Goal: Task Accomplishment & Management: Manage account settings

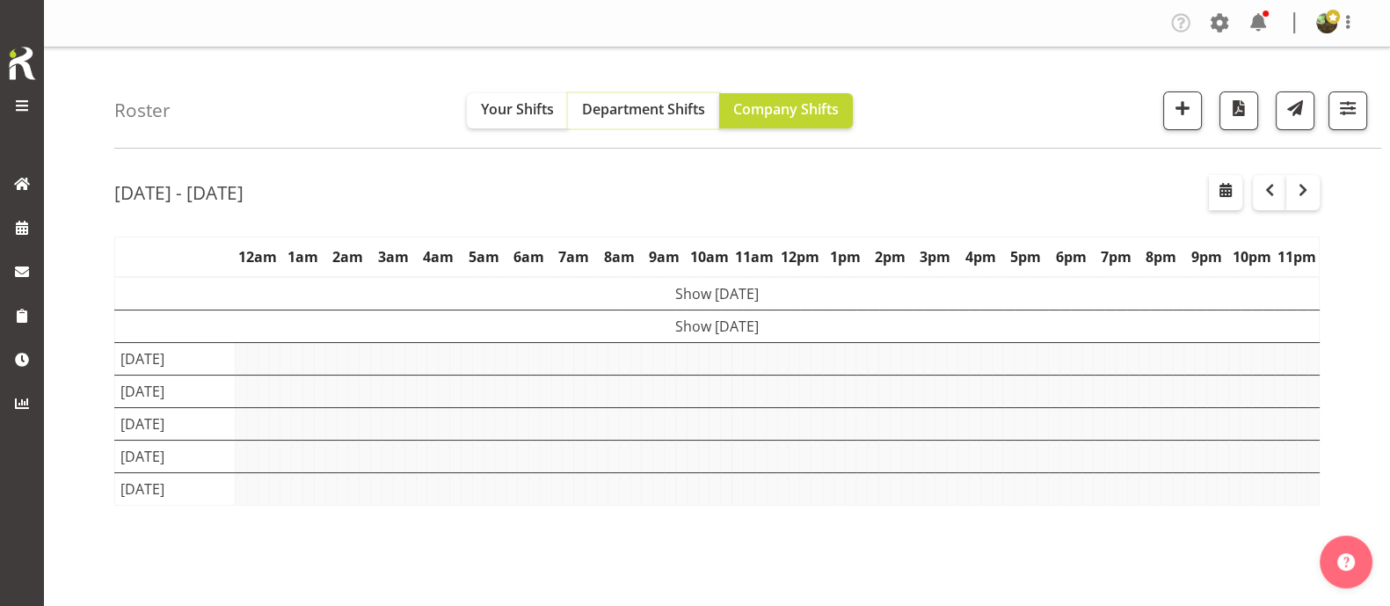
click at [625, 118] on span "Department Shifts" at bounding box center [643, 108] width 123 height 19
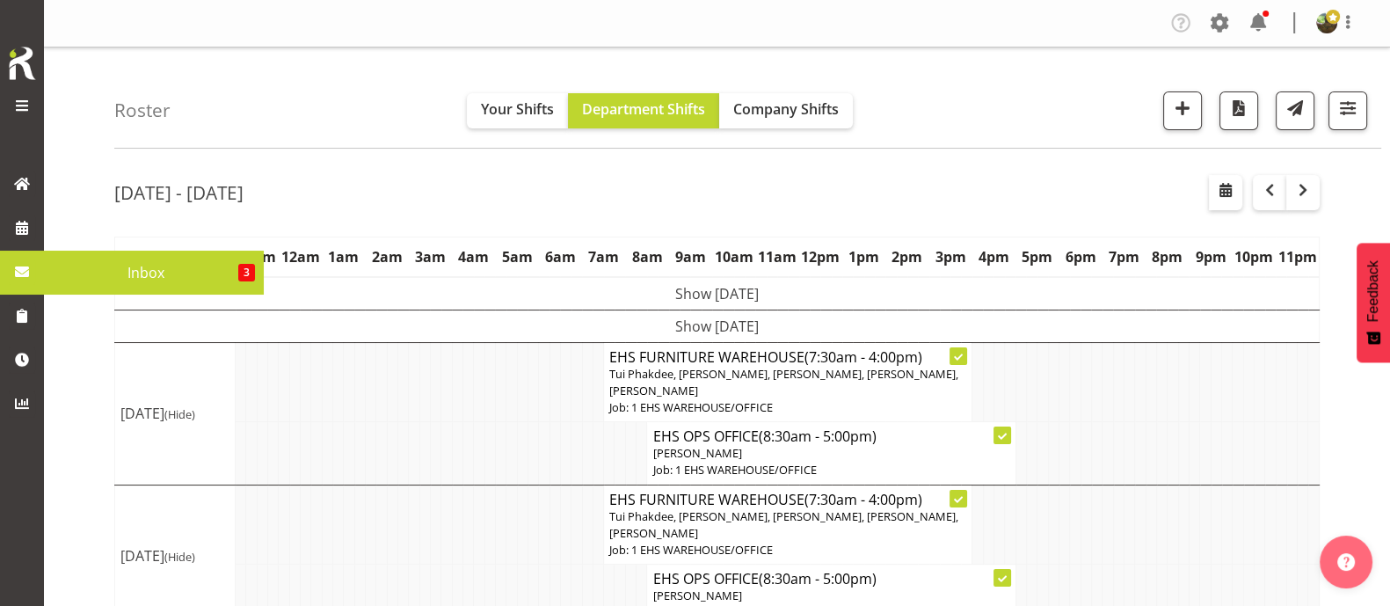
click at [180, 265] on span "Inbox" at bounding box center [145, 272] width 185 height 26
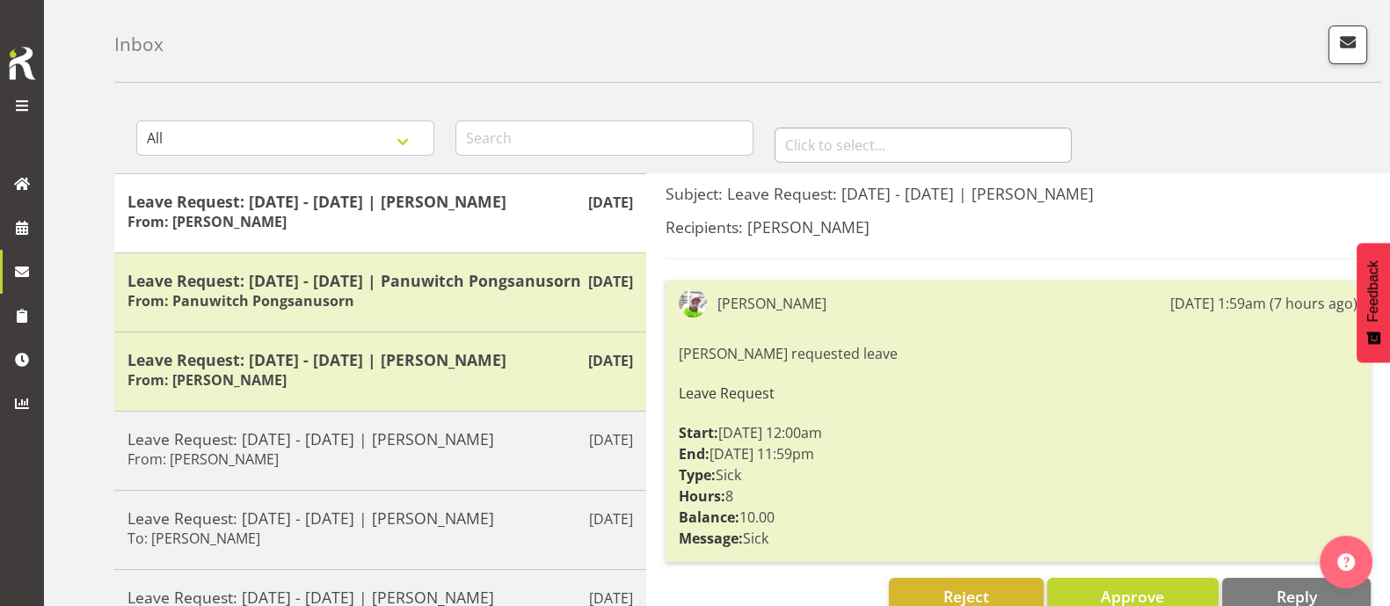
scroll to position [109, 0]
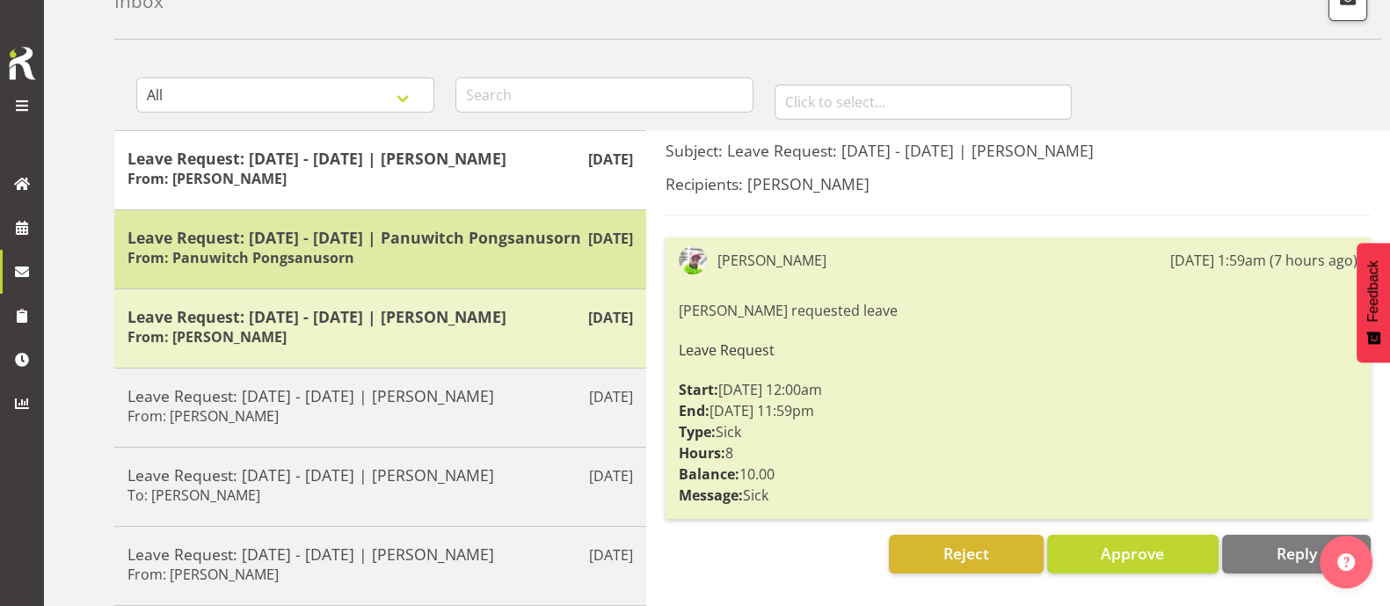
click at [426, 247] on h5 "Leave Request: [DATE] - [DATE] | Panuwitch Pongsanusorn" at bounding box center [379, 237] width 505 height 19
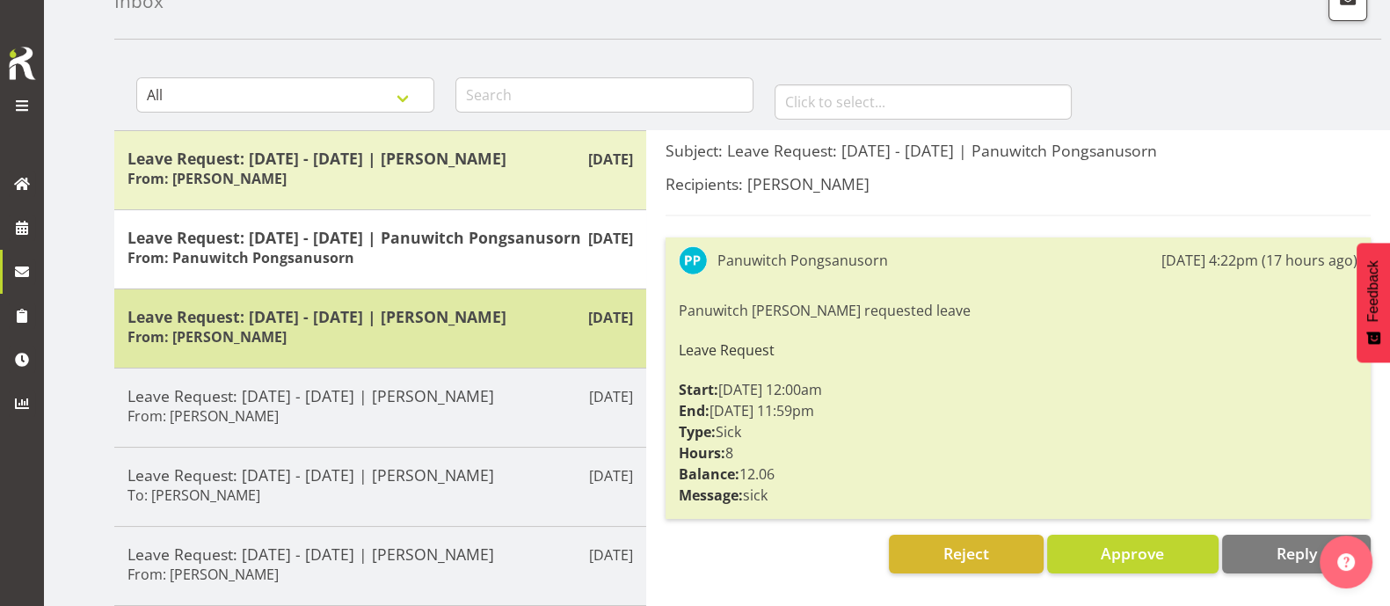
click at [437, 326] on h5 "Leave Request: [DATE] - [DATE] | [PERSON_NAME]" at bounding box center [379, 316] width 505 height 19
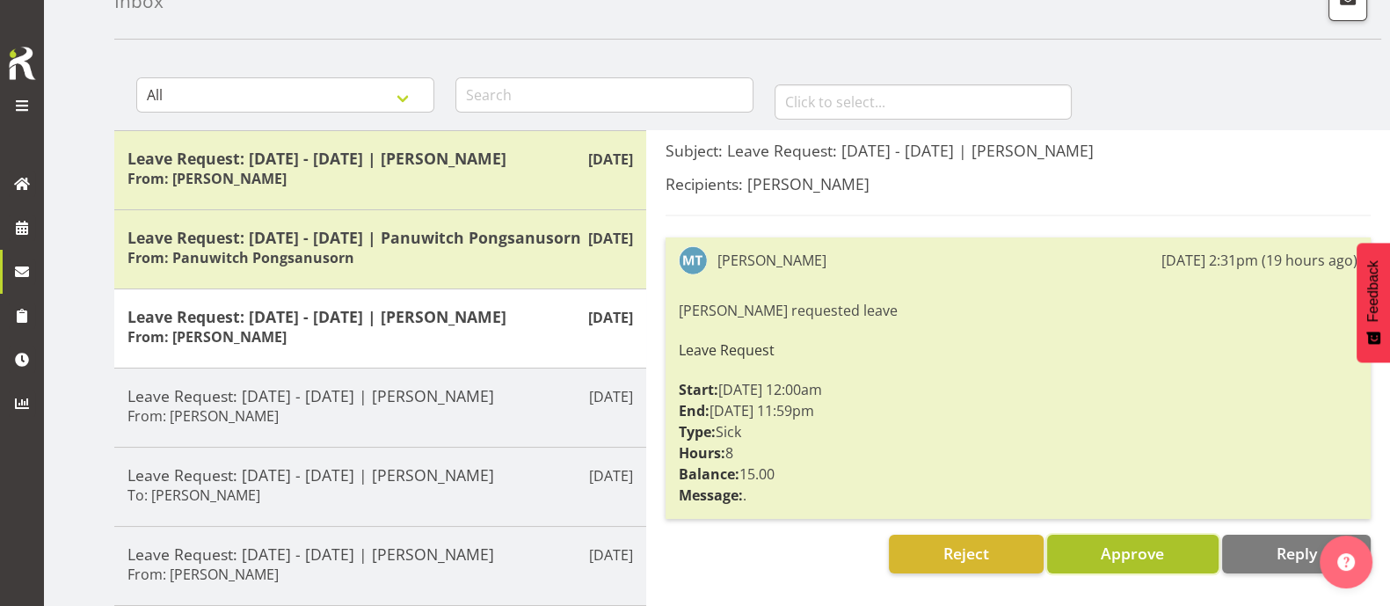
click at [1117, 550] on span "Approve" at bounding box center [1132, 552] width 63 height 21
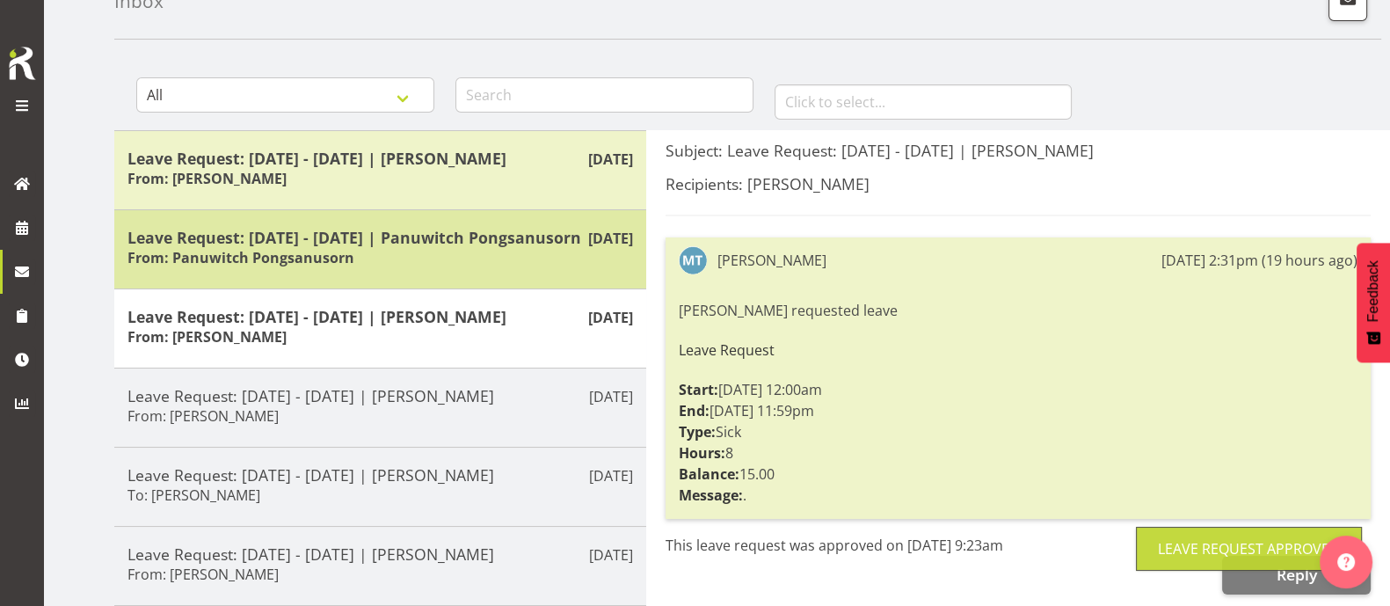
click at [352, 240] on h5 "Leave Request: 11/09/25 - 11/09/25 | Panuwitch Pongsanusorn" at bounding box center [379, 237] width 505 height 19
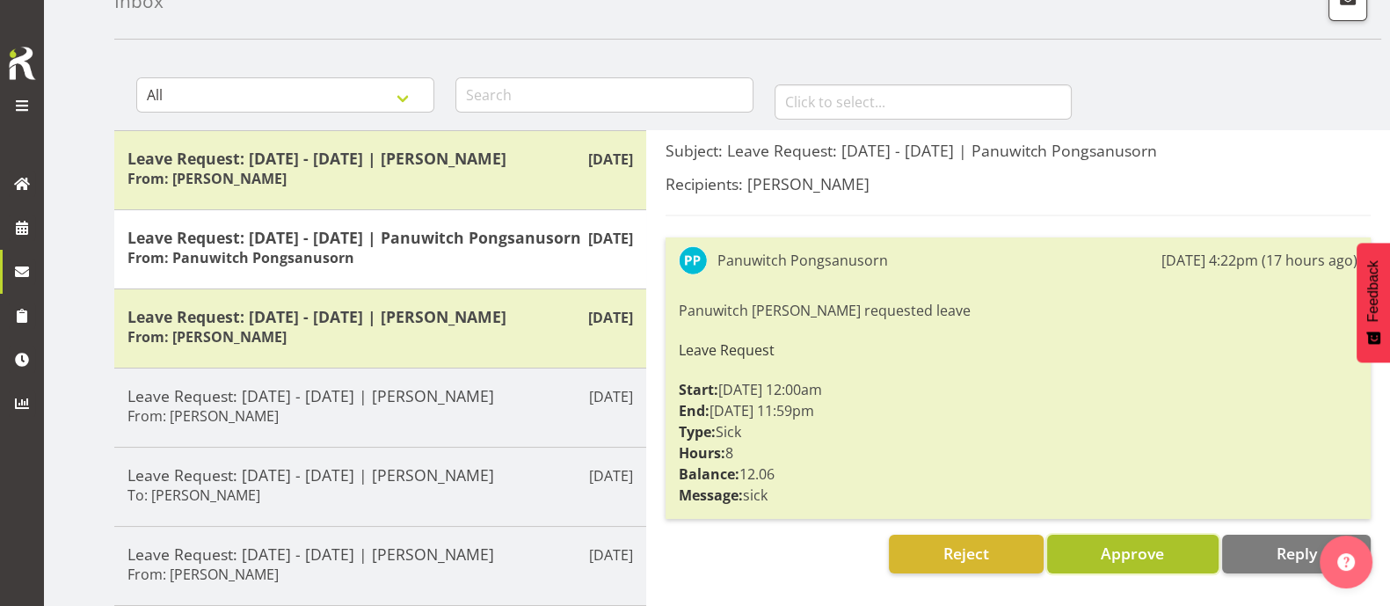
click at [1125, 556] on span "Approve" at bounding box center [1132, 552] width 63 height 21
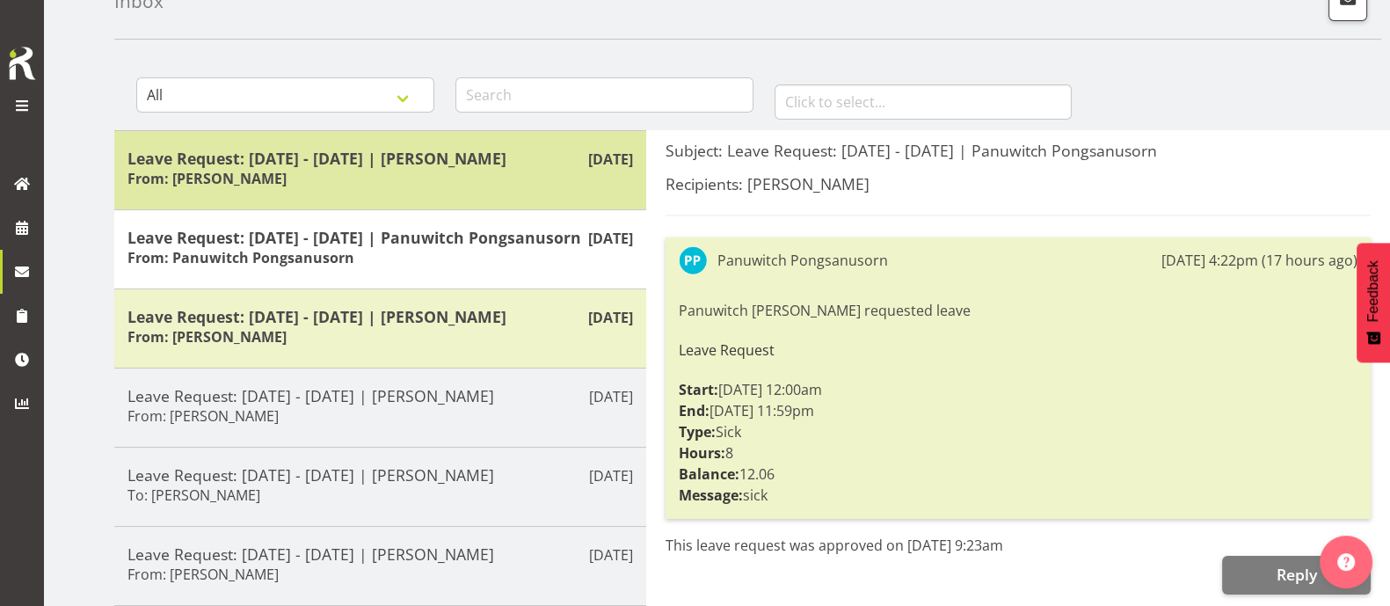
click at [482, 163] on h5 "Leave Request: 16/09/25 - 16/09/25 | Rob Windle" at bounding box center [379, 158] width 505 height 19
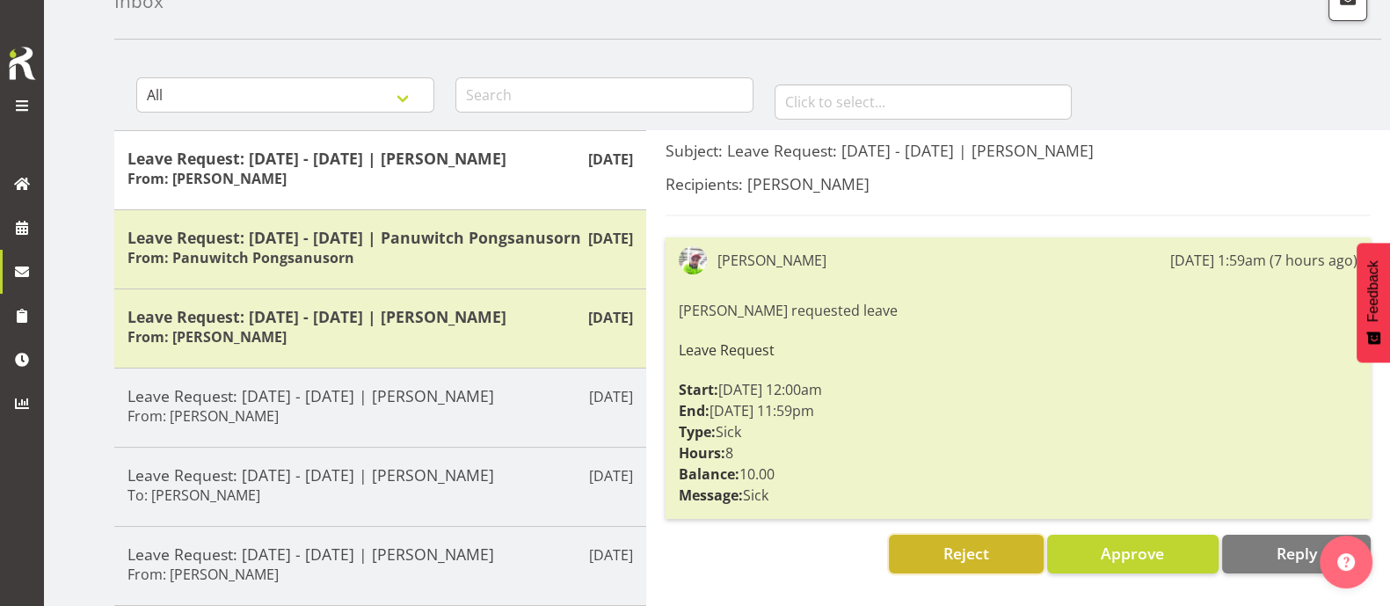
click at [980, 550] on span "Reject" at bounding box center [966, 552] width 46 height 21
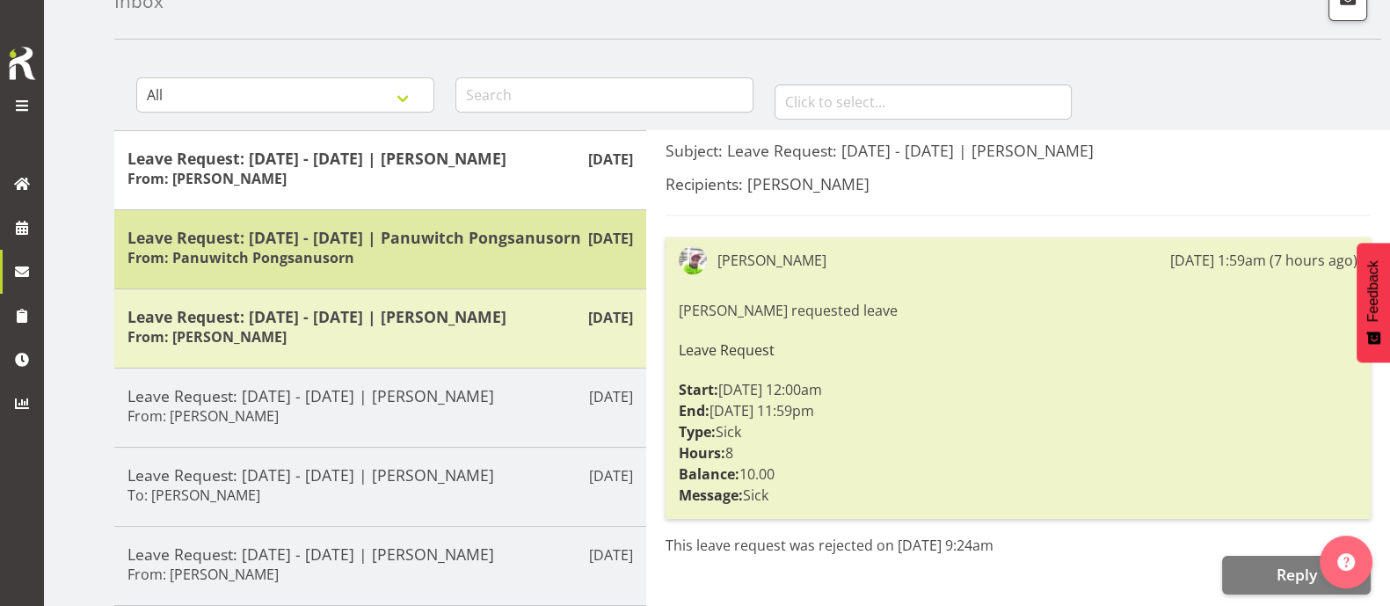
click at [509, 247] on h5 "Leave Request: 11/09/25 - 11/09/25 | Panuwitch Pongsanusorn" at bounding box center [379, 237] width 505 height 19
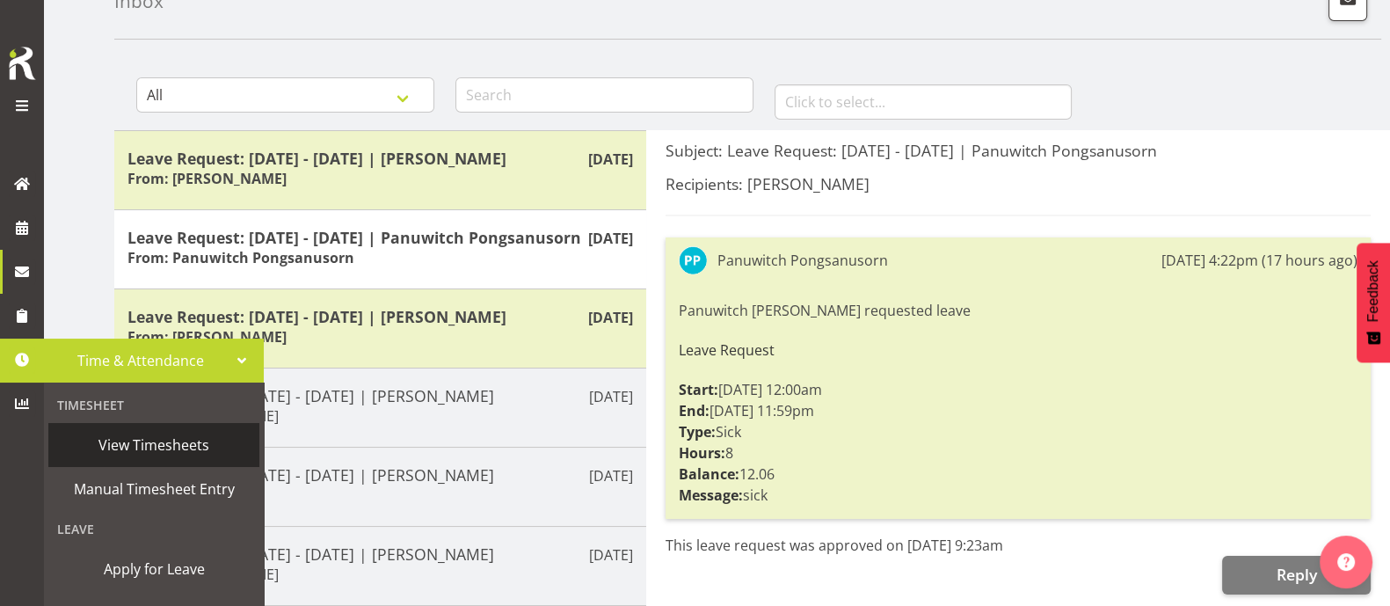
click at [118, 445] on span "View Timesheets" at bounding box center [153, 445] width 193 height 26
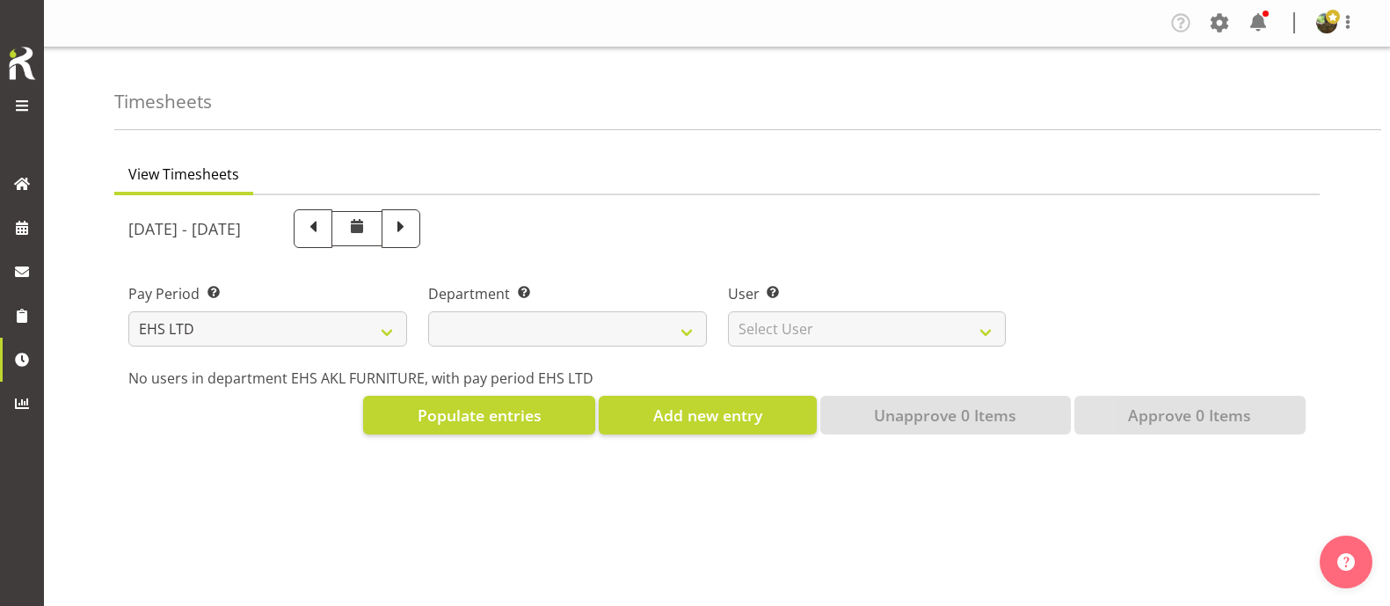
select select "7"
select select
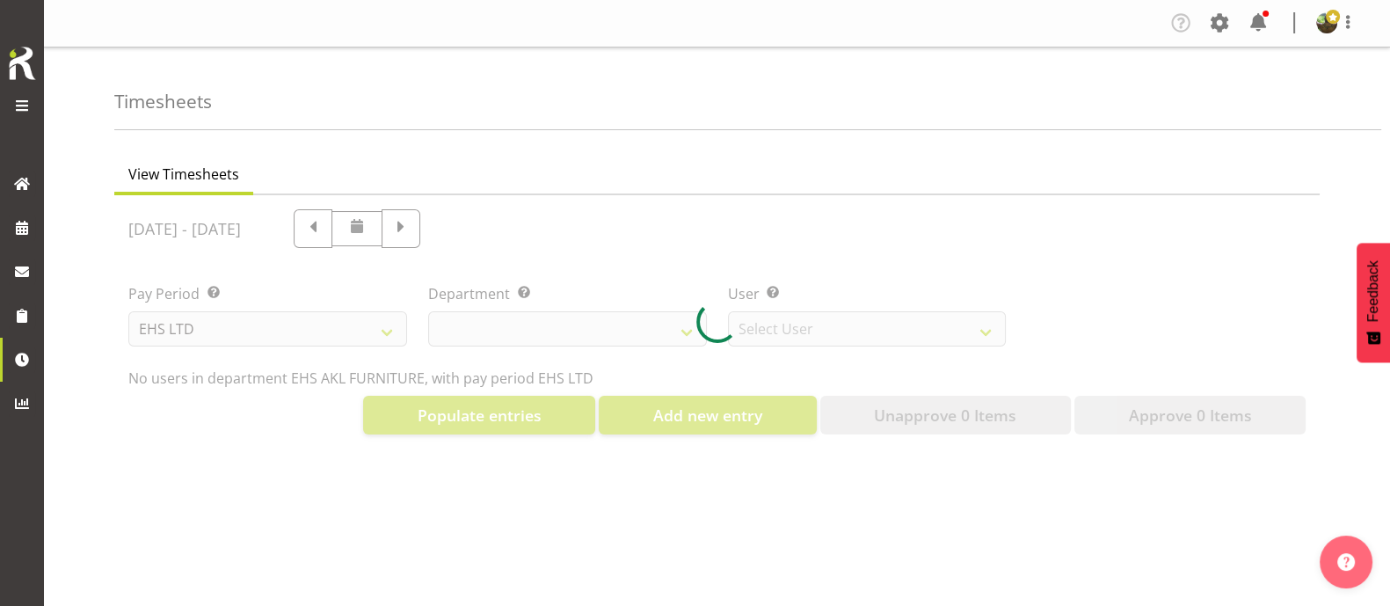
select select "8638"
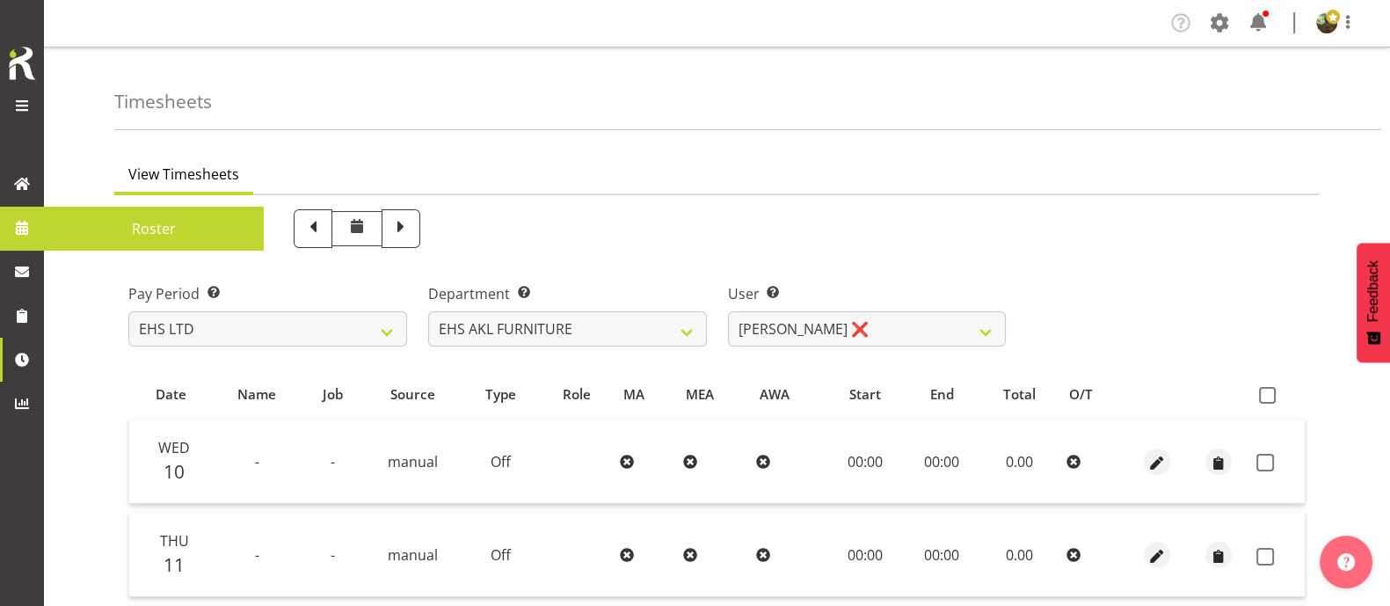
click at [115, 232] on span "Roster" at bounding box center [154, 228] width 202 height 26
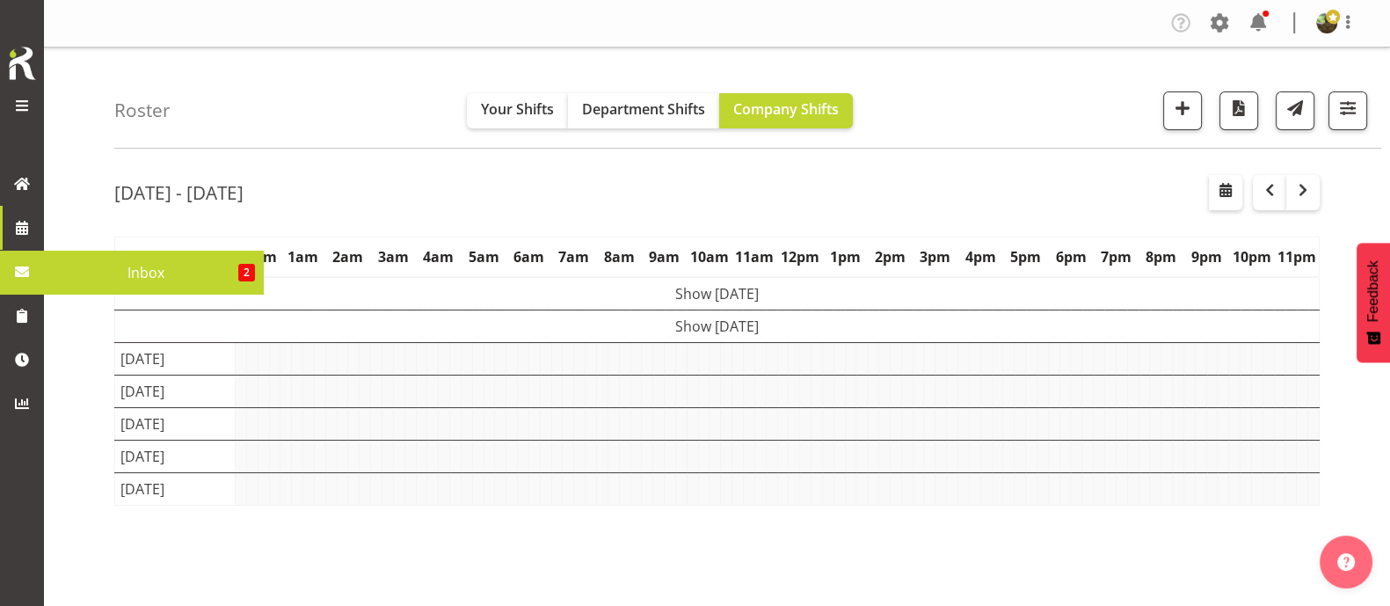
click at [78, 266] on span "Inbox" at bounding box center [145, 272] width 185 height 26
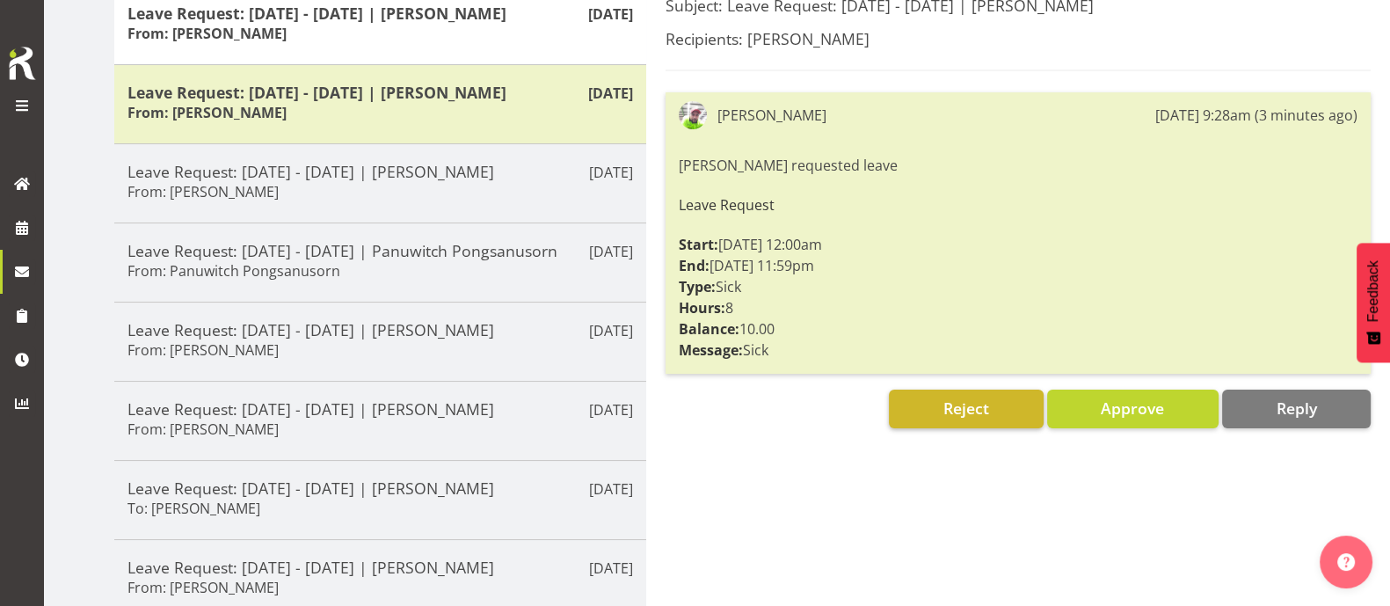
scroll to position [219, 0]
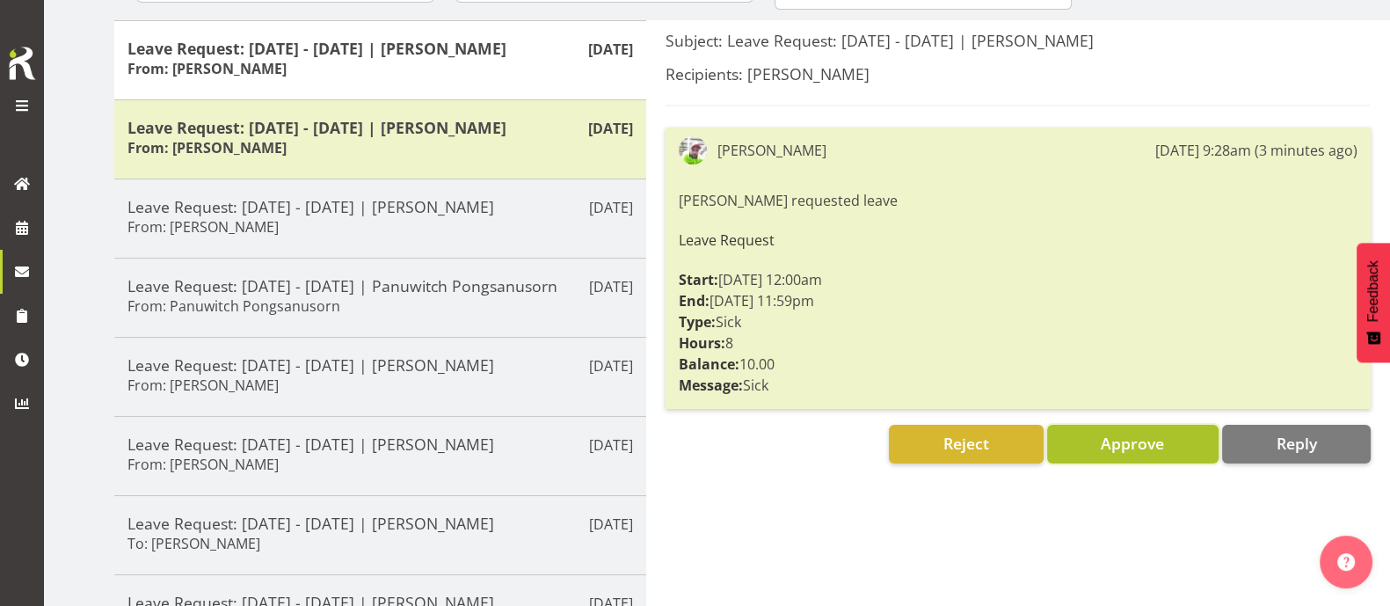
click at [1144, 447] on span "Approve" at bounding box center [1132, 442] width 63 height 21
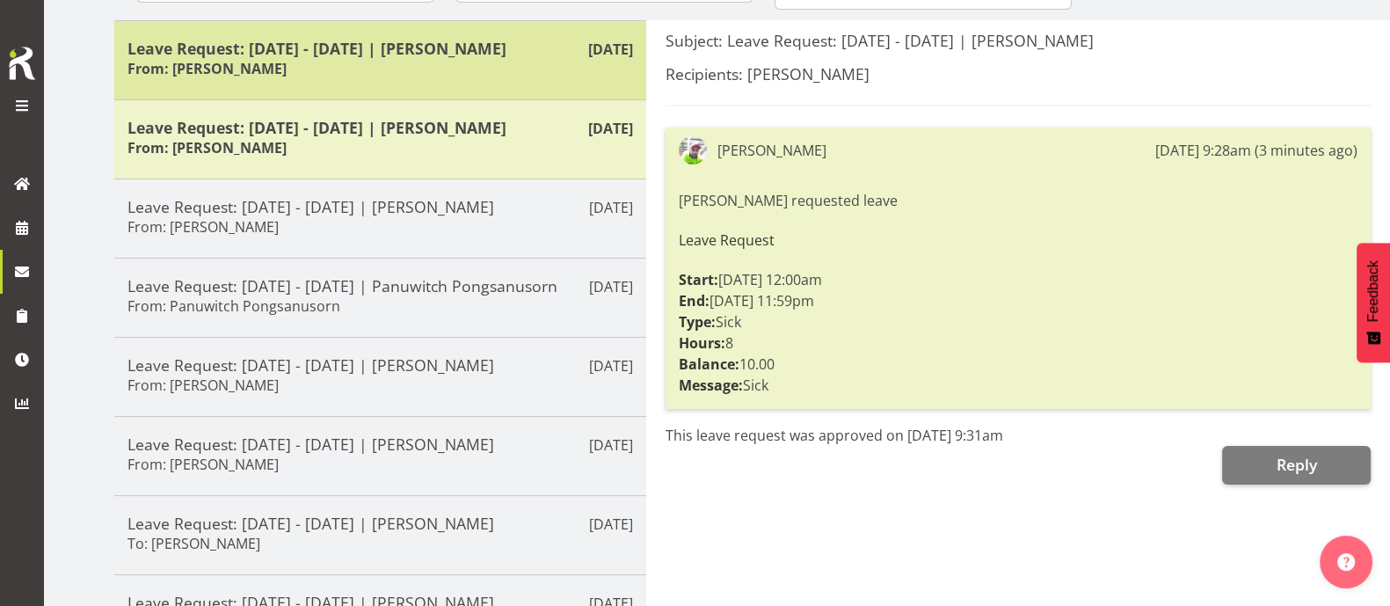
click at [524, 52] on h5 "Leave Request: 15/09/25 - 15/09/25 | Rob Windle" at bounding box center [379, 48] width 505 height 19
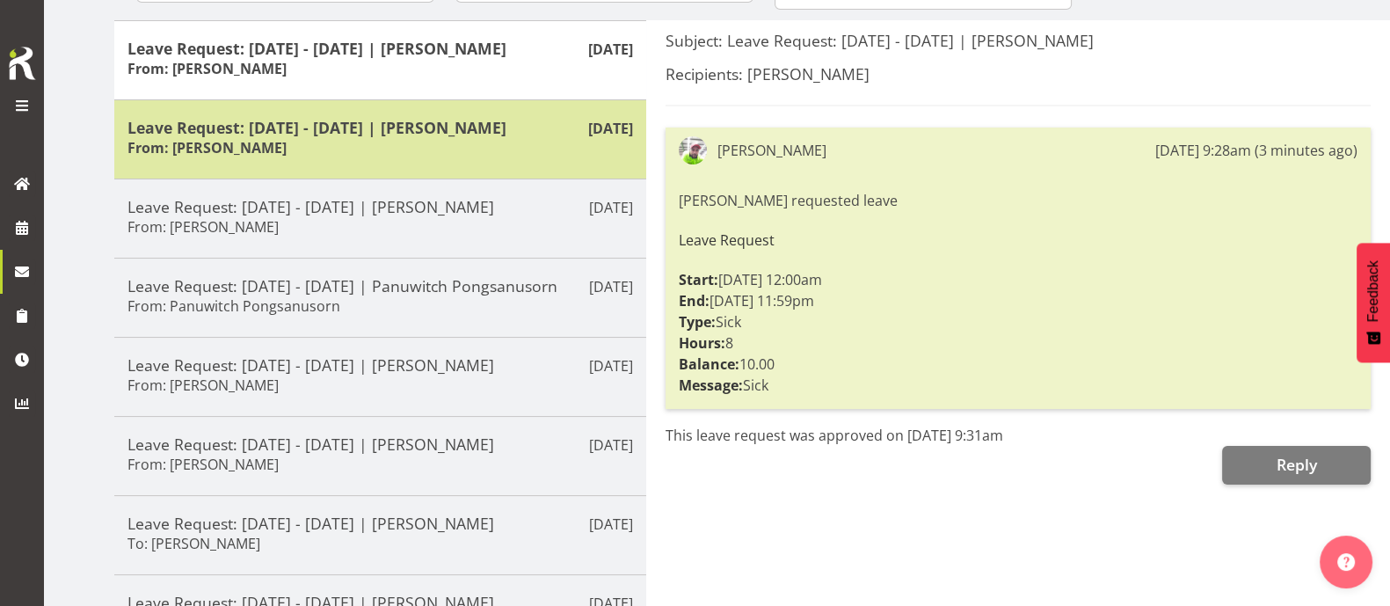
click at [475, 129] on h5 "Leave Request: 15/09/25 - 15/09/25 | Rob Windle" at bounding box center [379, 127] width 505 height 19
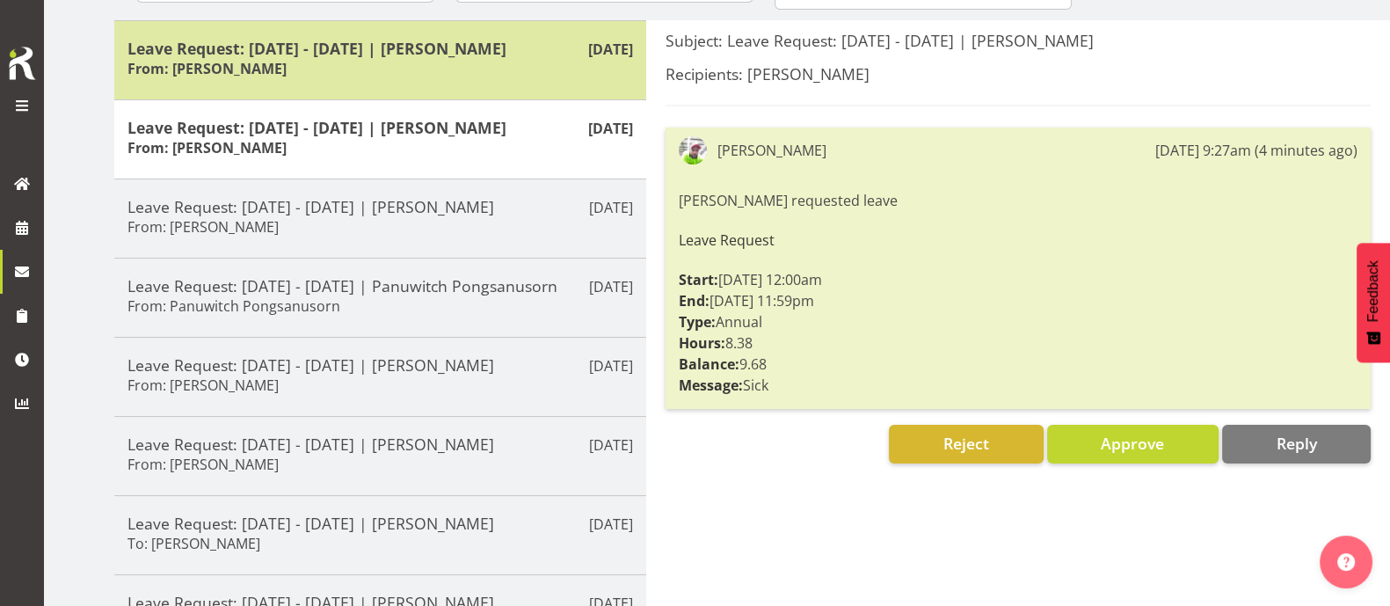
click at [484, 39] on h5 "Leave Request: 15/09/25 - 15/09/25 | Rob Windle" at bounding box center [379, 48] width 505 height 19
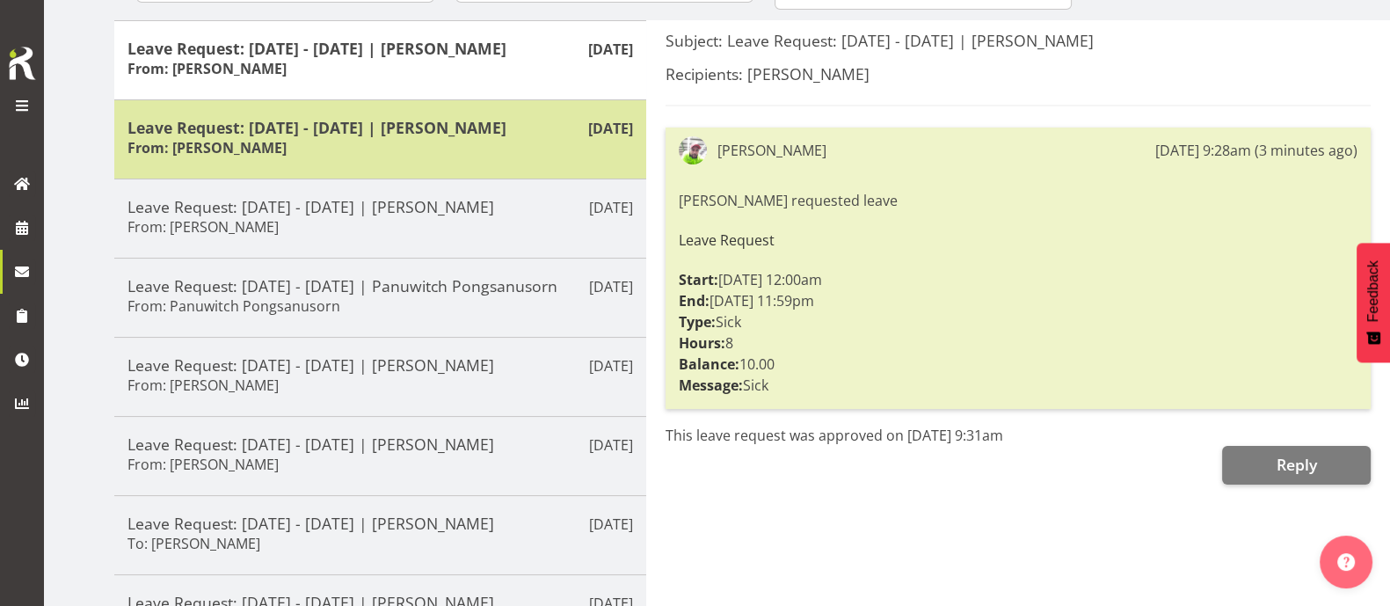
click at [486, 135] on h5 "Leave Request: 15/09/25 - 15/09/25 | Rob Windle" at bounding box center [379, 127] width 505 height 19
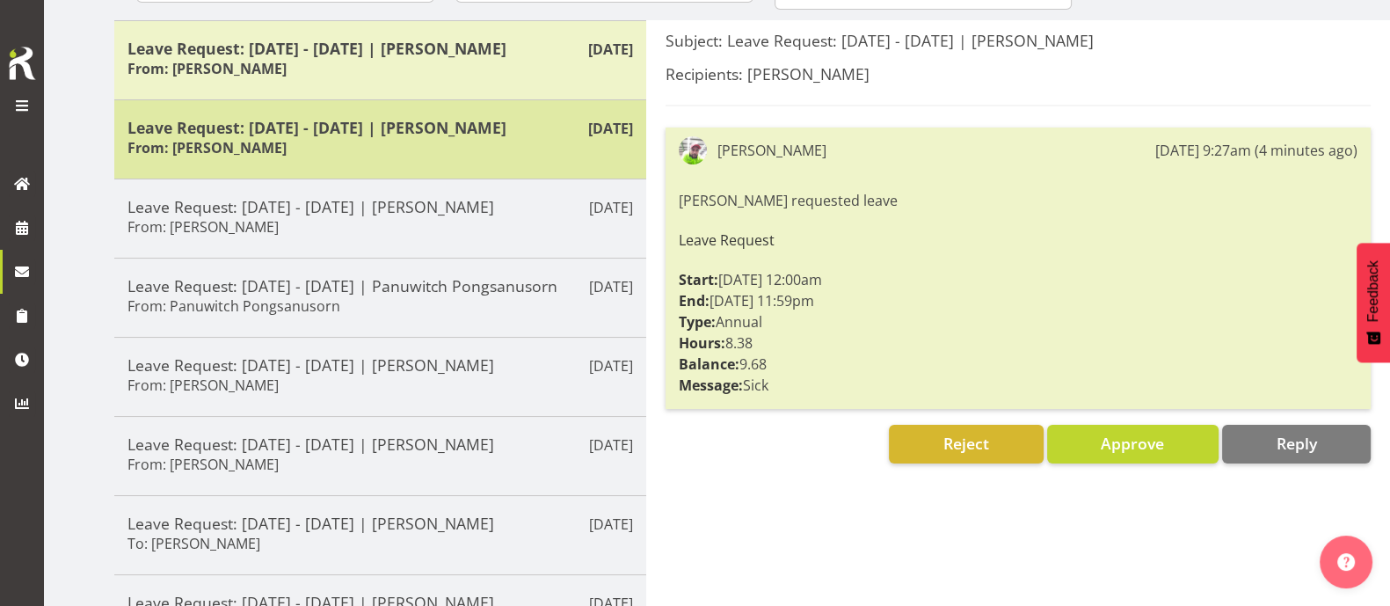
click at [419, 126] on h5 "Leave Request: 15/09/25 - 15/09/25 | Rob Windle" at bounding box center [379, 127] width 505 height 19
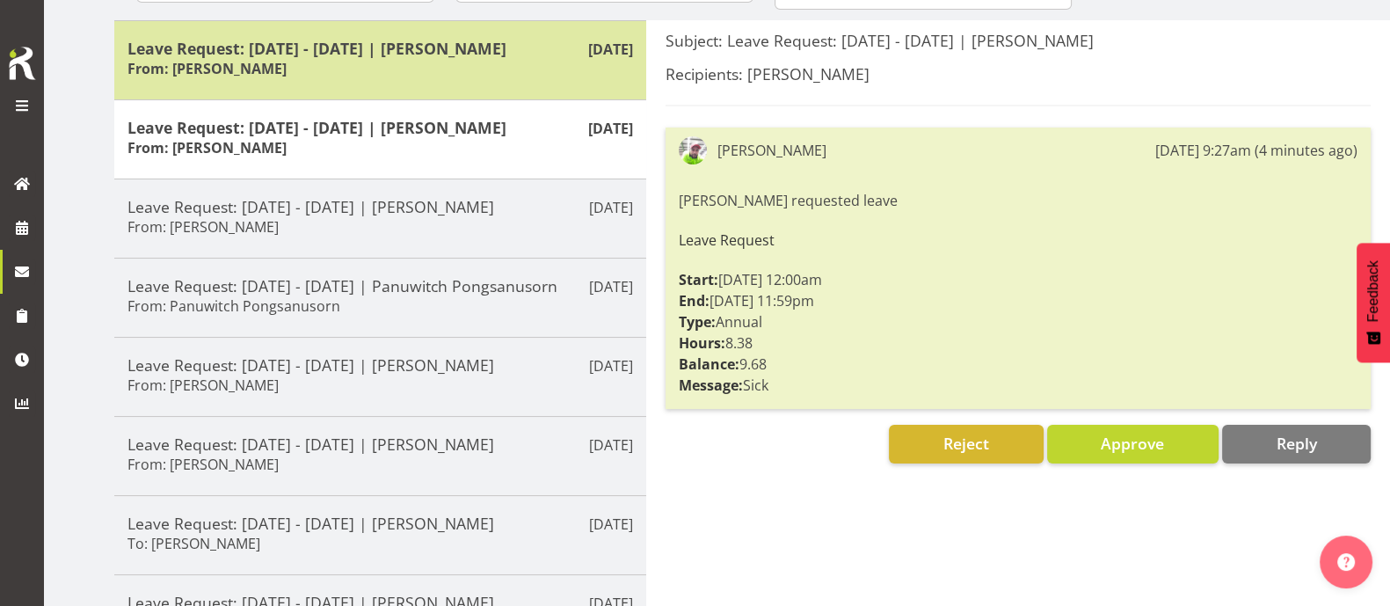
click at [494, 49] on h5 "Leave Request: 15/09/25 - 15/09/25 | Rob Windle" at bounding box center [379, 48] width 505 height 19
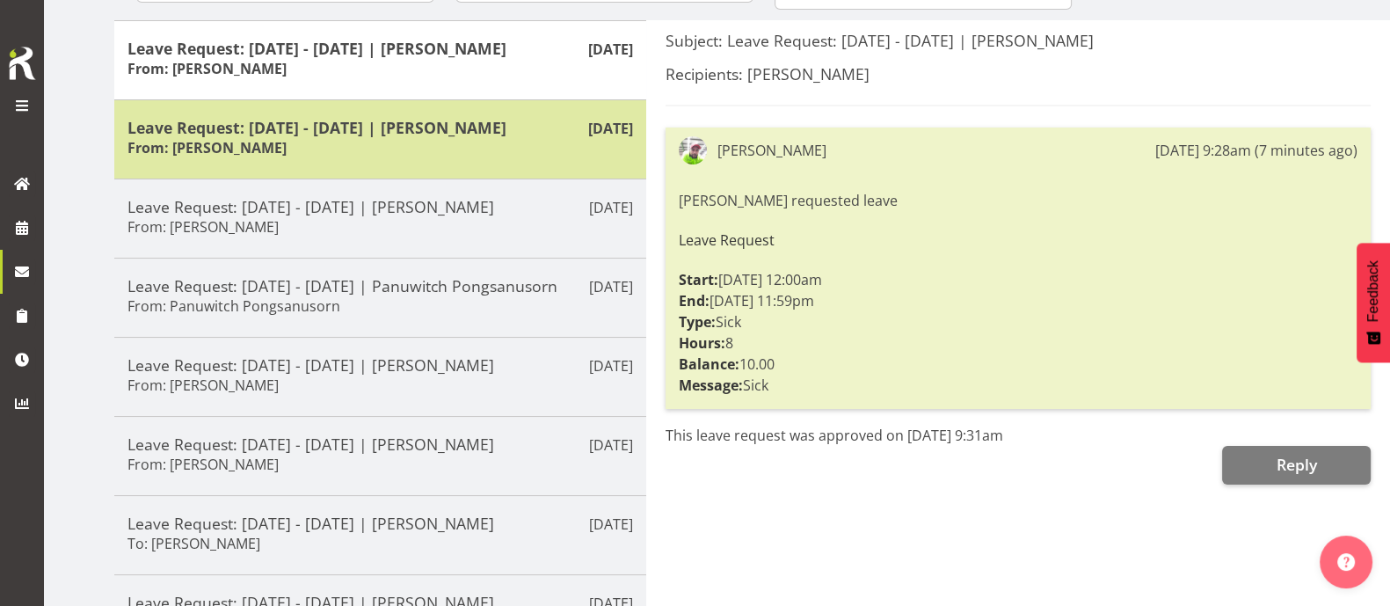
click at [511, 124] on h5 "Leave Request: 15/09/25 - 15/09/25 | Rob Windle" at bounding box center [379, 127] width 505 height 19
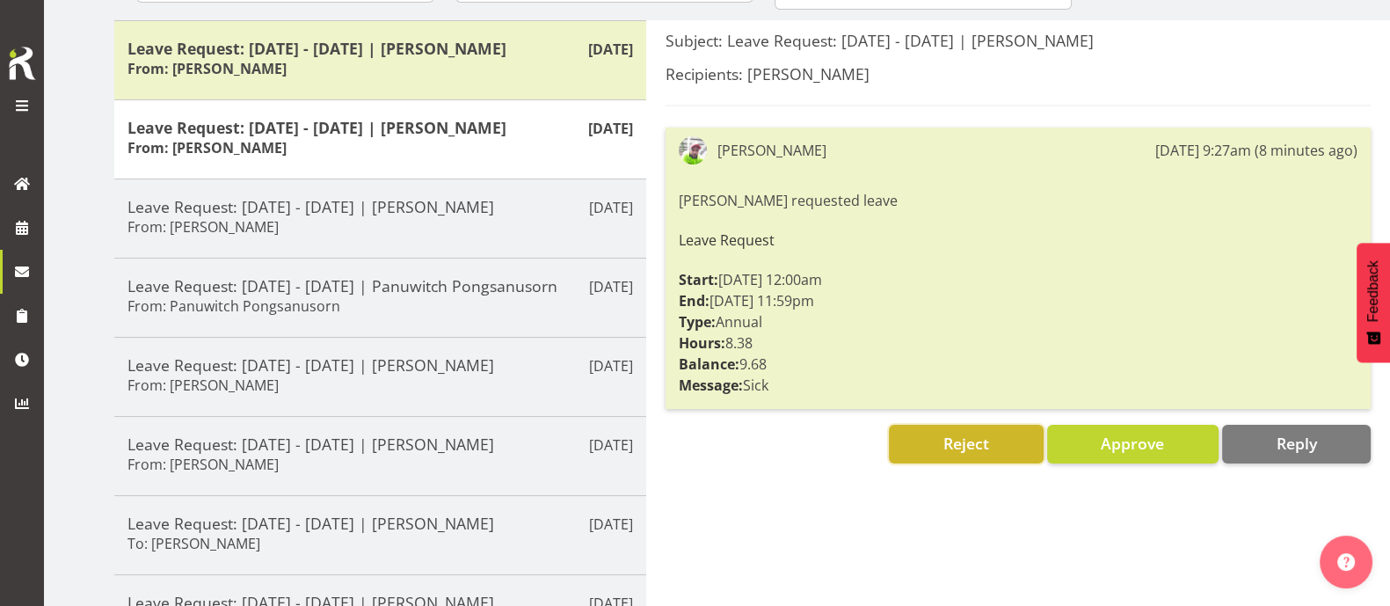
click at [977, 442] on span "Reject" at bounding box center [966, 442] width 46 height 21
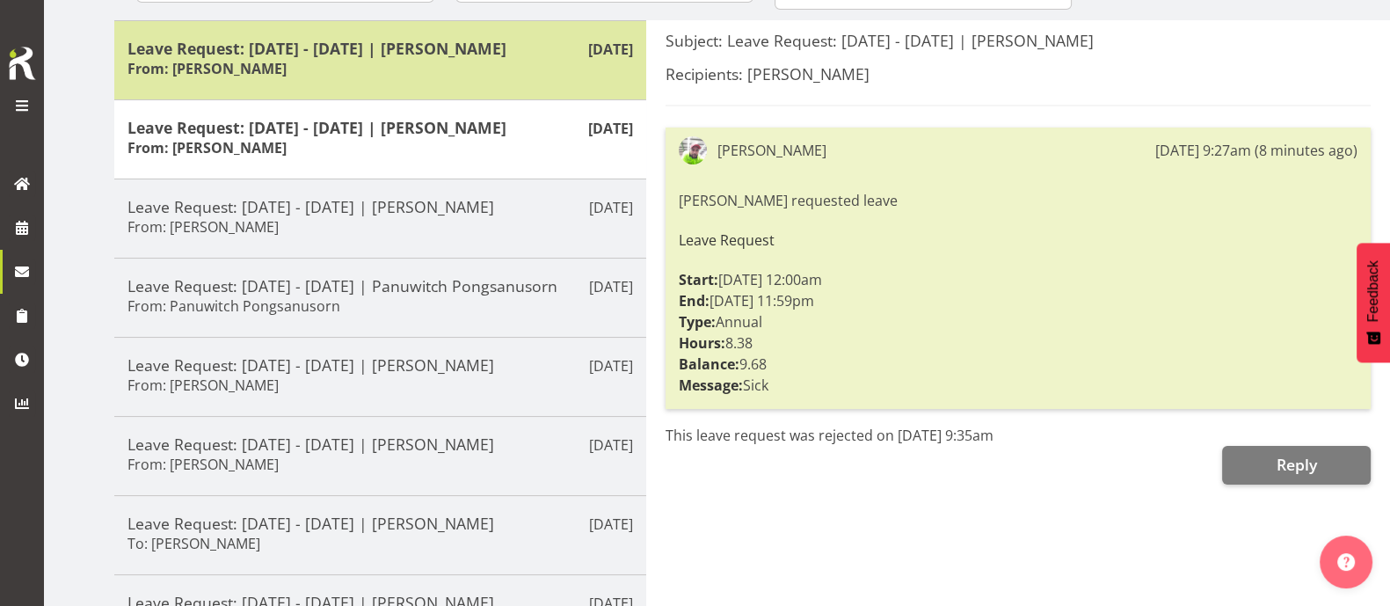
click at [519, 47] on h5 "Leave Request: 15/09/25 - 15/09/25 | Rob Windle" at bounding box center [379, 48] width 505 height 19
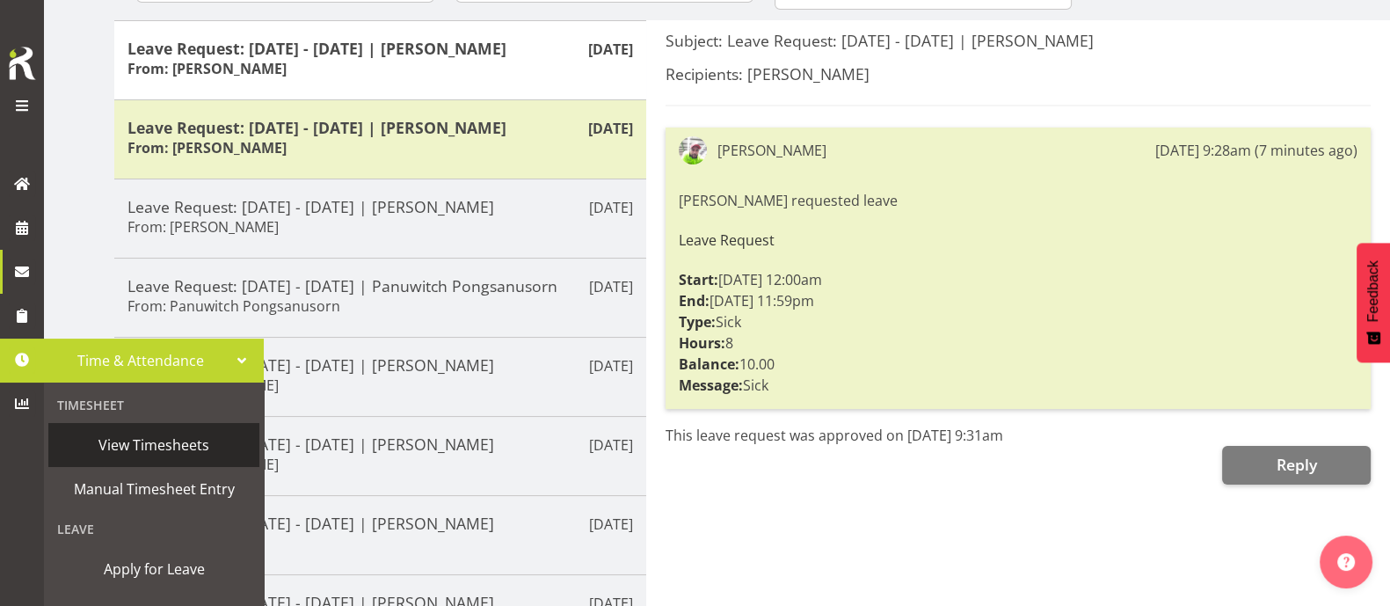
click at [134, 448] on span "View Timesheets" at bounding box center [153, 445] width 193 height 26
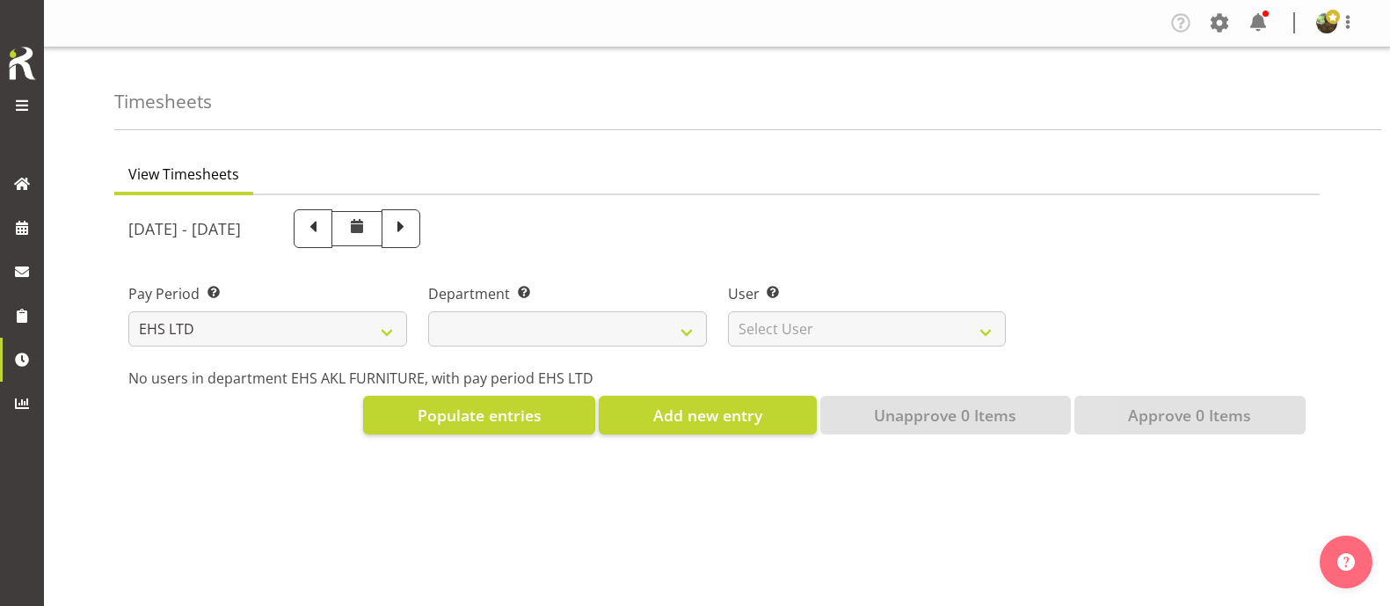
select select "7"
select select
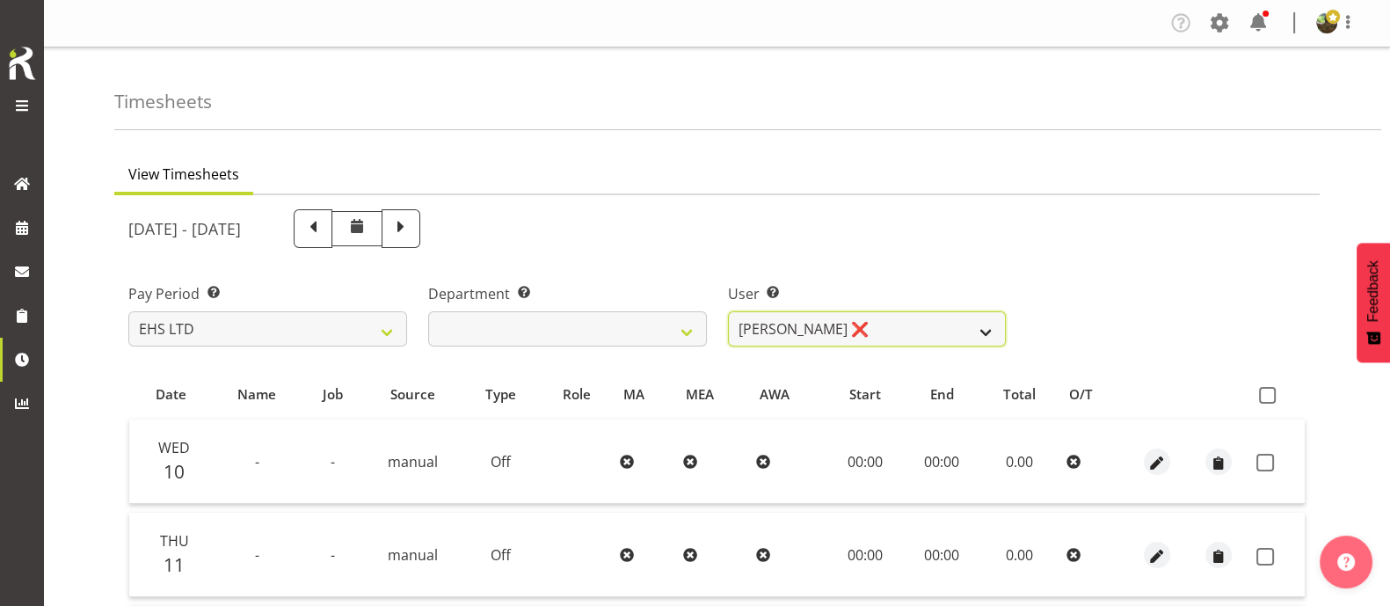
click at [935, 331] on select "[PERSON_NAME] ❌ [PERSON_NAME] ❌ [PERSON_NAME] ❌ [PERSON_NAME] ❌ [PERSON_NAME] ❌…" at bounding box center [867, 328] width 279 height 35
select select "1109"
click at [728, 311] on select "[PERSON_NAME] ❌ [PERSON_NAME] ❌ [PERSON_NAME] ❌ [PERSON_NAME] ❌ [PERSON_NAME] ❌…" at bounding box center [867, 328] width 279 height 35
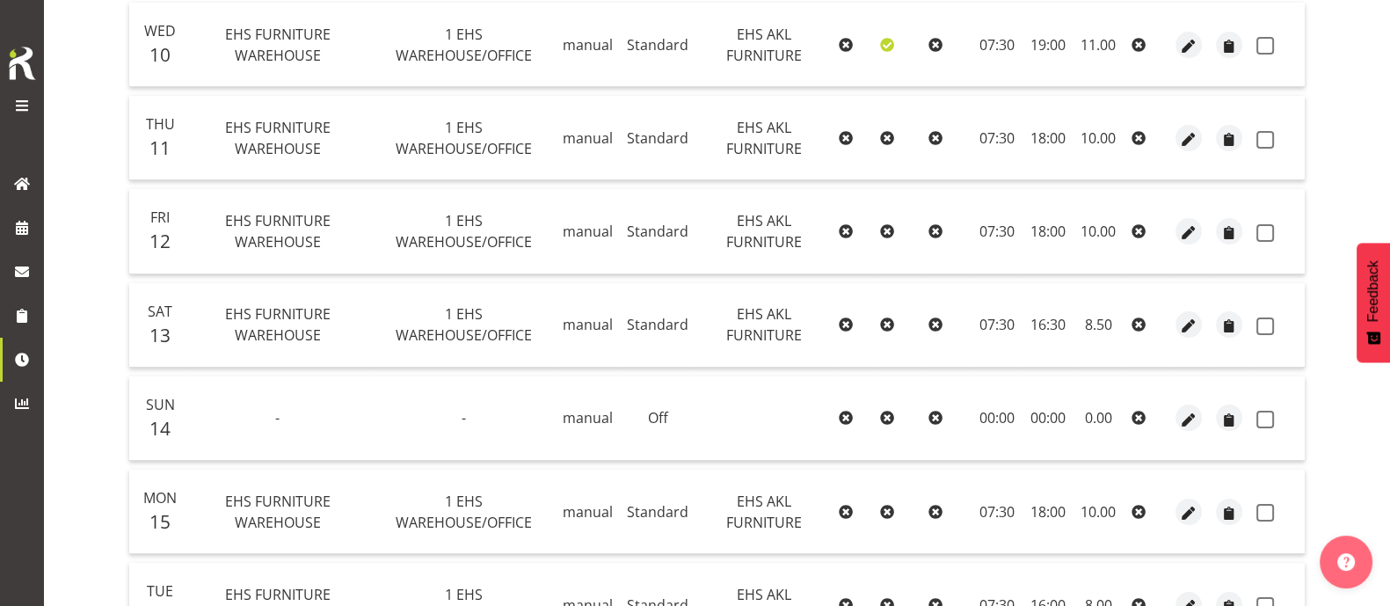
scroll to position [161, 0]
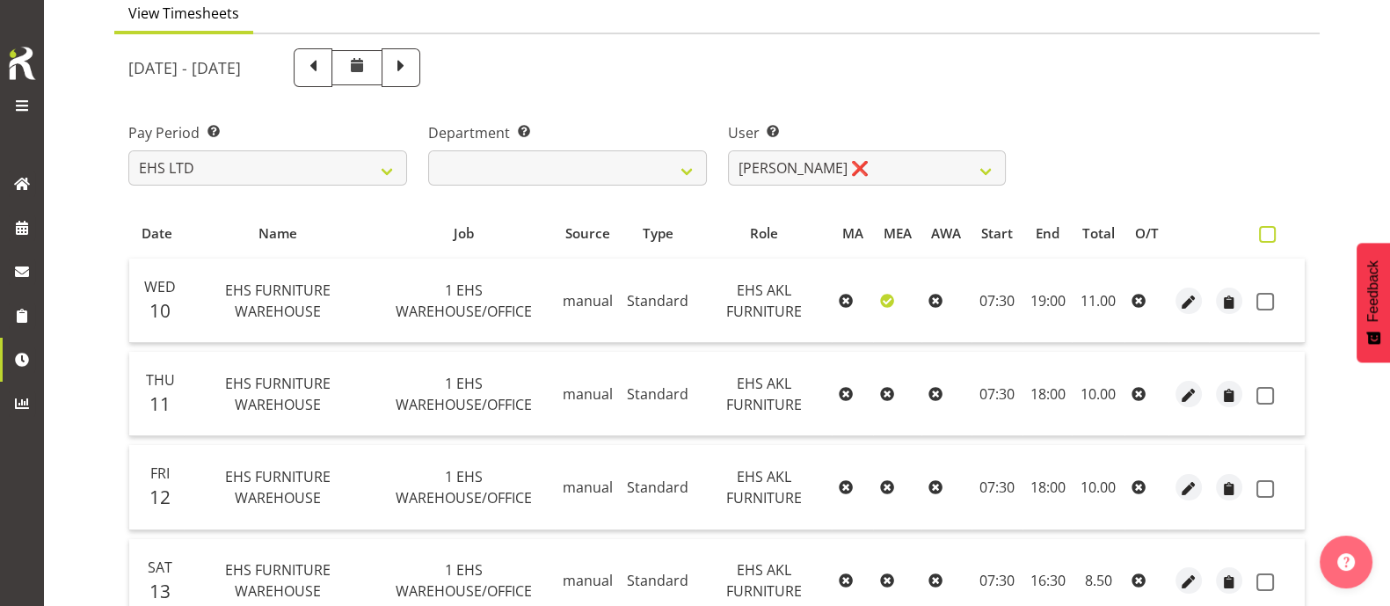
click at [1265, 229] on span at bounding box center [1267, 234] width 17 height 17
click at [1265, 229] on input "checkbox" at bounding box center [1264, 234] width 11 height 11
checkbox input "true"
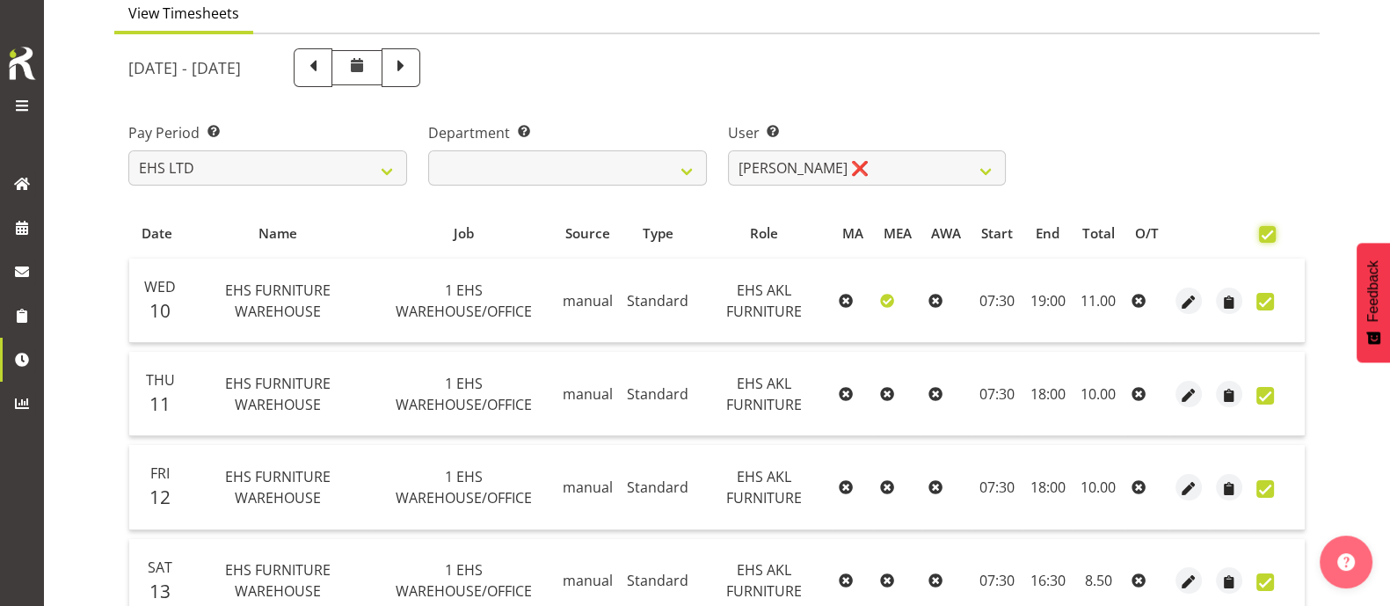
checkbox input "true"
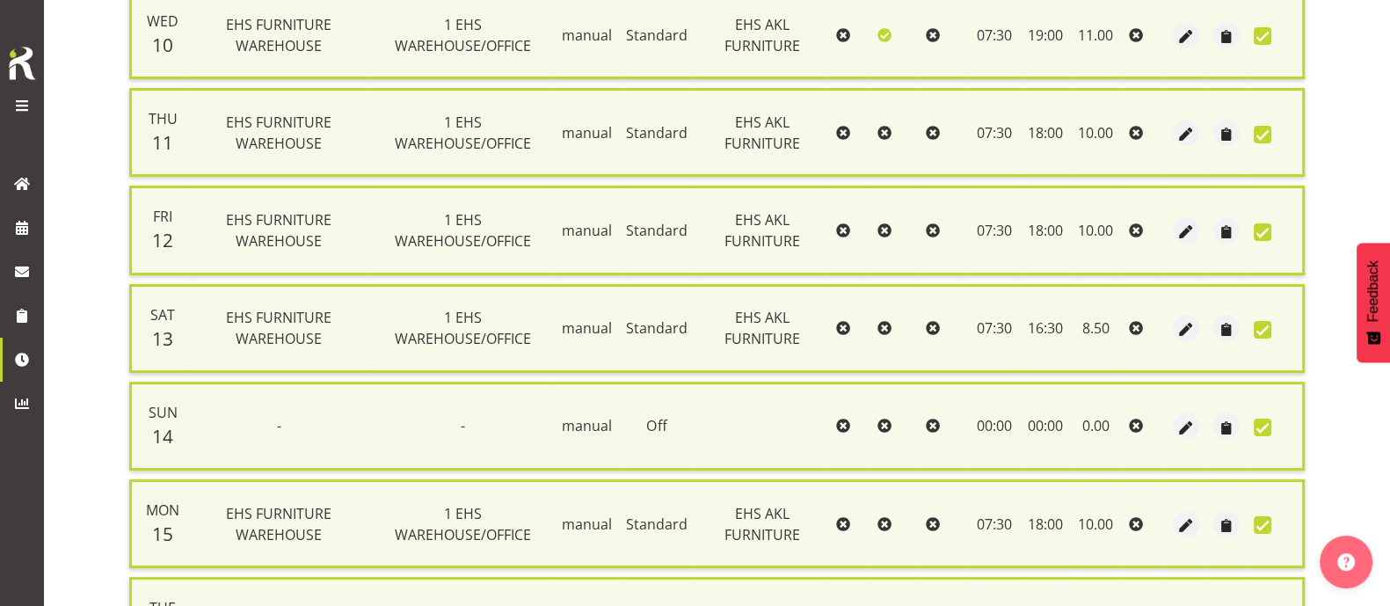
scroll to position [624, 0]
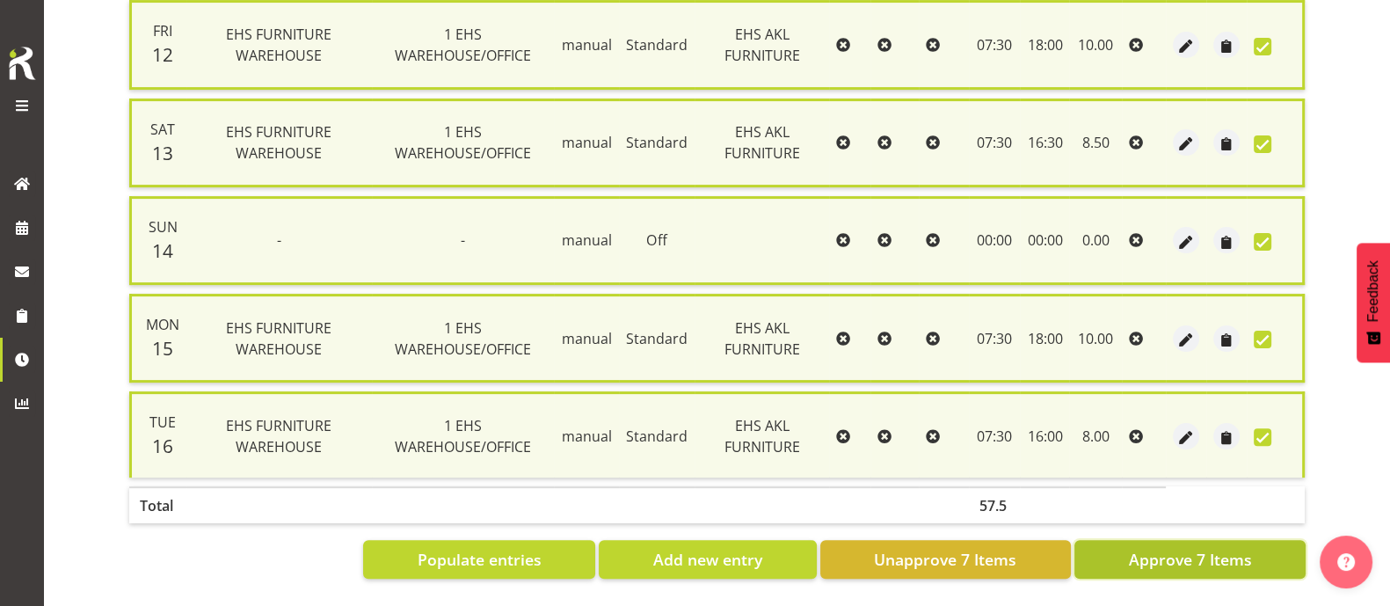
click at [1185, 540] on button "Approve 7 Items" at bounding box center [1189, 559] width 231 height 39
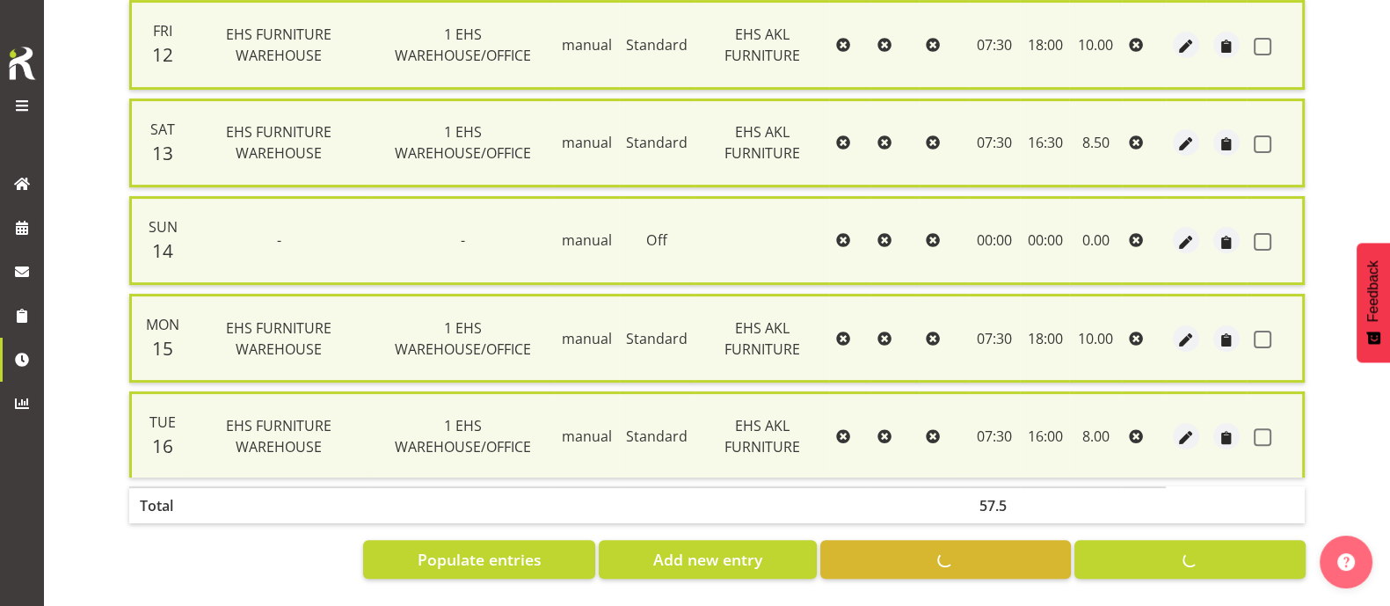
checkbox input "false"
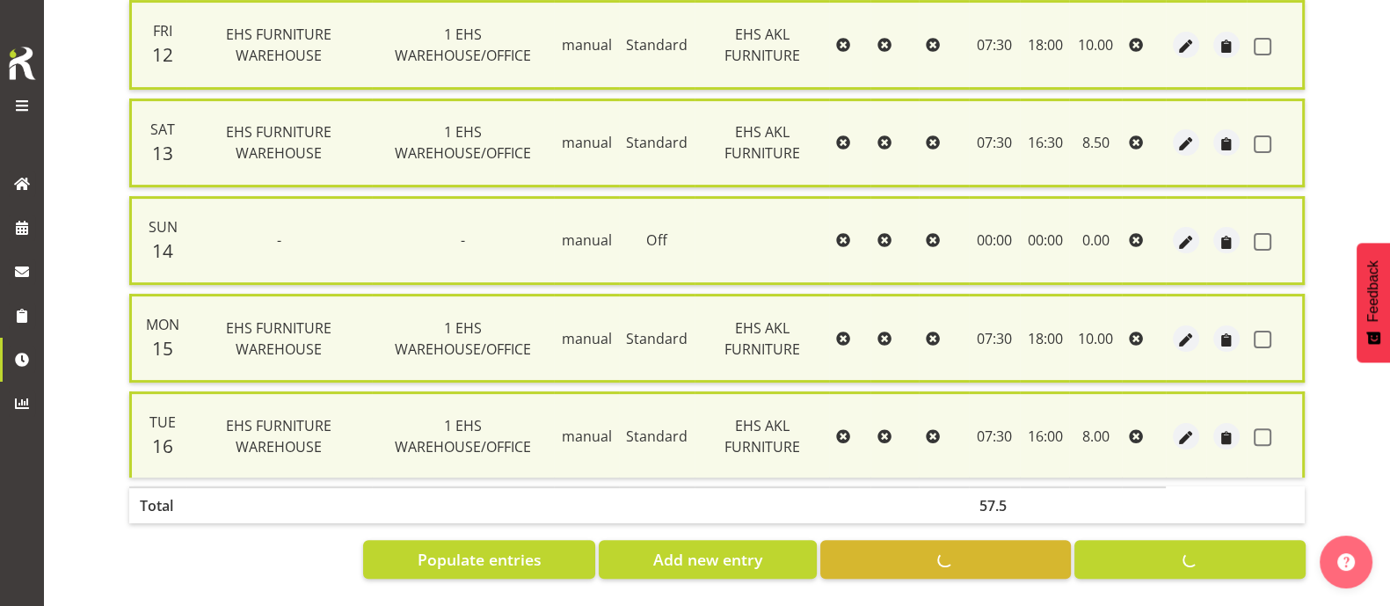
checkbox input "false"
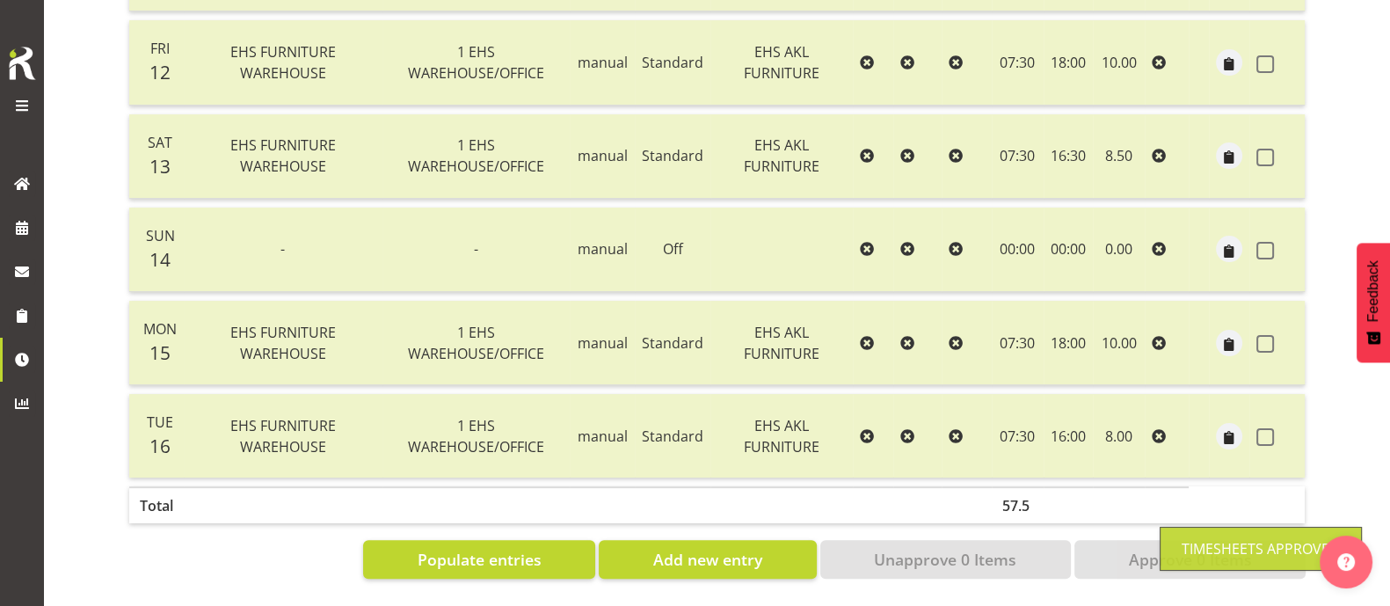
scroll to position [0, 0]
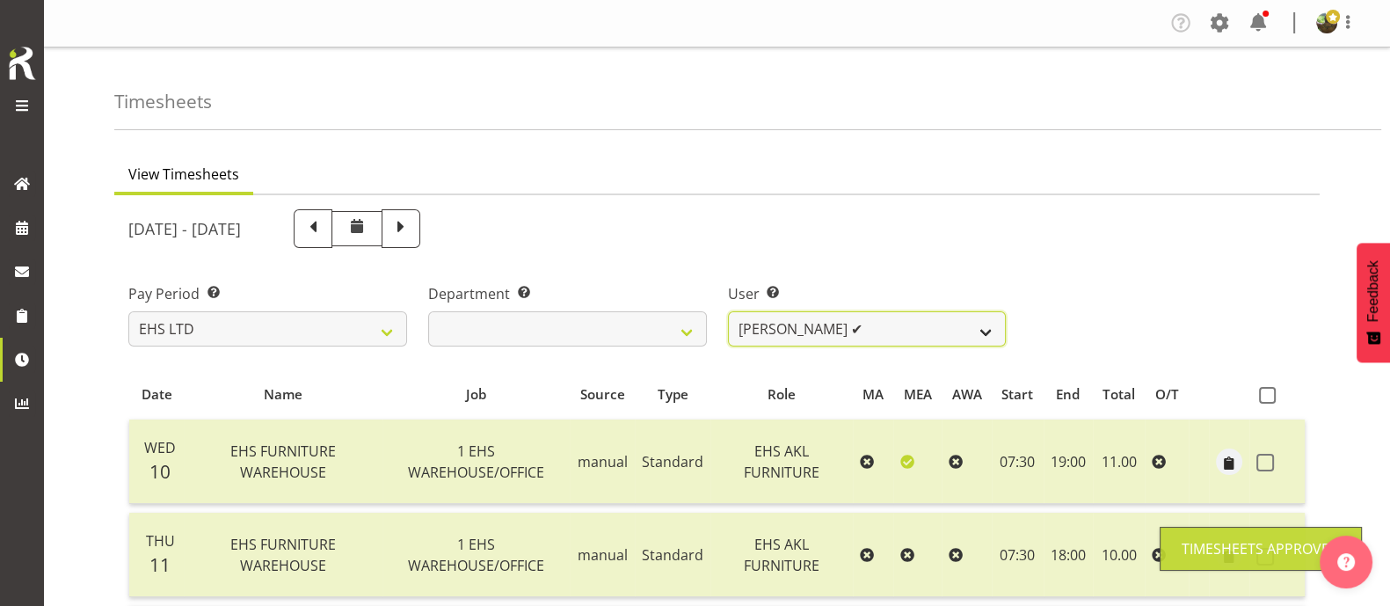
click at [932, 323] on select "[PERSON_NAME] ❌ [PERSON_NAME] ❌ [PERSON_NAME] ✔ [PERSON_NAME] ❌ [PERSON_NAME] ❌…" at bounding box center [867, 328] width 279 height 35
select select "1112"
click at [728, 311] on select "[PERSON_NAME] ❌ [PERSON_NAME] ❌ [PERSON_NAME] ✔ [PERSON_NAME] ❌ [PERSON_NAME] ❌…" at bounding box center [867, 328] width 279 height 35
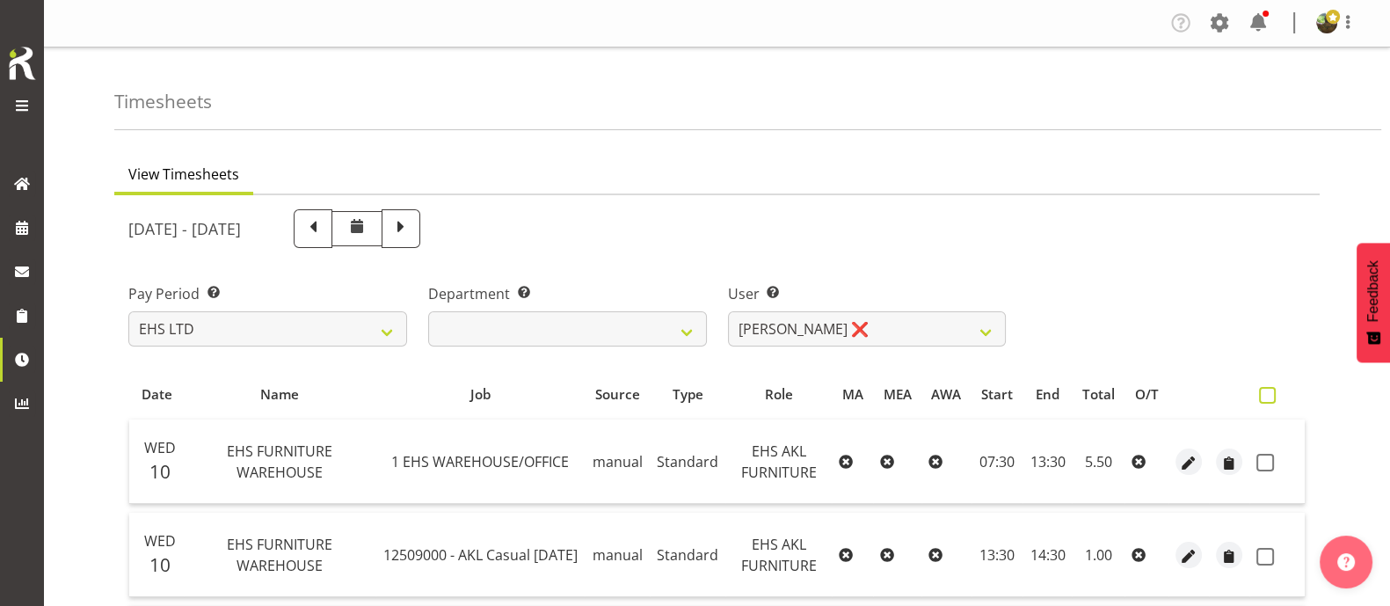
click at [1268, 389] on span at bounding box center [1267, 395] width 17 height 17
click at [1268, 389] on input "checkbox" at bounding box center [1264, 394] width 11 height 11
checkbox input "true"
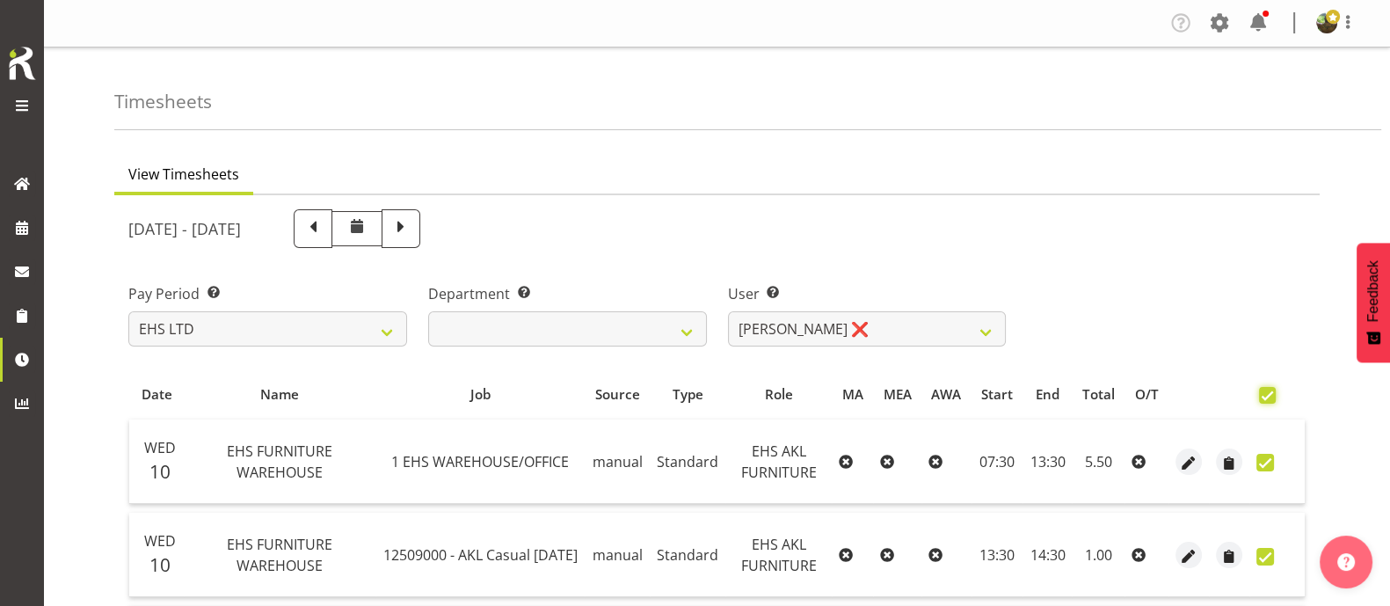
checkbox input "true"
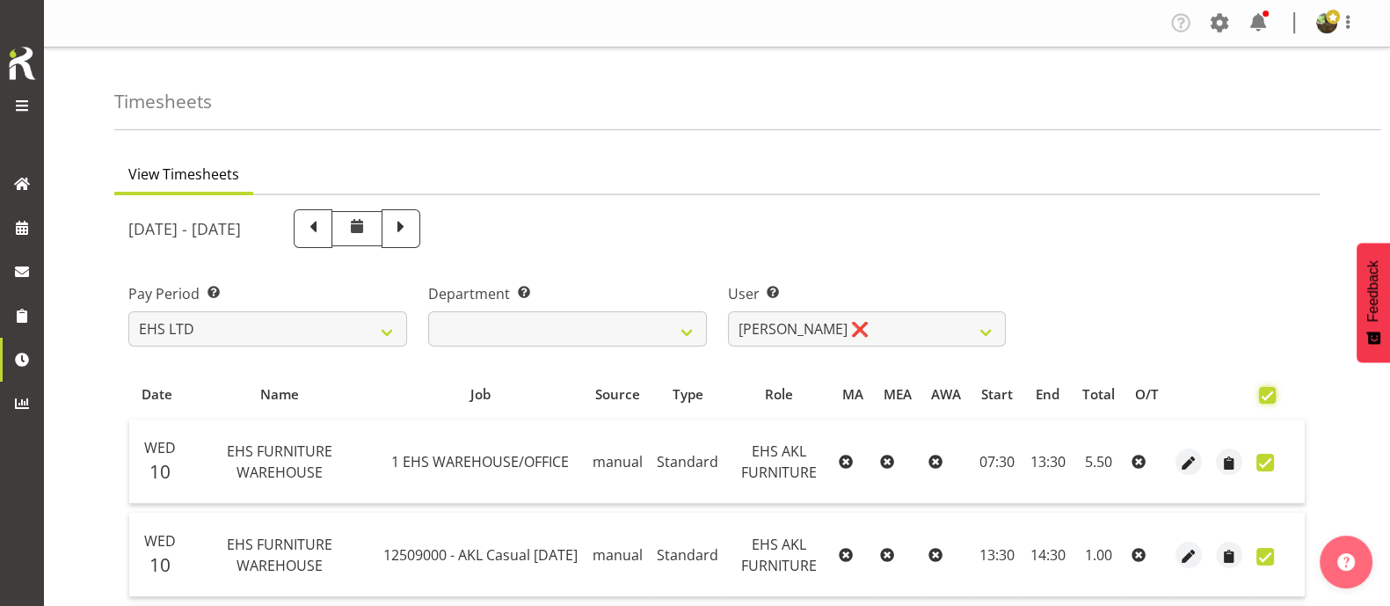
checkbox input "true"
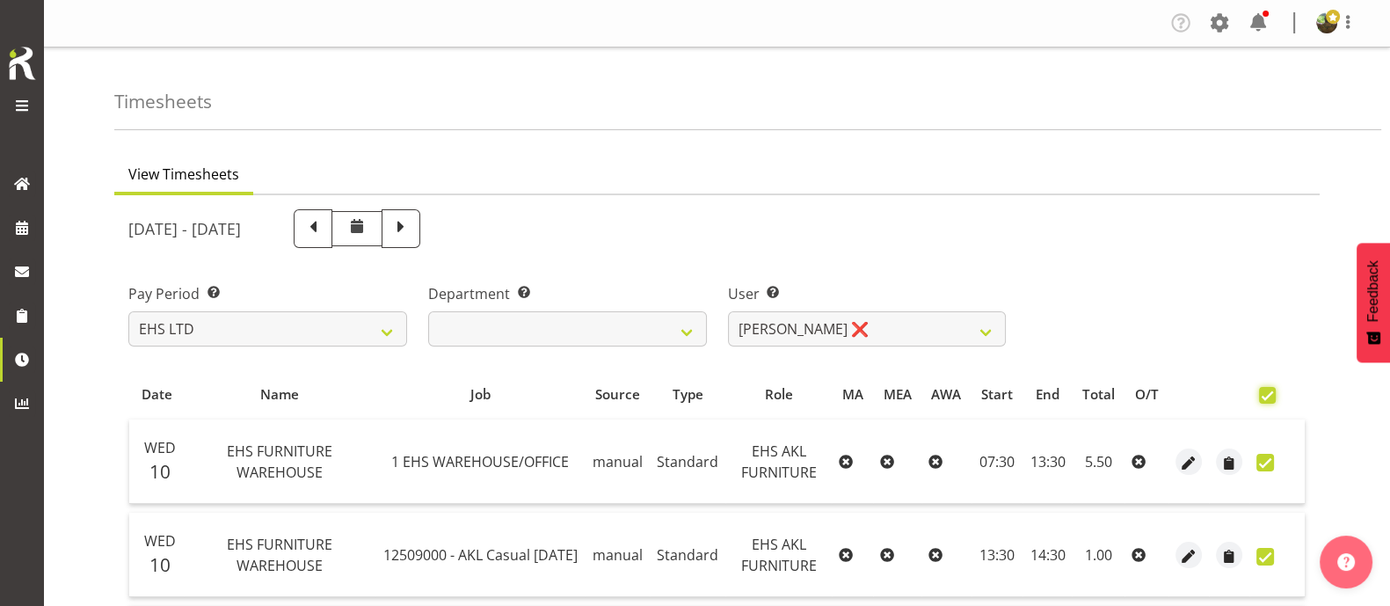
checkbox input "true"
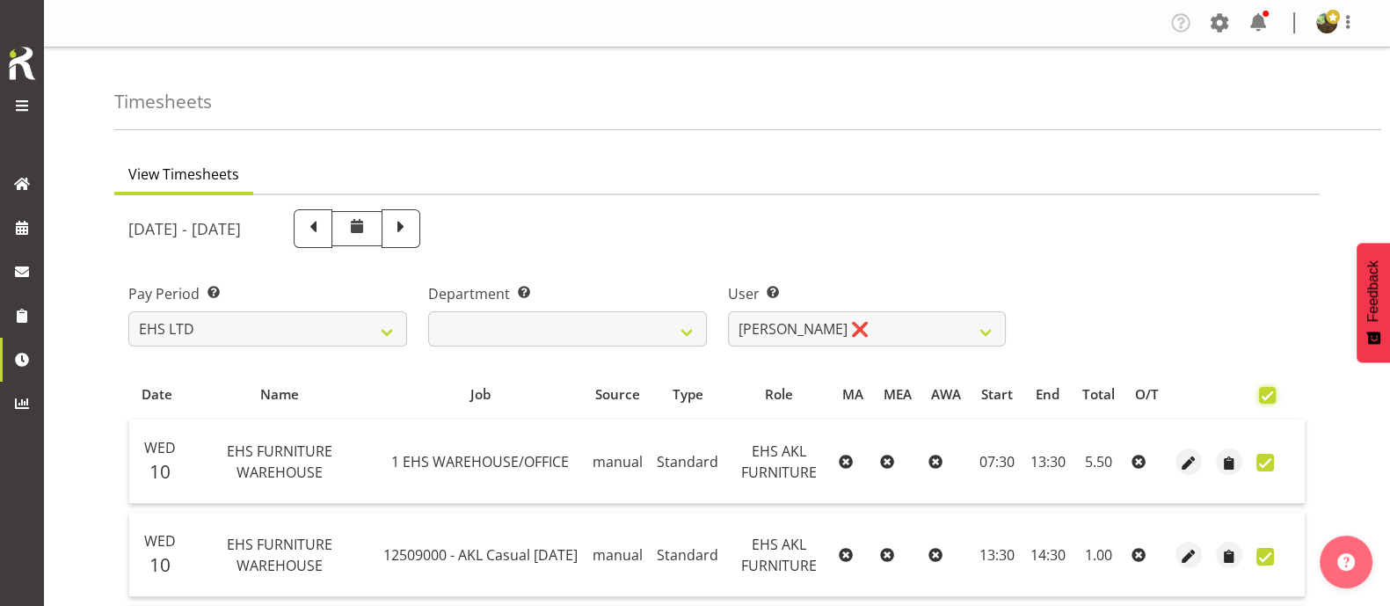
checkbox input "true"
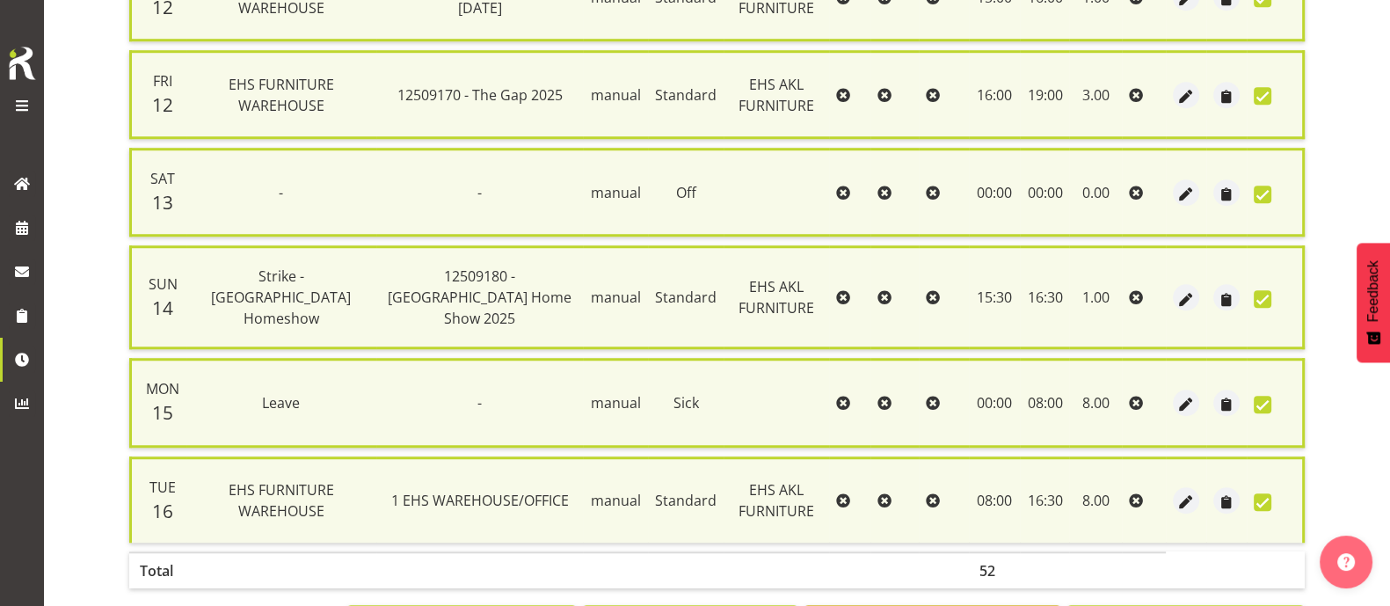
scroll to position [1689, 0]
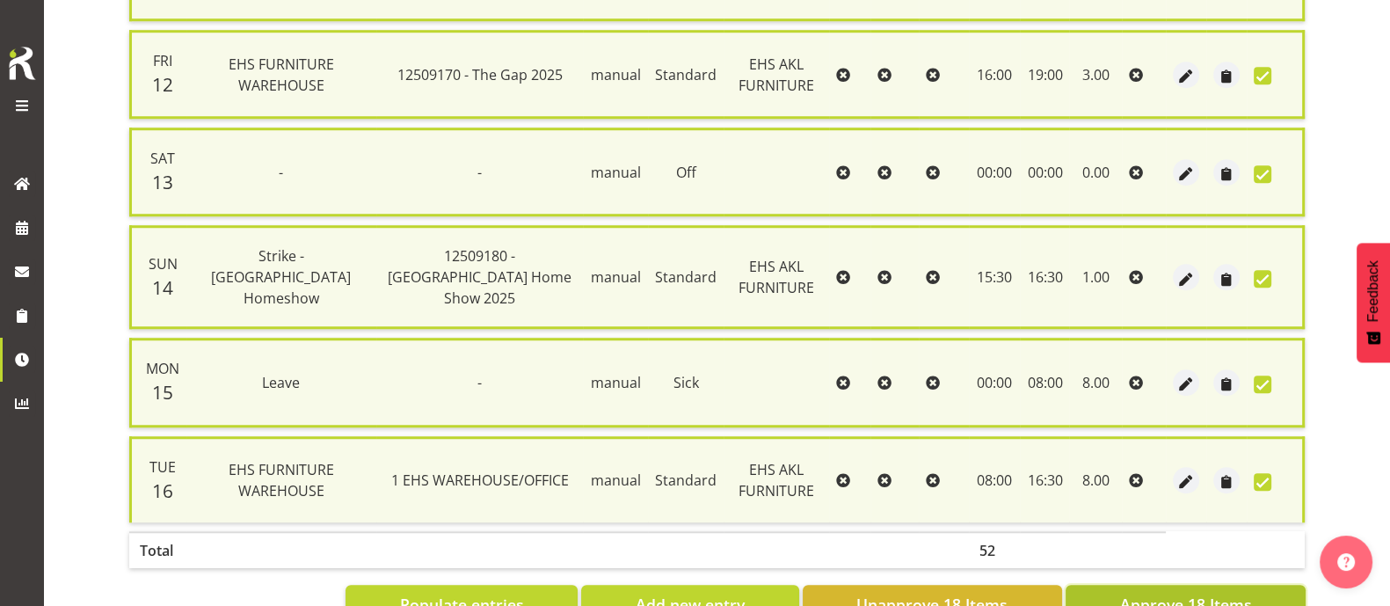
click at [1232, 592] on span "Approve 18 Items" at bounding box center [1185, 603] width 132 height 23
checkbox input "false"
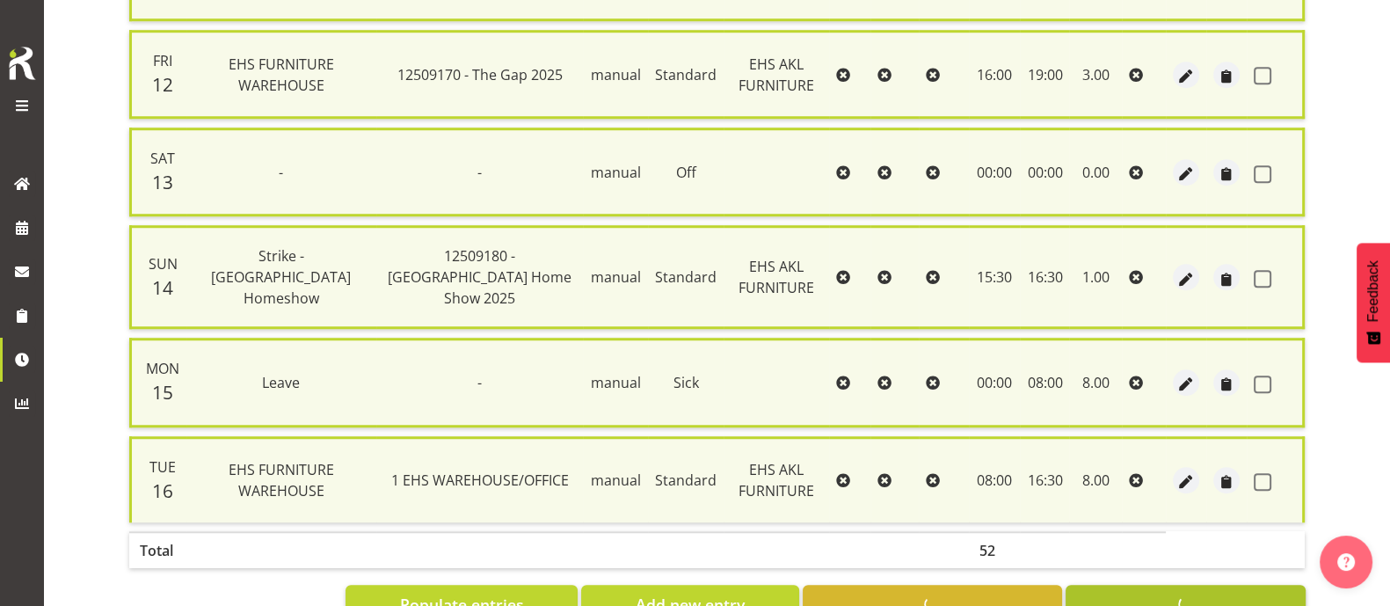
checkbox input "false"
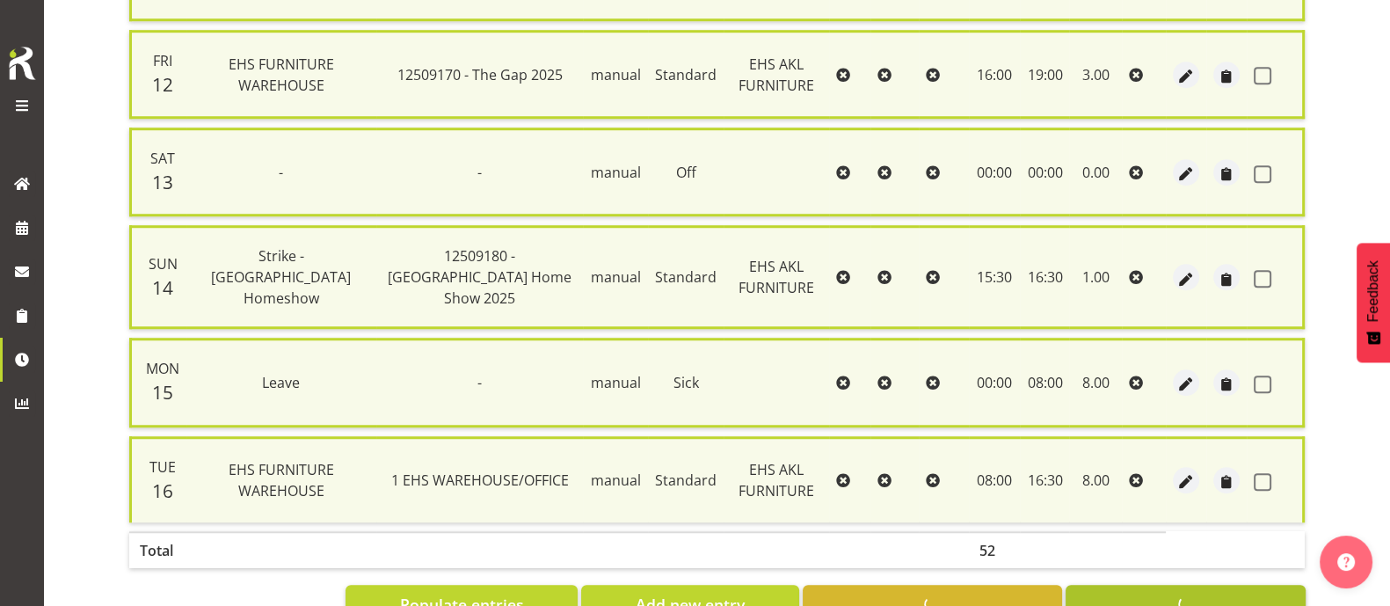
checkbox input "false"
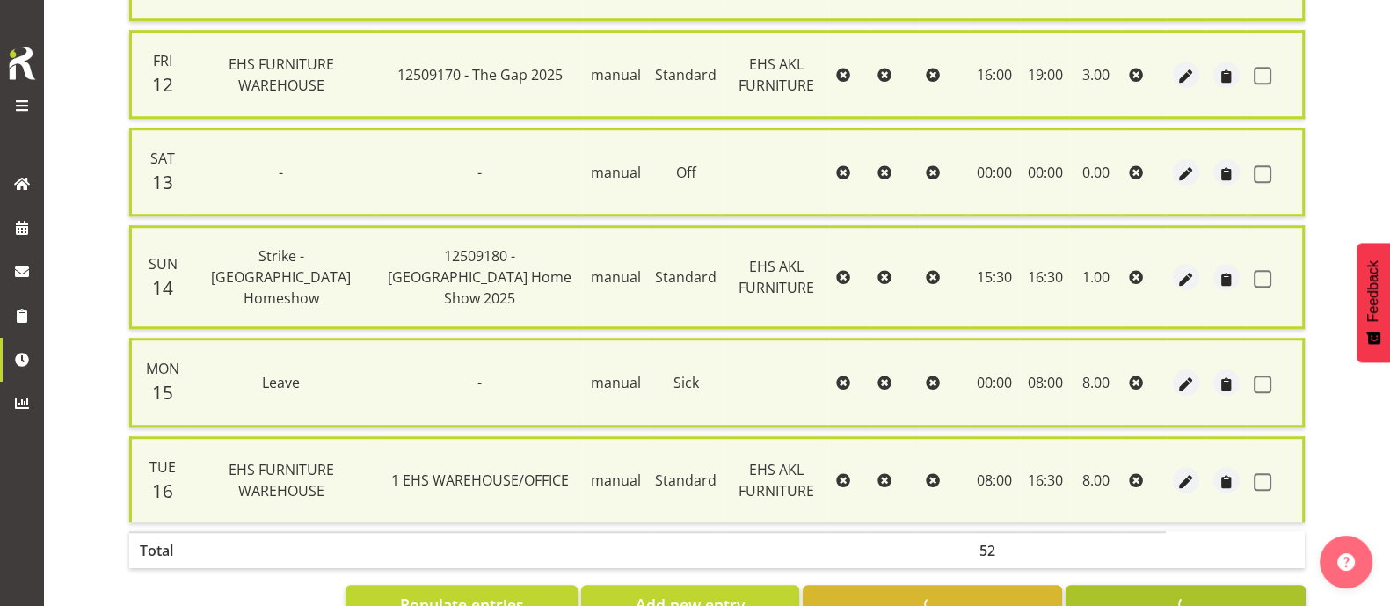
checkbox input "false"
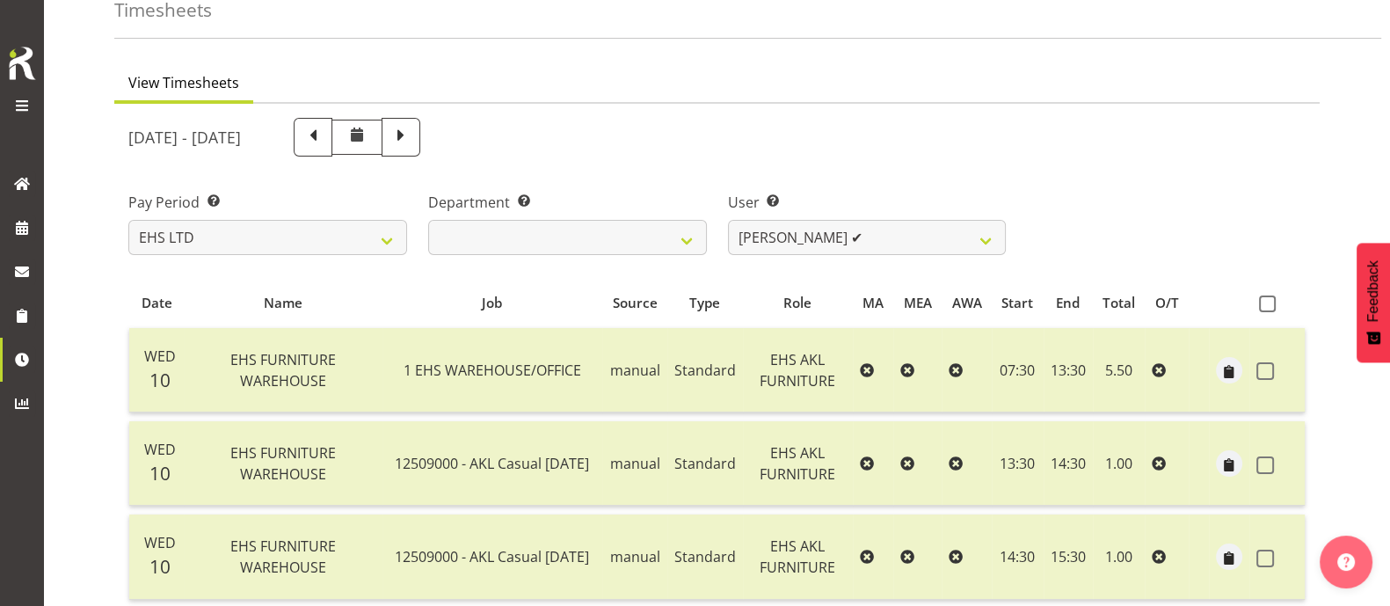
scroll to position [0, 0]
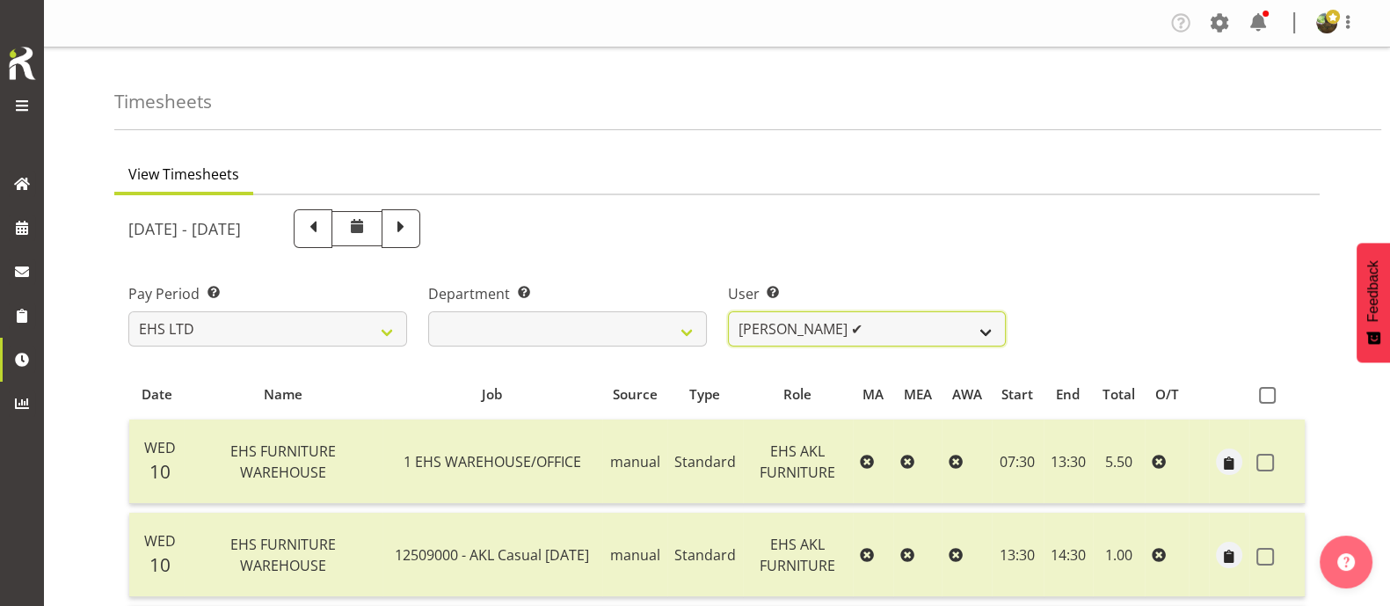
click at [937, 323] on select "[PERSON_NAME] ❌ [PERSON_NAME] ❌ [PERSON_NAME] ✔ [PERSON_NAME] ✔ [PERSON_NAME] ❌…" at bounding box center [867, 328] width 279 height 35
click at [728, 311] on select "[PERSON_NAME] ❌ [PERSON_NAME] ❌ [PERSON_NAME] ✔ [PERSON_NAME] ✔ [PERSON_NAME] ❌…" at bounding box center [867, 328] width 279 height 35
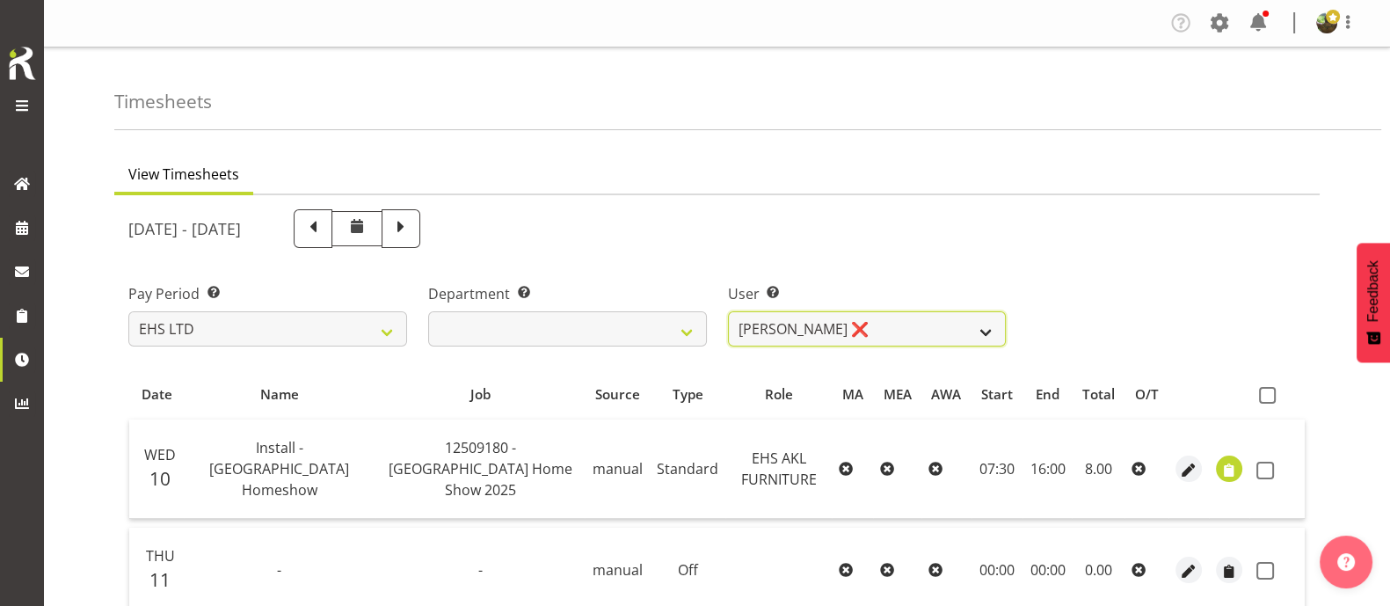
click at [966, 331] on select "[PERSON_NAME] ❌ [PERSON_NAME] ❌ [PERSON_NAME] ✔ [PERSON_NAME] ✔ [PERSON_NAME] ❌…" at bounding box center [867, 328] width 279 height 35
select select "1114"
click at [728, 311] on select "[PERSON_NAME] ❌ [PERSON_NAME] ❌ [PERSON_NAME] ✔ [PERSON_NAME] ✔ [PERSON_NAME] ❌…" at bounding box center [867, 328] width 279 height 35
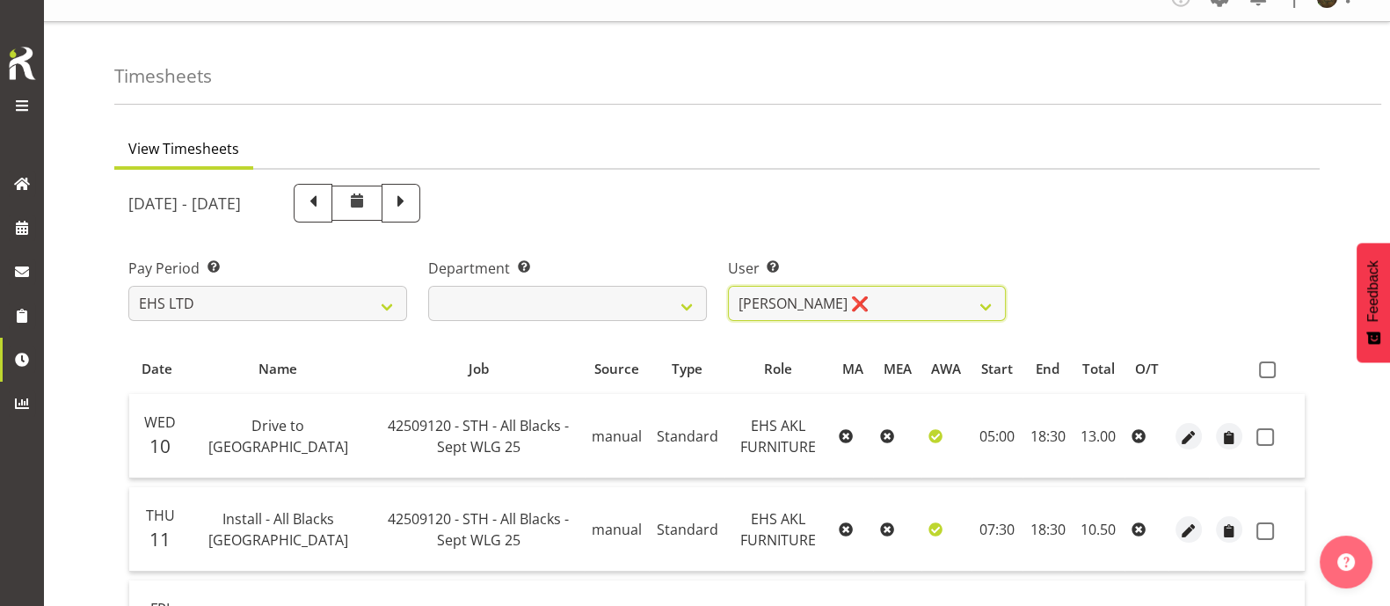
scroll to position [18, 0]
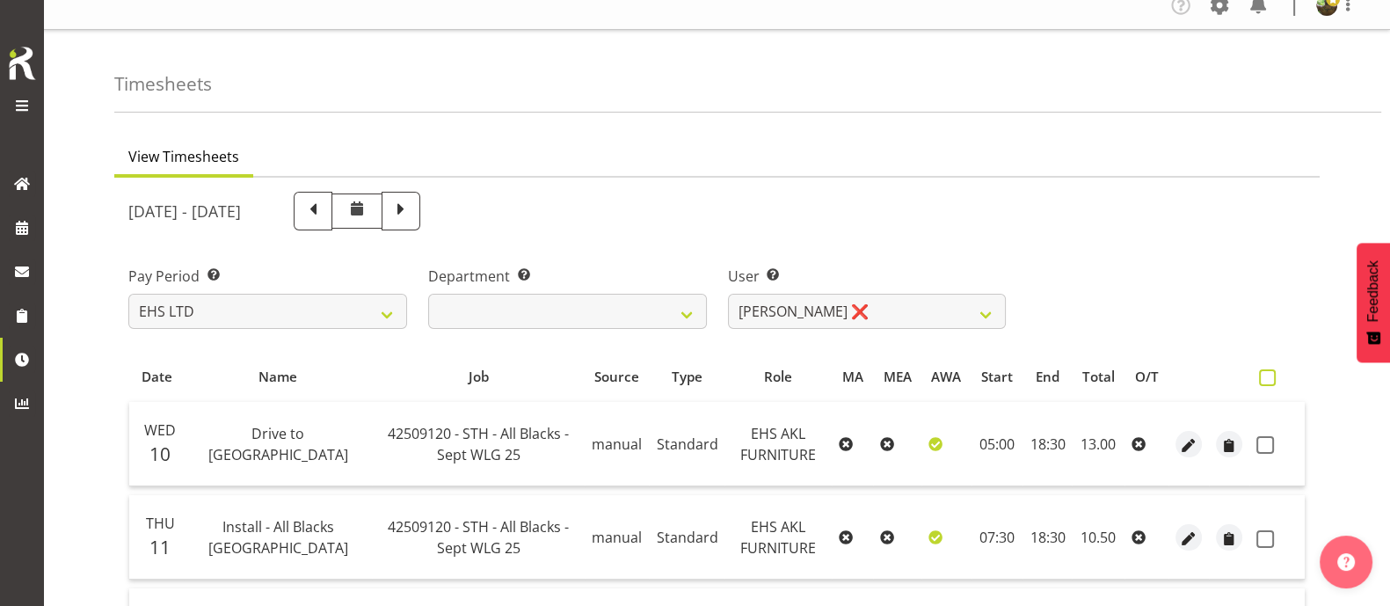
click at [1267, 381] on span at bounding box center [1267, 377] width 17 height 17
click at [1267, 381] on input "checkbox" at bounding box center [1264, 377] width 11 height 11
checkbox input "true"
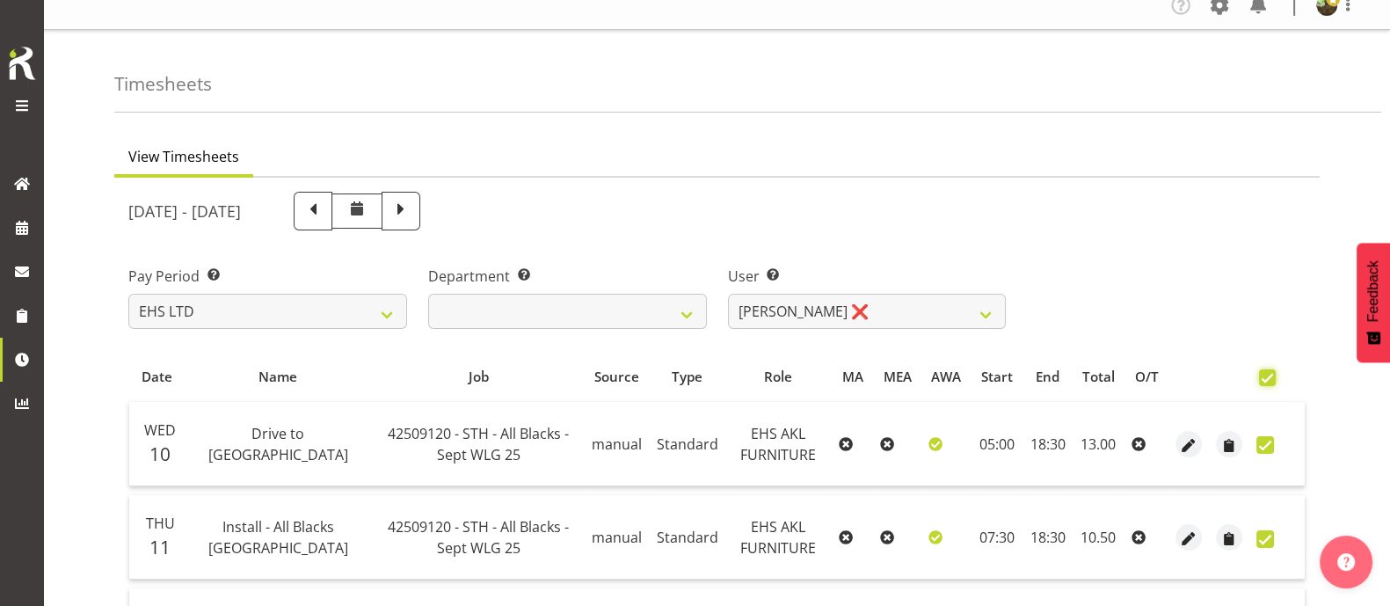
checkbox input "true"
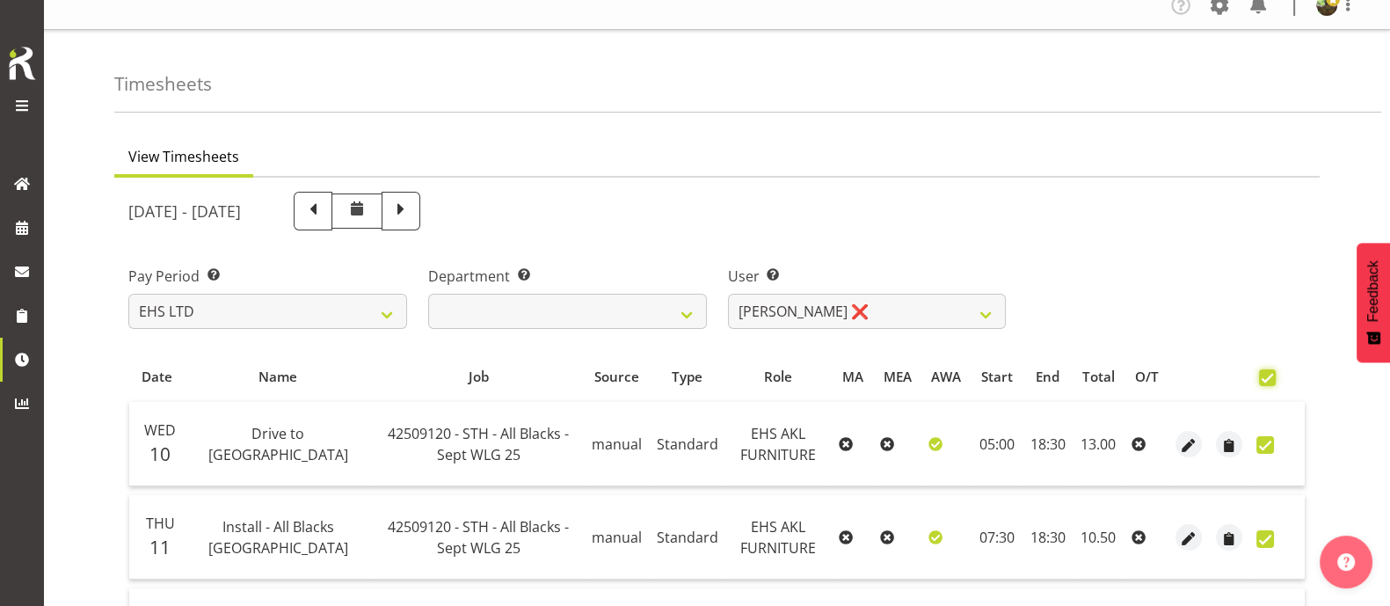
checkbox input "true"
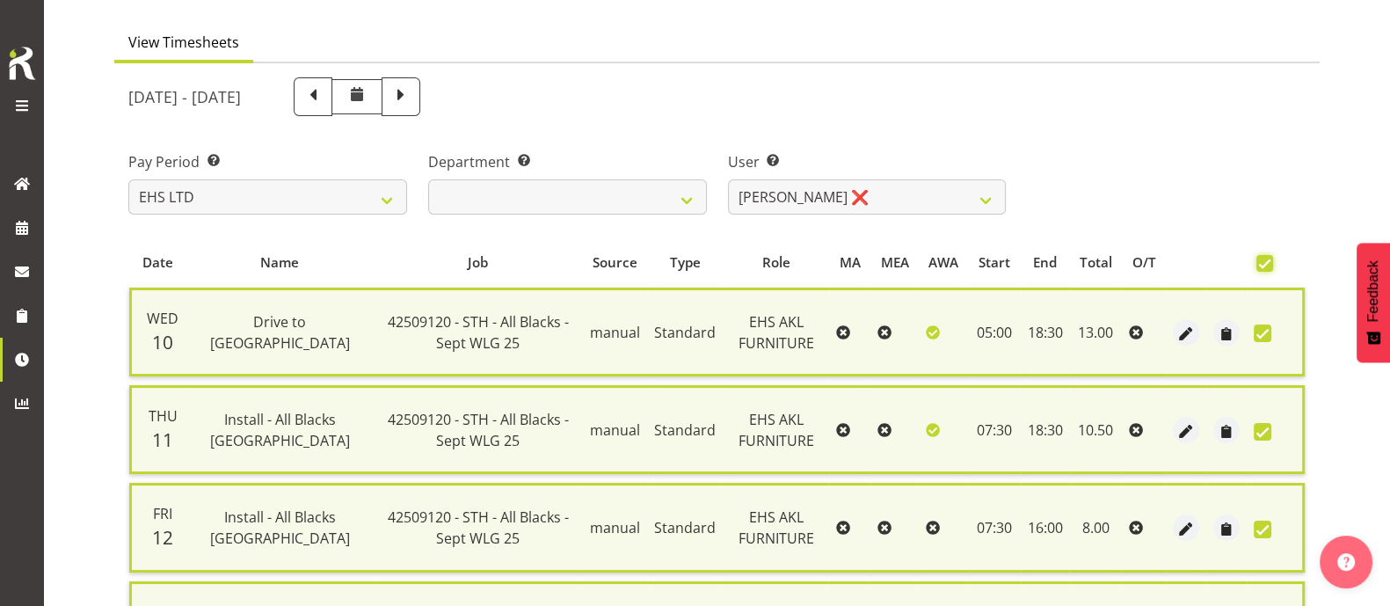
scroll to position [127, 0]
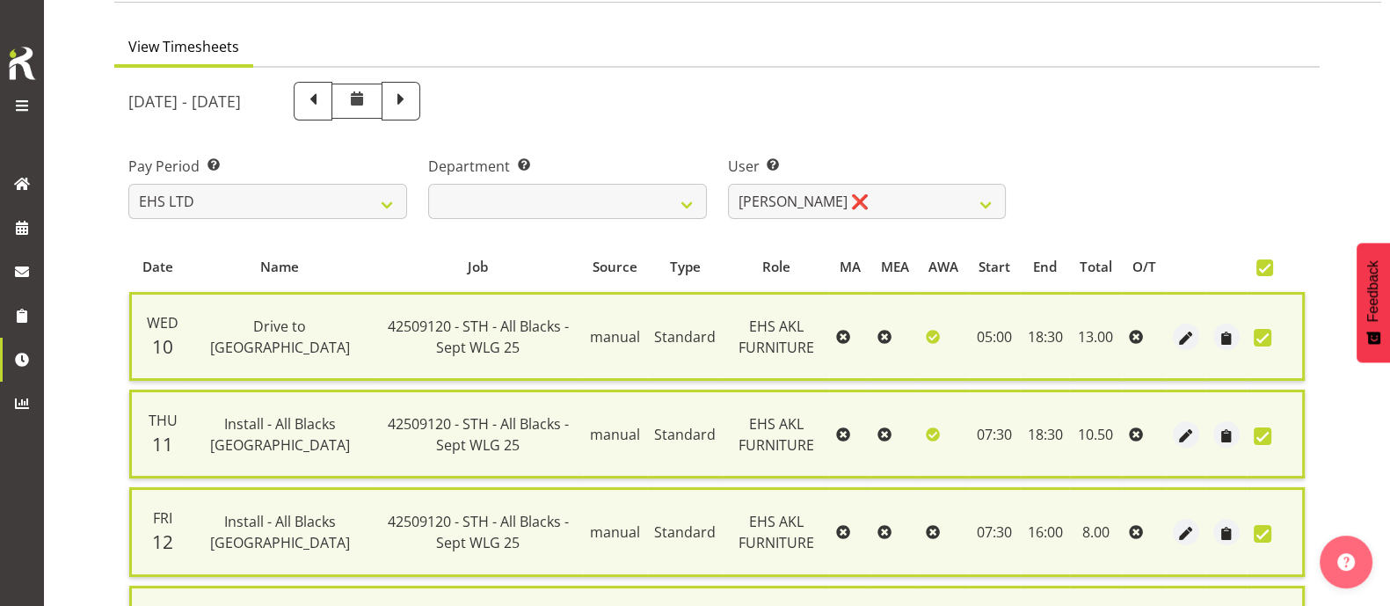
click at [1268, 268] on span at bounding box center [1264, 267] width 17 height 17
click at [1268, 268] on input "checkbox" at bounding box center [1261, 267] width 11 height 11
checkbox input "false"
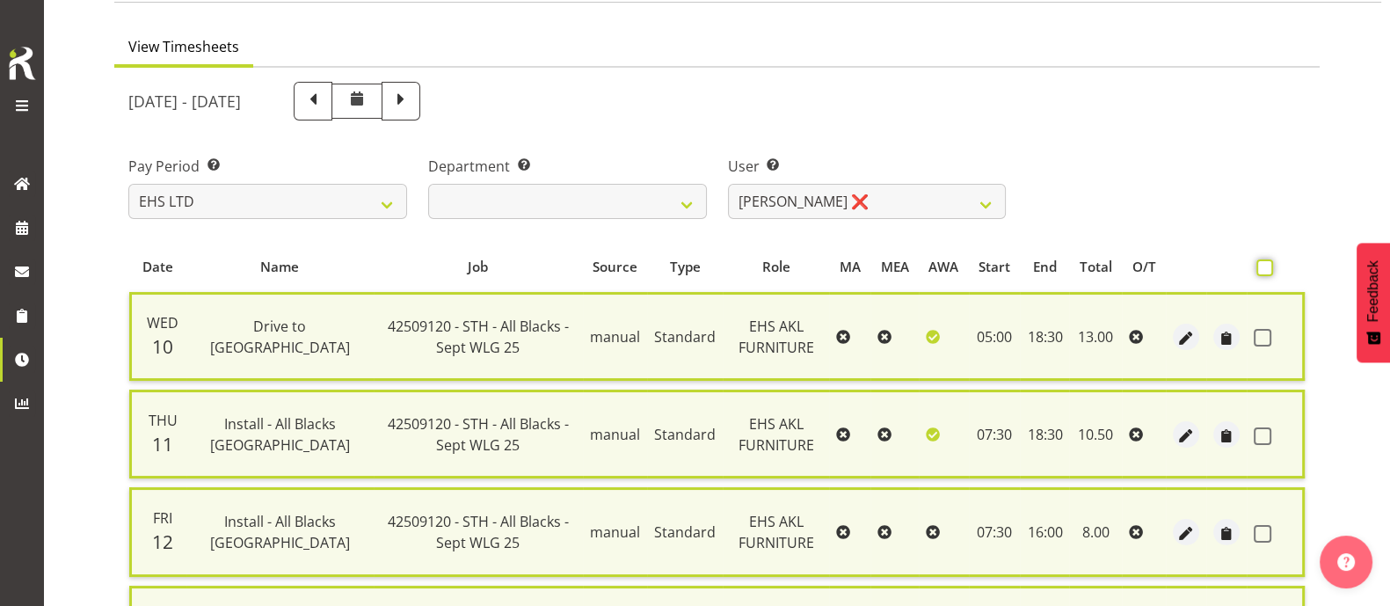
checkbox input "false"
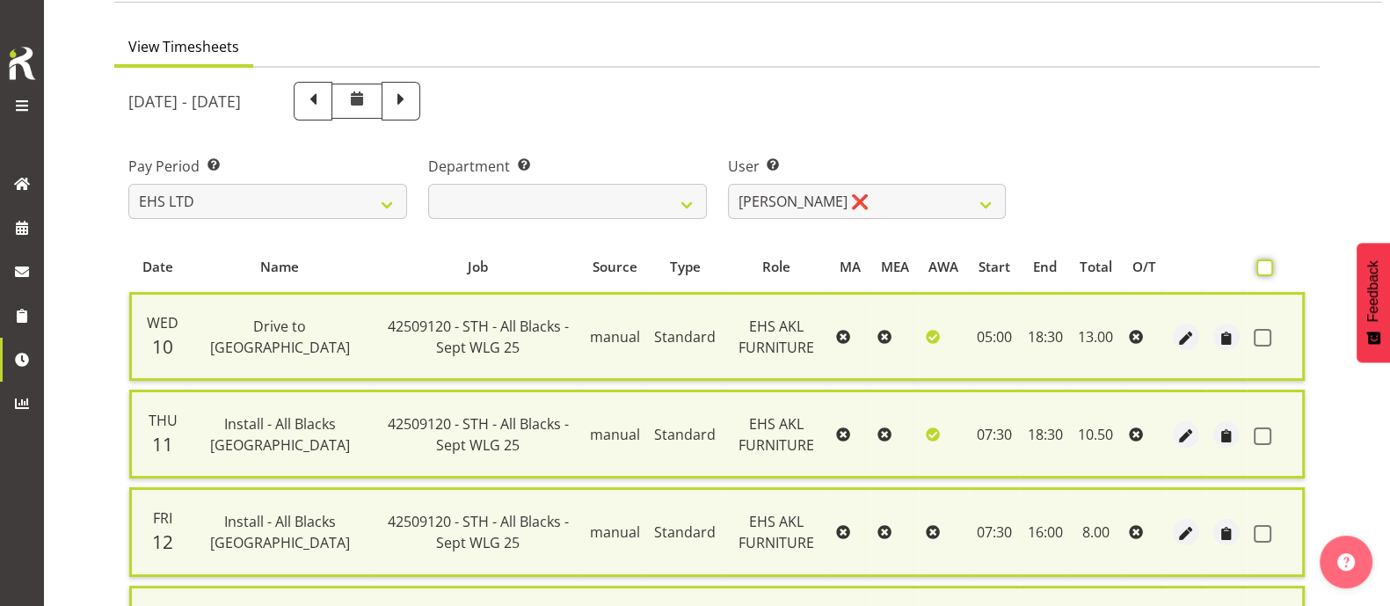
checkbox input "false"
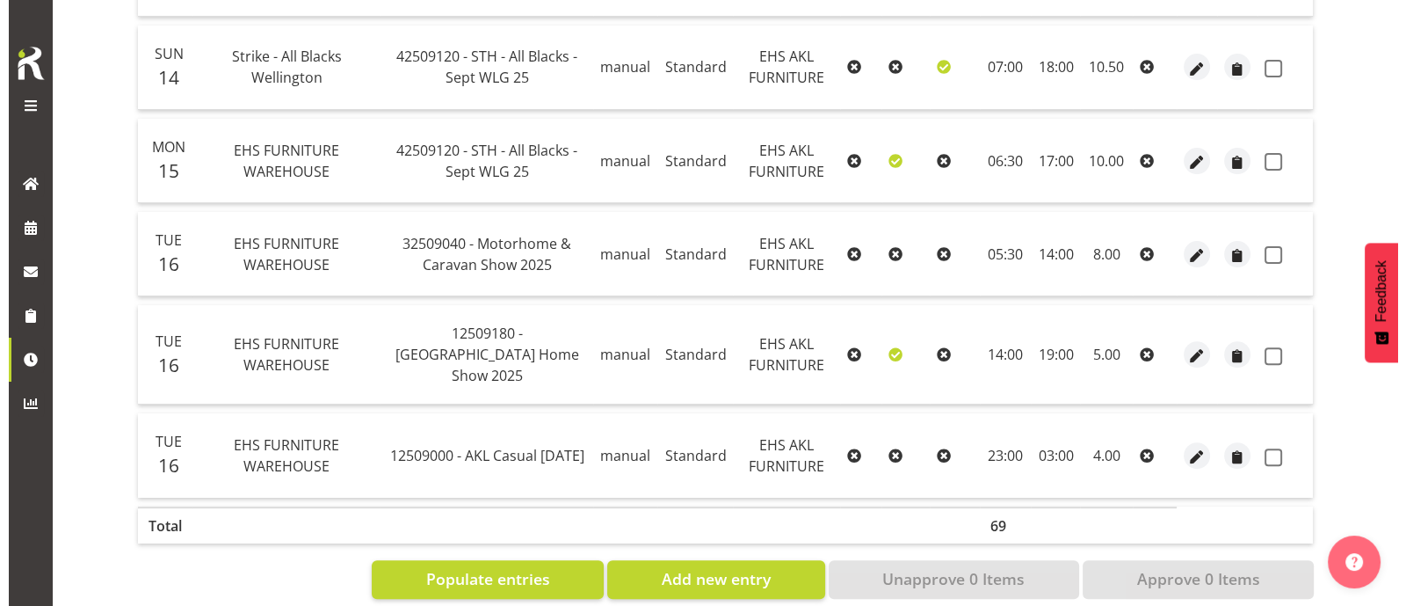
scroll to position [786, 0]
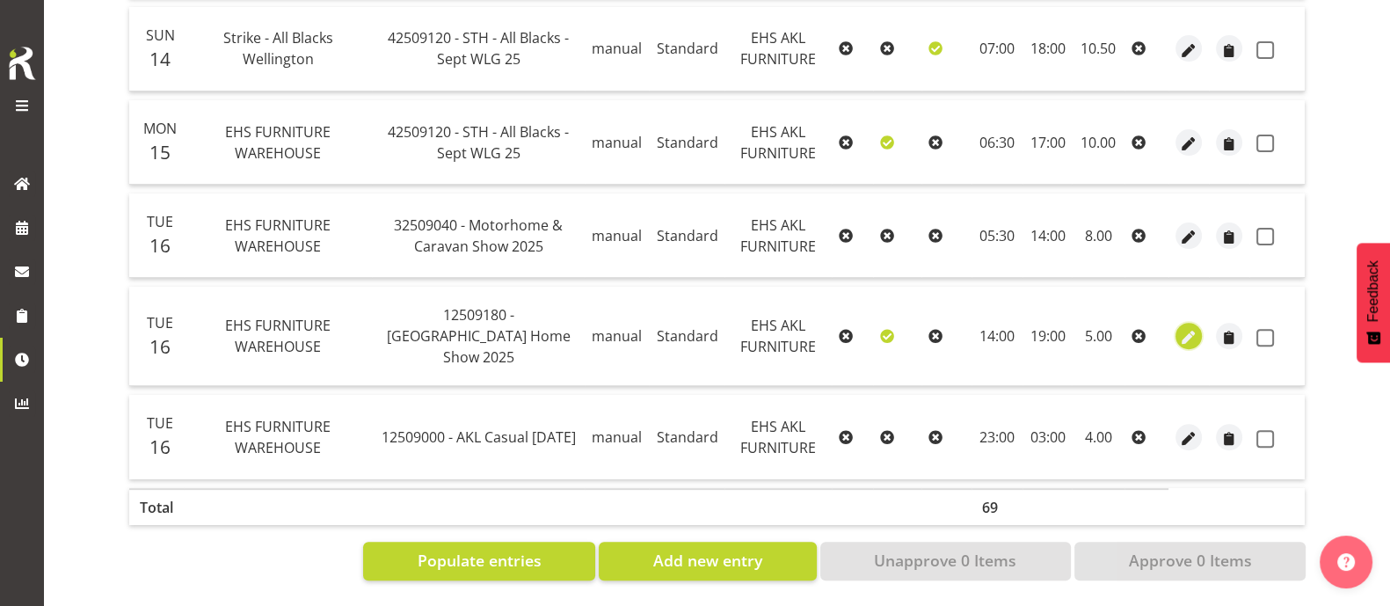
click at [1190, 328] on span "button" at bounding box center [1189, 338] width 20 height 20
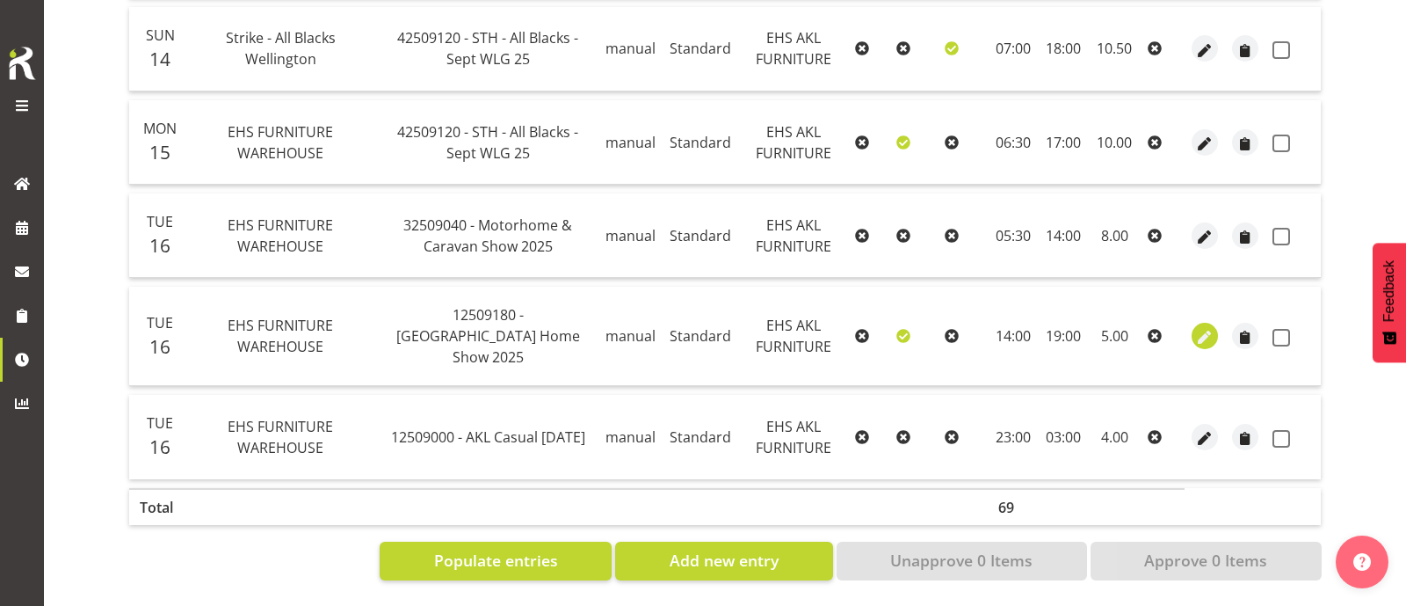
select select "Standard"
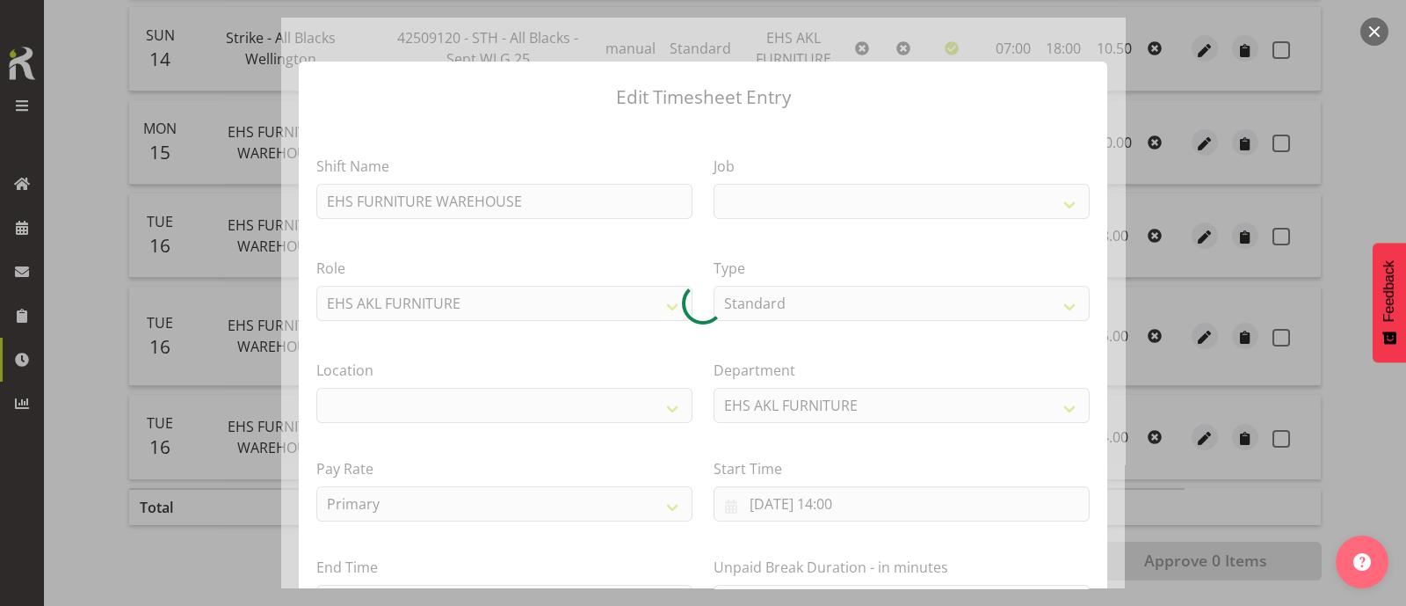
select select
select select "9932"
select select "35"
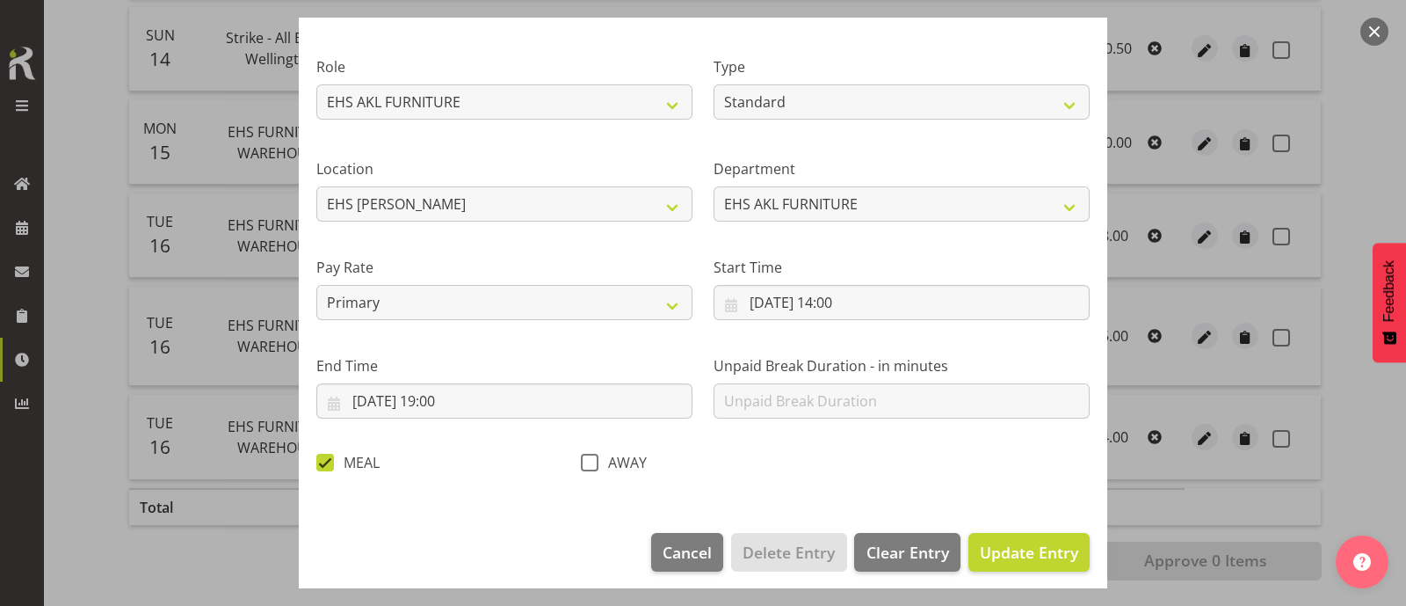
scroll to position [210, 0]
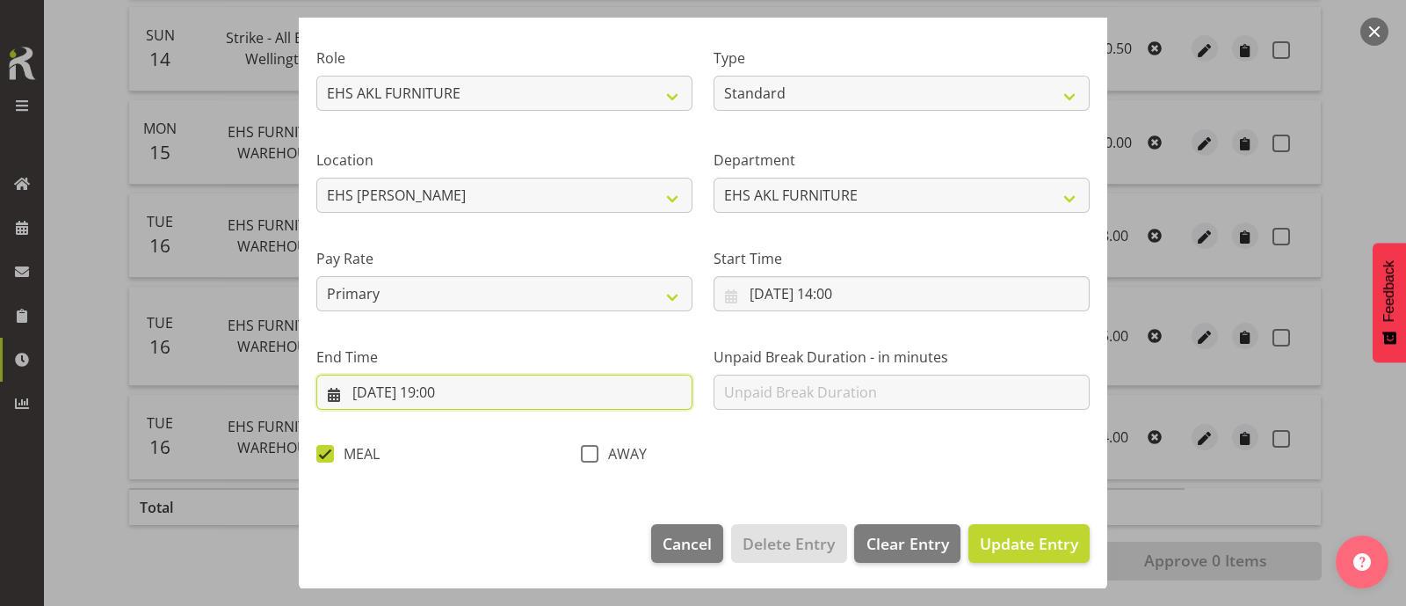
click at [451, 396] on input "[DATE] 19:00" at bounding box center [504, 391] width 376 height 35
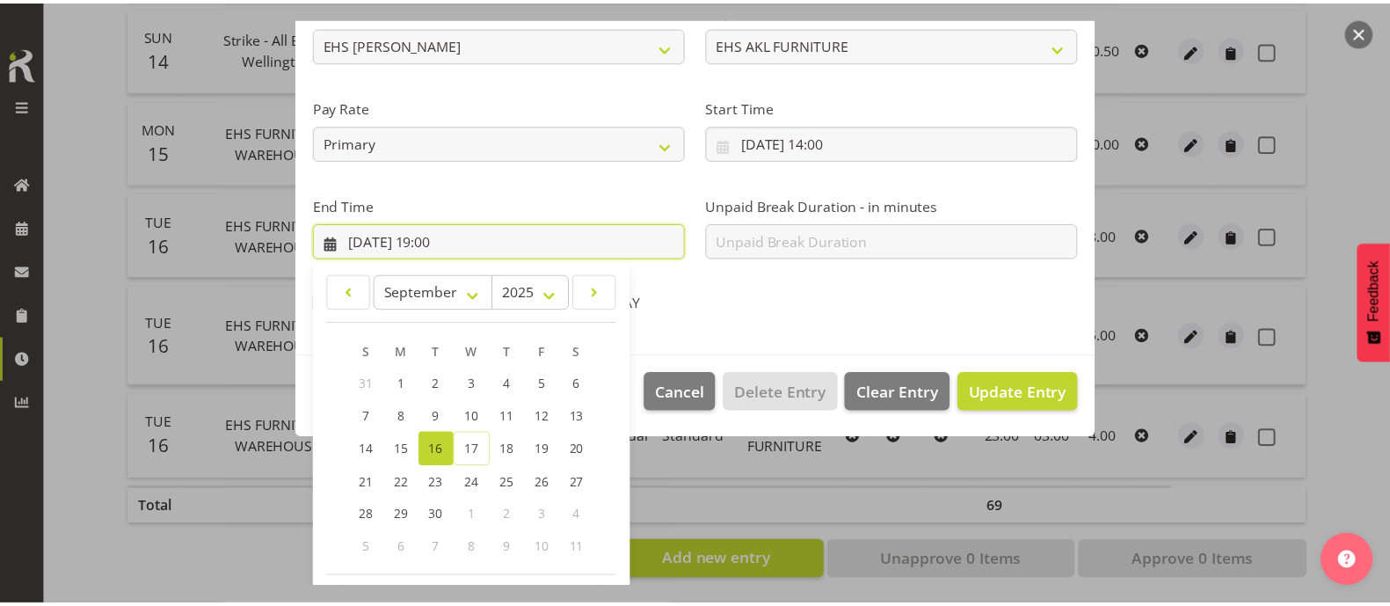
scroll to position [430, 0]
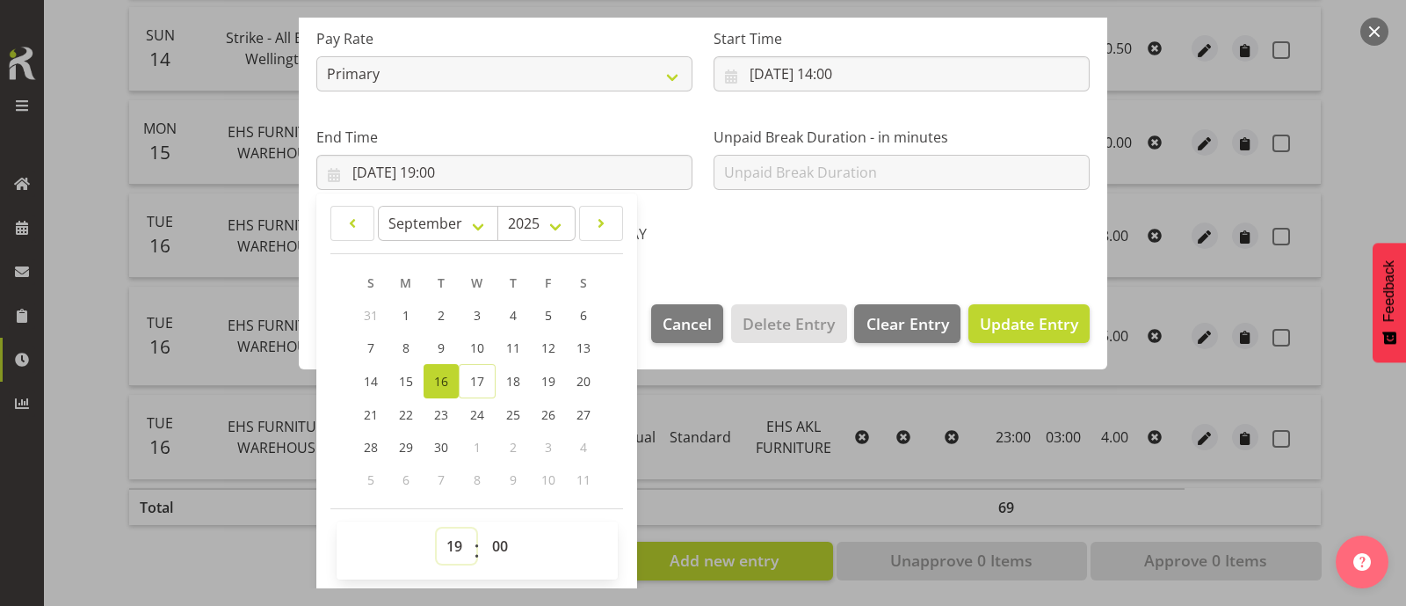
click at [460, 544] on select "00 01 02 03 04 05 06 07 08 09 10 11 12 13 14 15 16 17 18 19 20 21 22 23" at bounding box center [457, 545] width 40 height 35
select select "20"
click at [437, 528] on select "00 01 02 03 04 05 06 07 08 09 10 11 12 13 14 15 16 17 18 19 20 21 22 23" at bounding box center [457, 545] width 40 height 35
type input "[DATE] 20:00"
click at [280, 562] on div at bounding box center [703, 303] width 1406 height 606
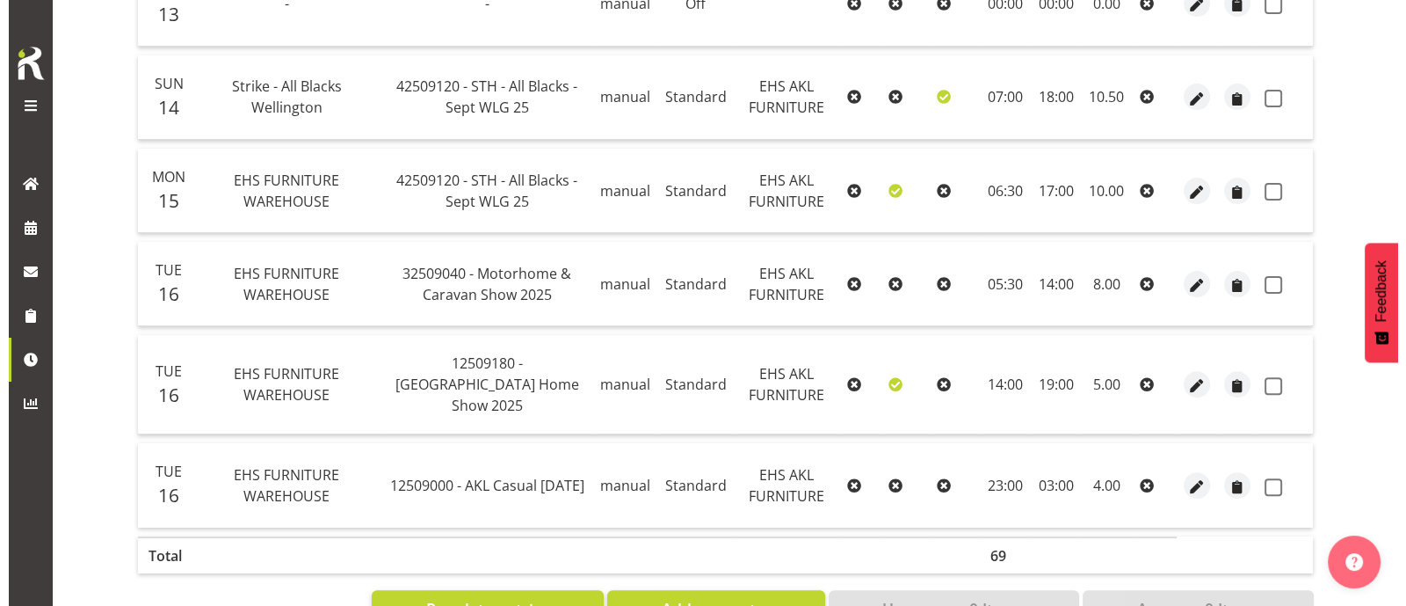
scroll to position [786, 0]
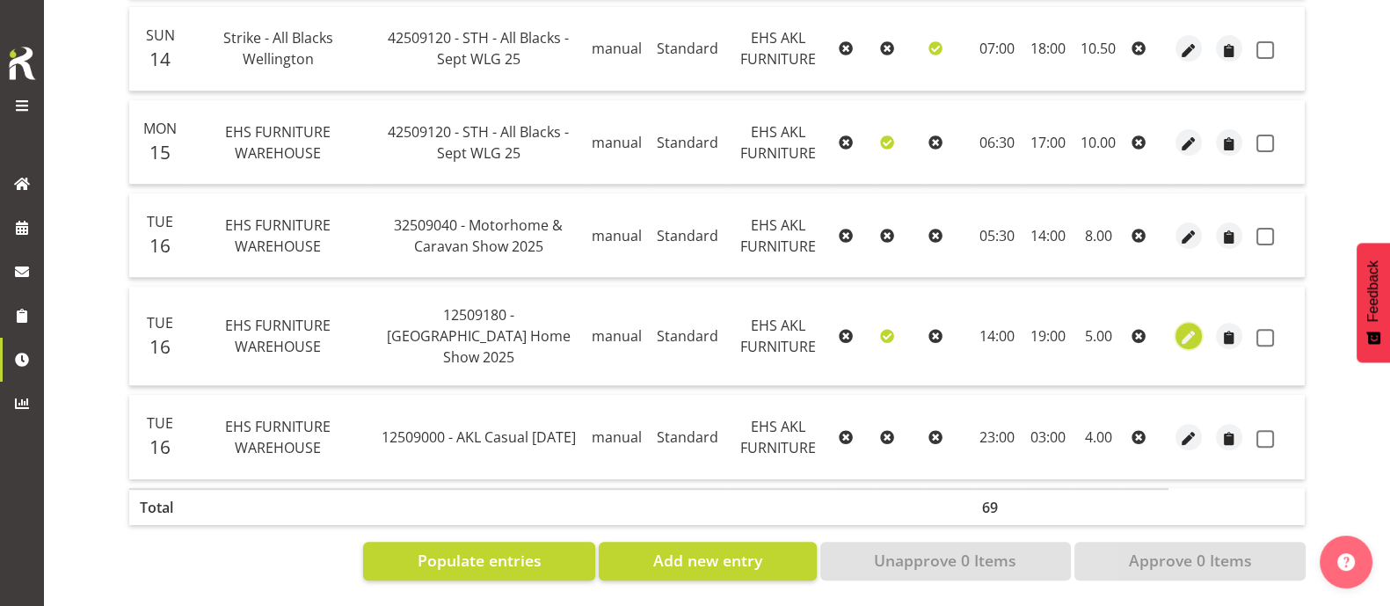
click at [1179, 328] on span "button" at bounding box center [1189, 338] width 20 height 20
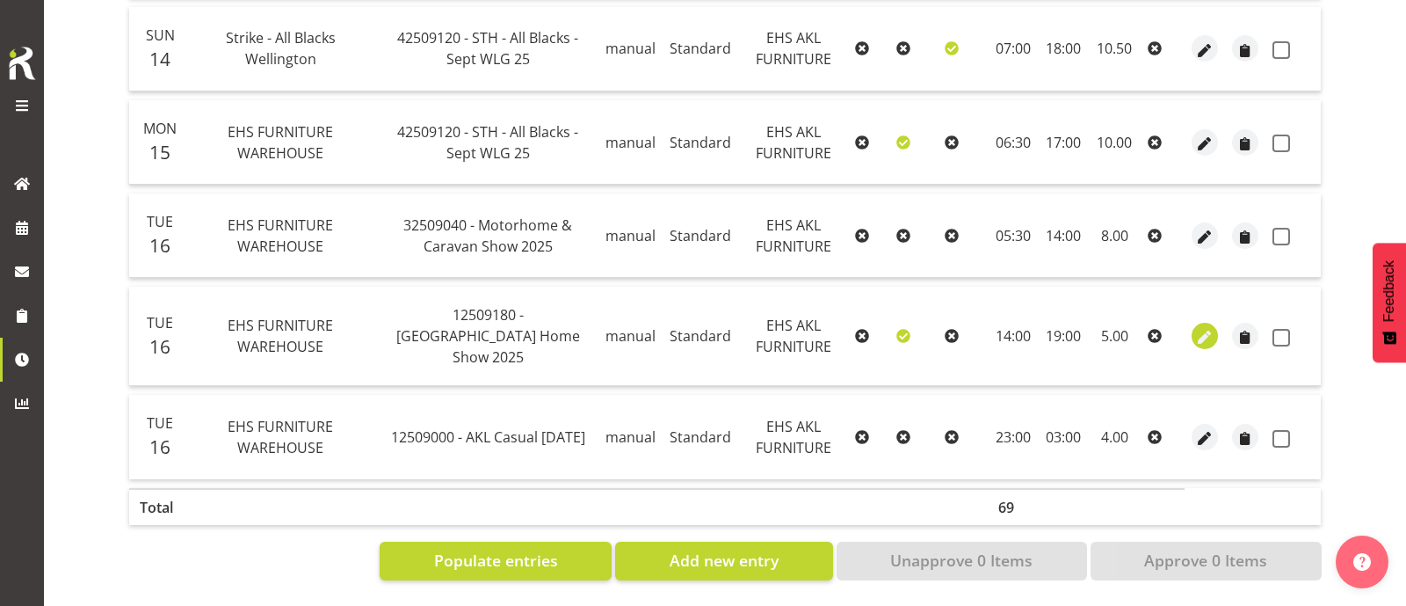
select select "Standard"
select select "8"
select select "2025"
select select "19"
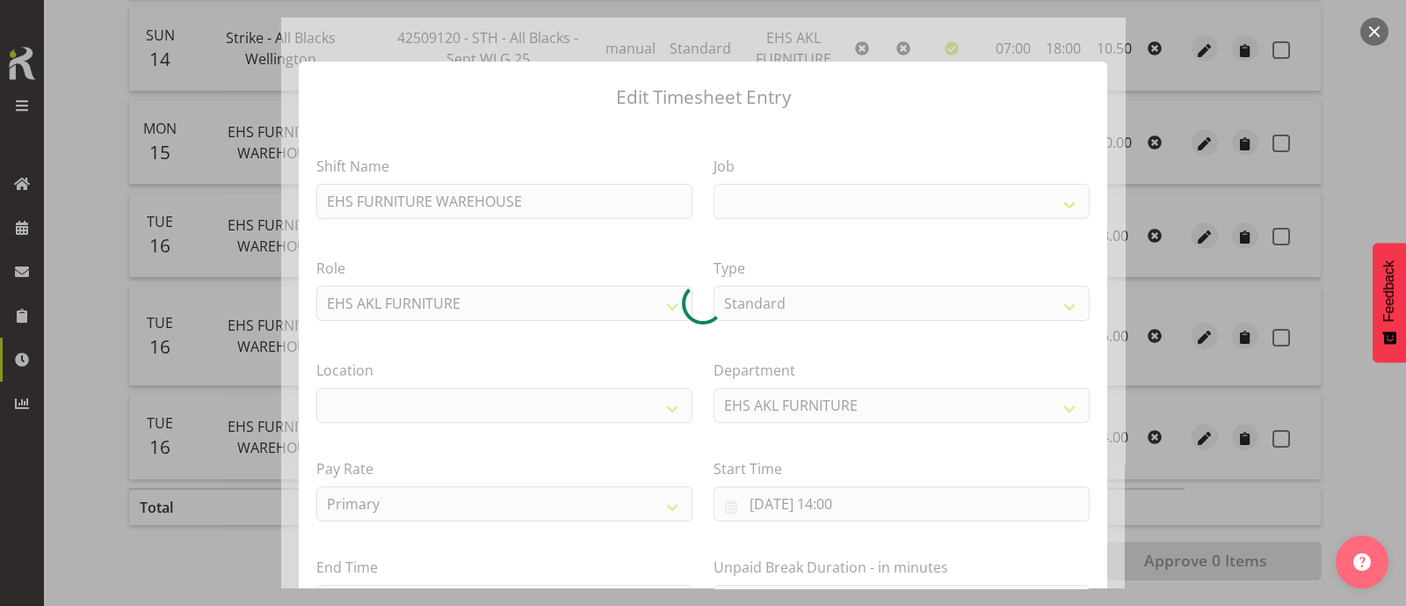
select select
select select "9932"
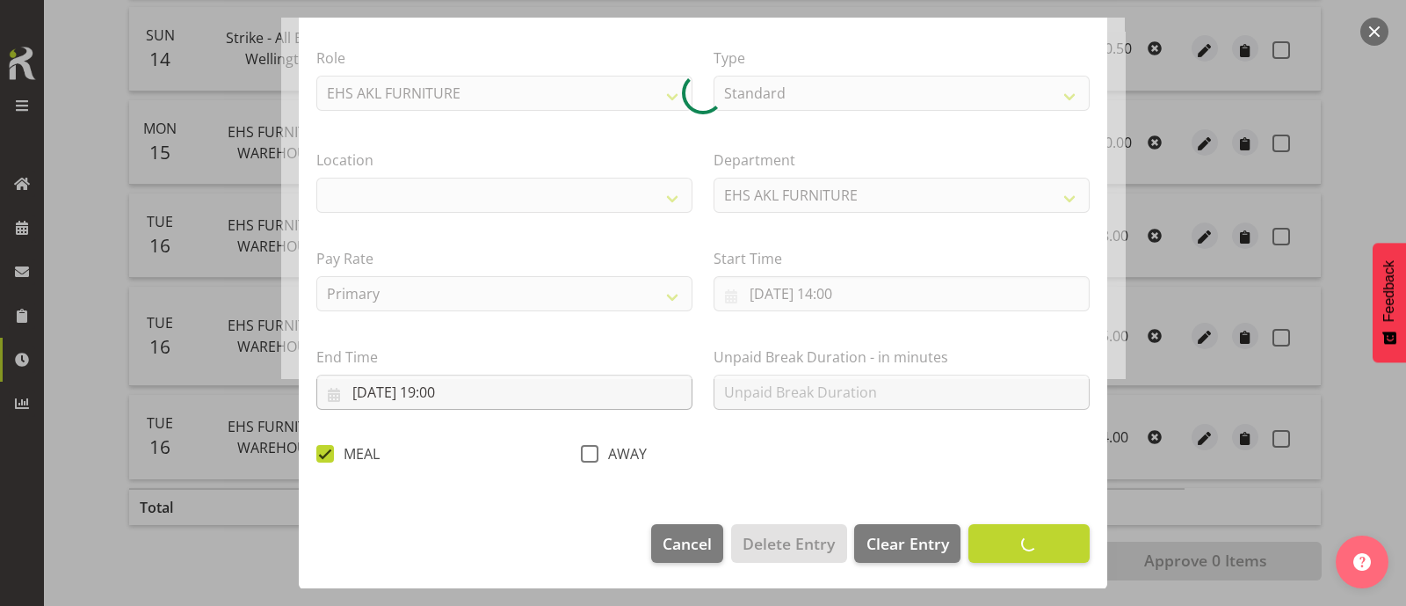
select select "35"
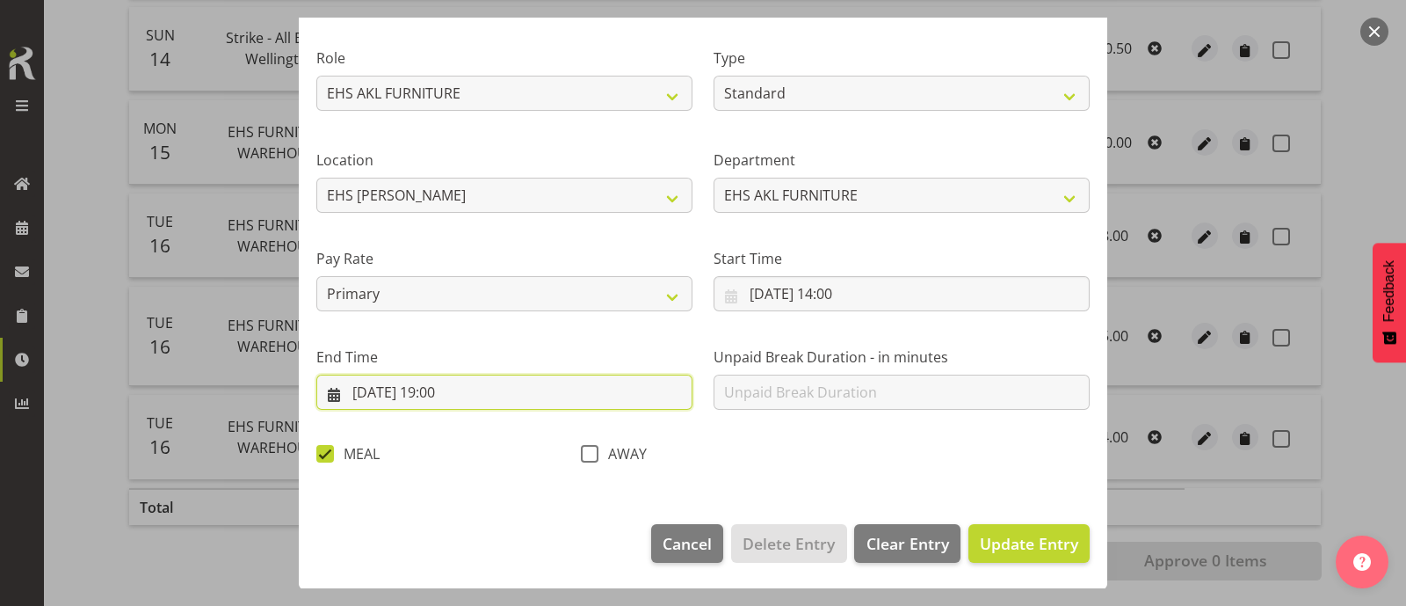
click at [440, 391] on input "[DATE] 19:00" at bounding box center [504, 391] width 376 height 35
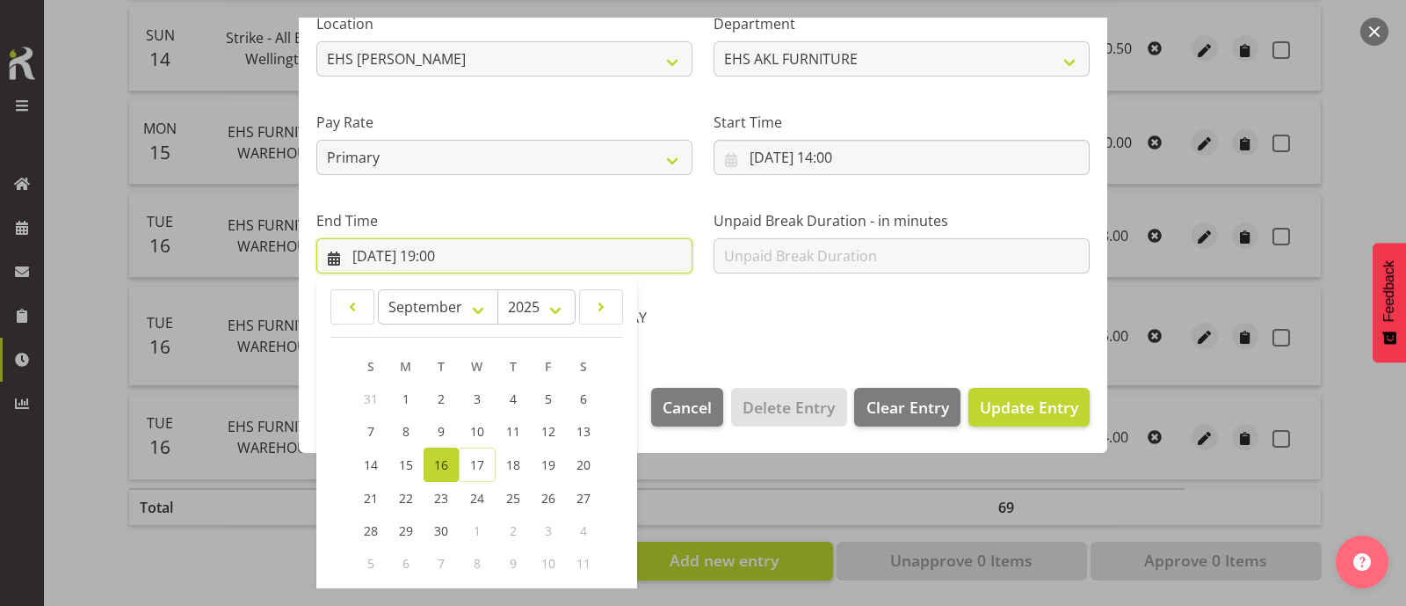
scroll to position [432, 0]
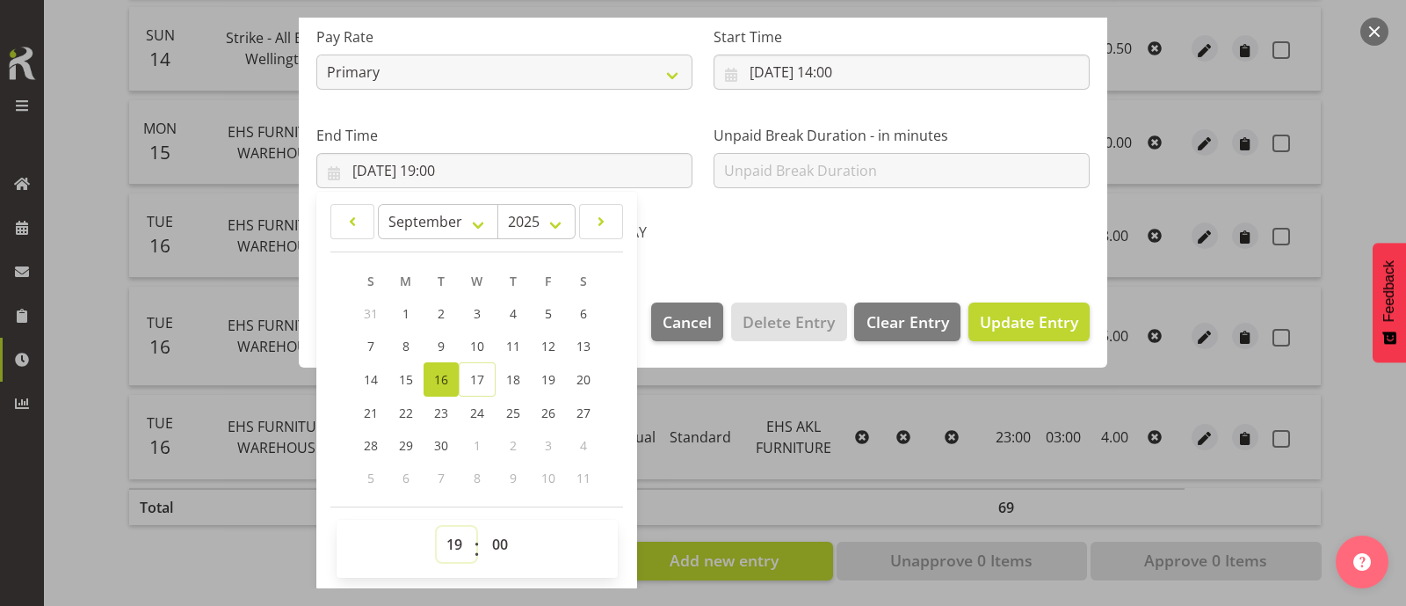
click at [453, 543] on select "00 01 02 03 04 05 06 07 08 09 10 11 12 13 14 15 16 17 18 19 20 21 22 23" at bounding box center [457, 544] width 40 height 35
select select "20"
click at [437, 527] on select "00 01 02 03 04 05 06 07 08 09 10 11 12 13 14 15 16 17 18 19 20 21 22 23" at bounding box center [457, 544] width 40 height 35
type input "[DATE] 20:00"
click at [1013, 323] on span "Update Entry" at bounding box center [1029, 321] width 98 height 21
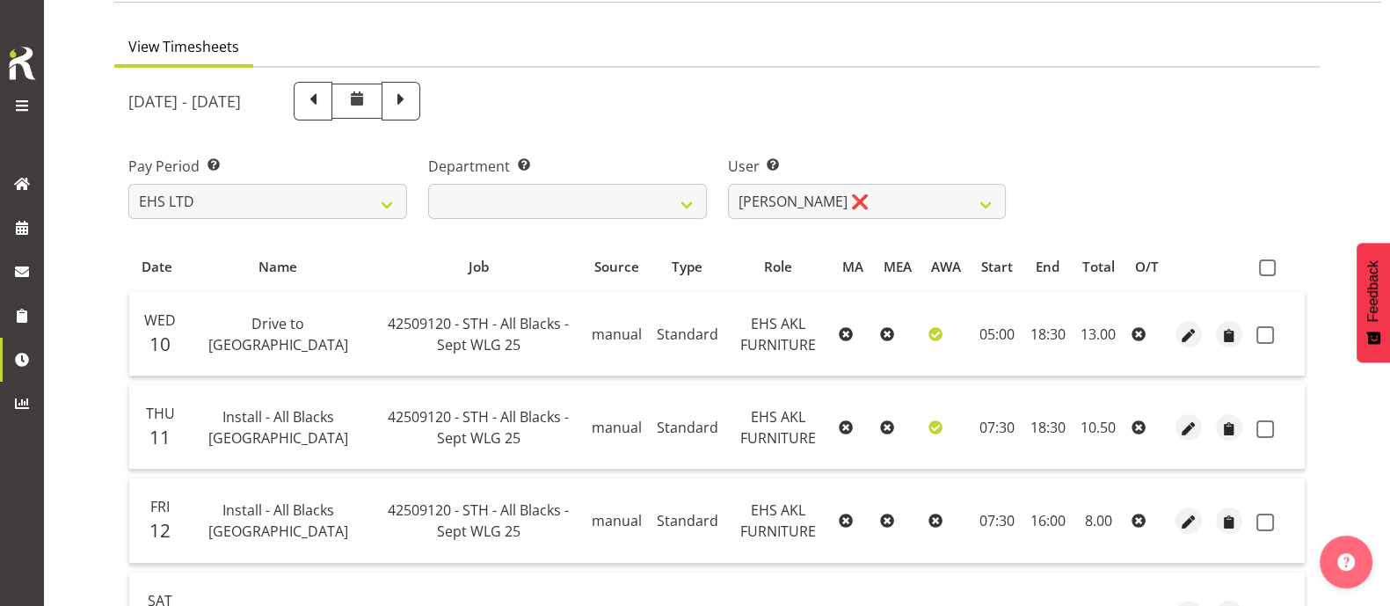
scroll to position [0, 0]
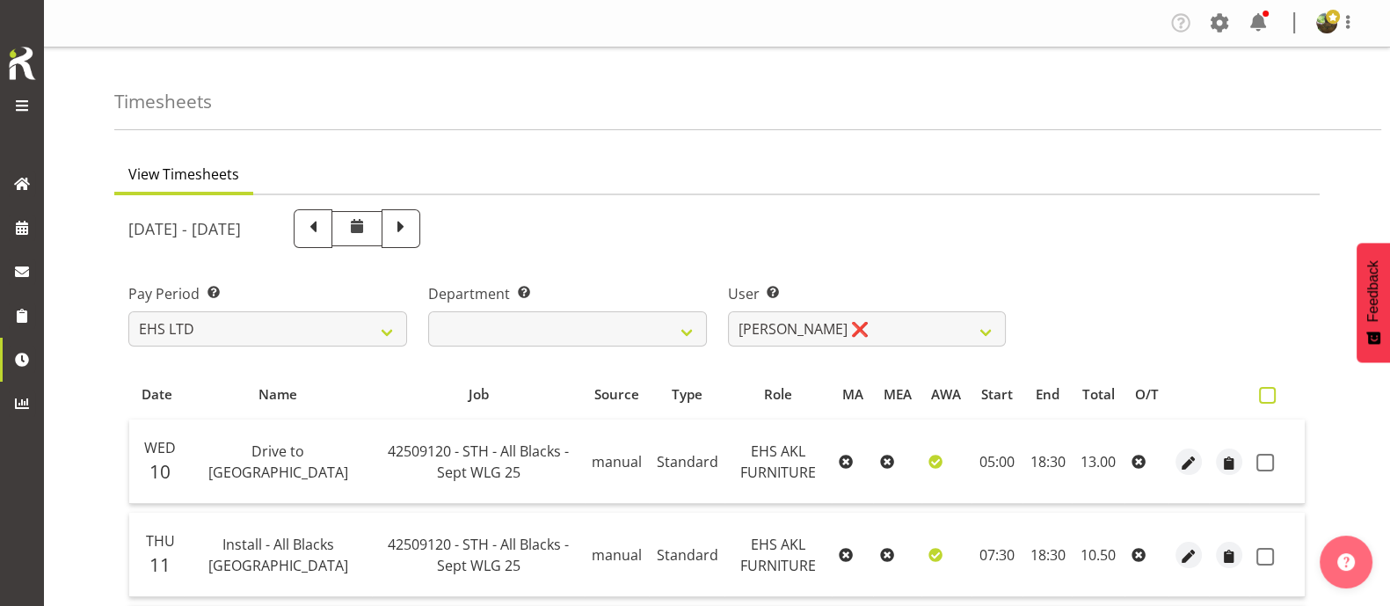
click at [1270, 388] on span at bounding box center [1267, 395] width 17 height 17
click at [1270, 389] on input "checkbox" at bounding box center [1264, 394] width 11 height 11
checkbox input "true"
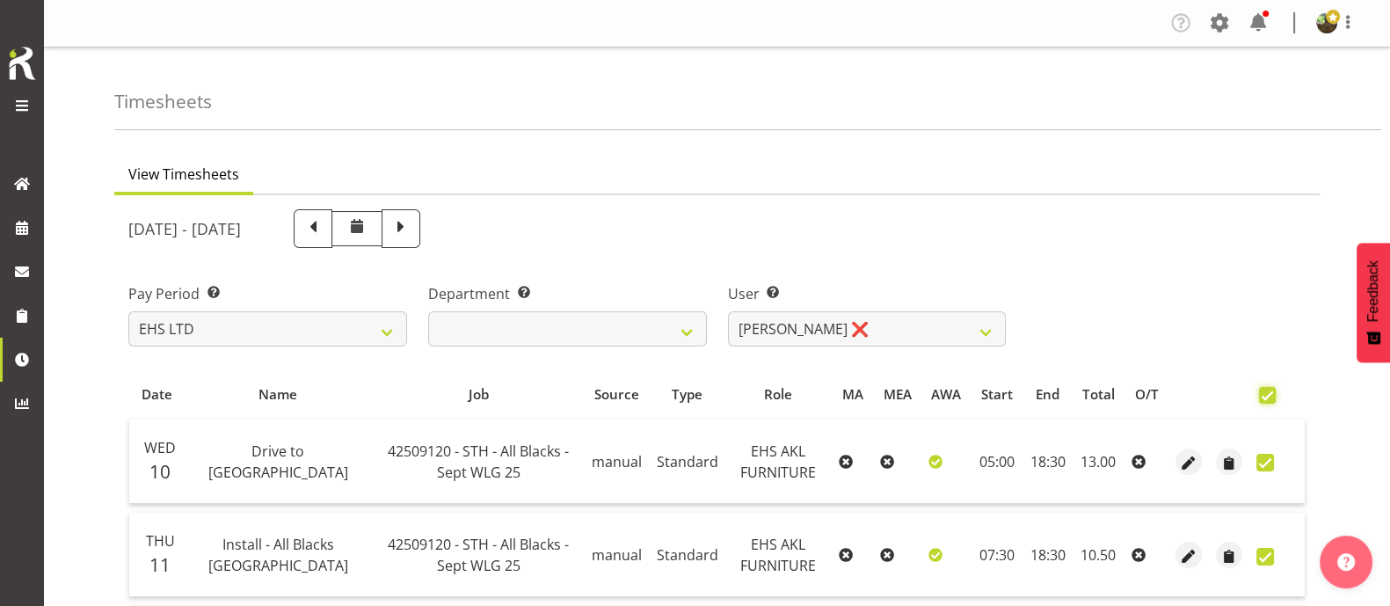
checkbox input "true"
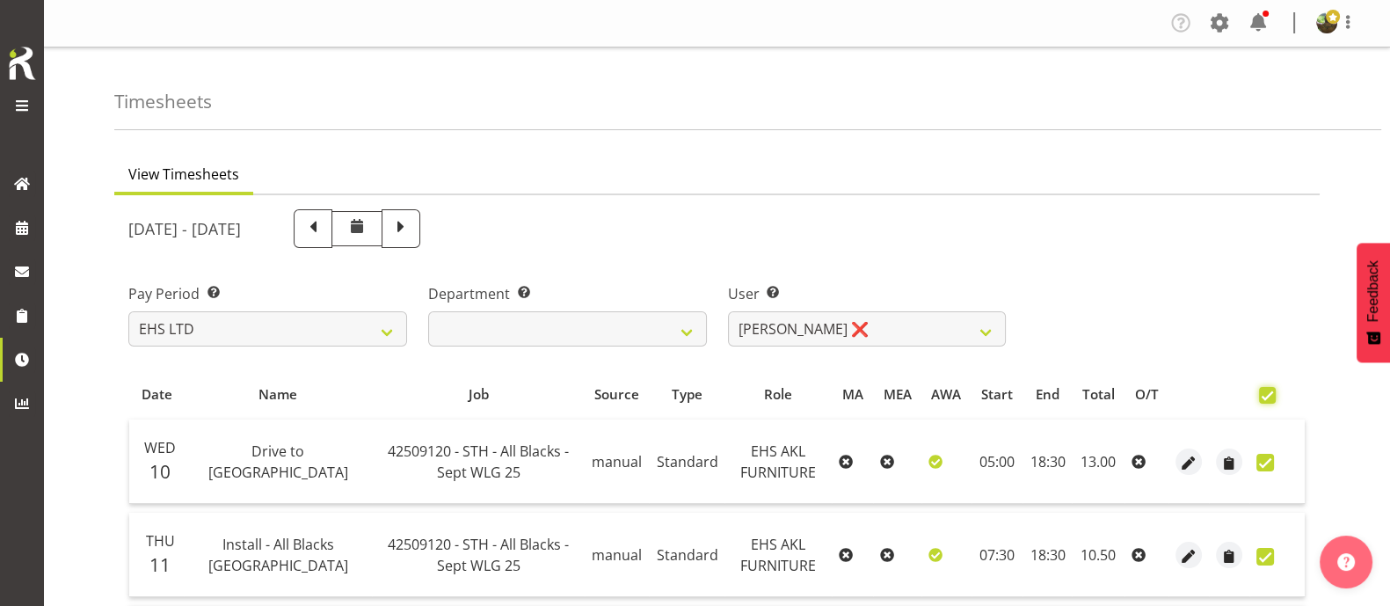
checkbox input "true"
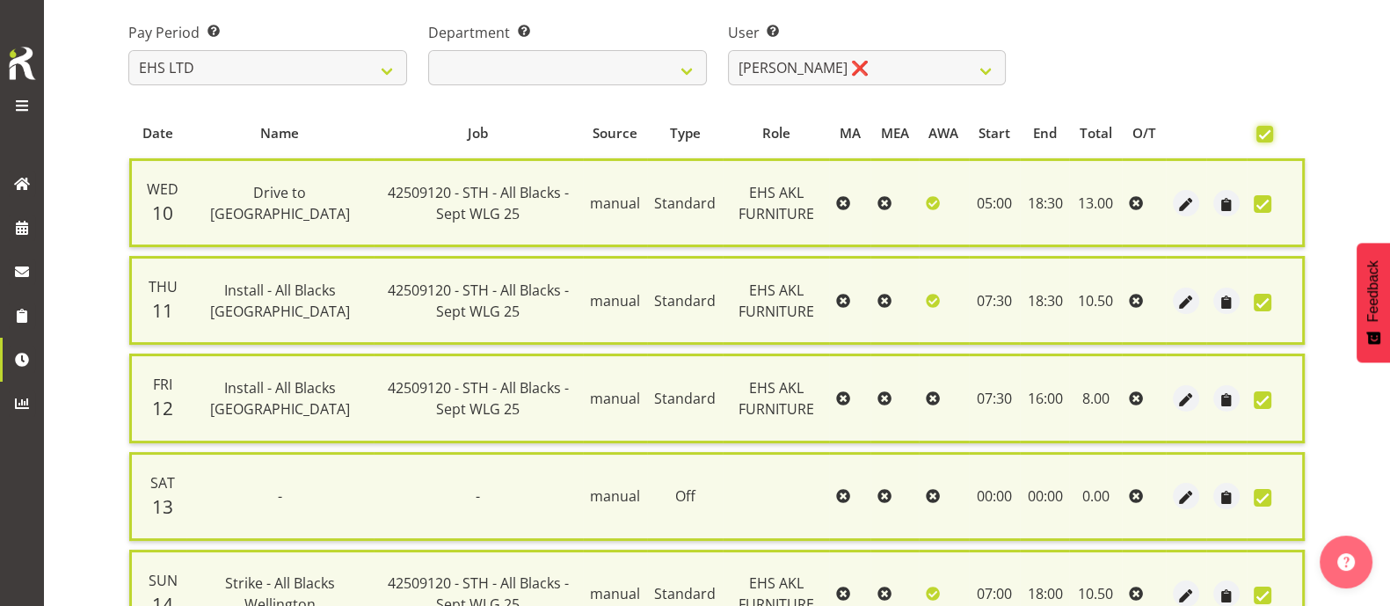
scroll to position [817, 0]
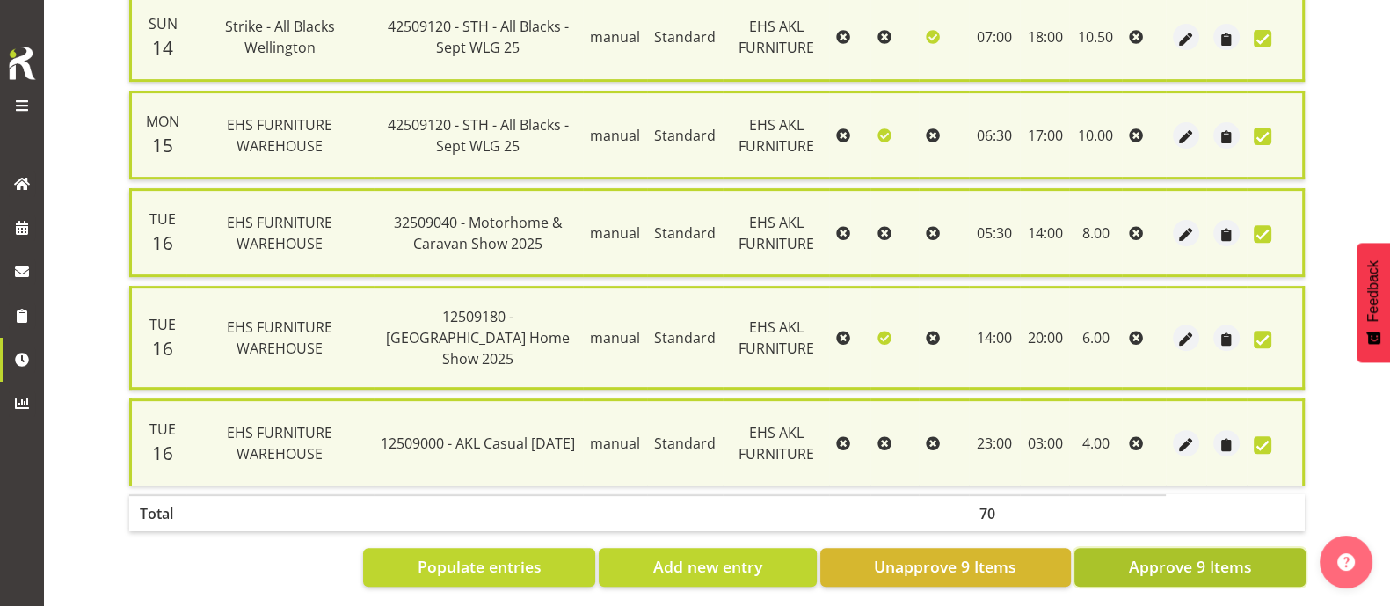
click at [1212, 555] on span "Approve 9 Items" at bounding box center [1189, 566] width 123 height 23
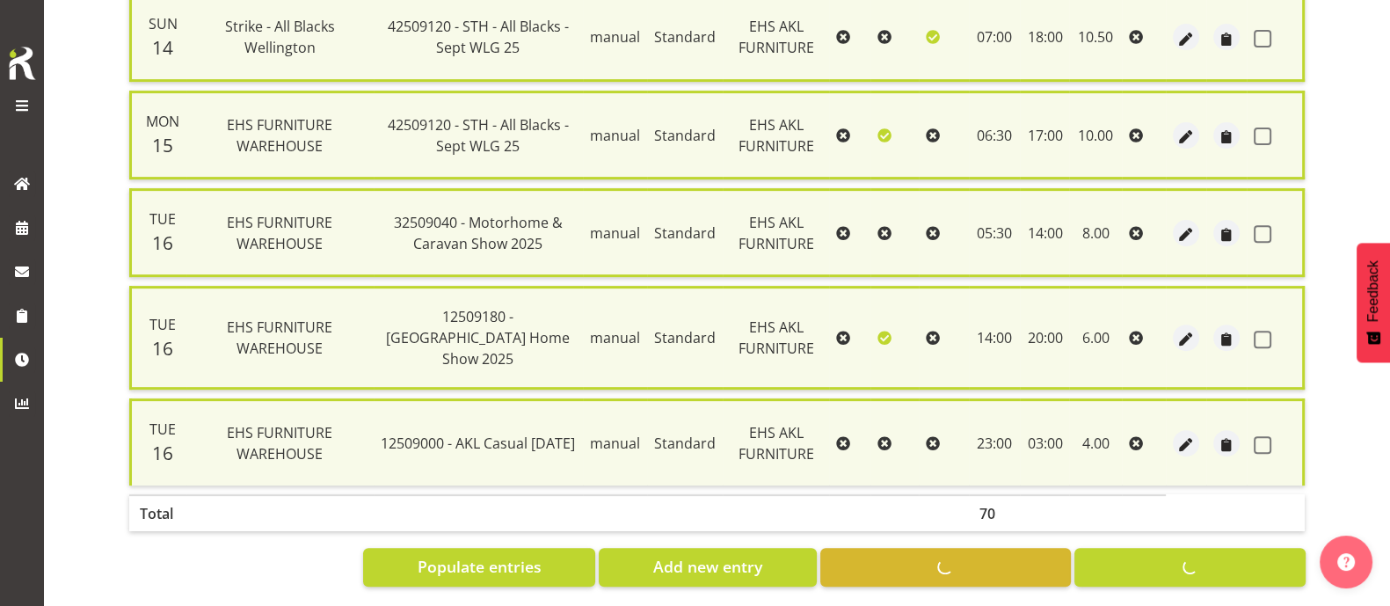
checkbox input "false"
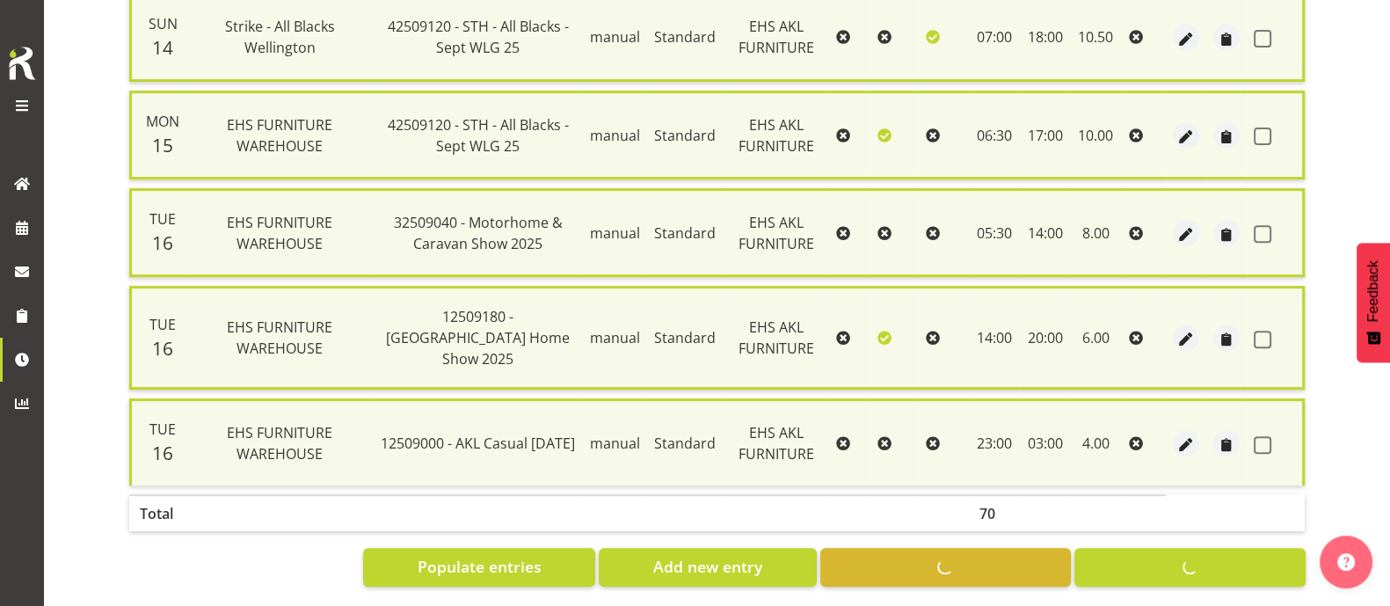
checkbox input "false"
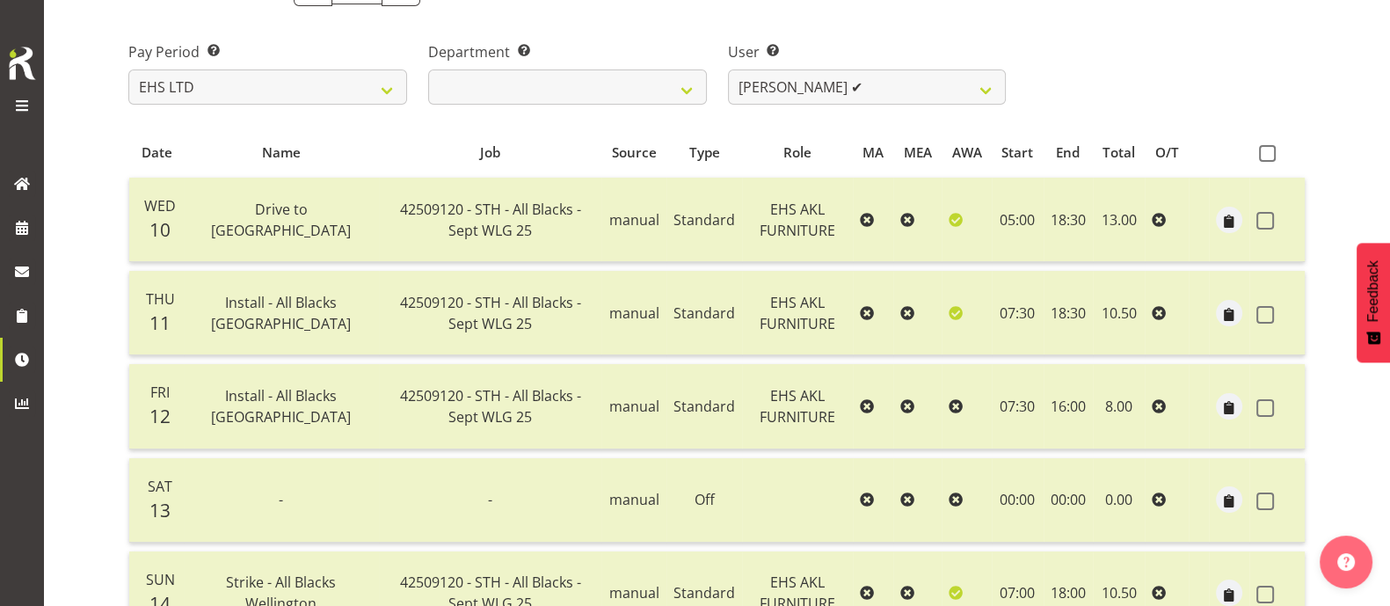
scroll to position [237, 0]
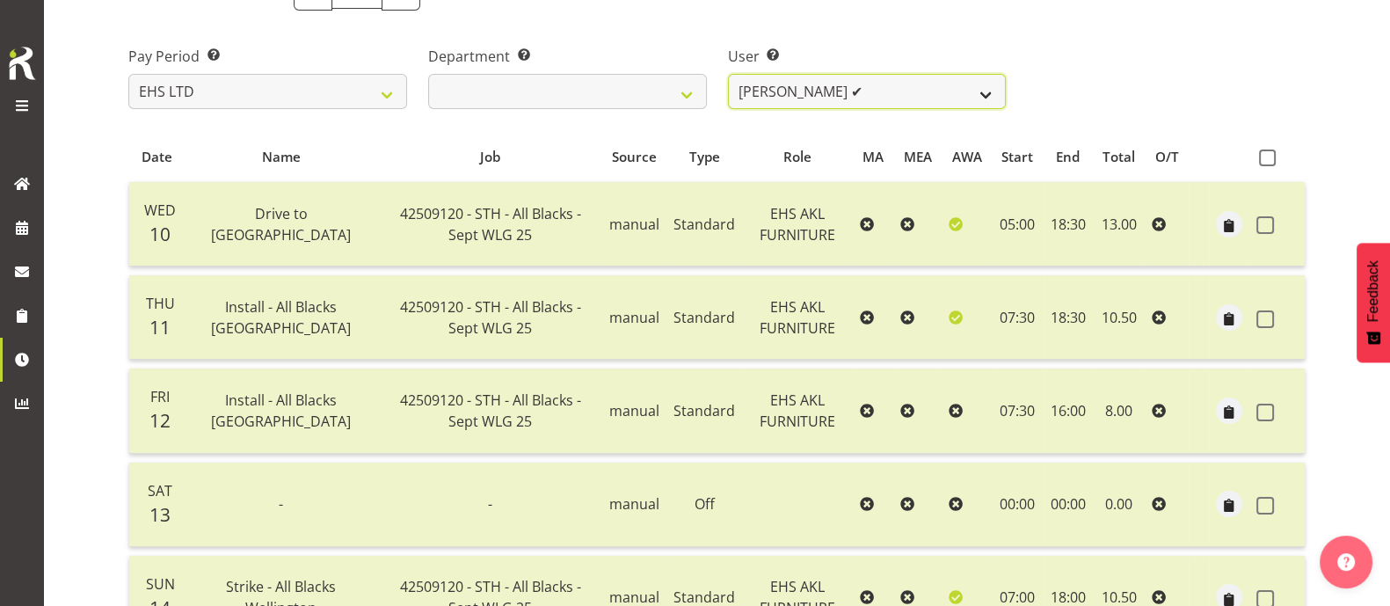
click at [907, 88] on select "[PERSON_NAME] ❌ [PERSON_NAME] ❌ [PERSON_NAME] ✔ [PERSON_NAME] ✔ [PERSON_NAME] ❌…" at bounding box center [867, 91] width 279 height 35
select select "10038"
click at [728, 74] on select "[PERSON_NAME] ❌ [PERSON_NAME] ❌ [PERSON_NAME] ✔ [PERSON_NAME] ✔ [PERSON_NAME] ❌…" at bounding box center [867, 91] width 279 height 35
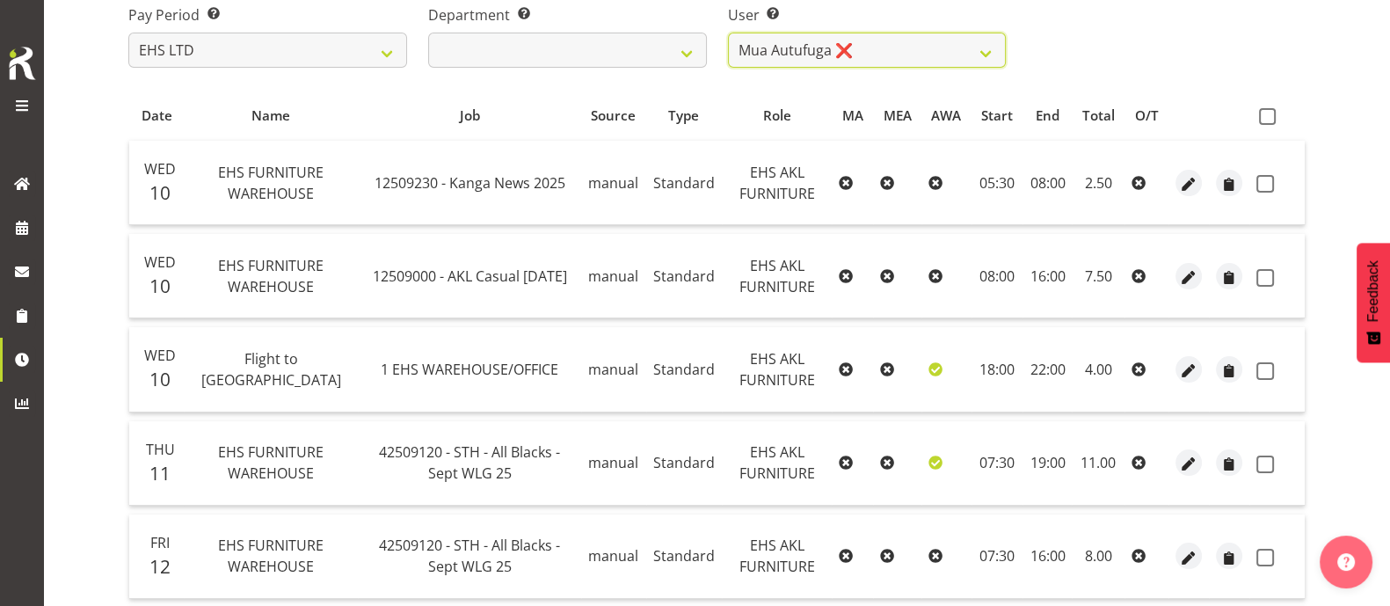
scroll to position [136, 0]
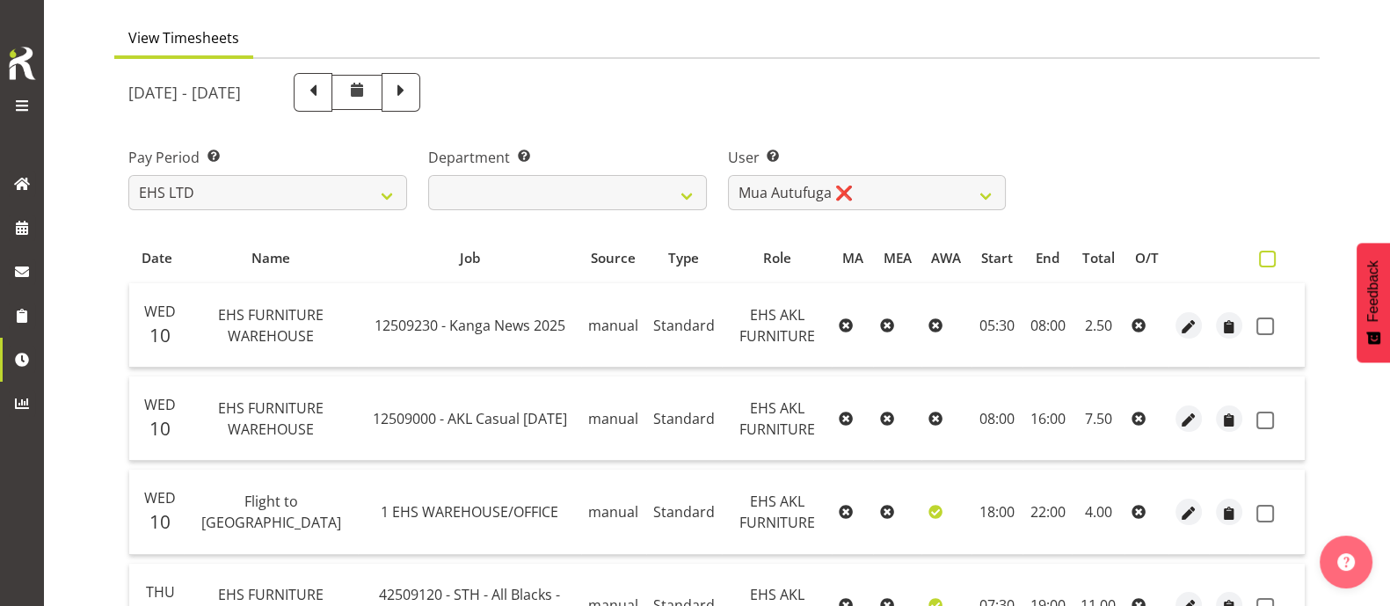
click at [1268, 256] on span at bounding box center [1267, 259] width 17 height 17
click at [1268, 256] on input "checkbox" at bounding box center [1264, 258] width 11 height 11
checkbox input "true"
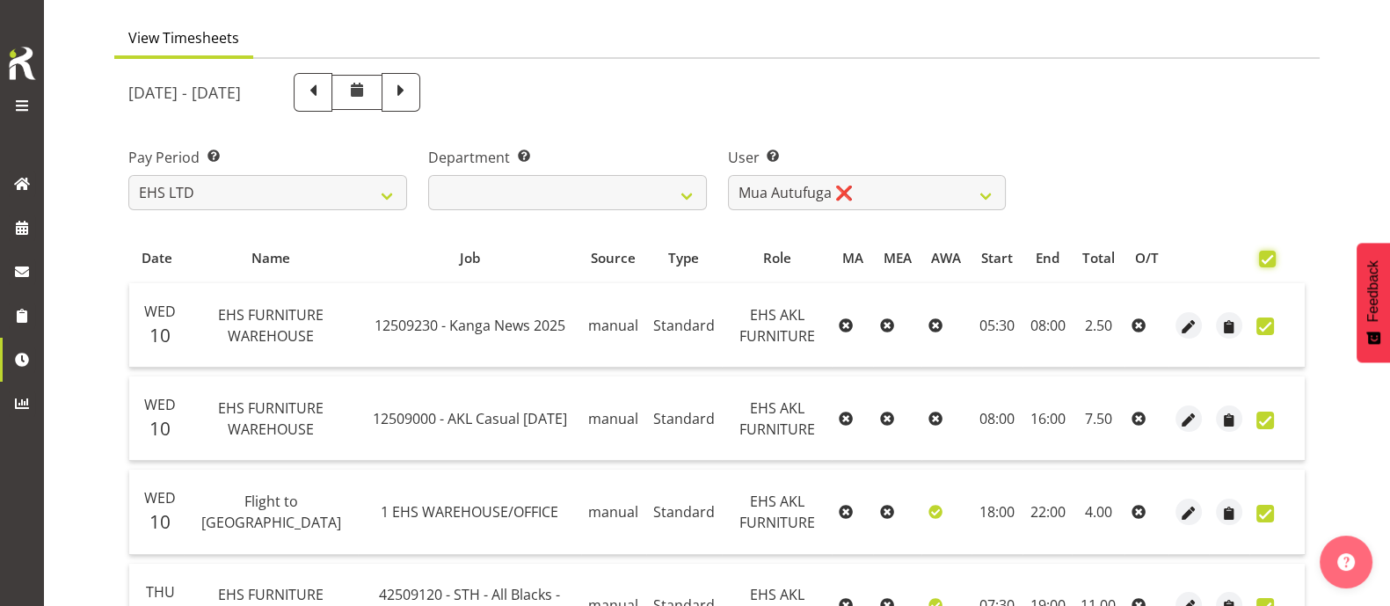
checkbox input "true"
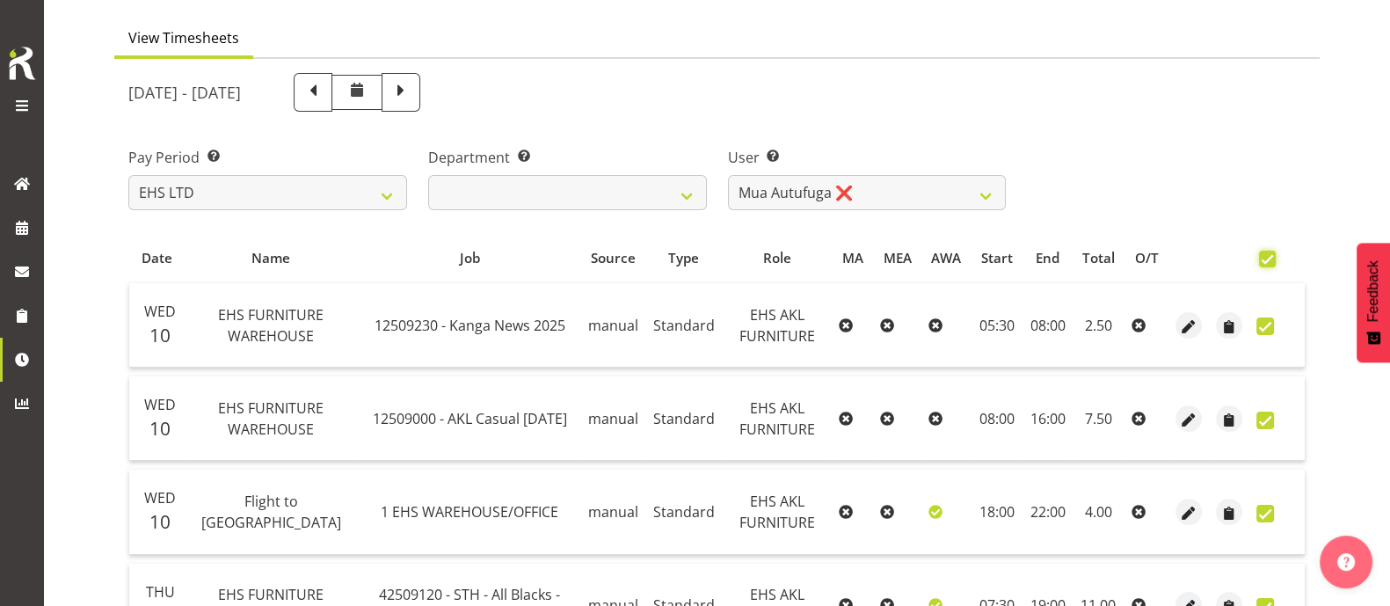
checkbox input "true"
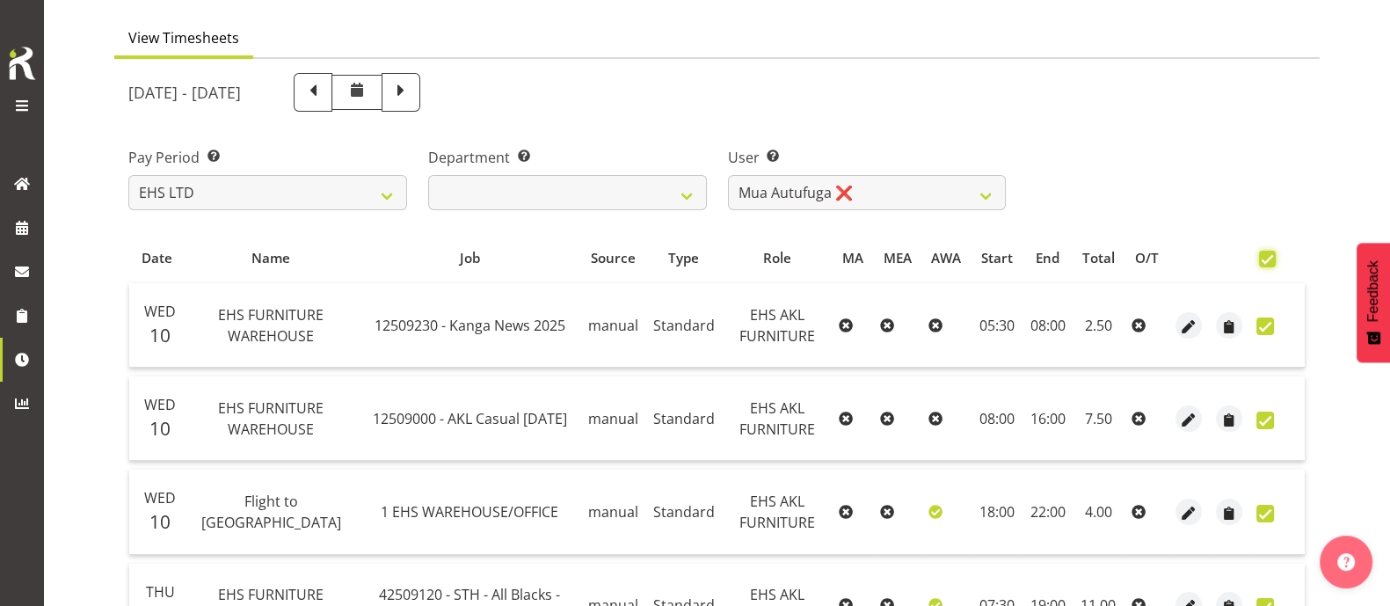
checkbox input "true"
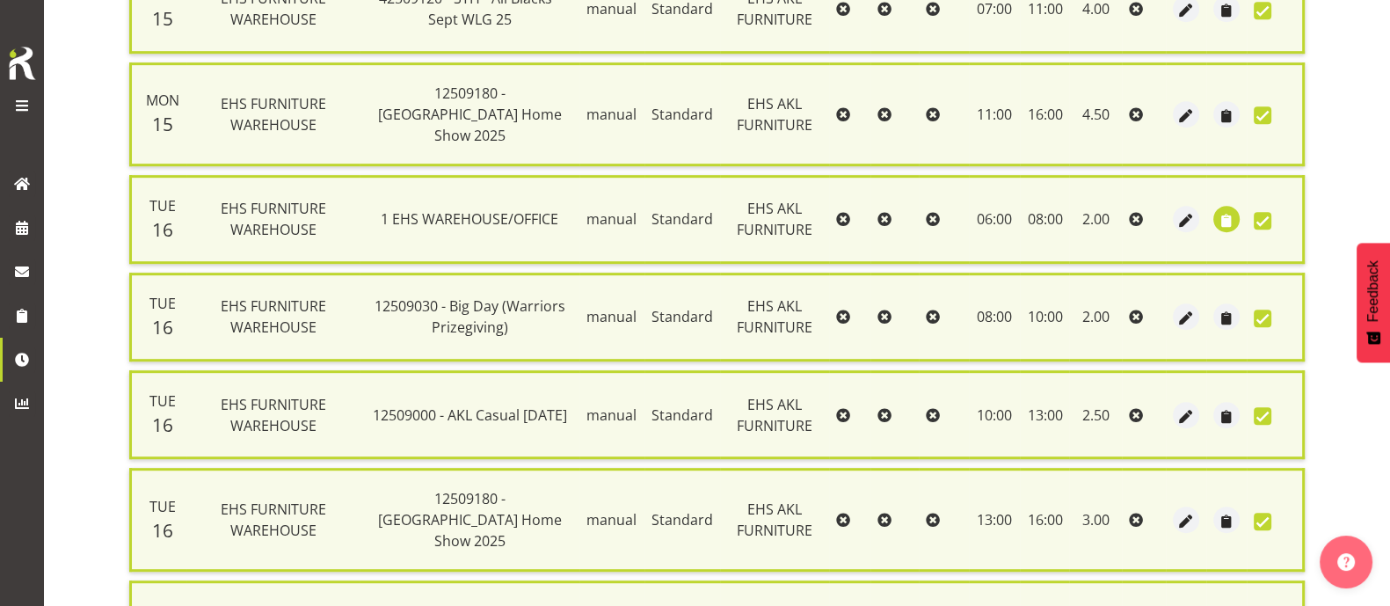
scroll to position [1399, 0]
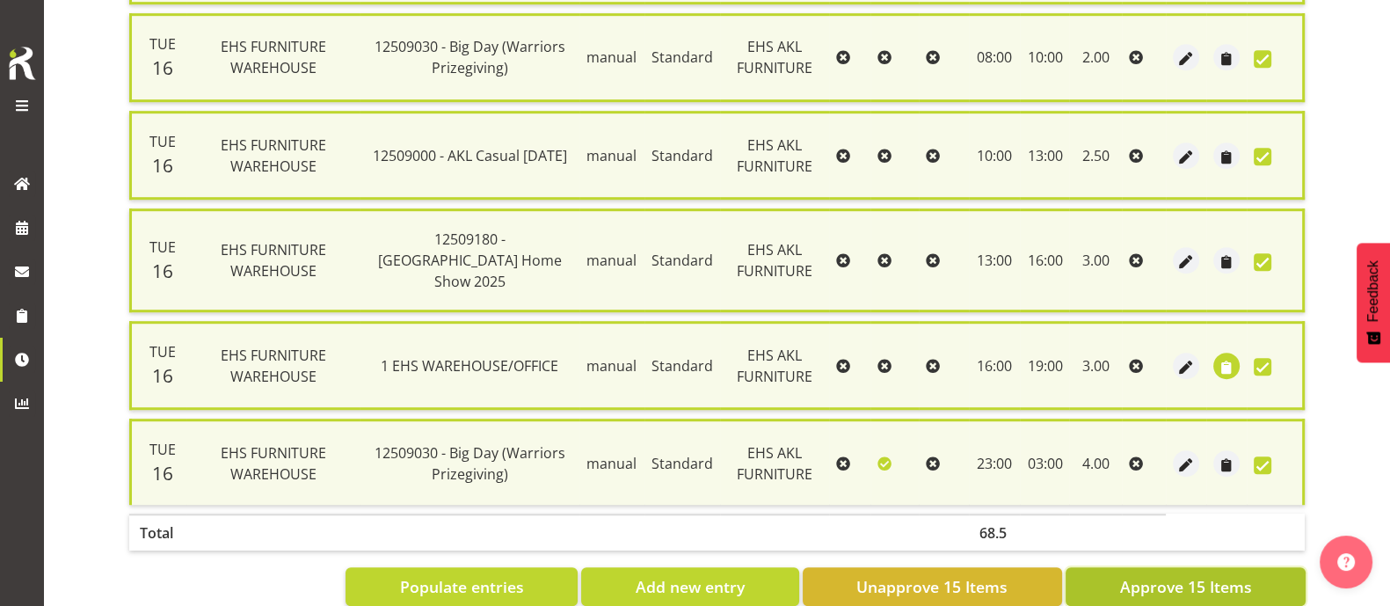
click at [1232, 575] on span "Approve 15 Items" at bounding box center [1185, 586] width 132 height 23
checkbox input "false"
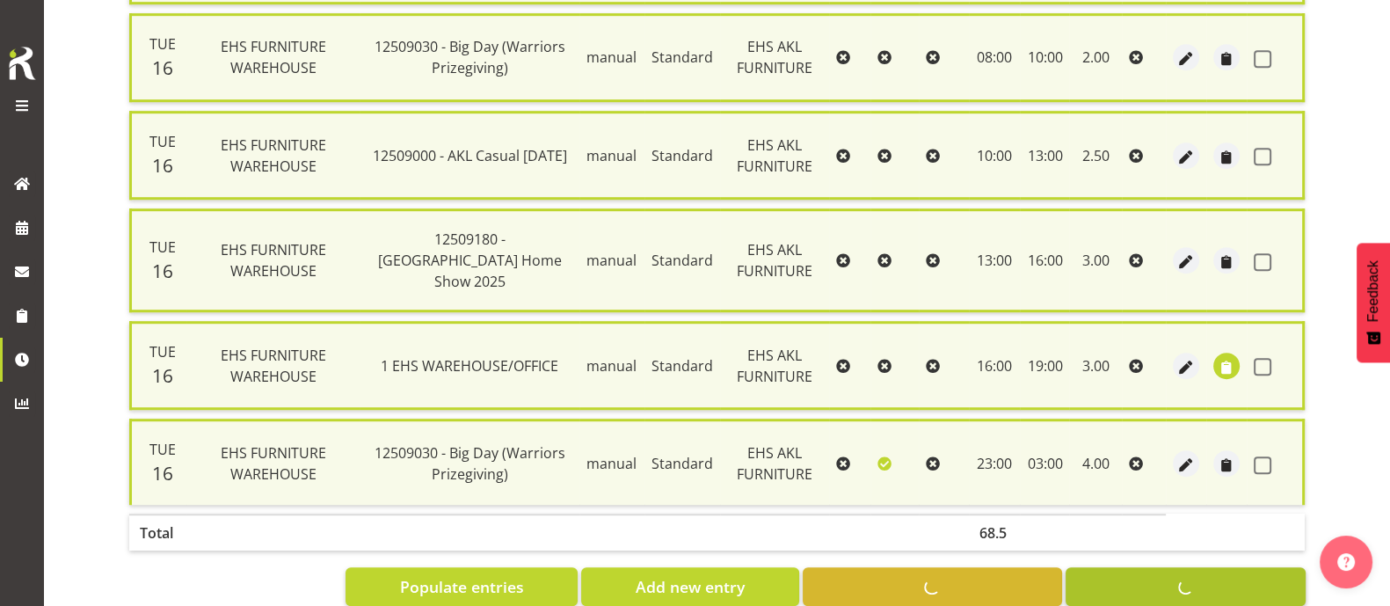
checkbox input "false"
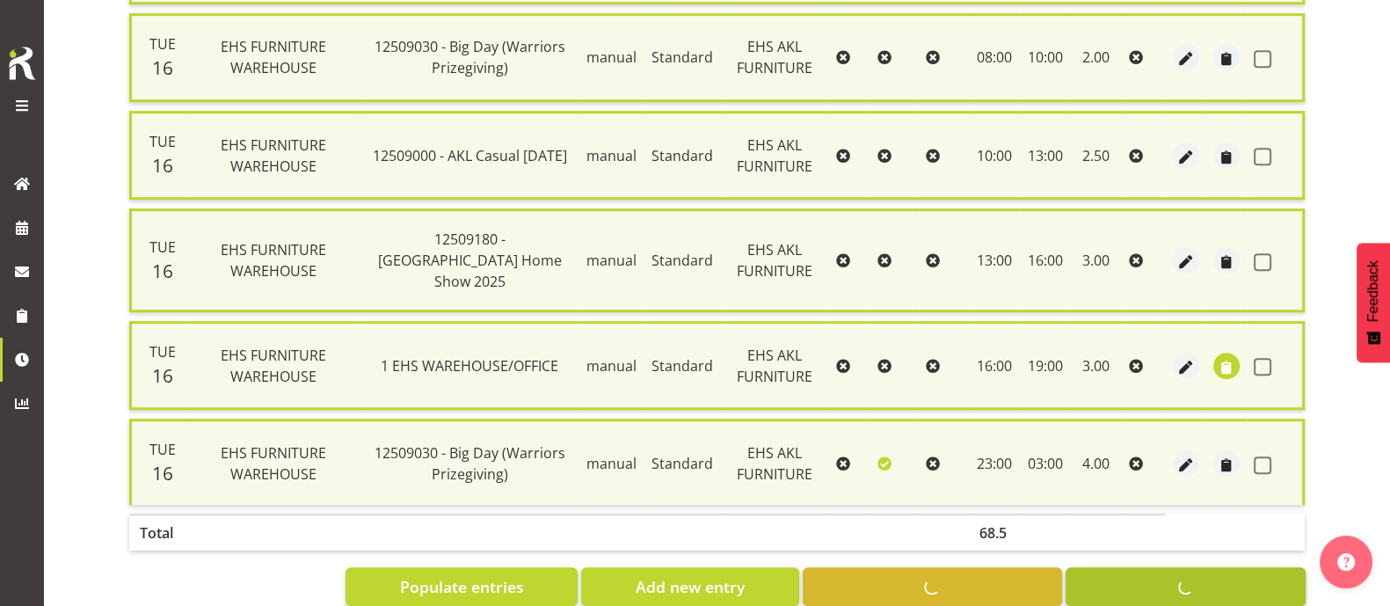
checkbox input "false"
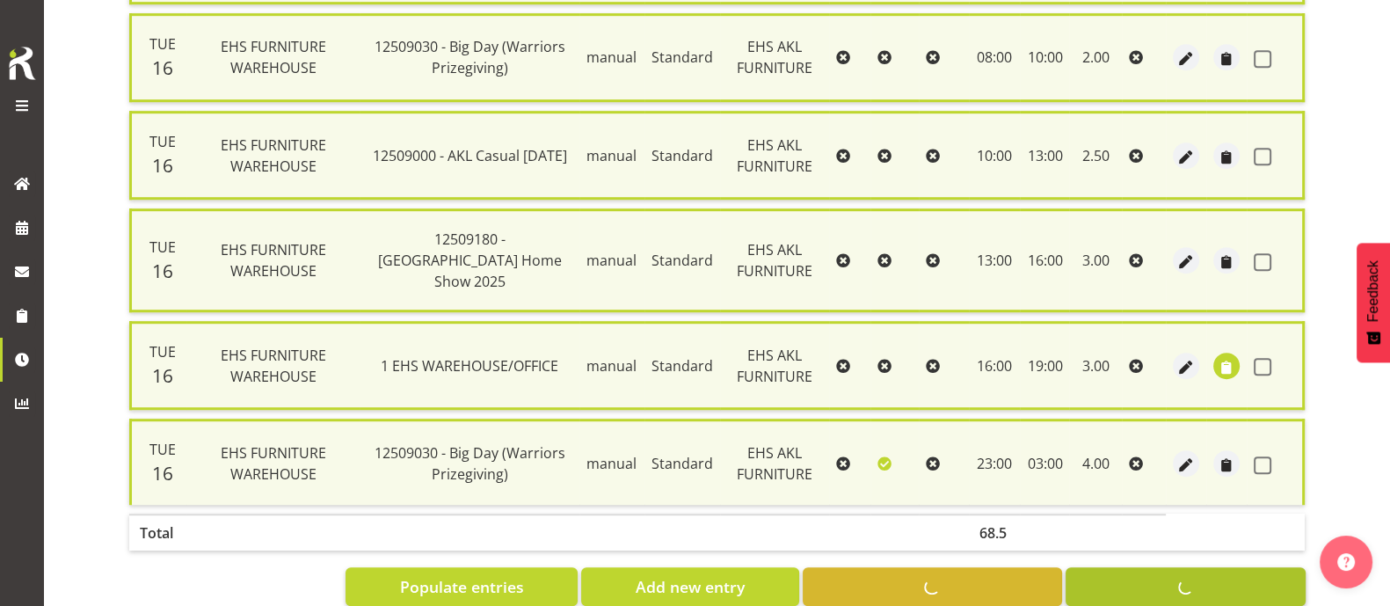
checkbox input "false"
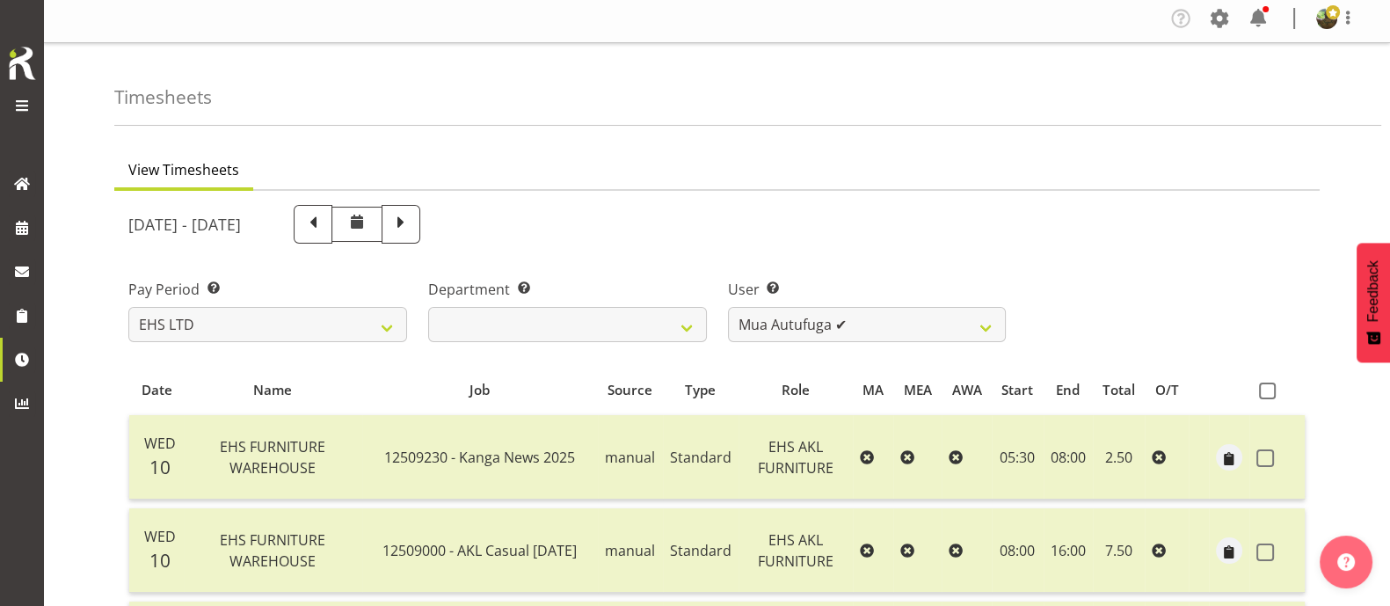
scroll to position [0, 0]
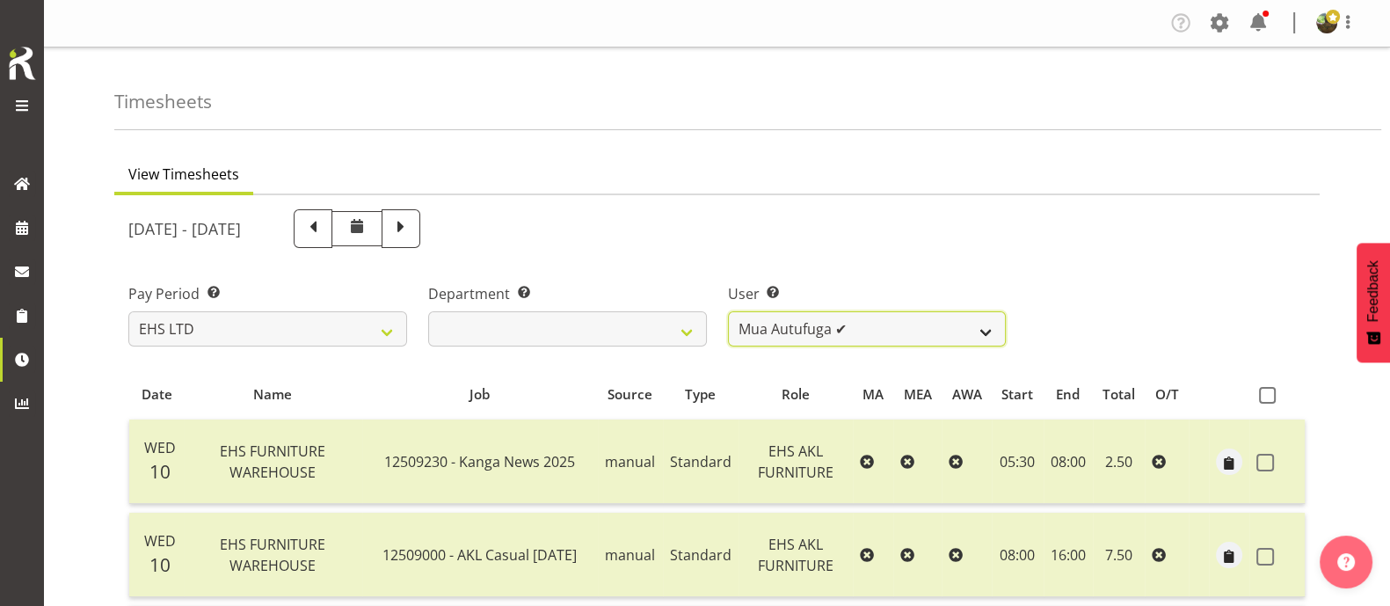
click at [938, 323] on select "[PERSON_NAME] ❌ [PERSON_NAME] ❌ [PERSON_NAME] ✔ [PERSON_NAME] ✔ [PERSON_NAME] ❌…" at bounding box center [867, 328] width 279 height 35
click at [728, 311] on select "[PERSON_NAME] ❌ [PERSON_NAME] ❌ [PERSON_NAME] ✔ [PERSON_NAME] ✔ [PERSON_NAME] ❌…" at bounding box center [867, 328] width 279 height 35
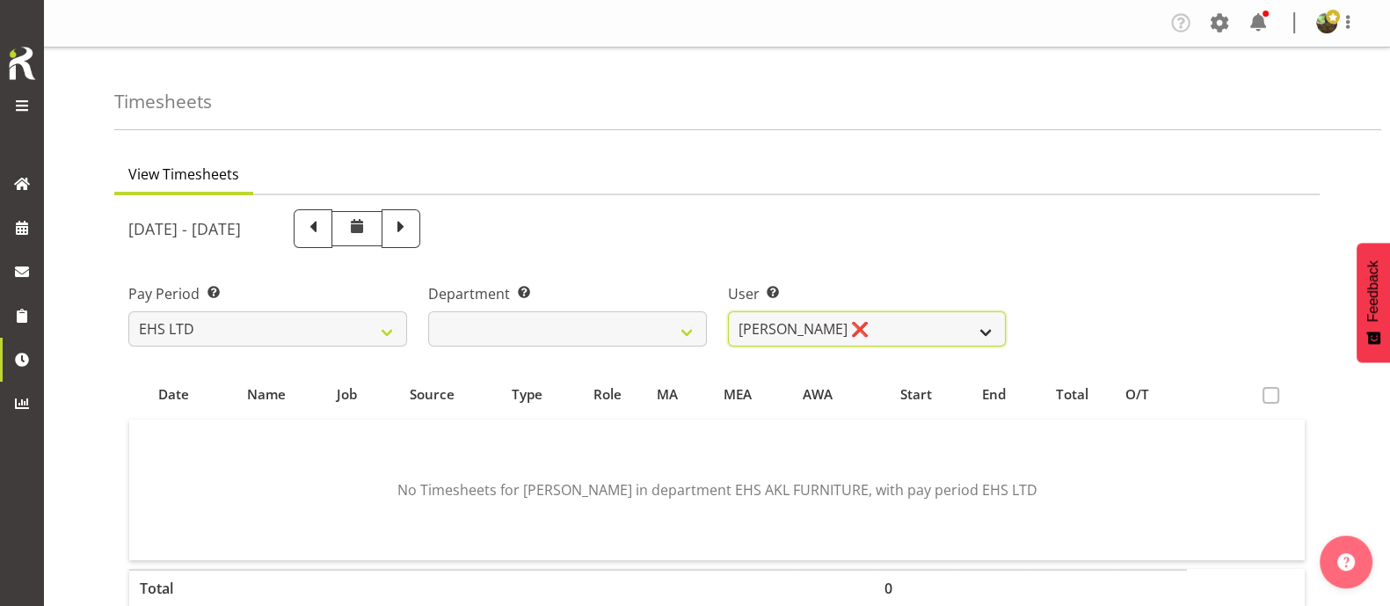
click at [919, 333] on select "[PERSON_NAME] ❌ [PERSON_NAME] ❌ [PERSON_NAME] ✔ [PERSON_NAME] ✔ [PERSON_NAME] ❌…" at bounding box center [867, 328] width 279 height 35
select select "3423"
click at [728, 311] on select "[PERSON_NAME] ❌ [PERSON_NAME] ❌ [PERSON_NAME] ✔ [PERSON_NAME] ✔ [PERSON_NAME] ❌…" at bounding box center [867, 328] width 279 height 35
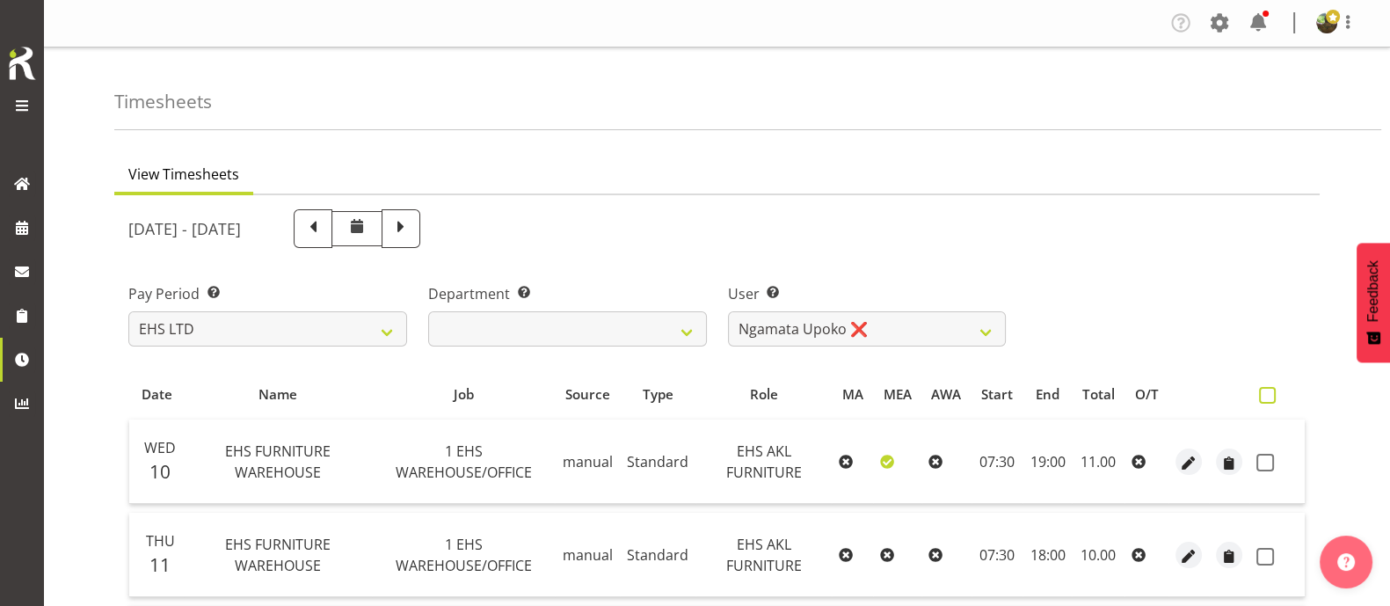
click at [1272, 392] on span at bounding box center [1267, 395] width 17 height 17
click at [1270, 392] on input "checkbox" at bounding box center [1264, 394] width 11 height 11
checkbox input "true"
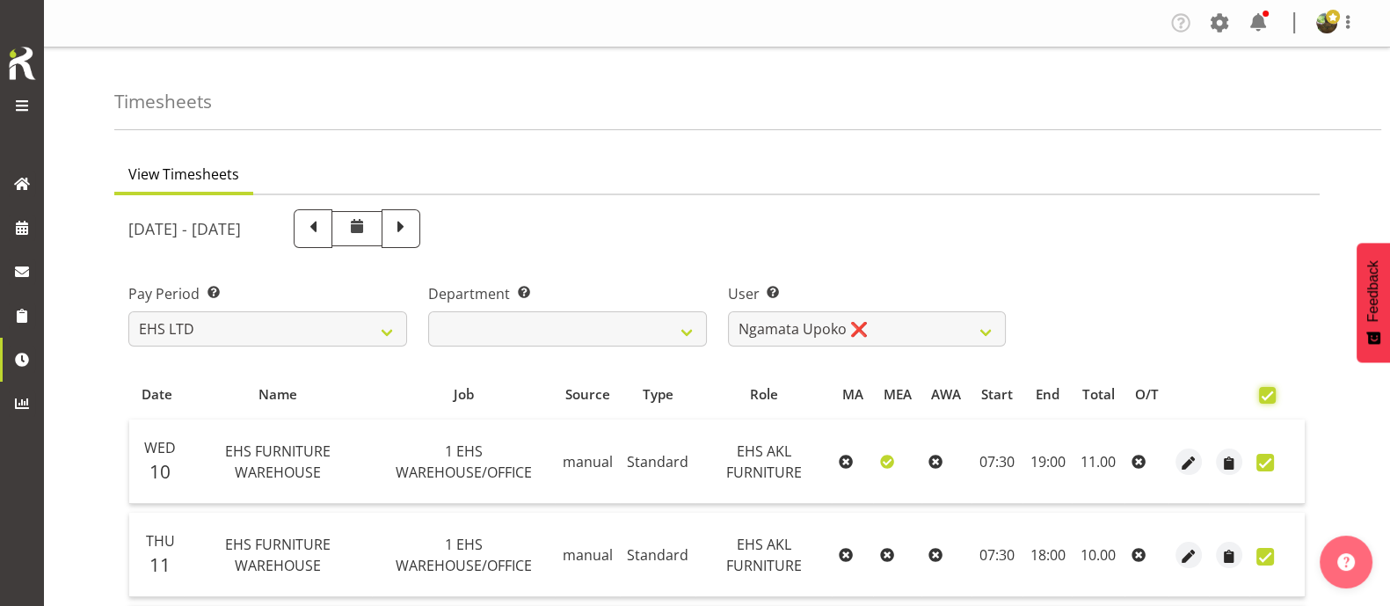
checkbox input "true"
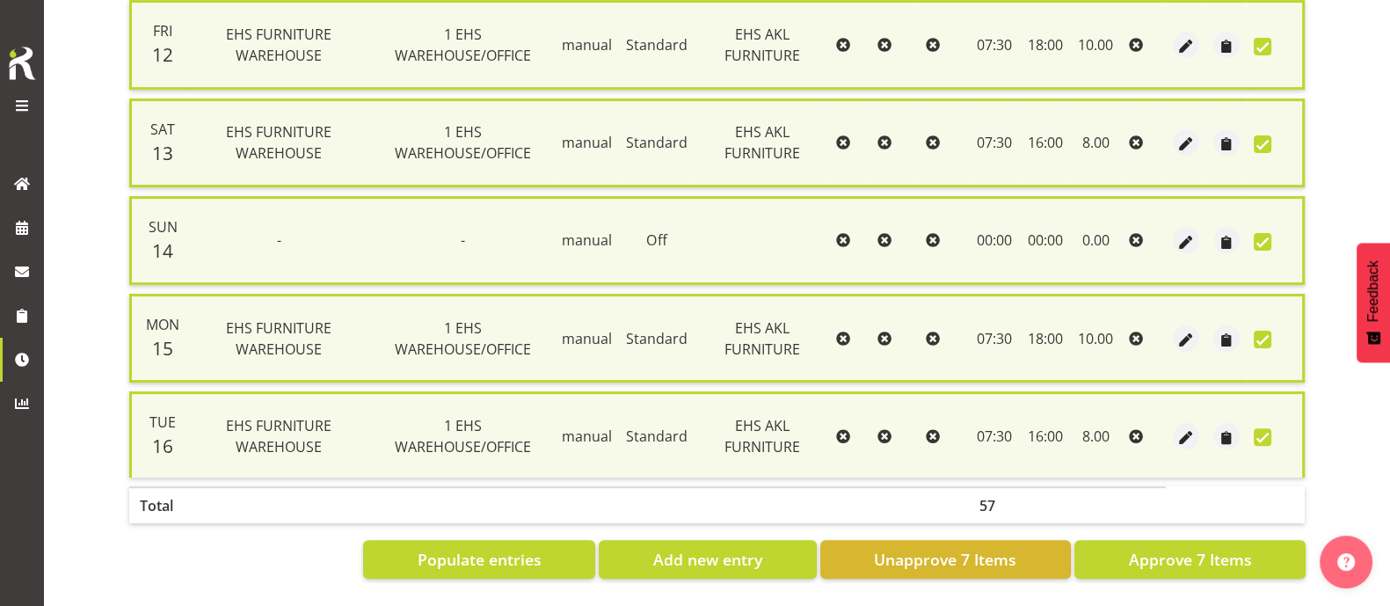
scroll to position [624, 0]
click at [1224, 548] on span "Approve 7 Items" at bounding box center [1189, 559] width 123 height 23
checkbox input "false"
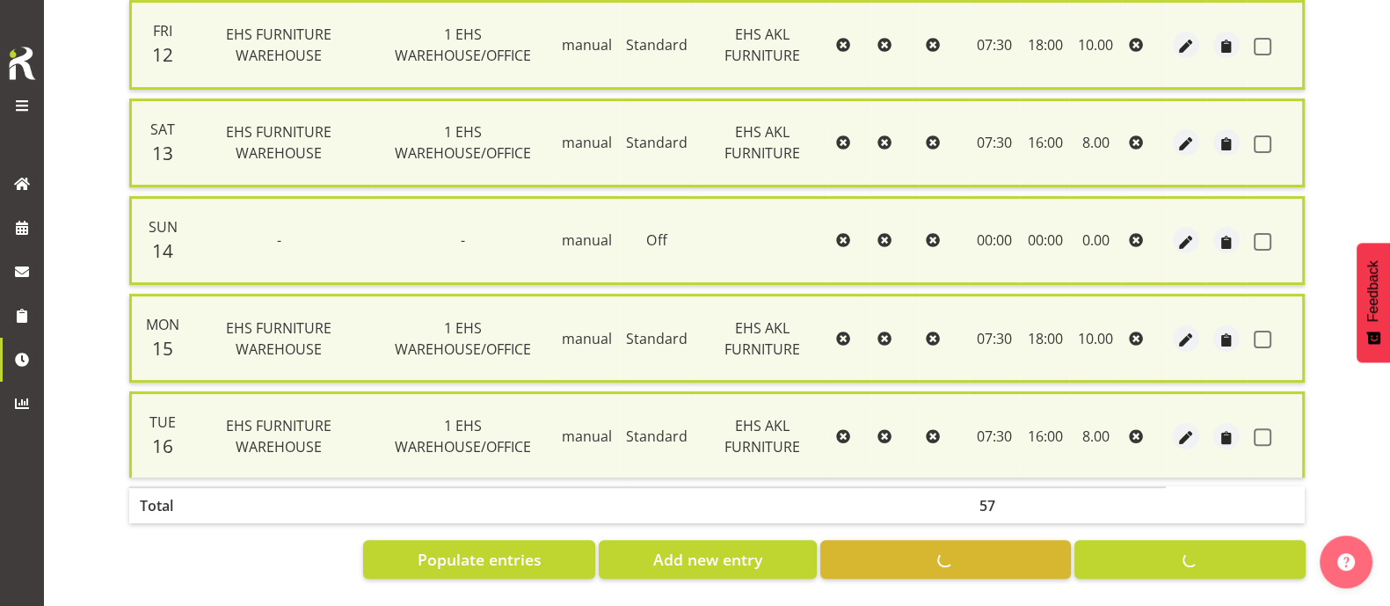
checkbox input "false"
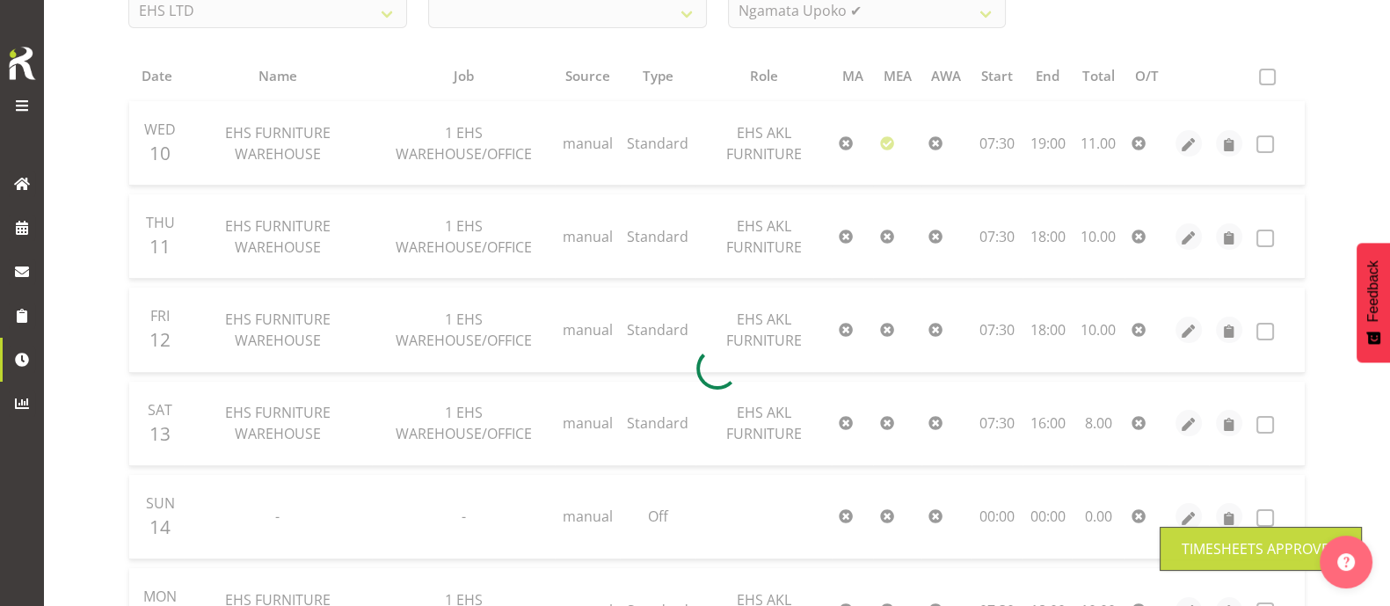
scroll to position [0, 0]
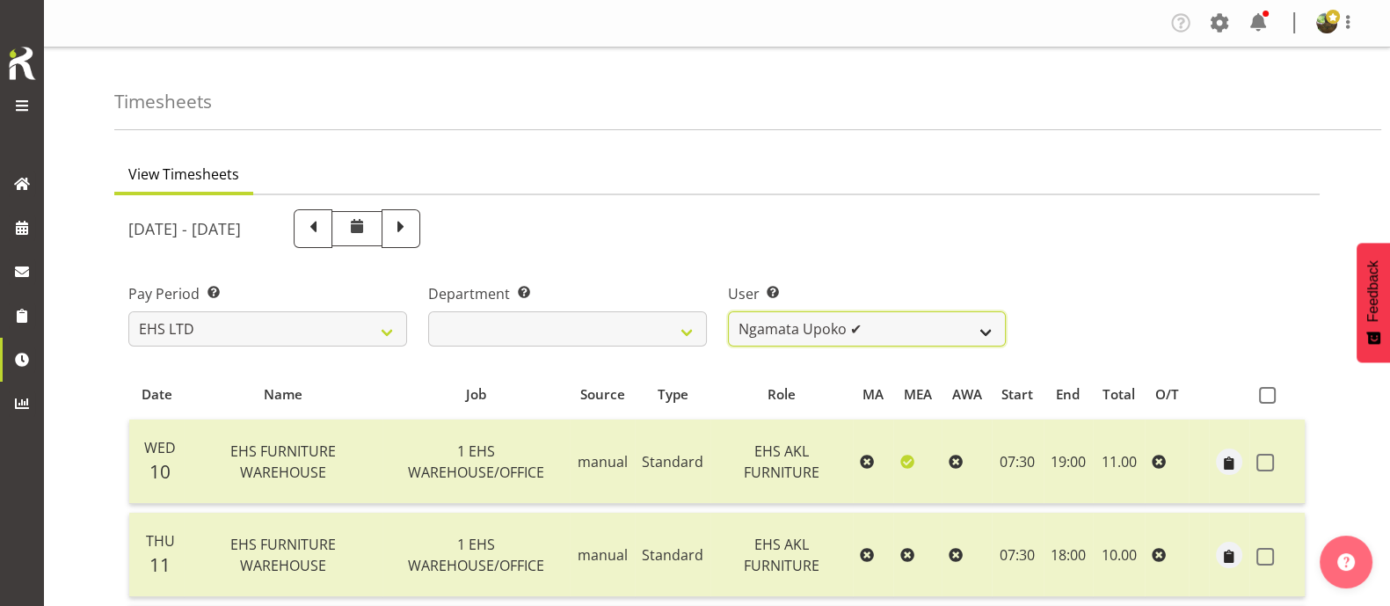
click at [920, 327] on select "[PERSON_NAME] ❌ [PERSON_NAME] ❌ [PERSON_NAME] ✔ [PERSON_NAME] ✔ [PERSON_NAME] ❌…" at bounding box center [867, 328] width 279 height 35
select select "8681"
click at [728, 311] on select "[PERSON_NAME] ❌ [PERSON_NAME] ❌ [PERSON_NAME] ✔ [PERSON_NAME] ✔ [PERSON_NAME] ❌…" at bounding box center [867, 328] width 279 height 35
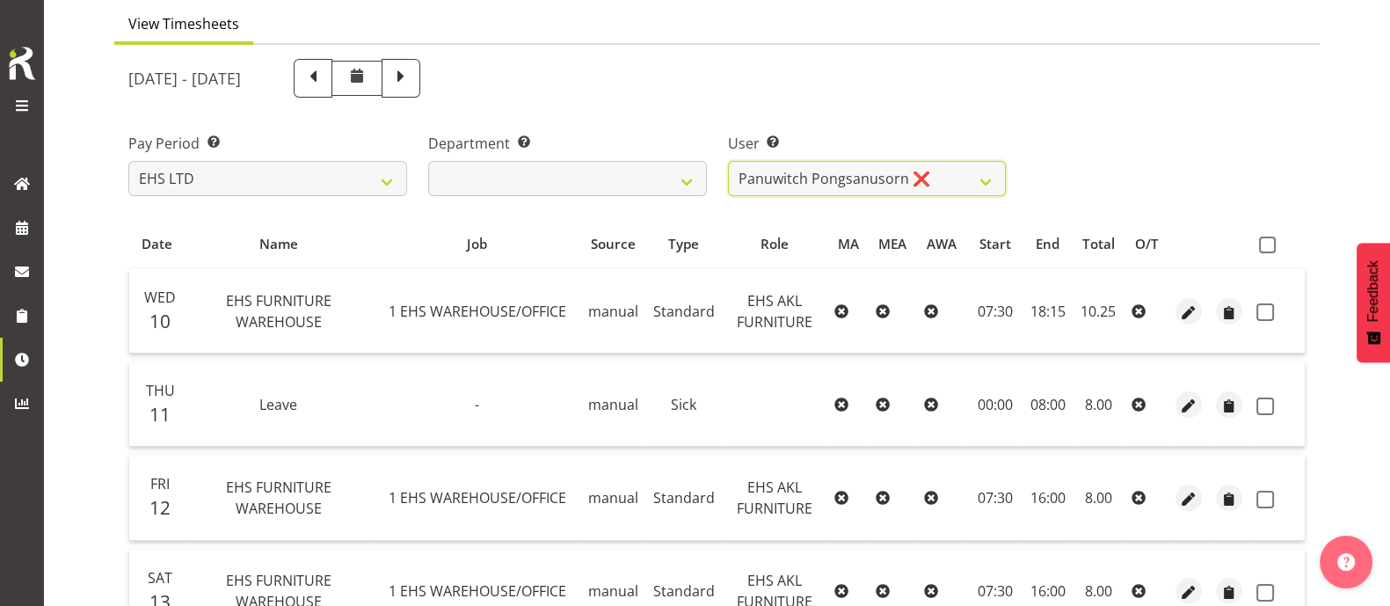
scroll to position [51, 0]
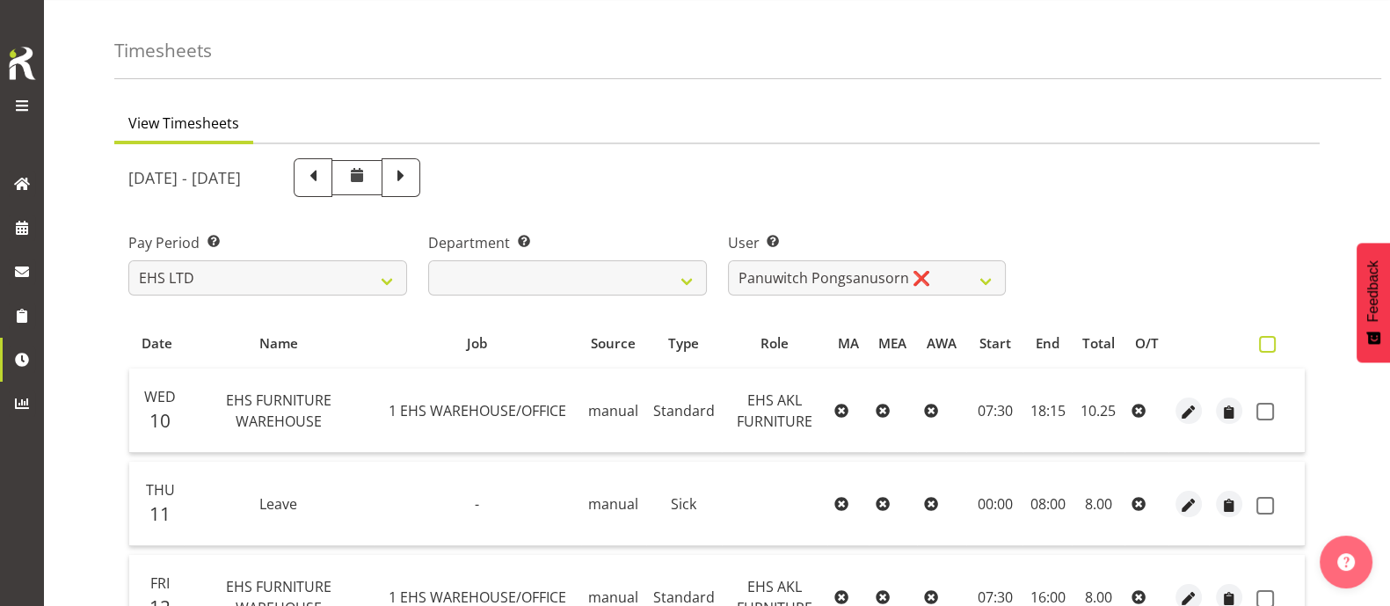
click at [1268, 336] on span at bounding box center [1267, 344] width 17 height 17
click at [1268, 338] on input "checkbox" at bounding box center [1264, 343] width 11 height 11
checkbox input "true"
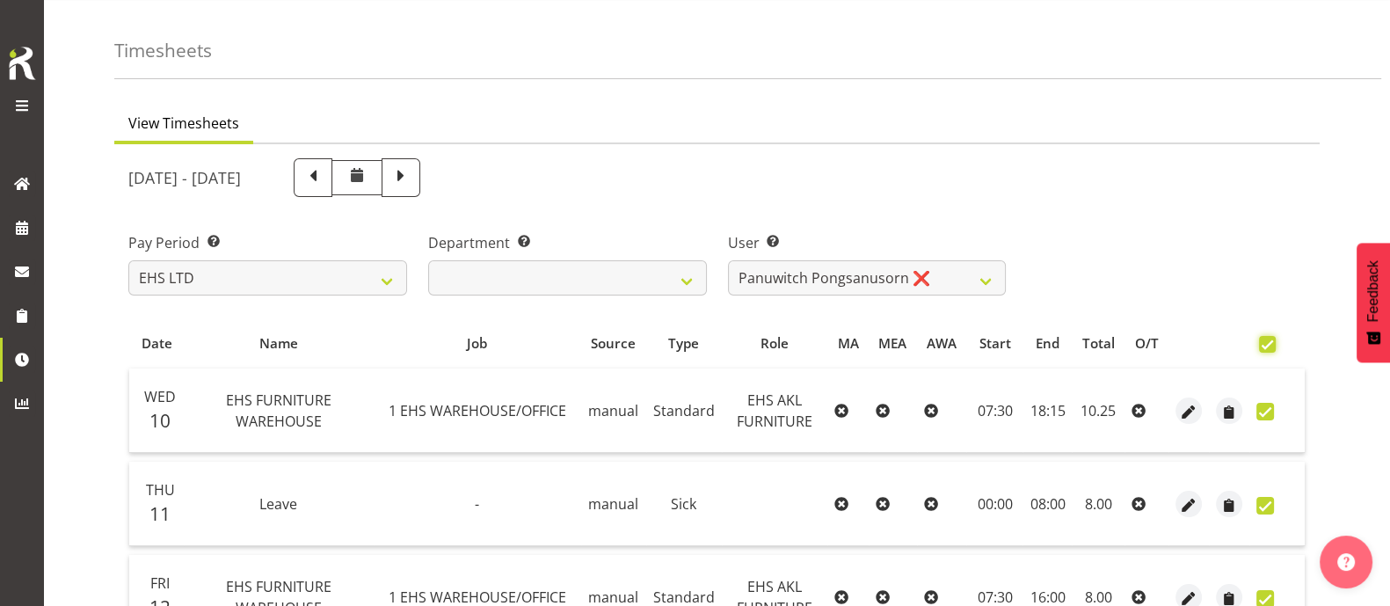
checkbox input "true"
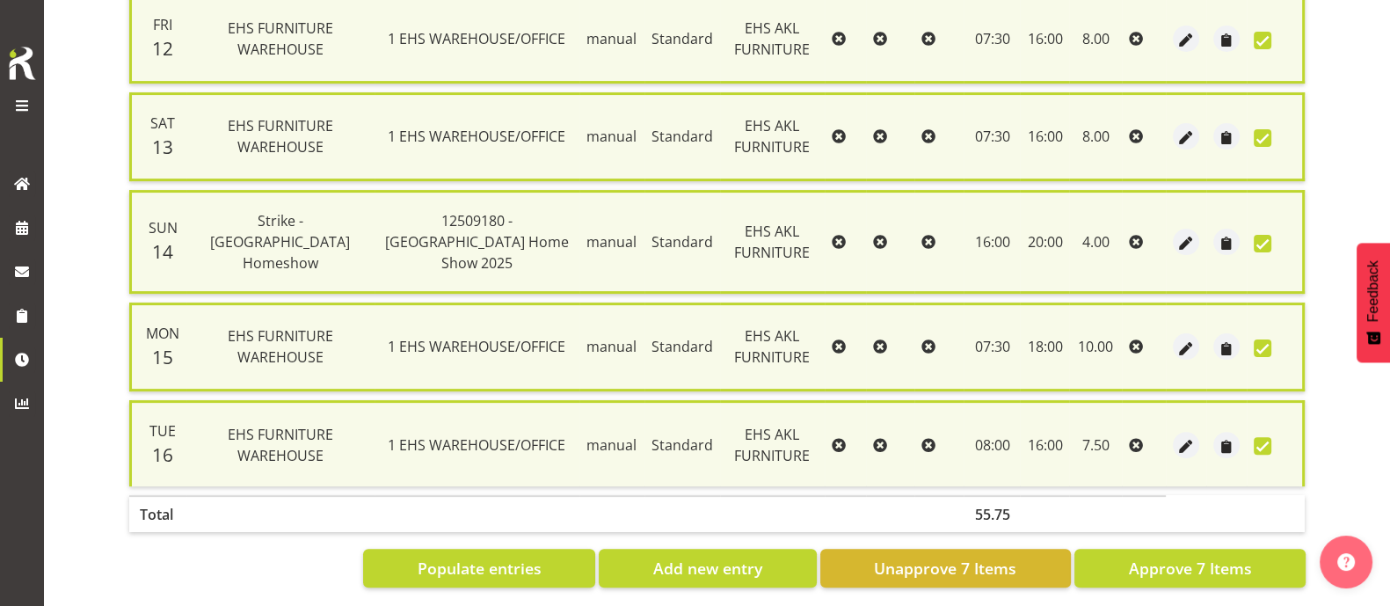
scroll to position [624, 0]
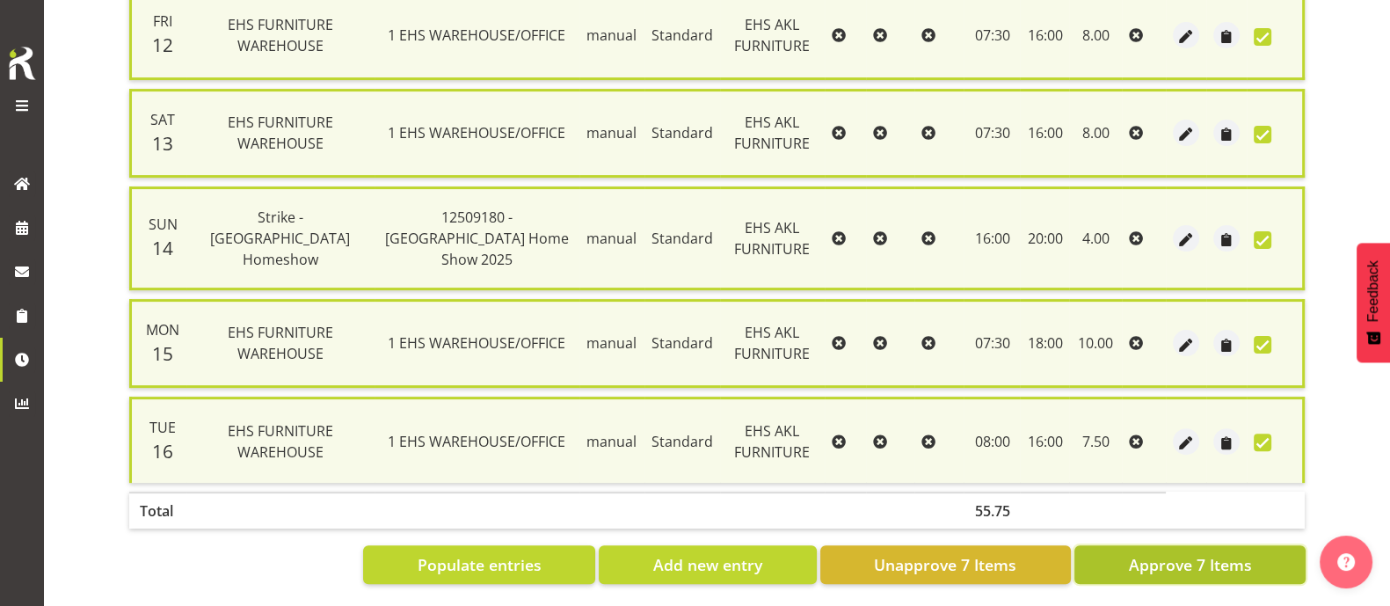
click at [1210, 553] on span "Approve 7 Items" at bounding box center [1189, 564] width 123 height 23
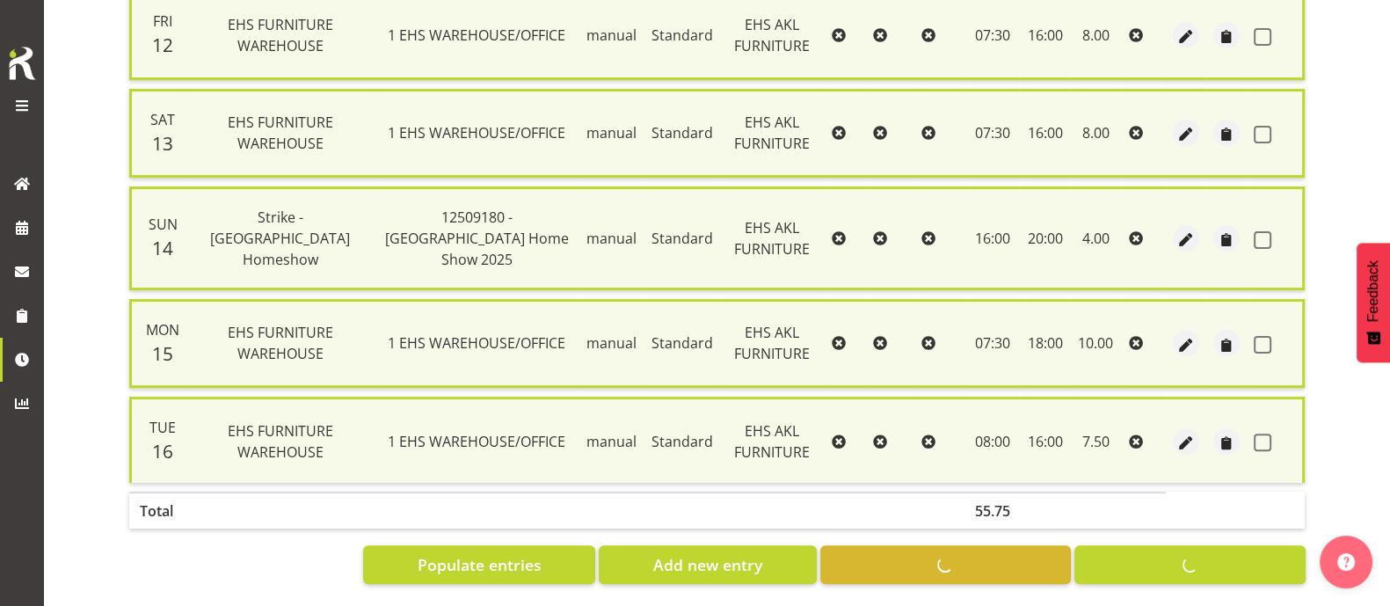
checkbox input "false"
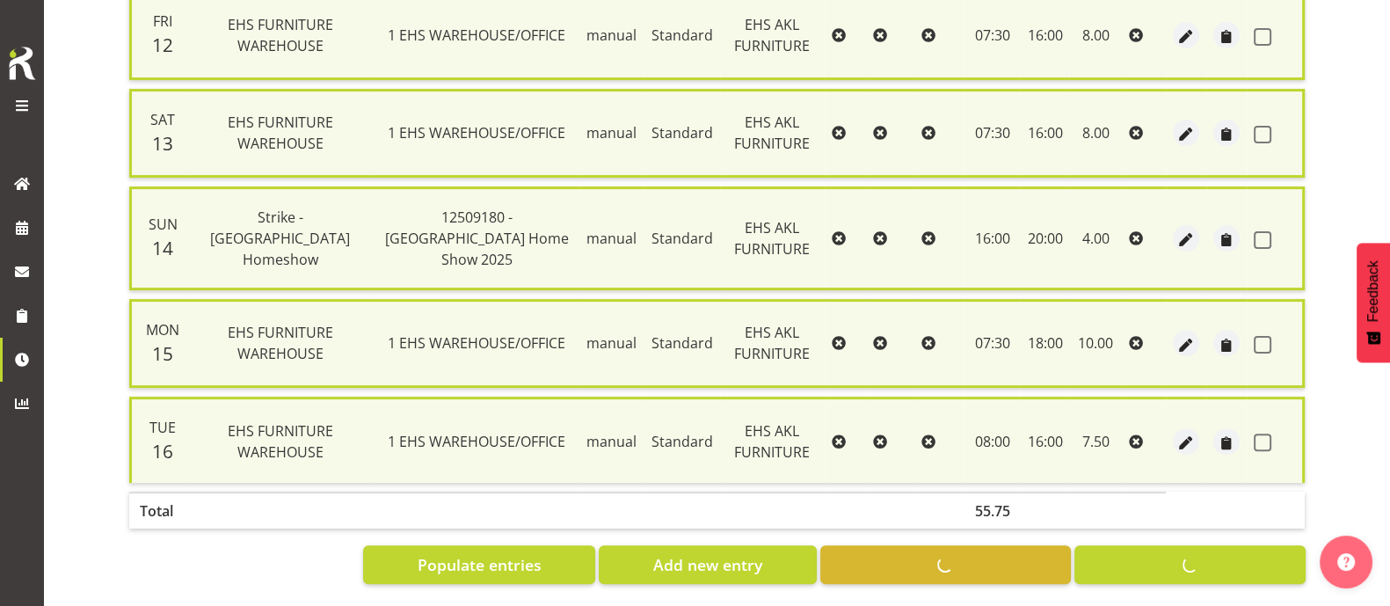
checkbox input "false"
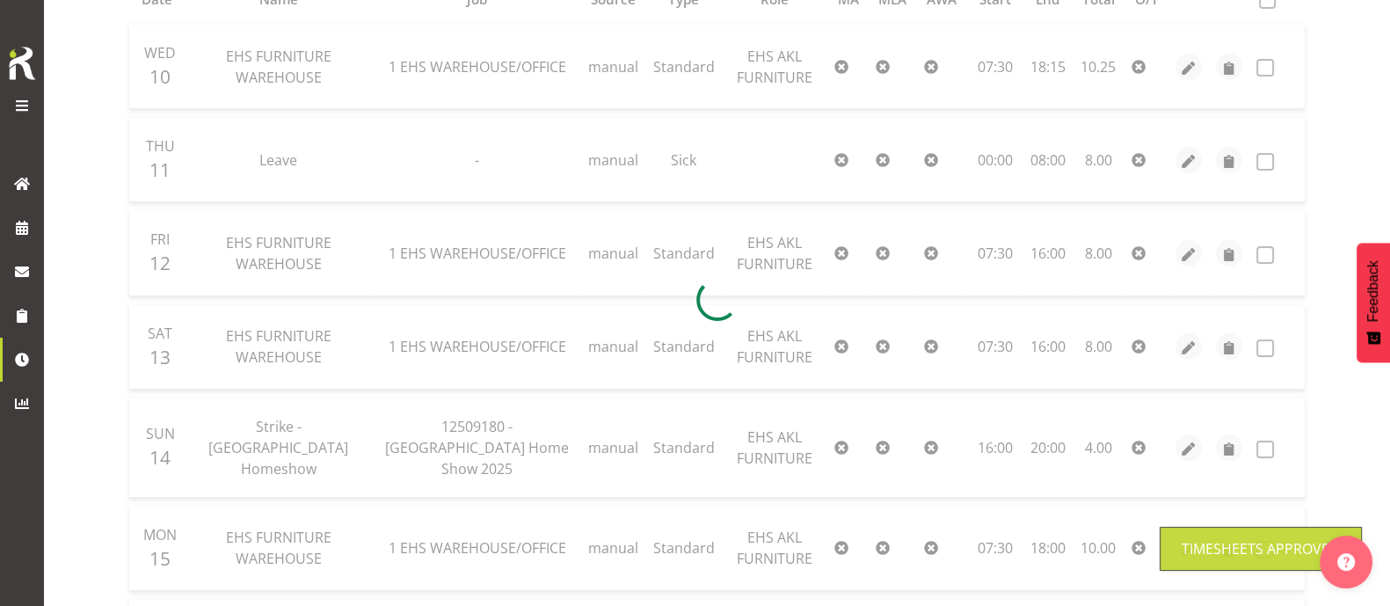
scroll to position [0, 0]
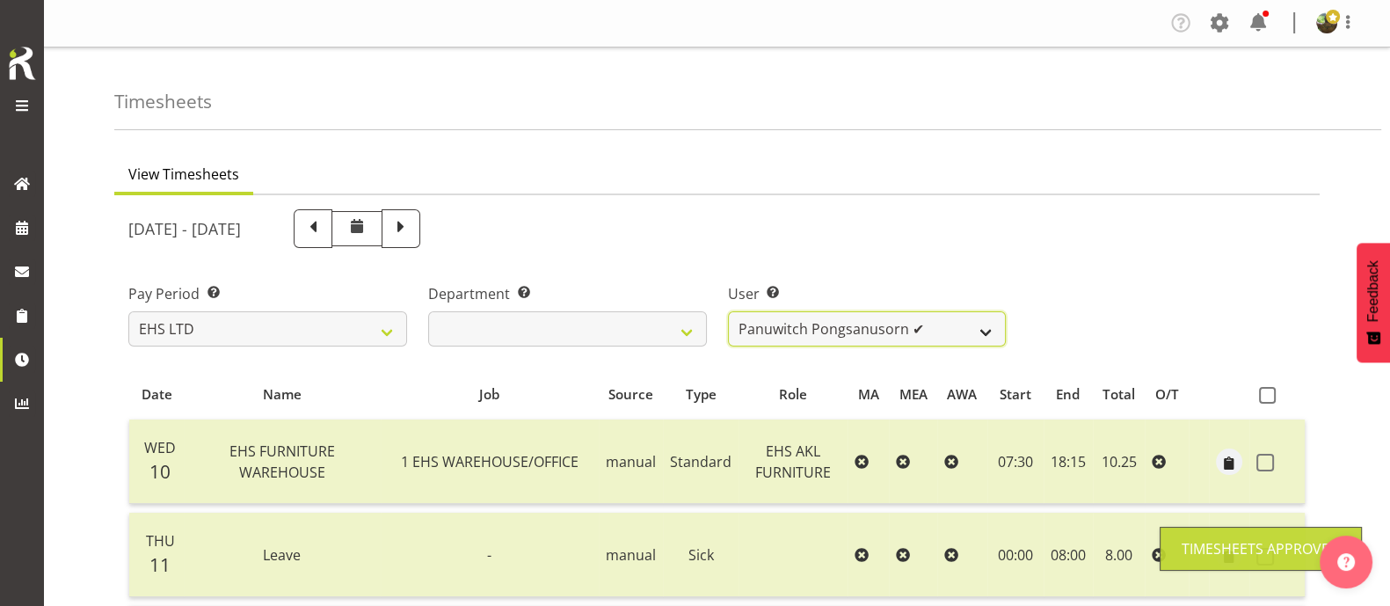
click at [948, 327] on select "[PERSON_NAME] ❌ [PERSON_NAME] ❌ [PERSON_NAME] ✔ [PERSON_NAME] ✔ [PERSON_NAME] ❌…" at bounding box center [867, 328] width 279 height 35
select select "11396"
click at [728, 311] on select "[PERSON_NAME] ❌ [PERSON_NAME] ❌ [PERSON_NAME] ✔ [PERSON_NAME] ✔ [PERSON_NAME] ❌…" at bounding box center [867, 328] width 279 height 35
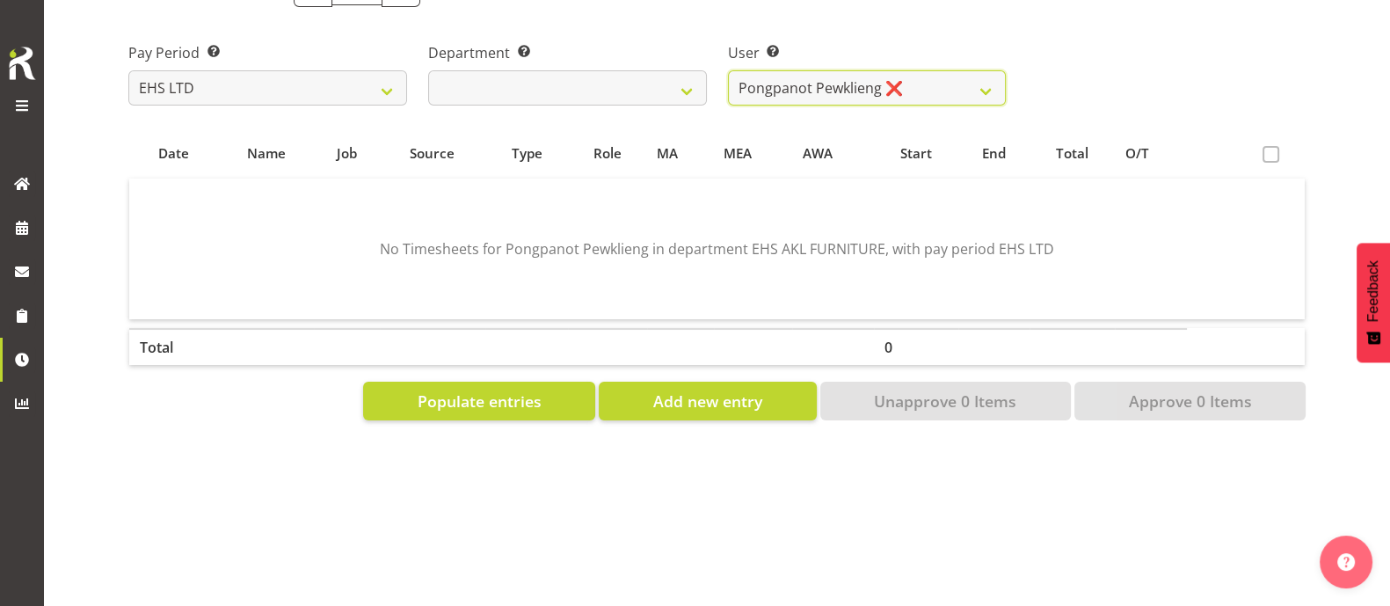
scroll to position [258, 0]
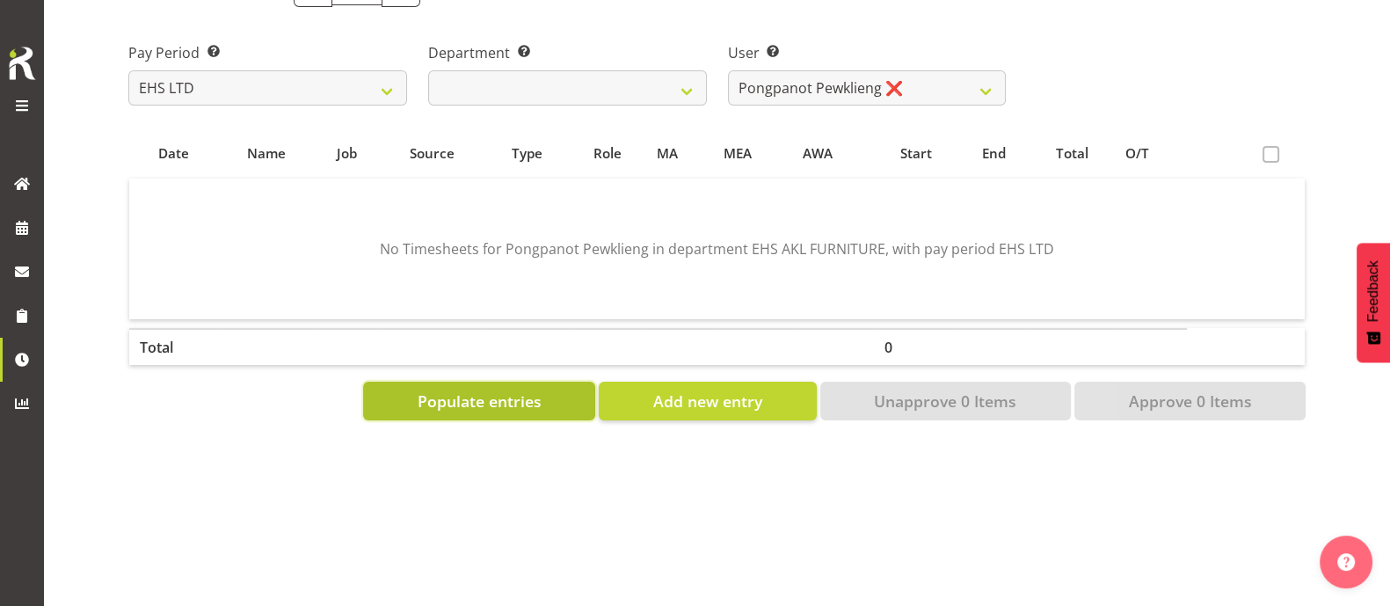
click at [490, 395] on button "Populate entries" at bounding box center [479, 400] width 232 height 39
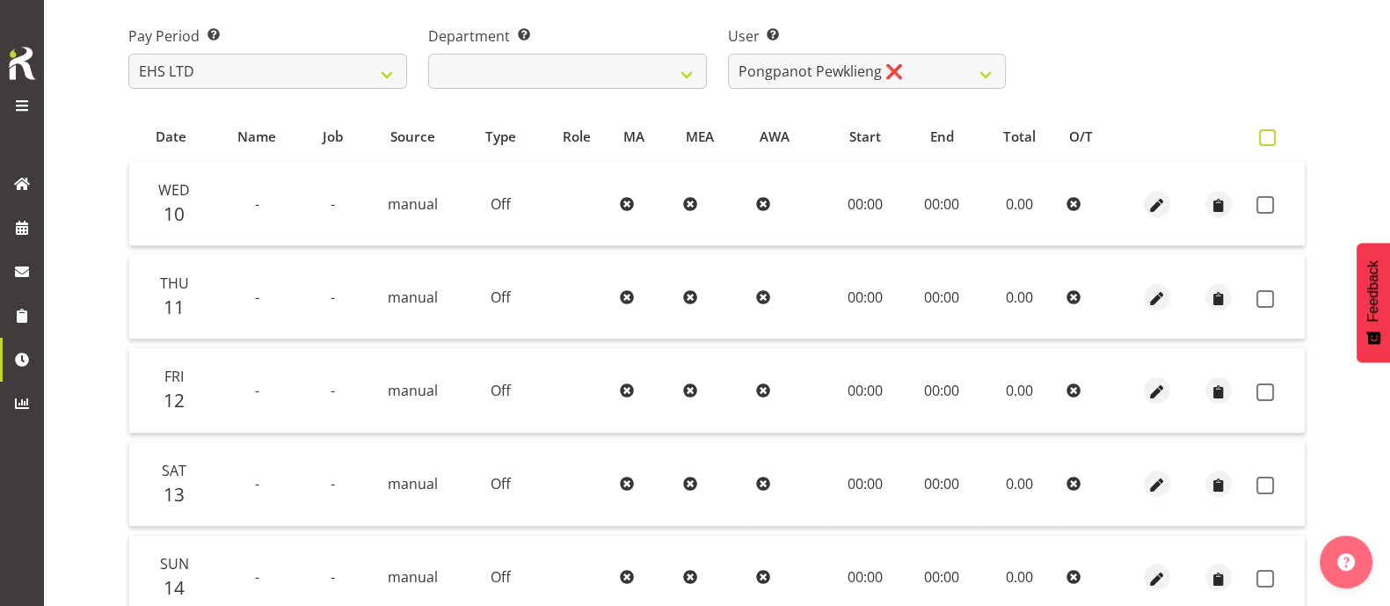
click at [1268, 138] on span at bounding box center [1267, 137] width 17 height 17
click at [1268, 138] on input "checkbox" at bounding box center [1264, 137] width 11 height 11
checkbox input "true"
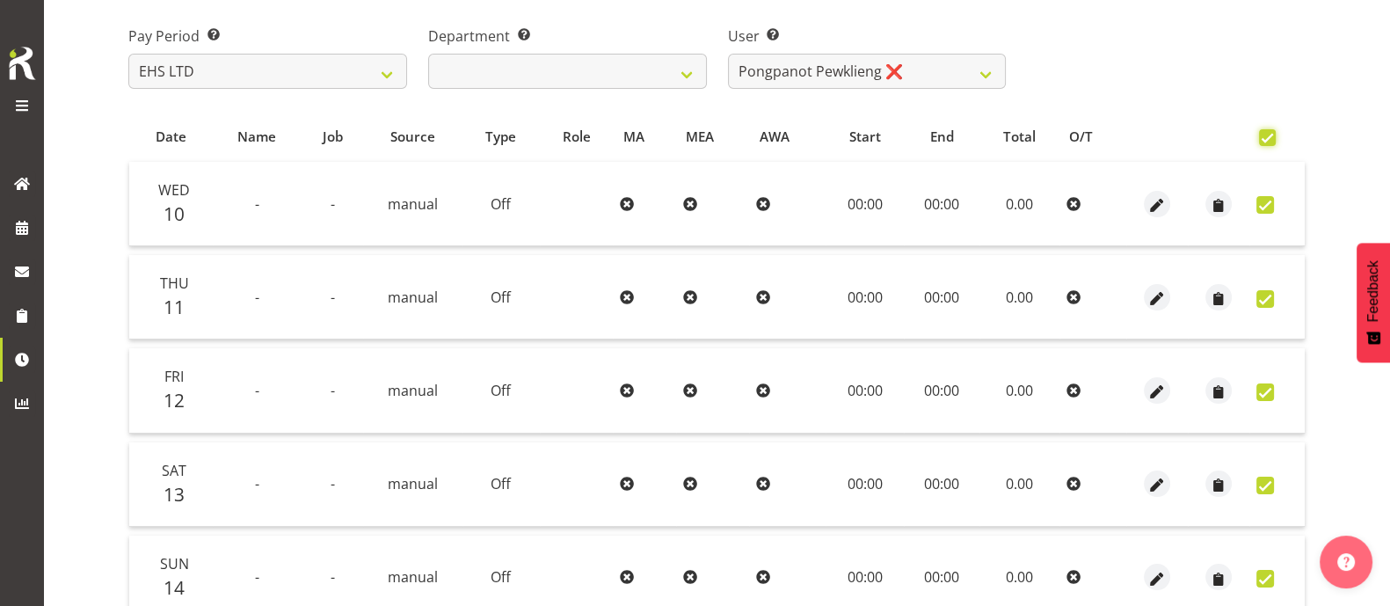
checkbox input "true"
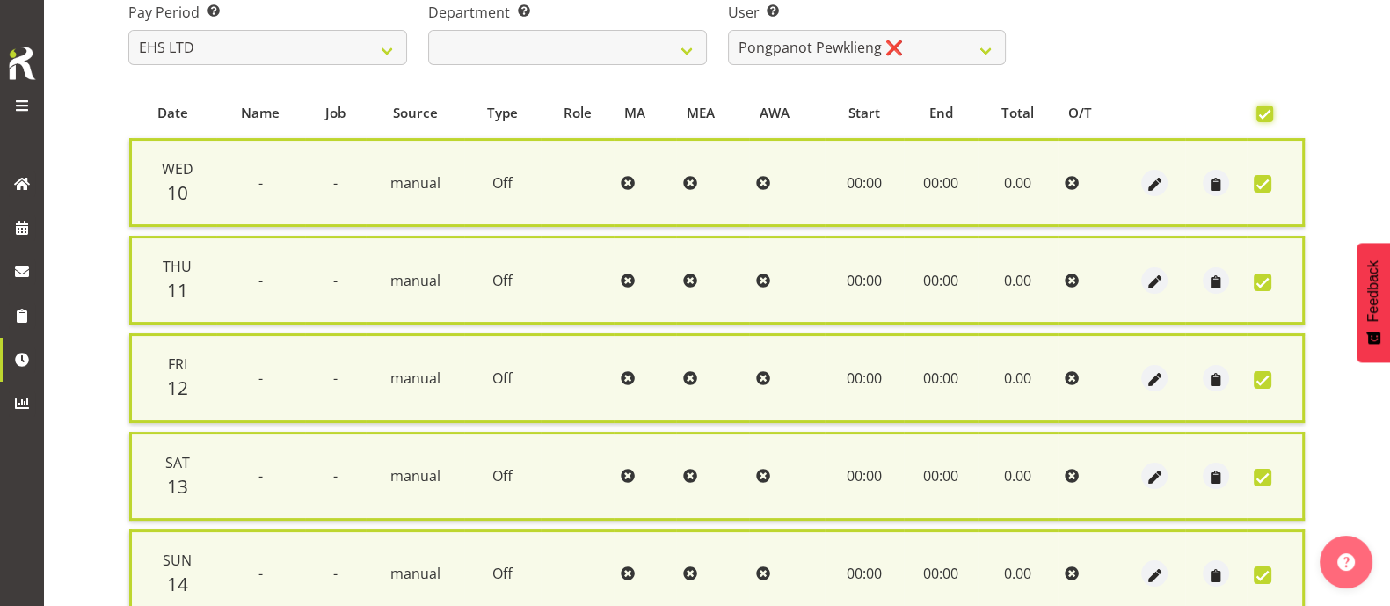
scroll to position [624, 0]
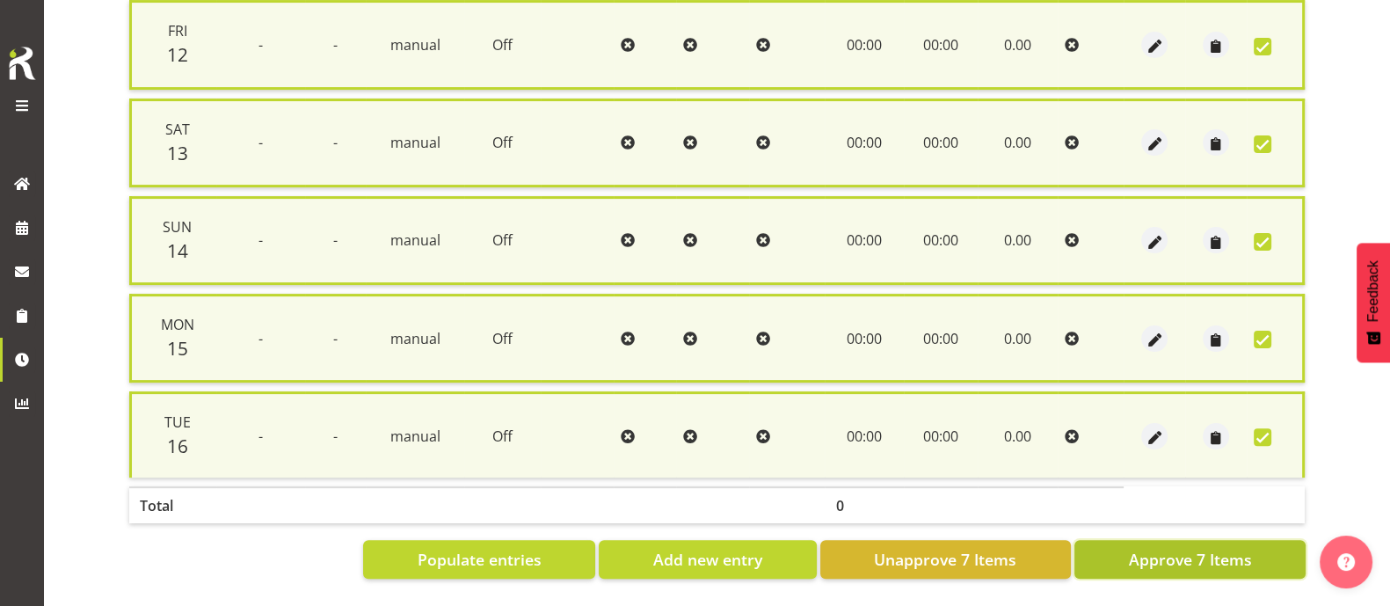
click at [1195, 548] on span "Approve 7 Items" at bounding box center [1189, 559] width 123 height 23
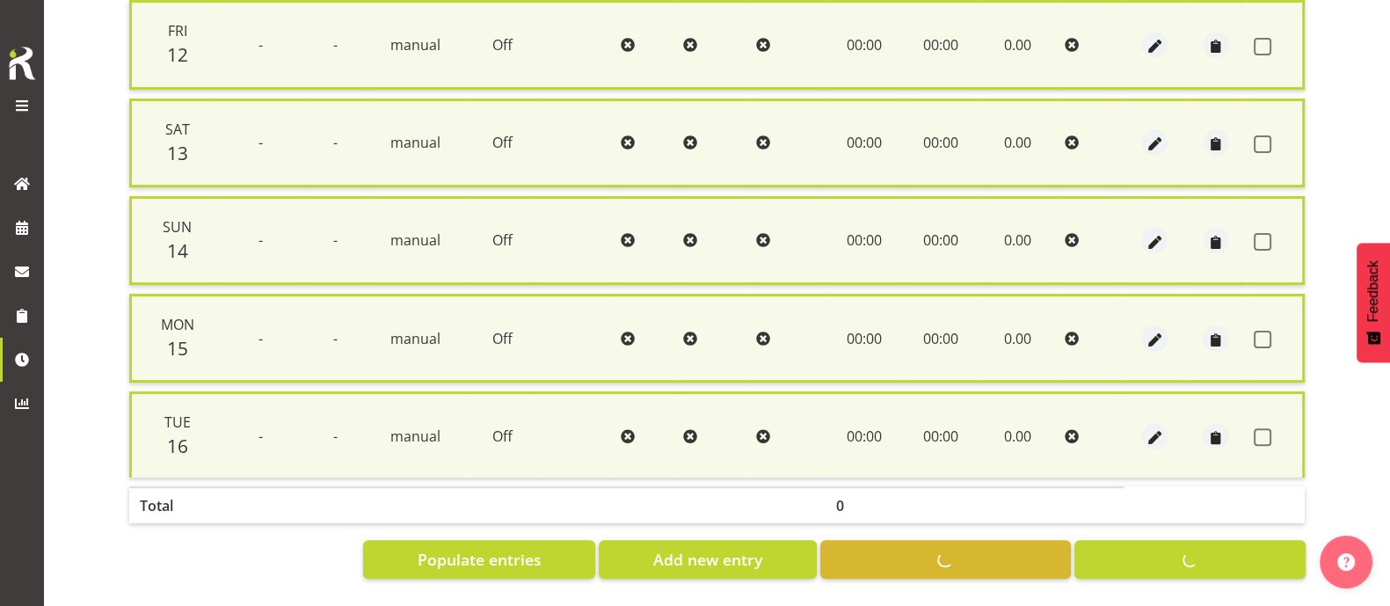
checkbox input "false"
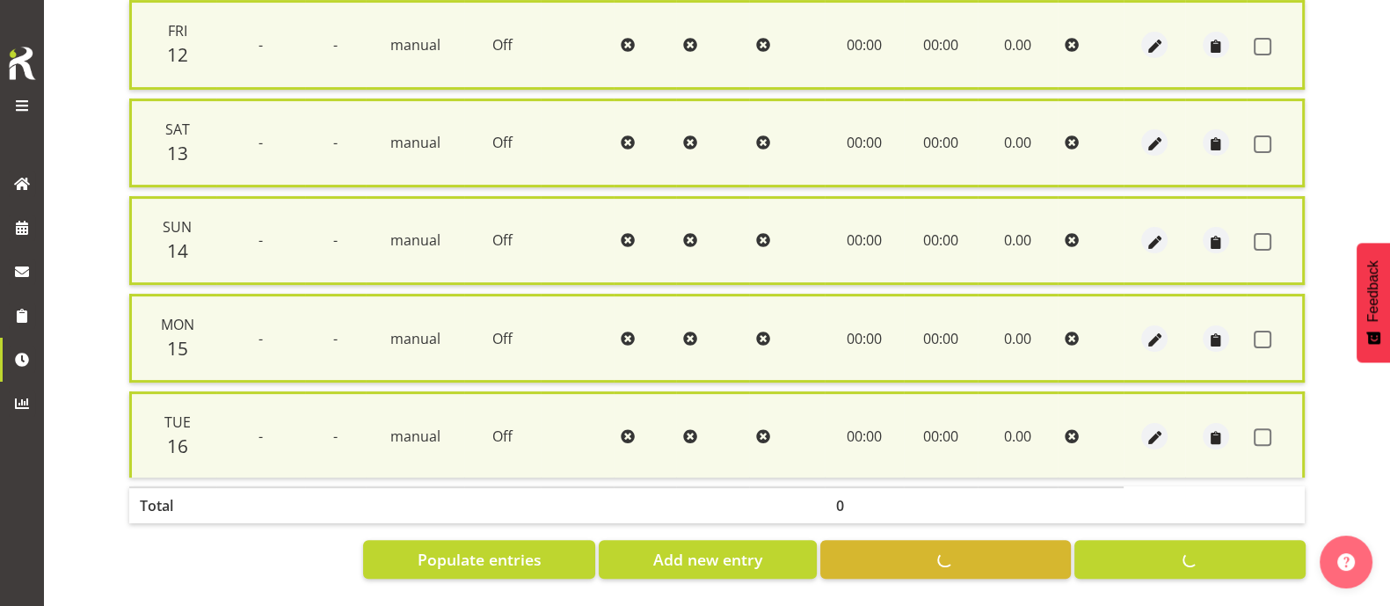
checkbox input "false"
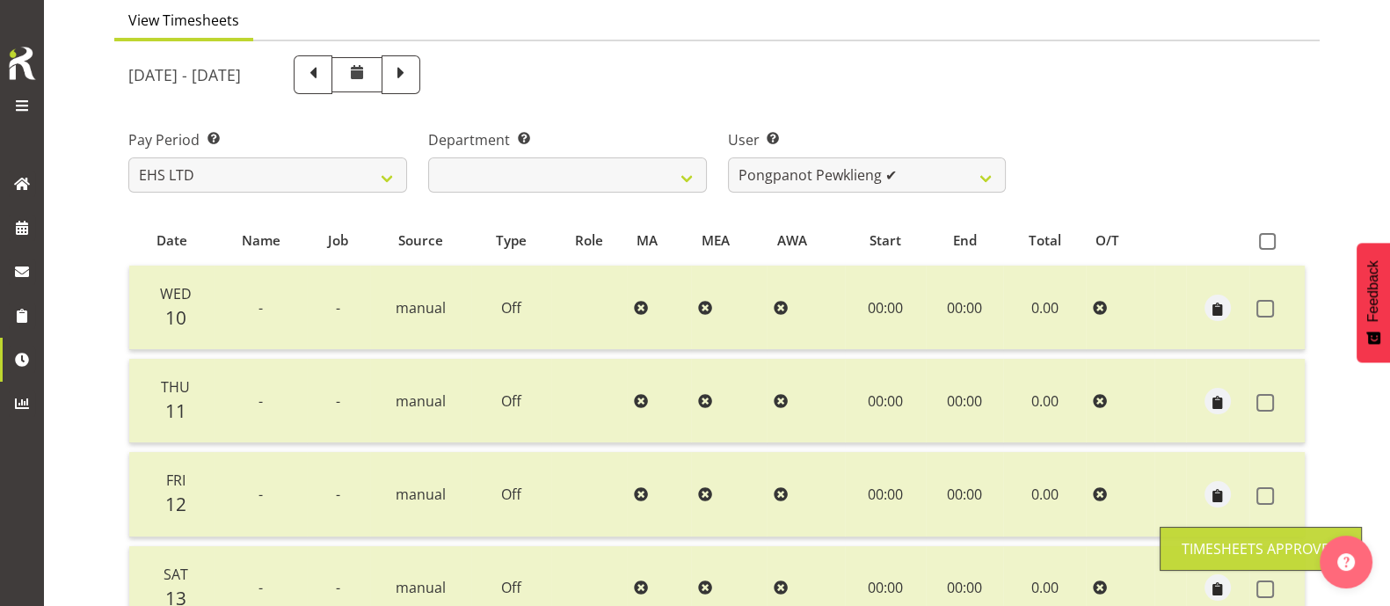
scroll to position [0, 0]
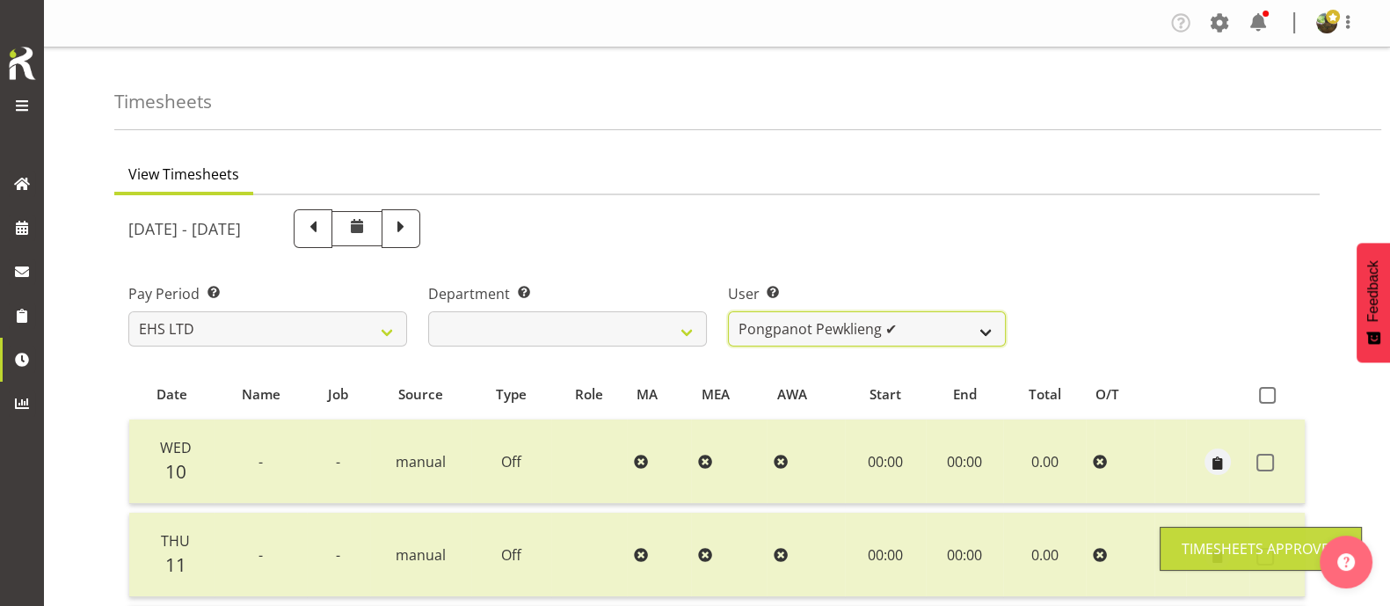
click at [925, 332] on select "[PERSON_NAME] ❌ [PERSON_NAME] ❌ [PERSON_NAME] ✔ [PERSON_NAME] ✔ [PERSON_NAME] ❌…" at bounding box center [867, 328] width 279 height 35
select select "1115"
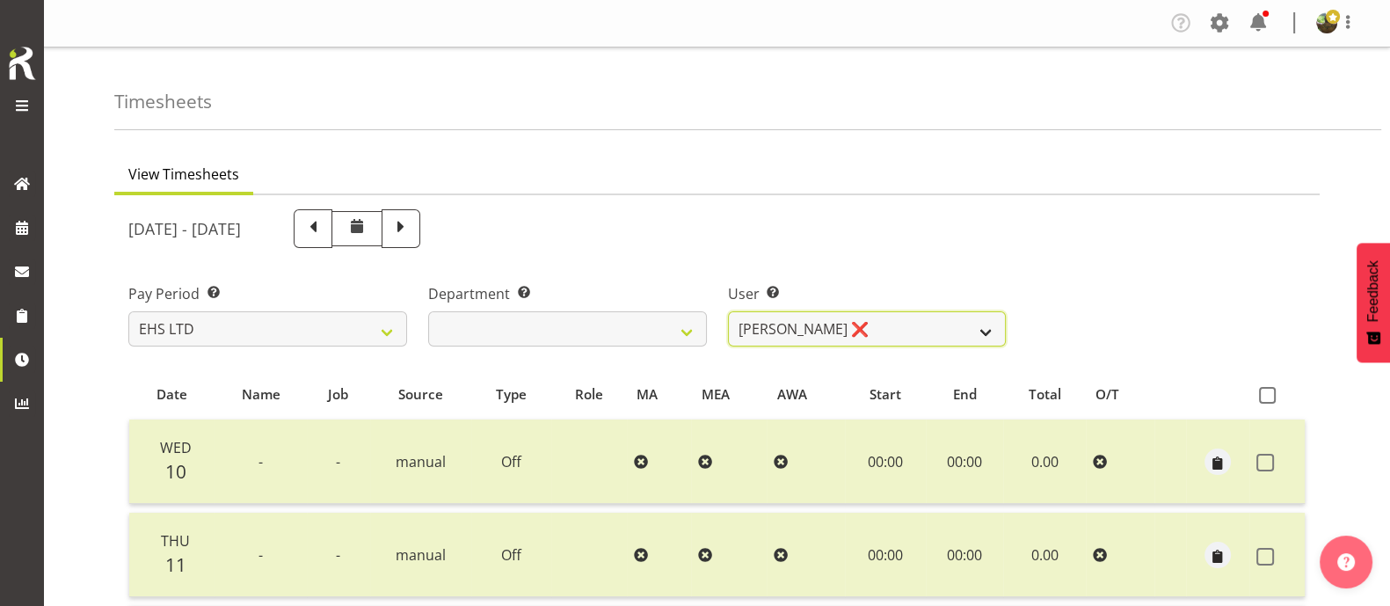
click at [728, 311] on select "[PERSON_NAME] ❌ [PERSON_NAME] ❌ [PERSON_NAME] ✔ [PERSON_NAME] ✔ [PERSON_NAME] ❌…" at bounding box center [867, 328] width 279 height 35
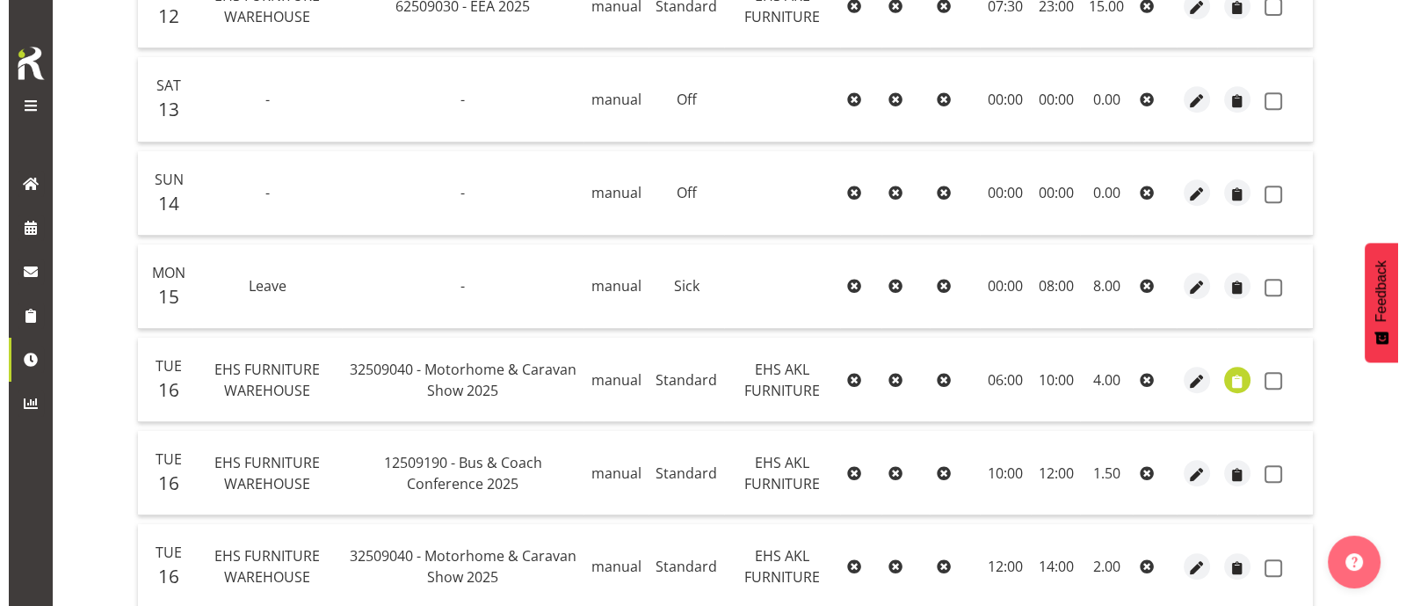
scroll to position [905, 0]
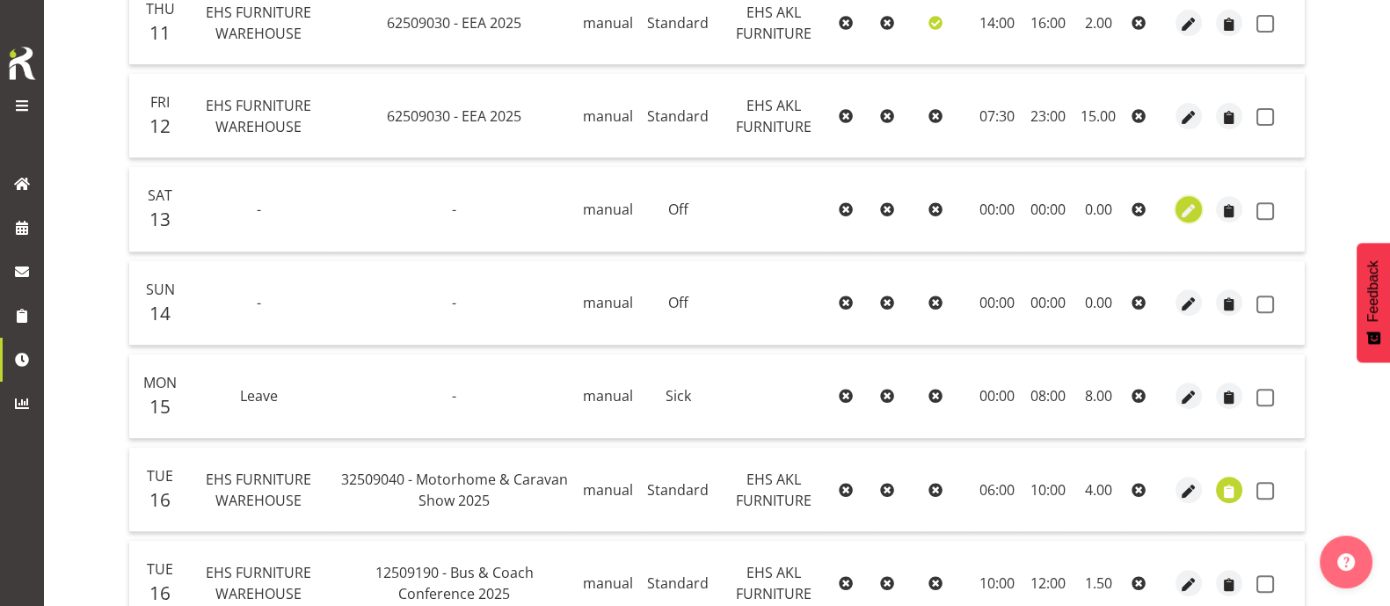
click at [1185, 204] on span "button" at bounding box center [1189, 210] width 20 height 20
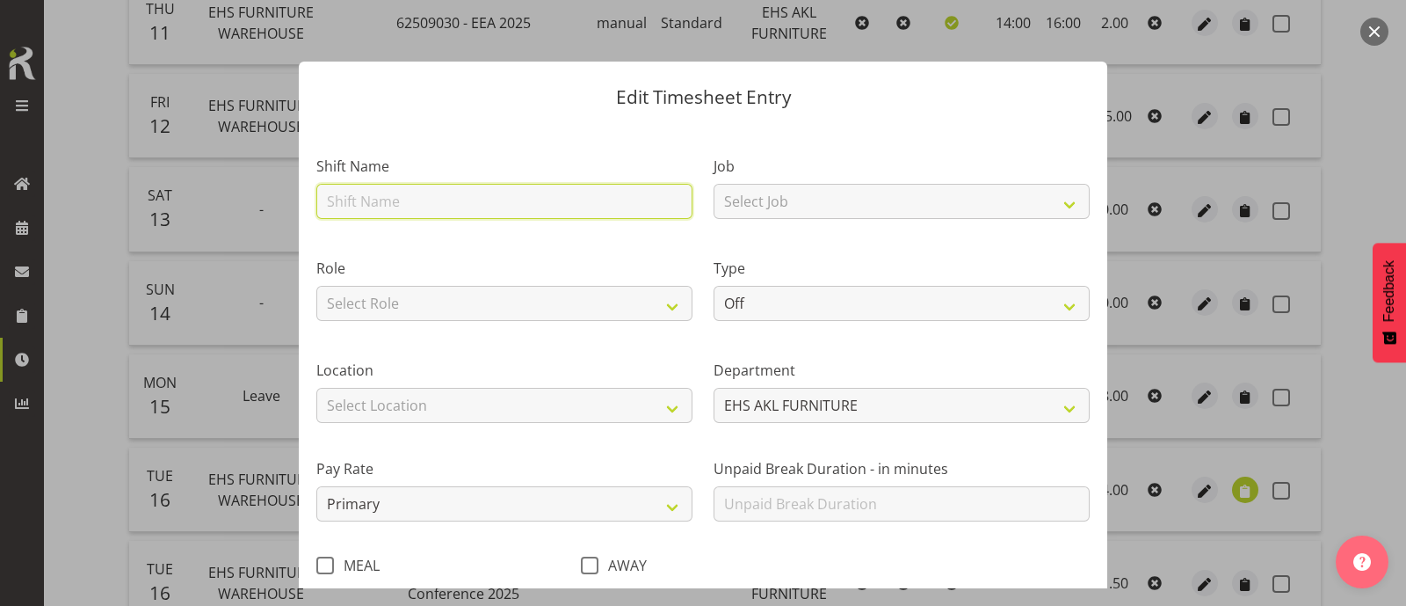
click at [374, 204] on input "text" at bounding box center [504, 201] width 376 height 35
click at [1372, 31] on button "button" at bounding box center [1375, 32] width 28 height 28
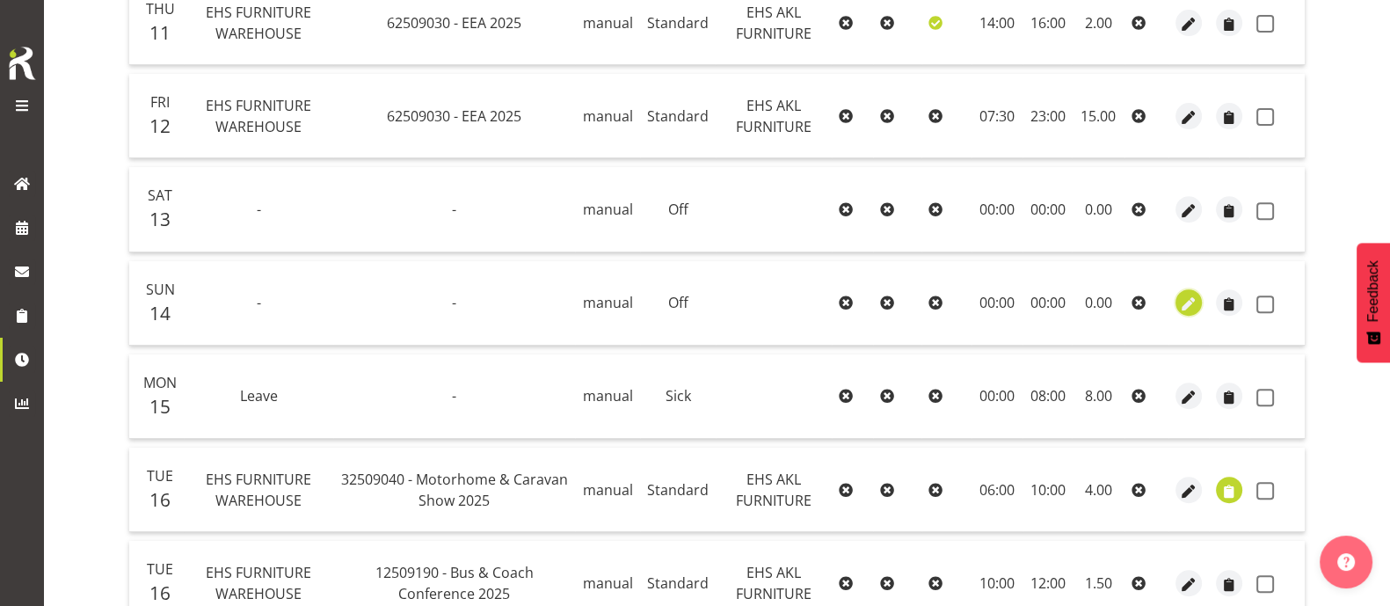
click at [1189, 301] on span "button" at bounding box center [1189, 304] width 20 height 20
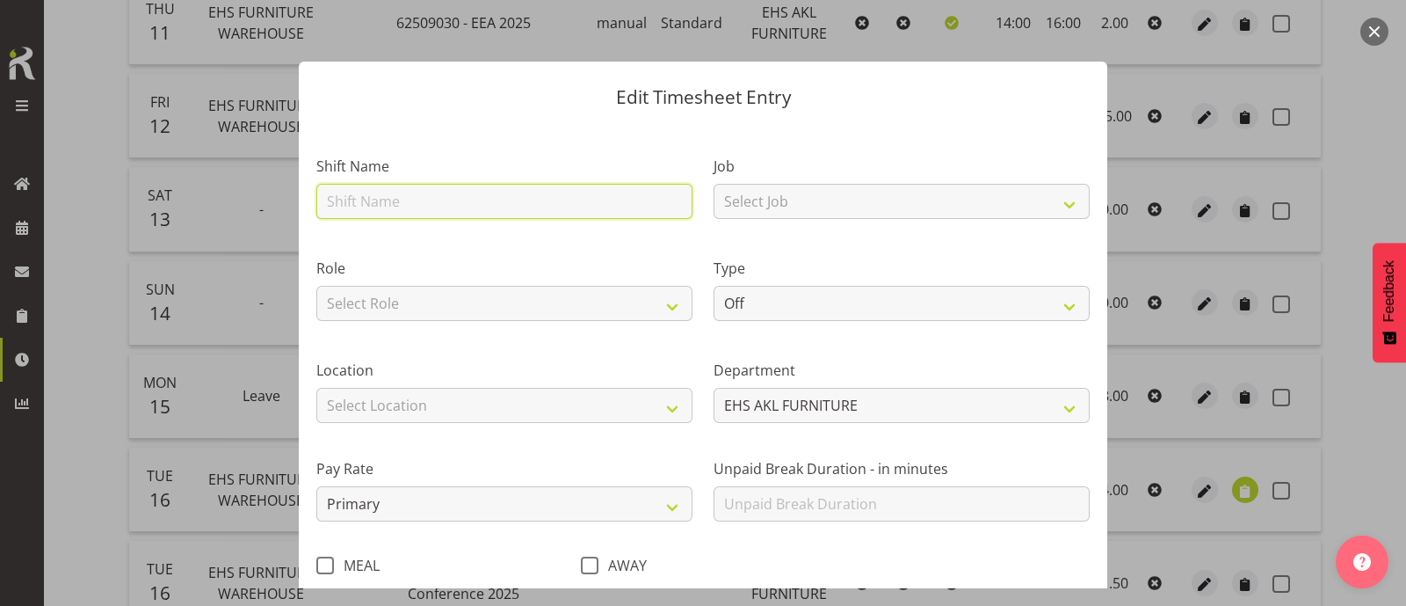
click at [397, 203] on input "text" at bounding box center [504, 201] width 376 height 35
type input "EHS FURNITURE WAREHOUSE"
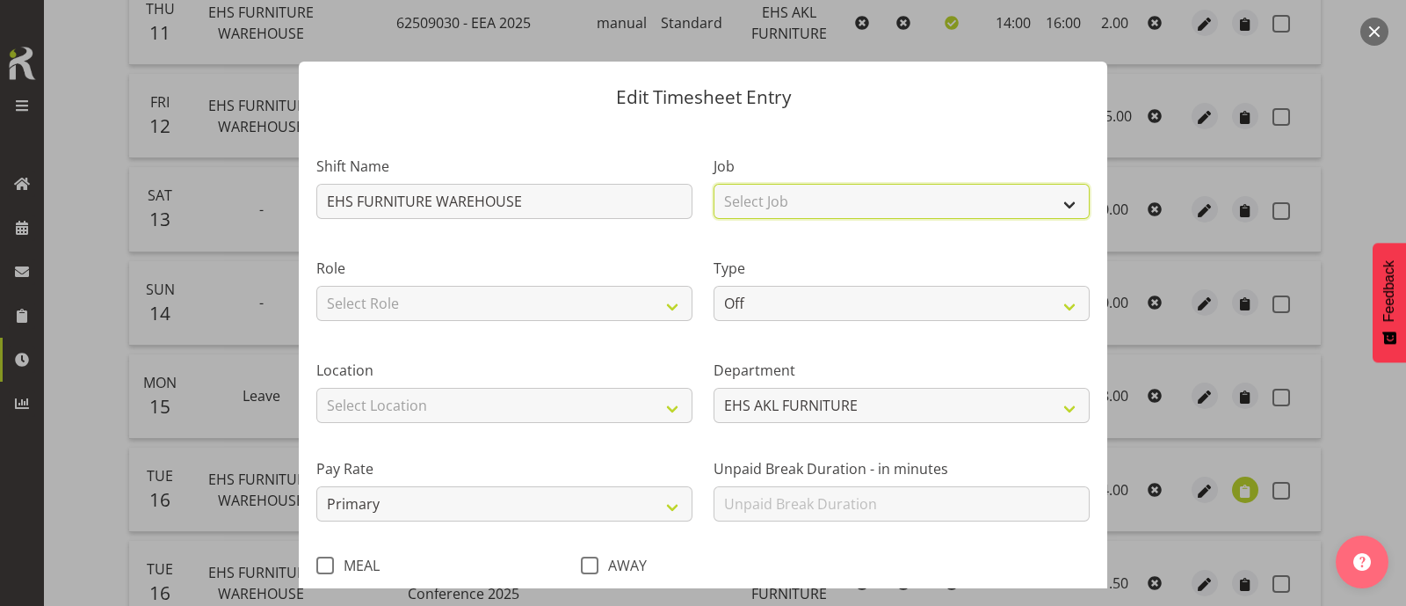
click at [768, 201] on select "Select Job 1 Carlton Events 1 [PERSON_NAME][GEOGRAPHIC_DATA] 1 [PERSON_NAME][GE…" at bounding box center [902, 201] width 376 height 35
click at [714, 184] on select "Select Job 1 Carlton Events 1 [PERSON_NAME][GEOGRAPHIC_DATA] 1 [PERSON_NAME][GE…" at bounding box center [902, 201] width 376 height 35
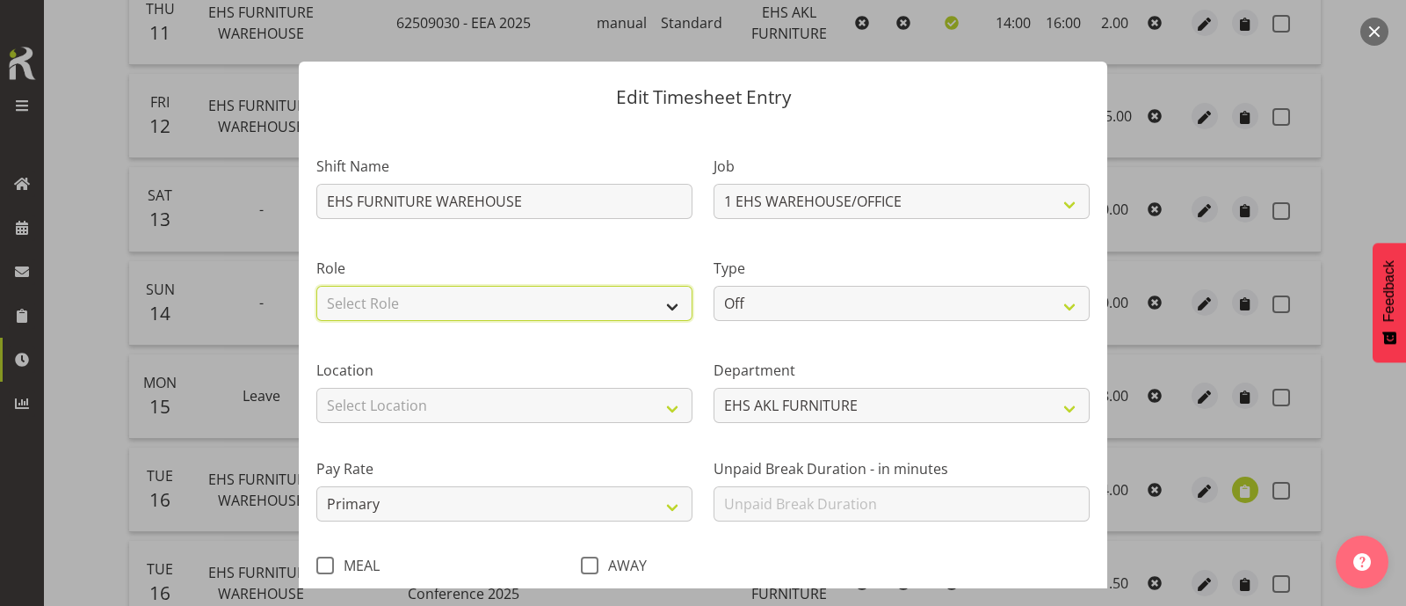
click at [514, 298] on select "Select Role EHS AKL FURNITURE" at bounding box center [504, 303] width 376 height 35
click at [316, 286] on select "Select Role EHS AKL FURNITURE" at bounding box center [504, 303] width 376 height 35
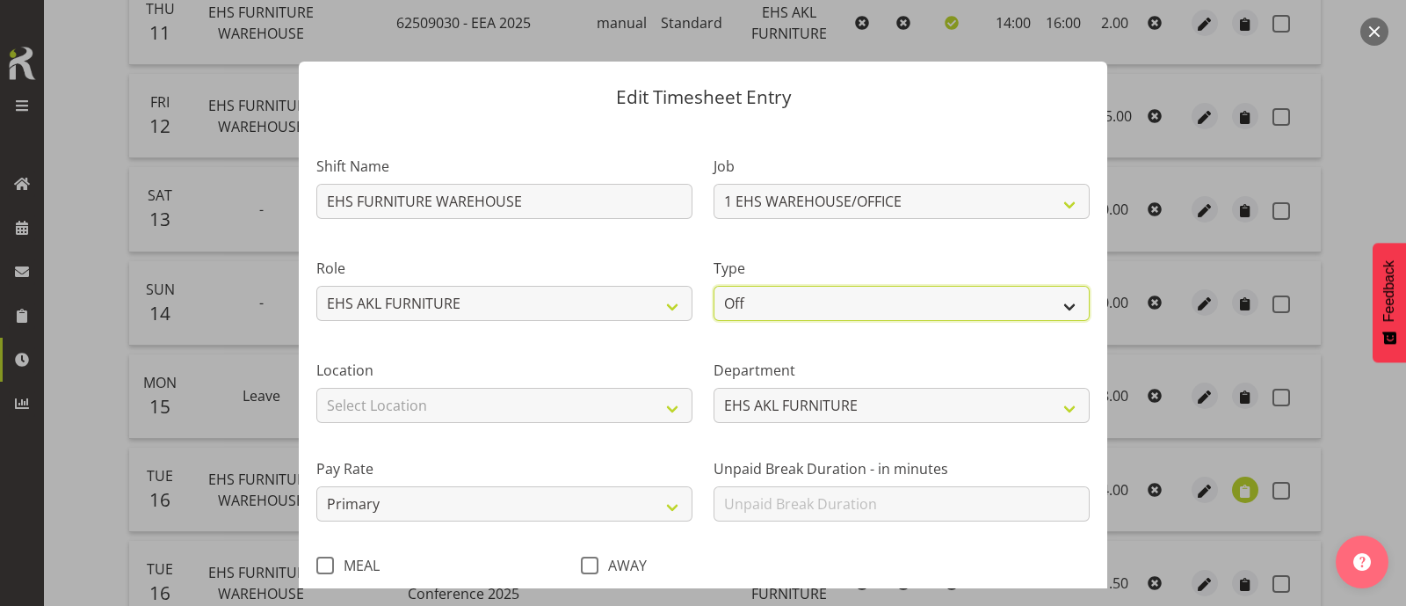
click at [860, 305] on select "Off Standard Public Holiday Public Holiday (Worked) Day In Lieu Annual Leave Si…" at bounding box center [902, 303] width 376 height 35
click at [714, 286] on select "Off Standard Public Holiday Public Holiday (Worked) Day In Lieu Annual Leave Si…" at bounding box center [902, 303] width 376 height 35
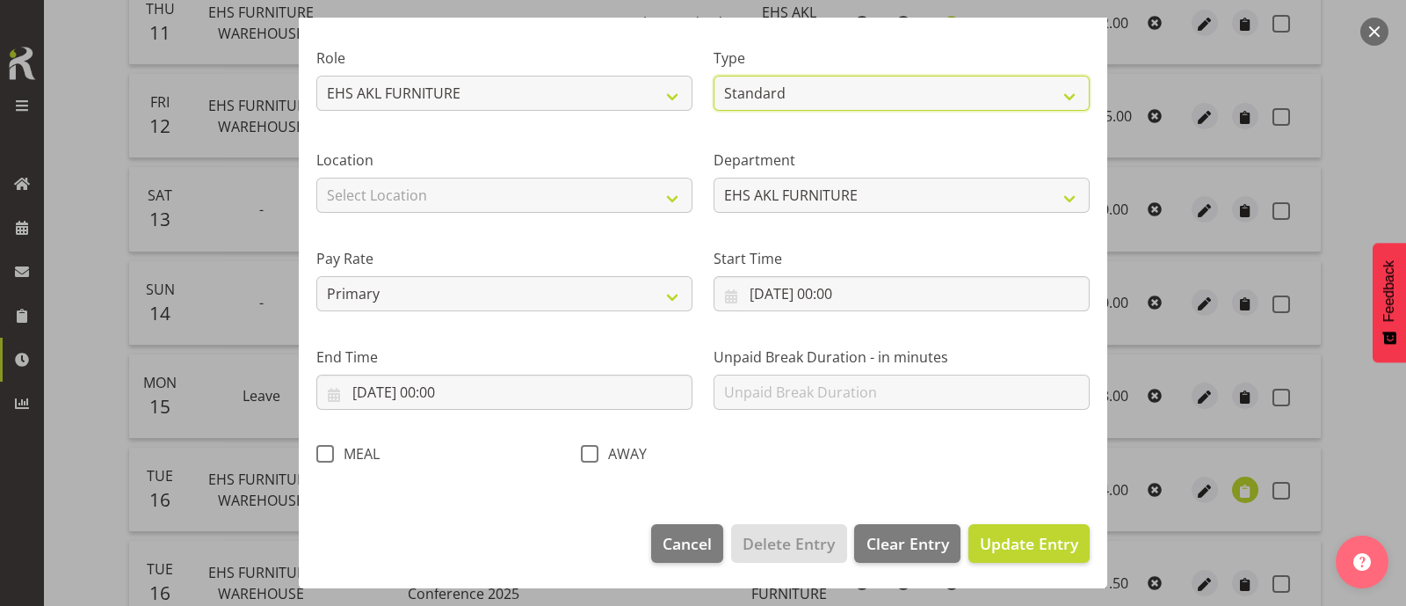
scroll to position [210, 0]
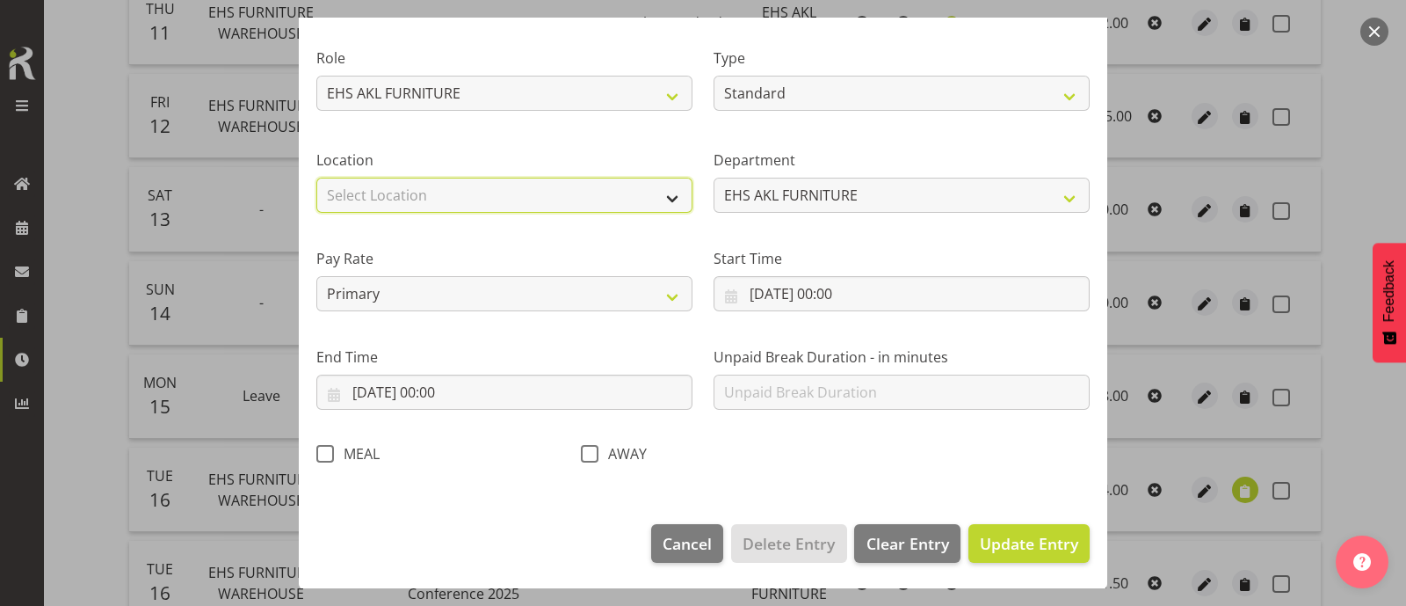
click at [374, 200] on select "Select Location [GEOGRAPHIC_DATA] EVENTS [PERSON_NAME][GEOGRAPHIC_DATA] [GEOGRA…" at bounding box center [504, 195] width 376 height 35
click at [316, 178] on select "Select Location [GEOGRAPHIC_DATA] EVENTS [PERSON_NAME][GEOGRAPHIC_DATA] [GEOGRA…" at bounding box center [504, 195] width 376 height 35
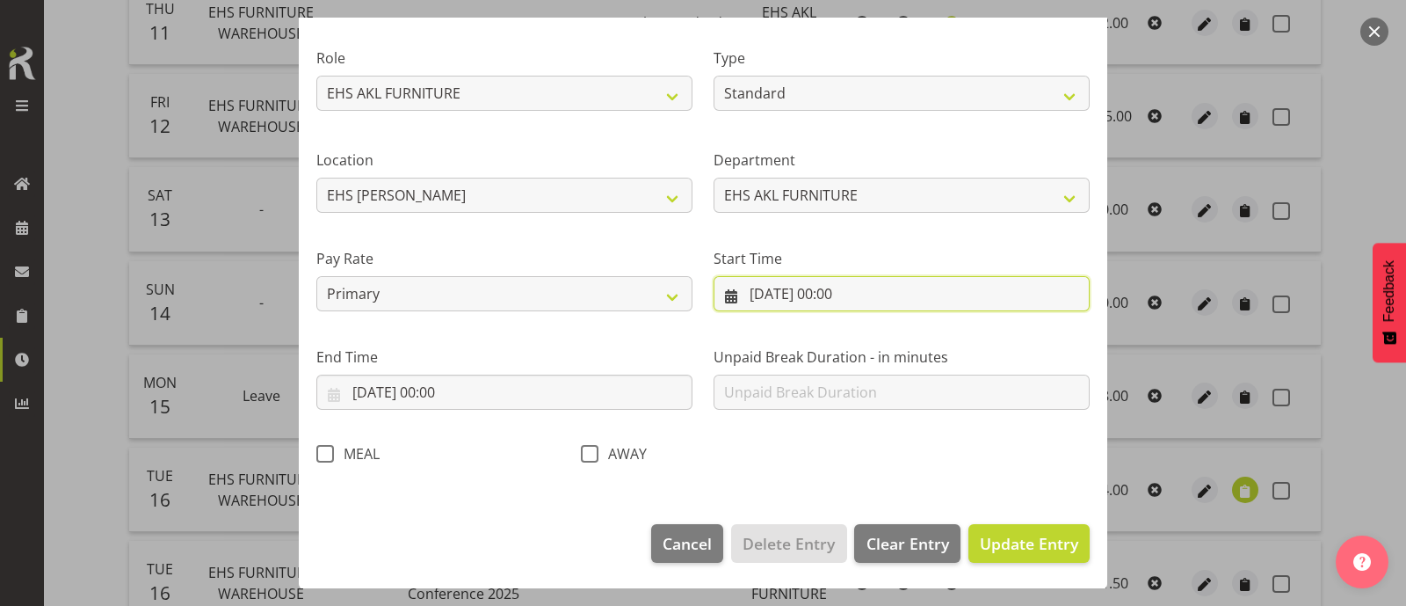
click at [828, 287] on input "[DATE] 00:00" at bounding box center [902, 293] width 376 height 35
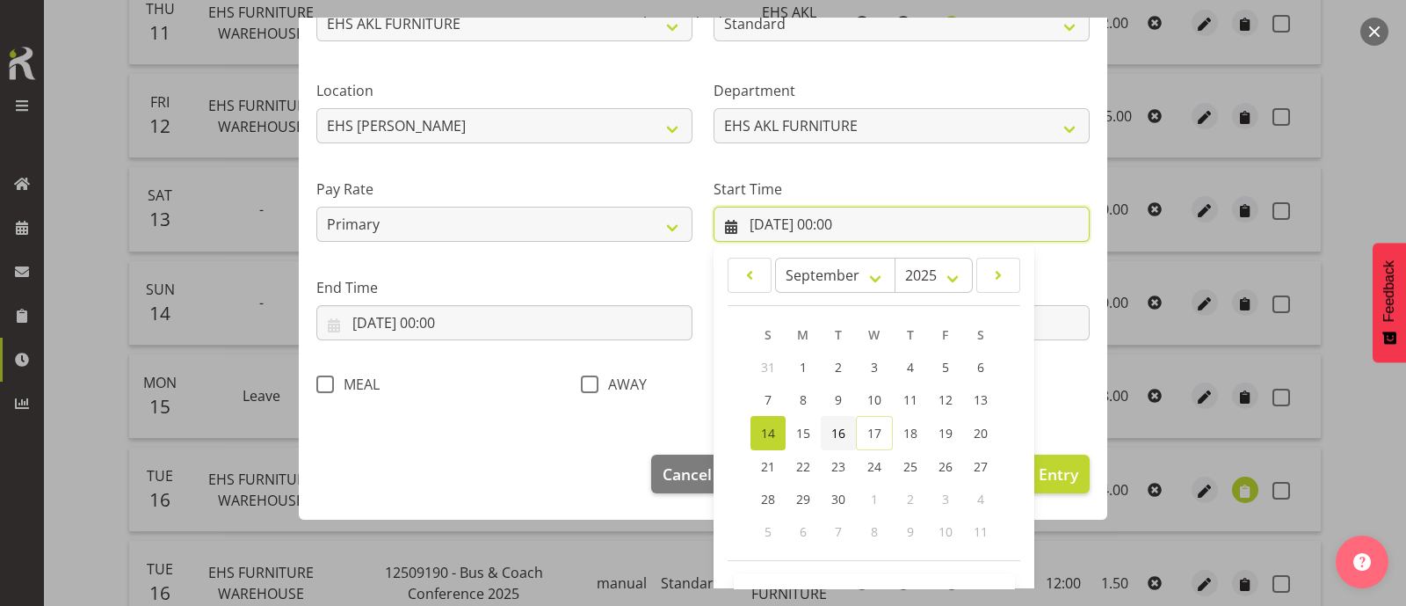
scroll to position [334, 0]
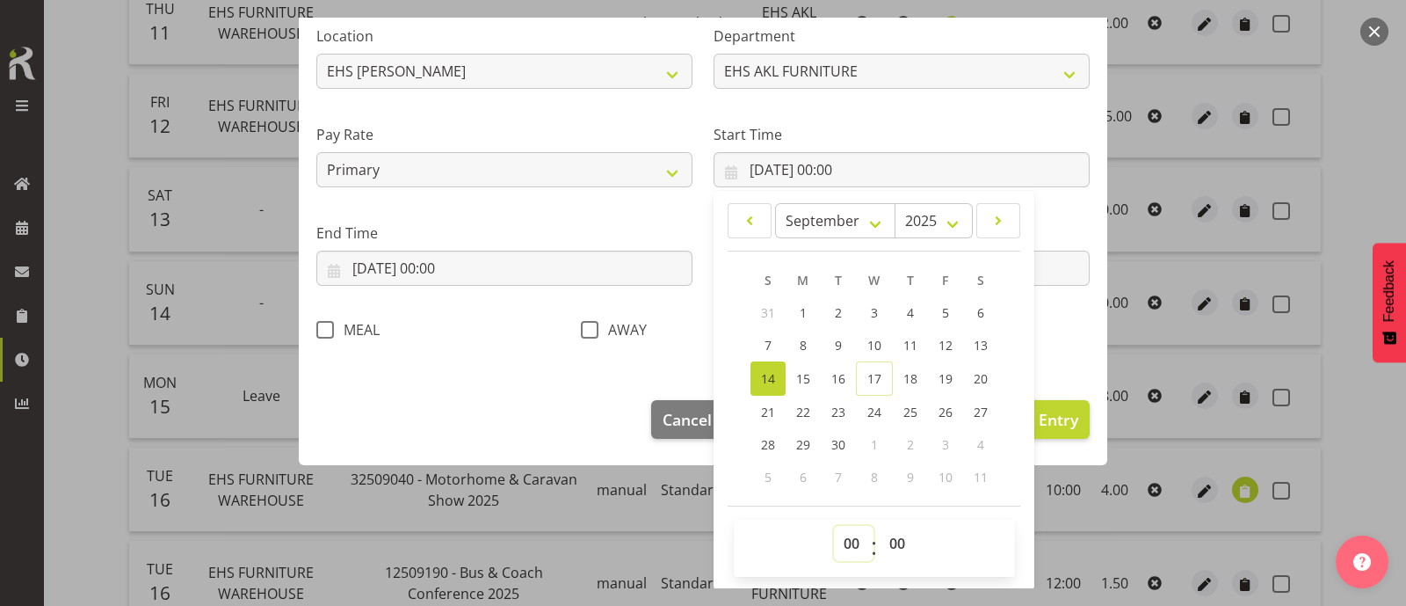
click at [848, 534] on select "00 01 02 03 04 05 06 07 08 09 10 11 12 13 14 15 16 17 18 19 20 21 22 23" at bounding box center [854, 543] width 40 height 35
click at [834, 526] on select "00 01 02 03 04 05 06 07 08 09 10 11 12 13 14 15 16 17 18 19 20 21 22 23" at bounding box center [854, 543] width 40 height 35
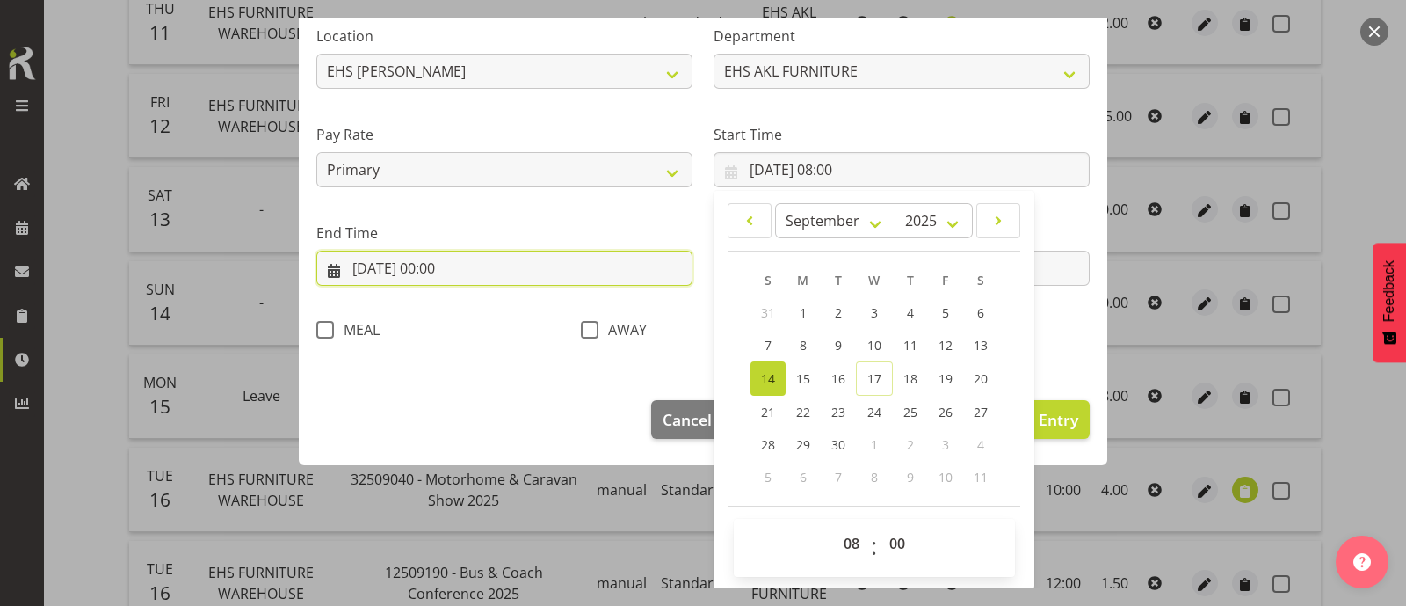
click at [448, 259] on input "[DATE] 00:00" at bounding box center [504, 268] width 376 height 35
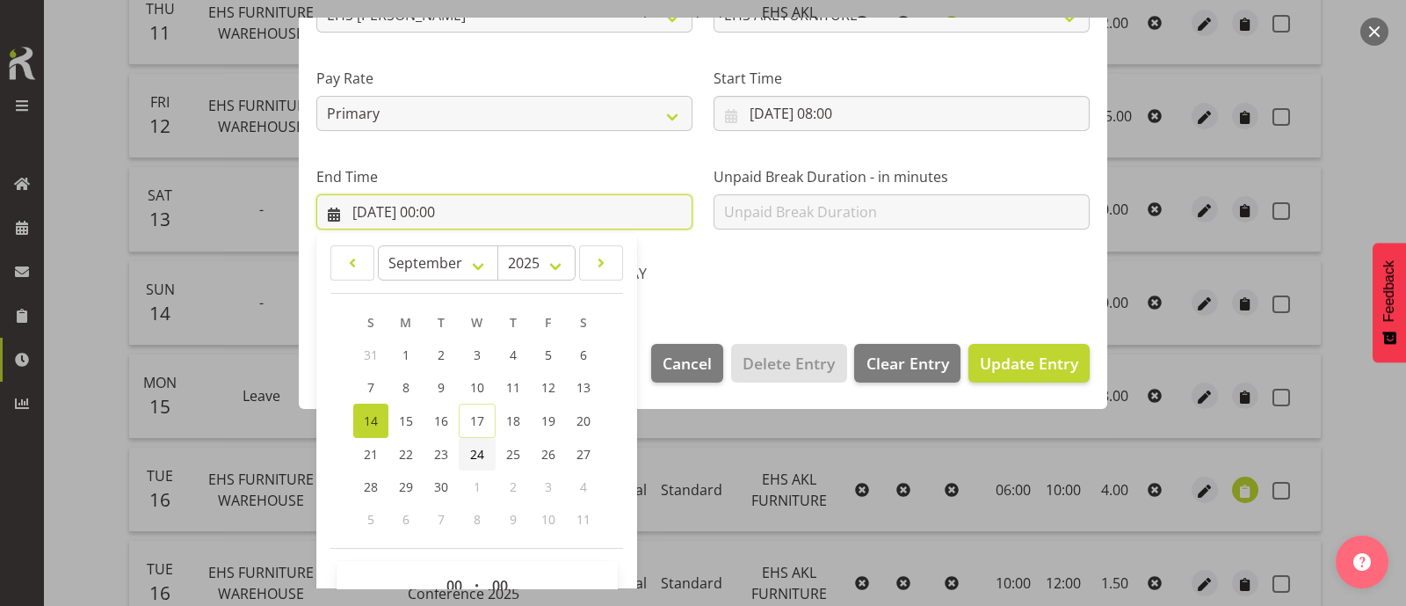
scroll to position [432, 0]
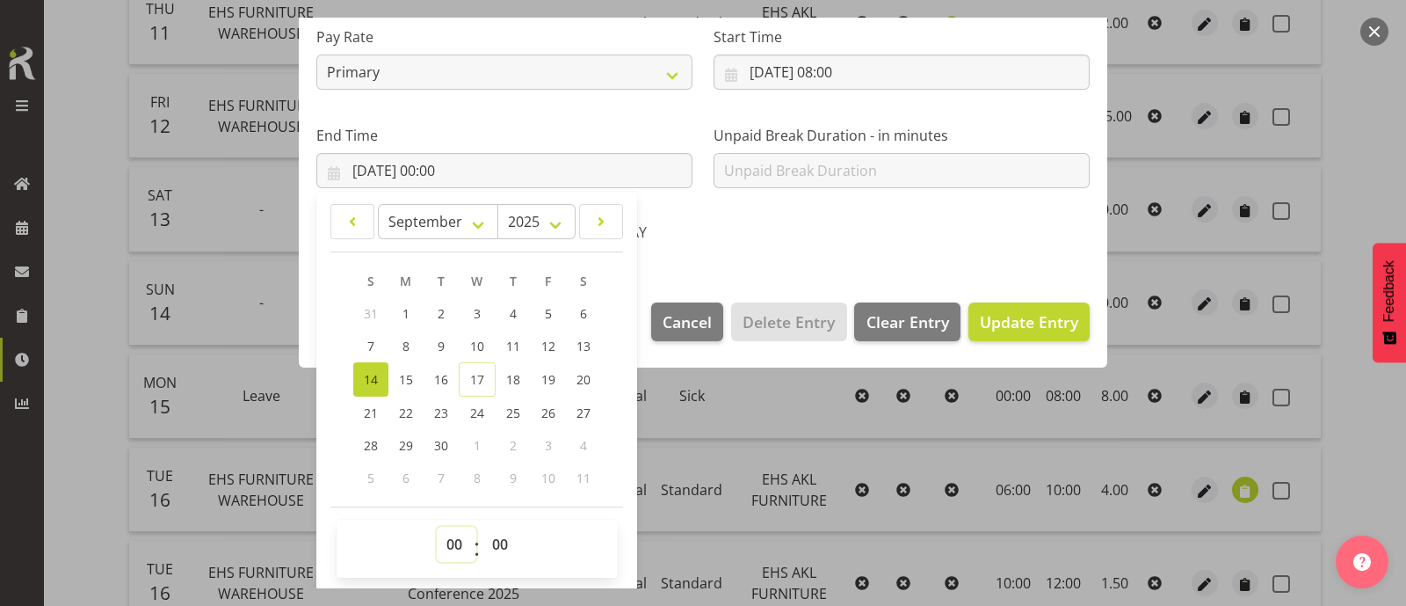
click at [458, 542] on select "00 01 02 03 04 05 06 07 08 09 10 11 12 13 14 15 16 17 18 19 20 21 22 23" at bounding box center [457, 544] width 40 height 35
click at [437, 527] on select "00 01 02 03 04 05 06 07 08 09 10 11 12 13 14 15 16 17 18 19 20 21 22 23" at bounding box center [457, 544] width 40 height 35
click at [1016, 323] on span "Update Entry" at bounding box center [1029, 321] width 98 height 21
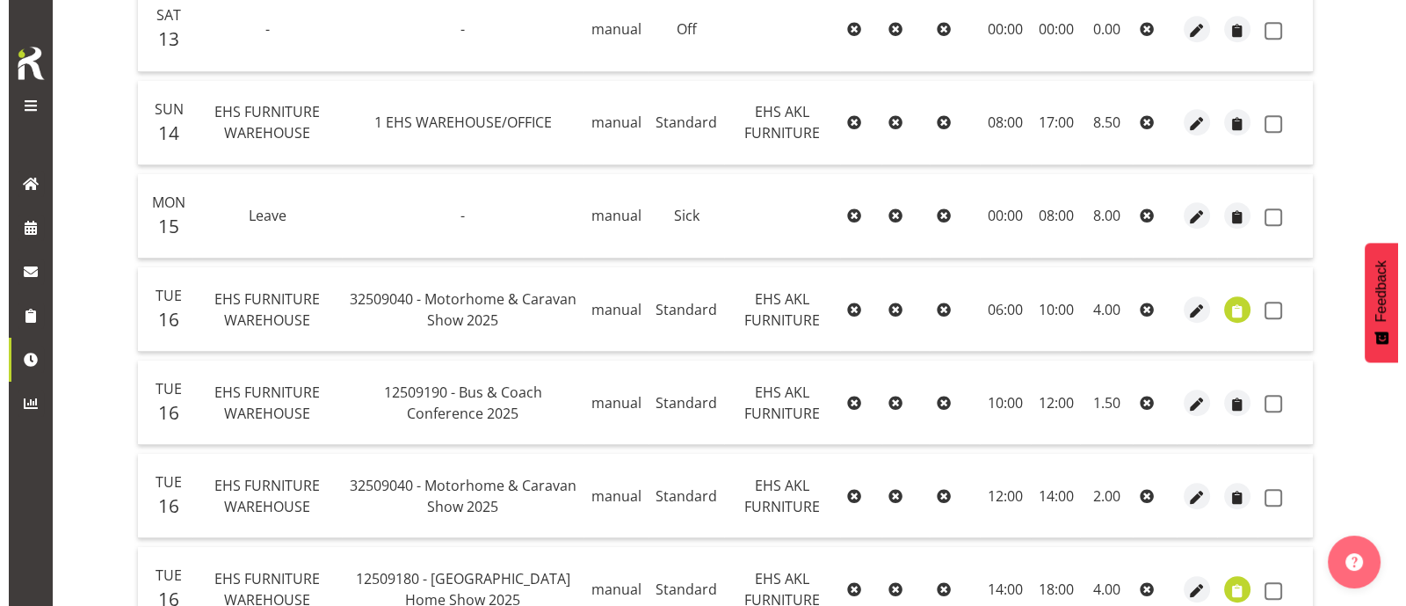
scroll to position [905, 0]
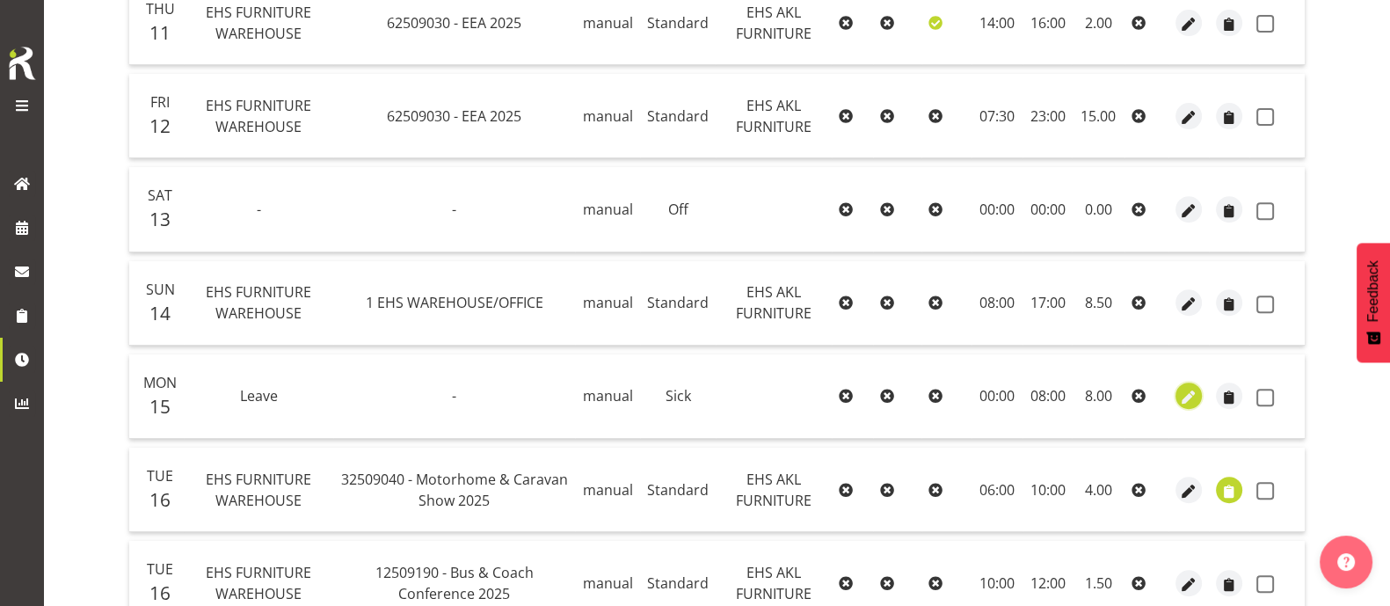
click at [1183, 393] on span "button" at bounding box center [1189, 398] width 20 height 20
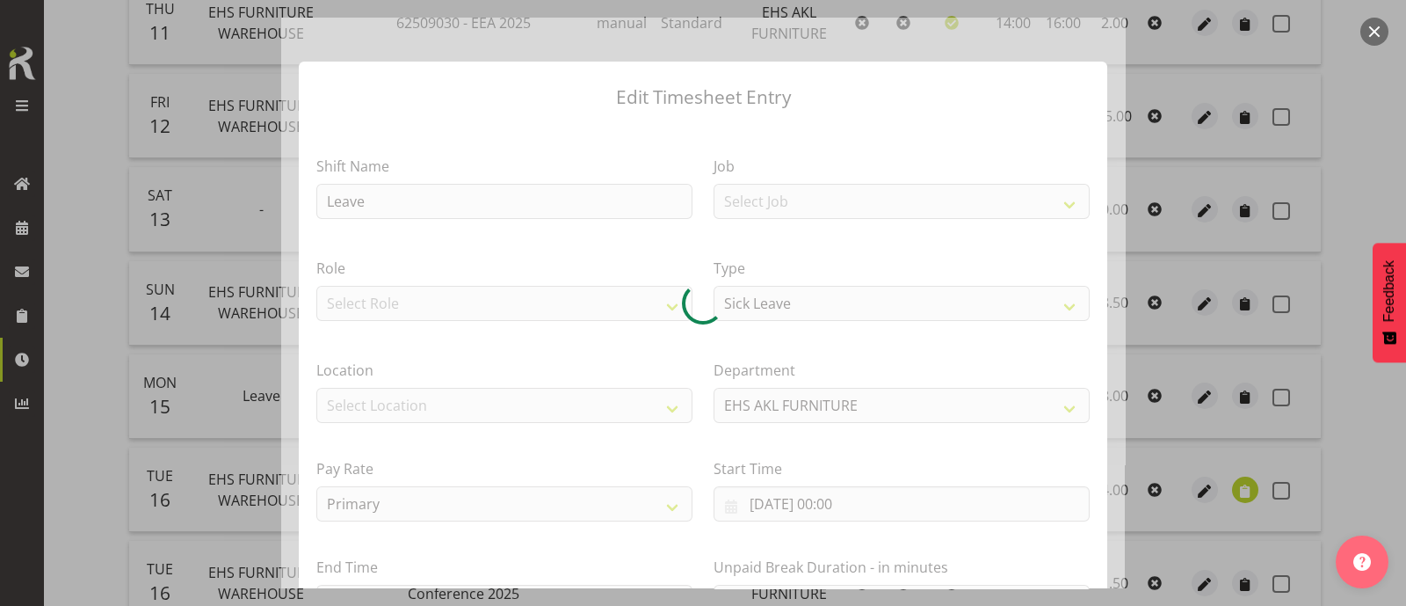
click at [1380, 38] on button "button" at bounding box center [1375, 32] width 28 height 28
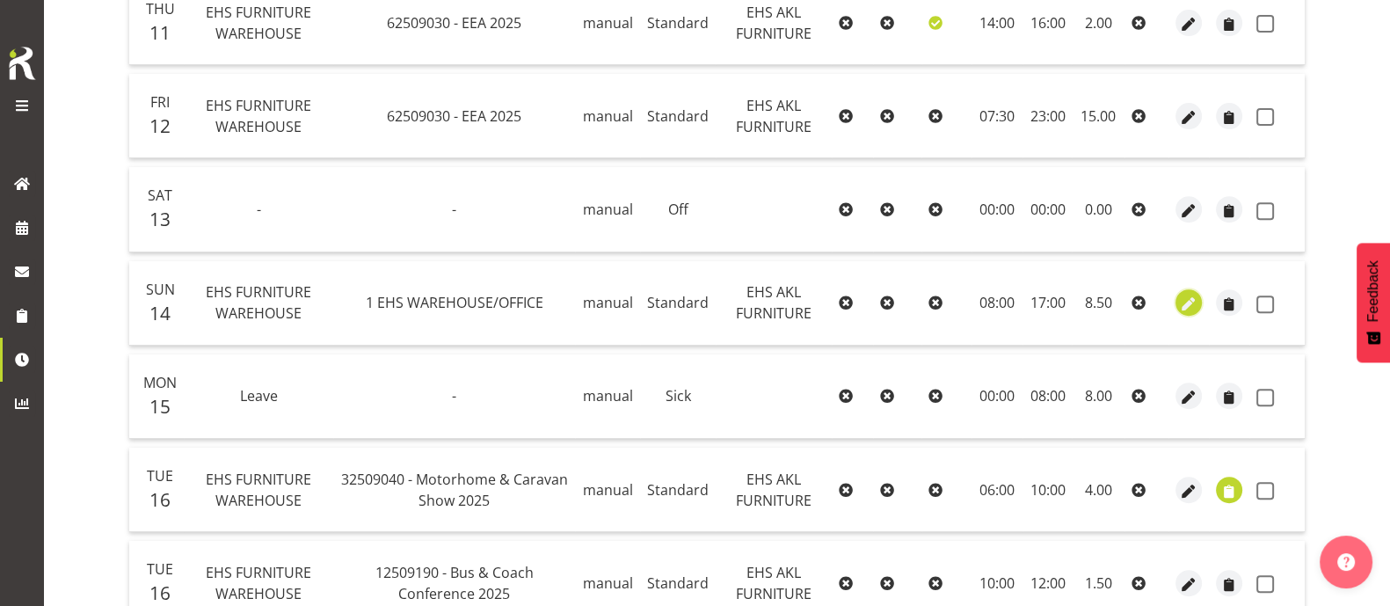
click at [1188, 302] on span "button" at bounding box center [1189, 304] width 20 height 20
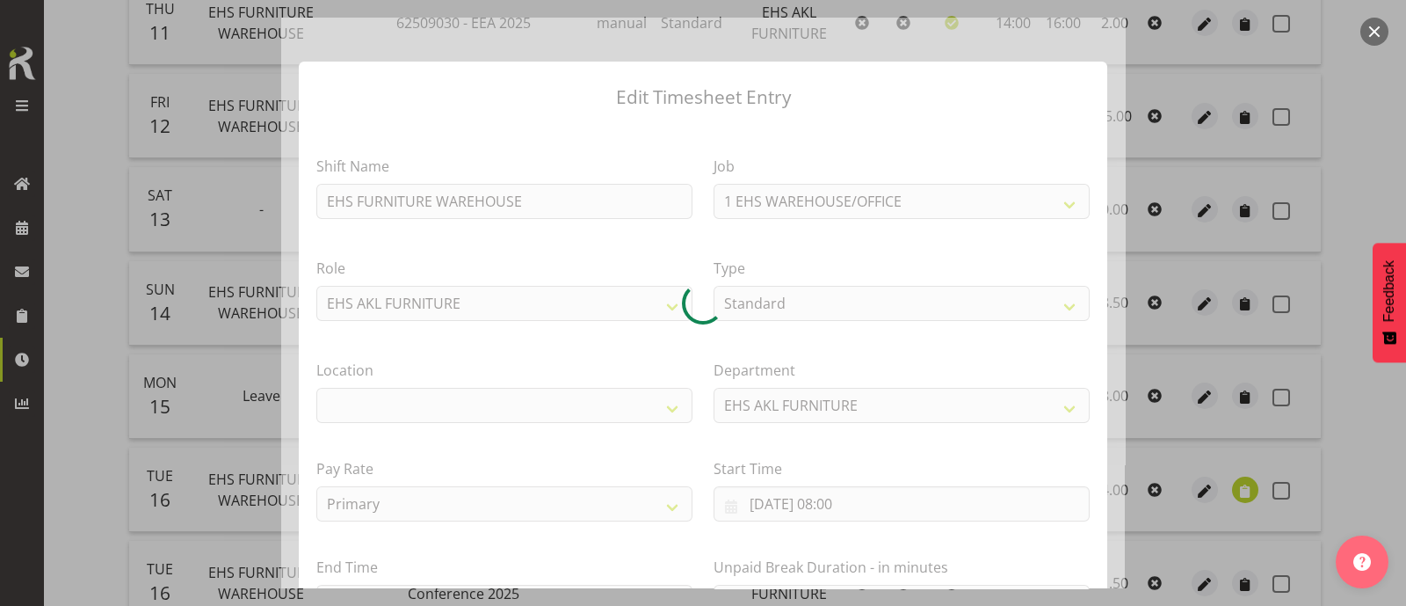
scroll to position [109, 0]
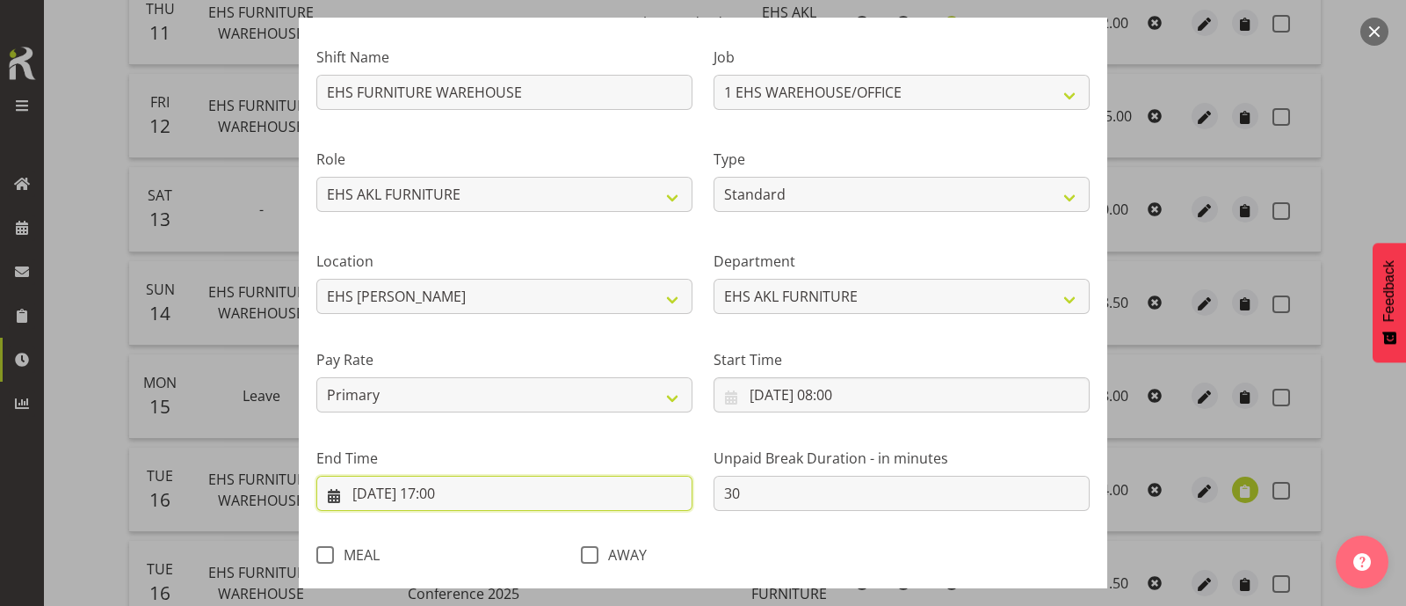
click at [451, 492] on input "[DATE] 17:00" at bounding box center [504, 493] width 376 height 35
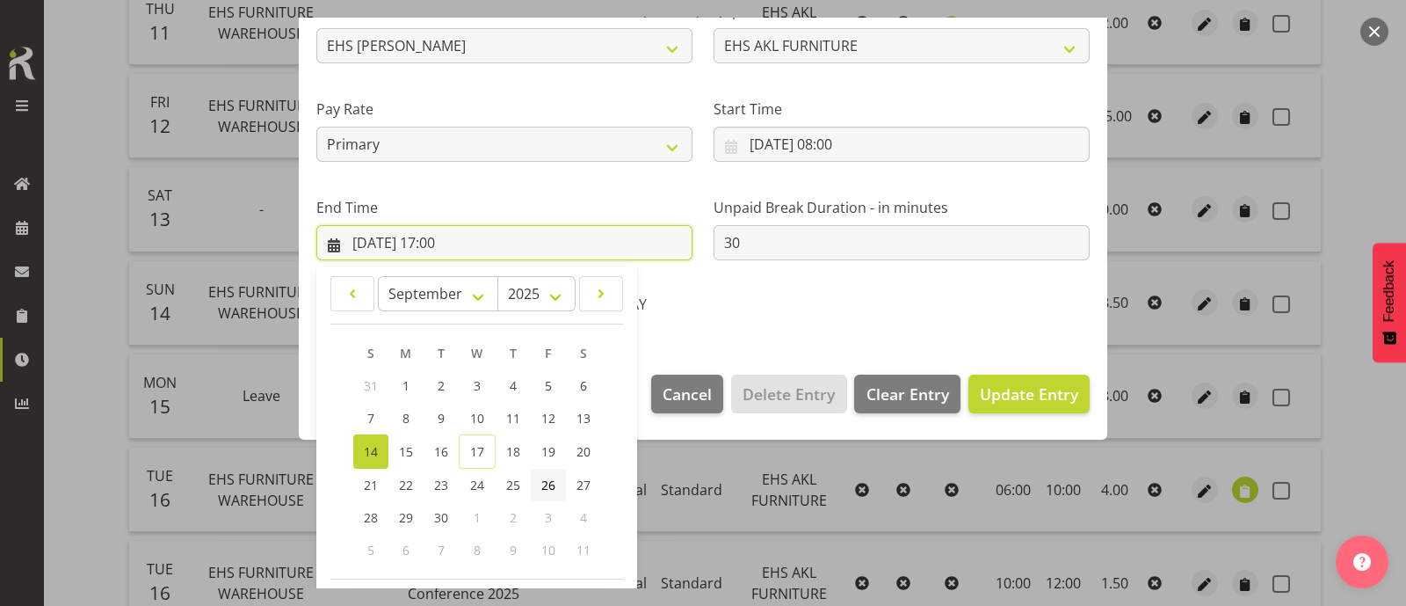
scroll to position [432, 0]
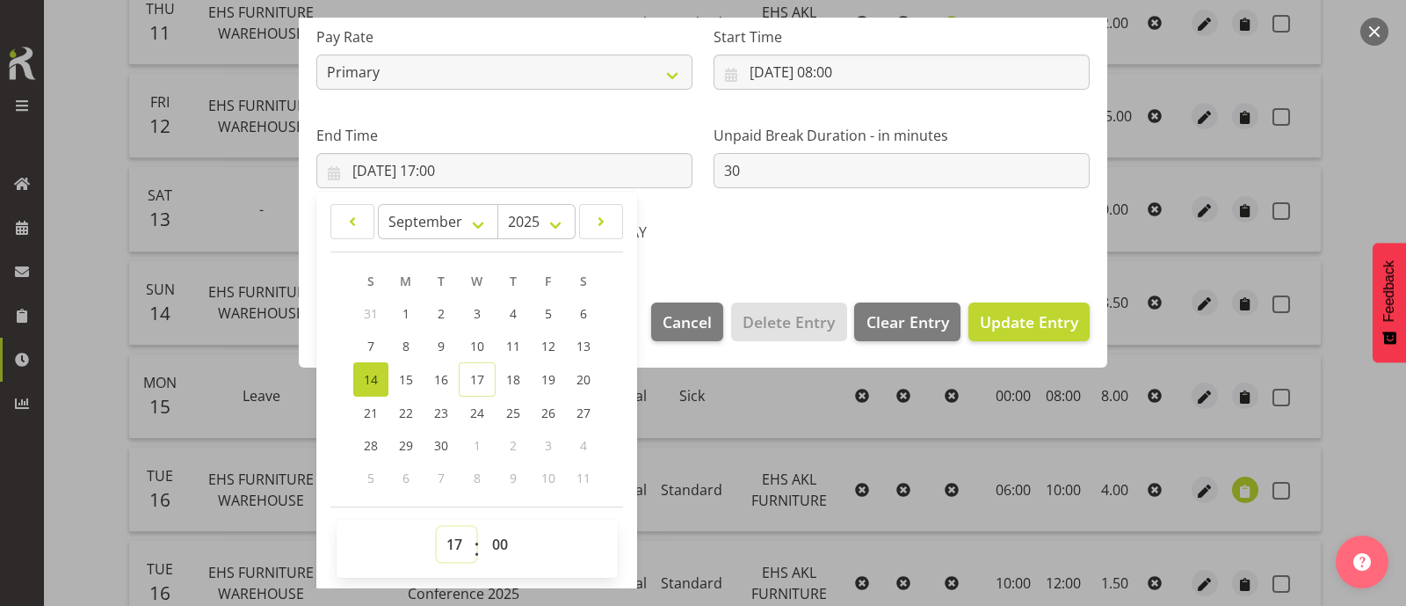
click at [457, 542] on select "00 01 02 03 04 05 06 07 08 09 10 11 12 13 14 15 16 17 18 19 20 21 22 23" at bounding box center [457, 544] width 40 height 35
click at [437, 527] on select "00 01 02 03 04 05 06 07 08 09 10 11 12 13 14 15 16 17 18 19 20 21 22 23" at bounding box center [457, 544] width 40 height 35
click at [493, 540] on select "00 01 02 03 04 05 06 07 08 09 10 11 12 13 14 15 16 17 18 19 20 21 22 23 24 25 2…" at bounding box center [503, 544] width 40 height 35
click at [483, 527] on select "00 01 02 03 04 05 06 07 08 09 10 11 12 13 14 15 16 17 18 19 20 21 22 23 24 25 2…" at bounding box center [503, 544] width 40 height 35
click at [1004, 314] on span "Update Entry" at bounding box center [1029, 321] width 98 height 21
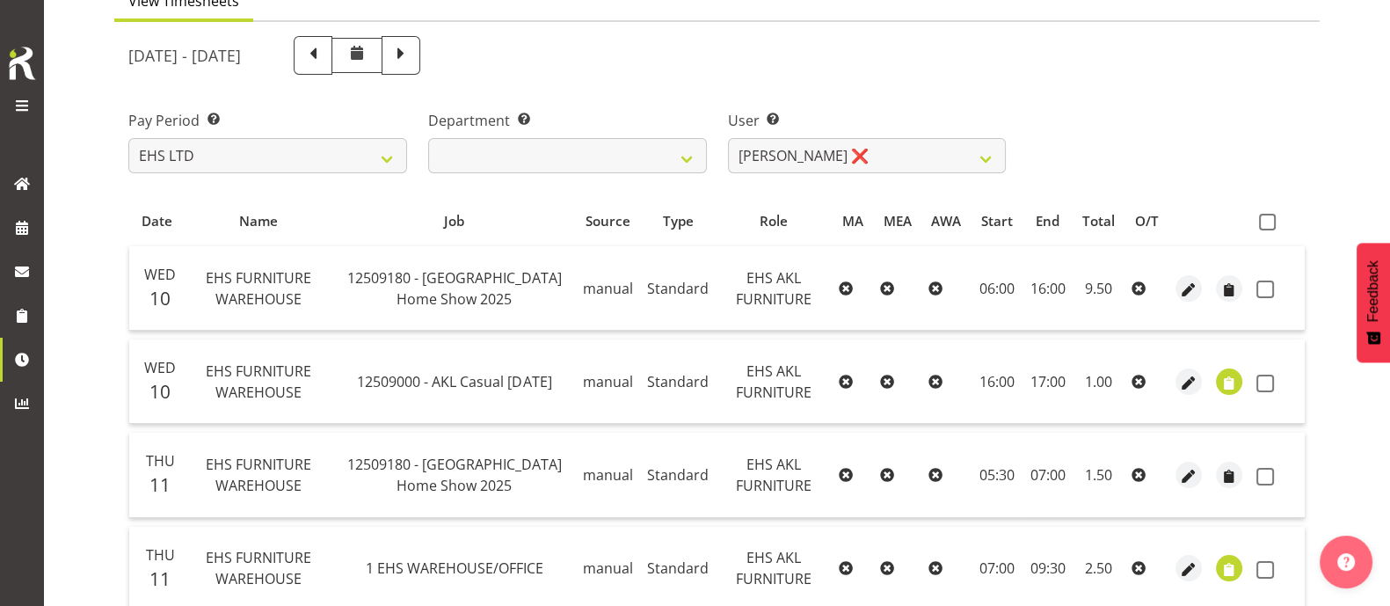
scroll to position [26, 0]
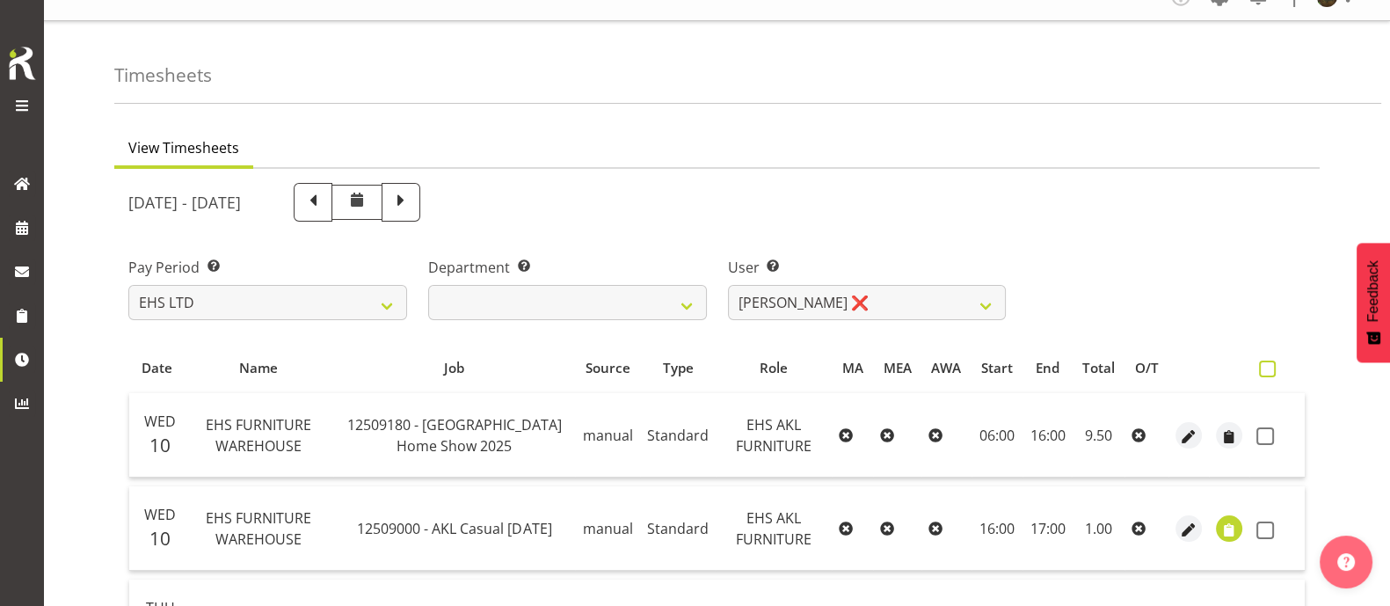
click at [1269, 370] on span at bounding box center [1267, 368] width 17 height 17
click at [1269, 370] on input "checkbox" at bounding box center [1264, 368] width 11 height 11
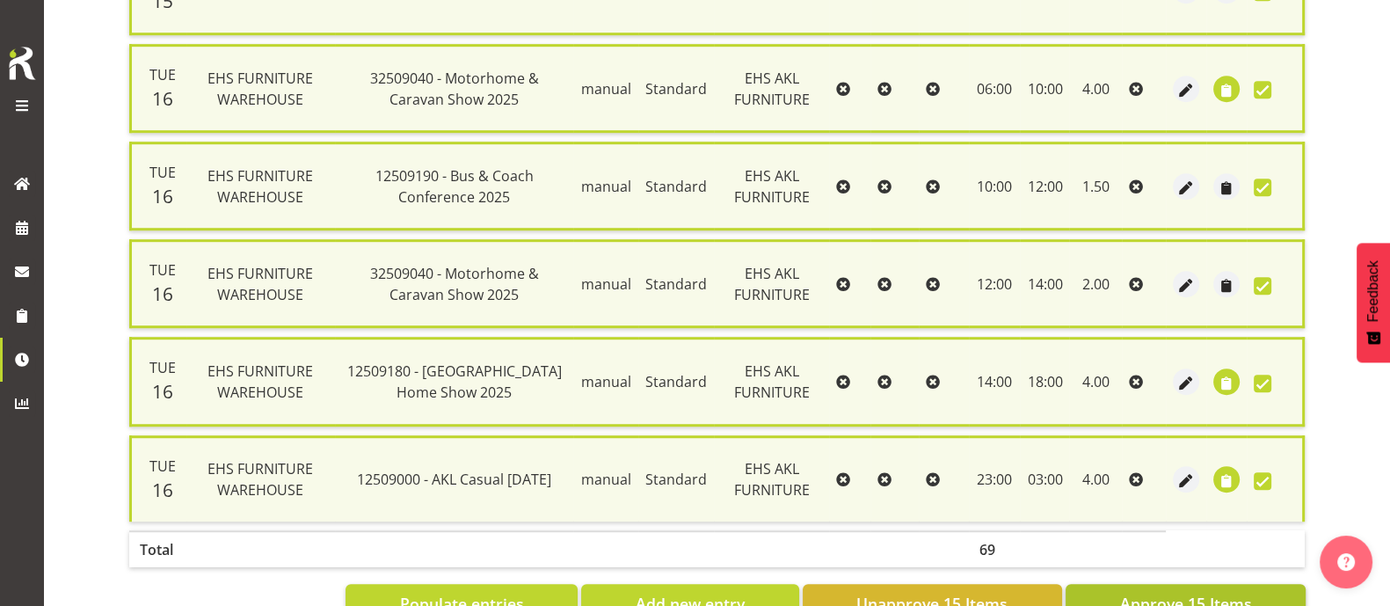
scroll to position [1399, 0]
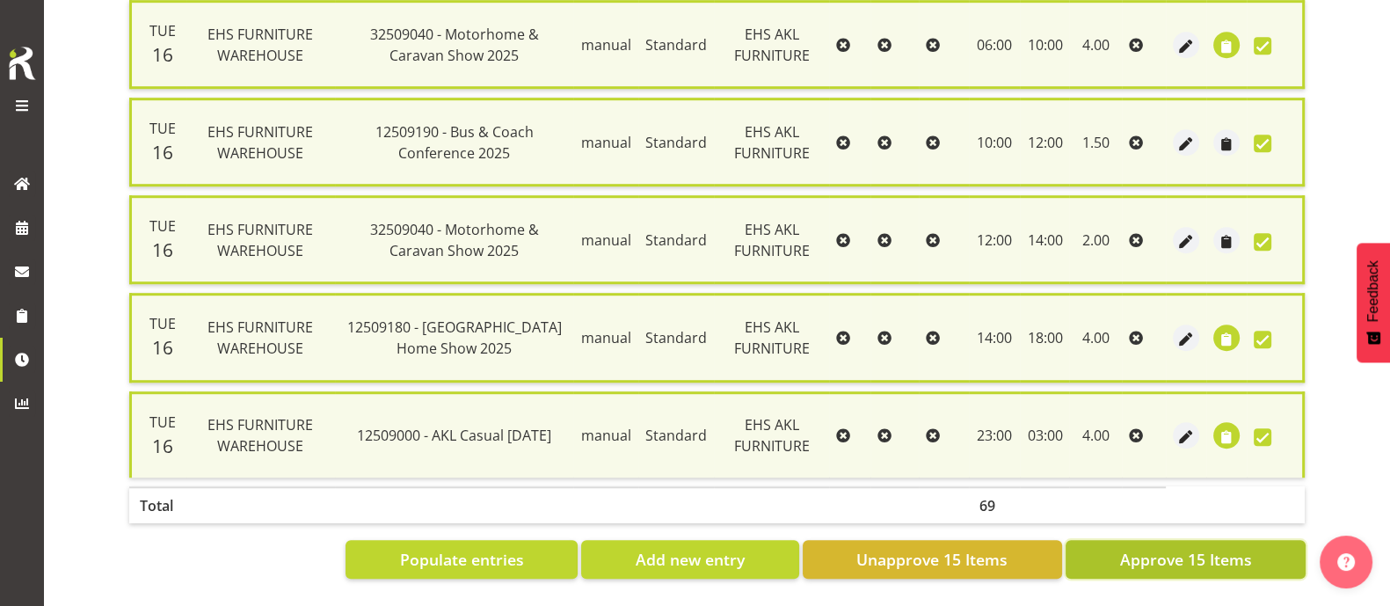
click at [1217, 548] on span "Approve 15 Items" at bounding box center [1185, 559] width 132 height 23
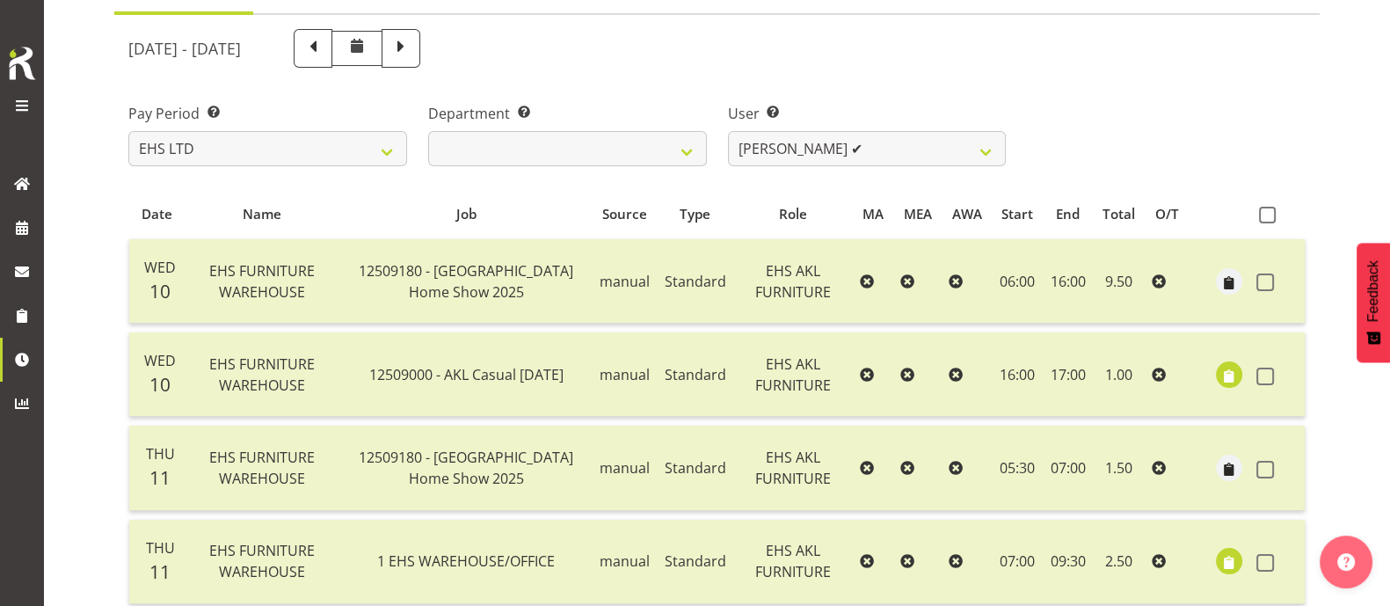
scroll to position [136, 0]
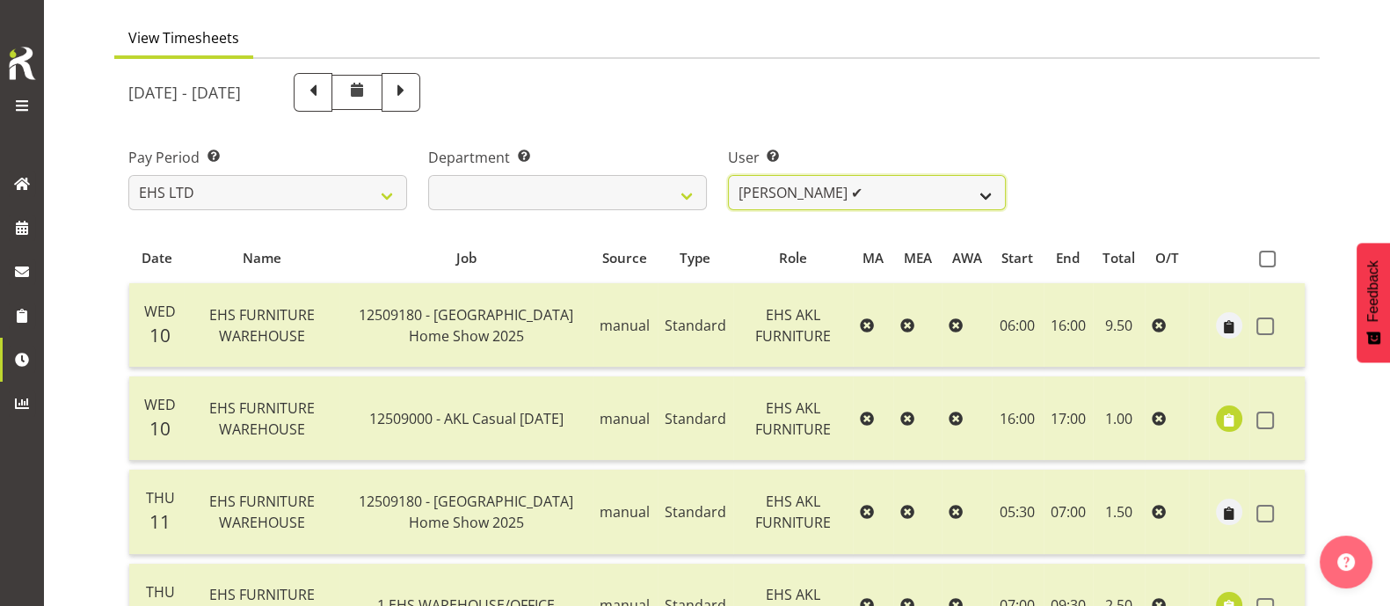
click at [985, 194] on select "[PERSON_NAME] ❌ [PERSON_NAME] ❌ [PERSON_NAME] ✔ [PERSON_NAME] ✔ [PERSON_NAME] ❌…" at bounding box center [867, 192] width 279 height 35
click at [728, 175] on select "[PERSON_NAME] ❌ [PERSON_NAME] ❌ [PERSON_NAME] ✔ [PERSON_NAME] ✔ [PERSON_NAME] ❌…" at bounding box center [867, 192] width 279 height 35
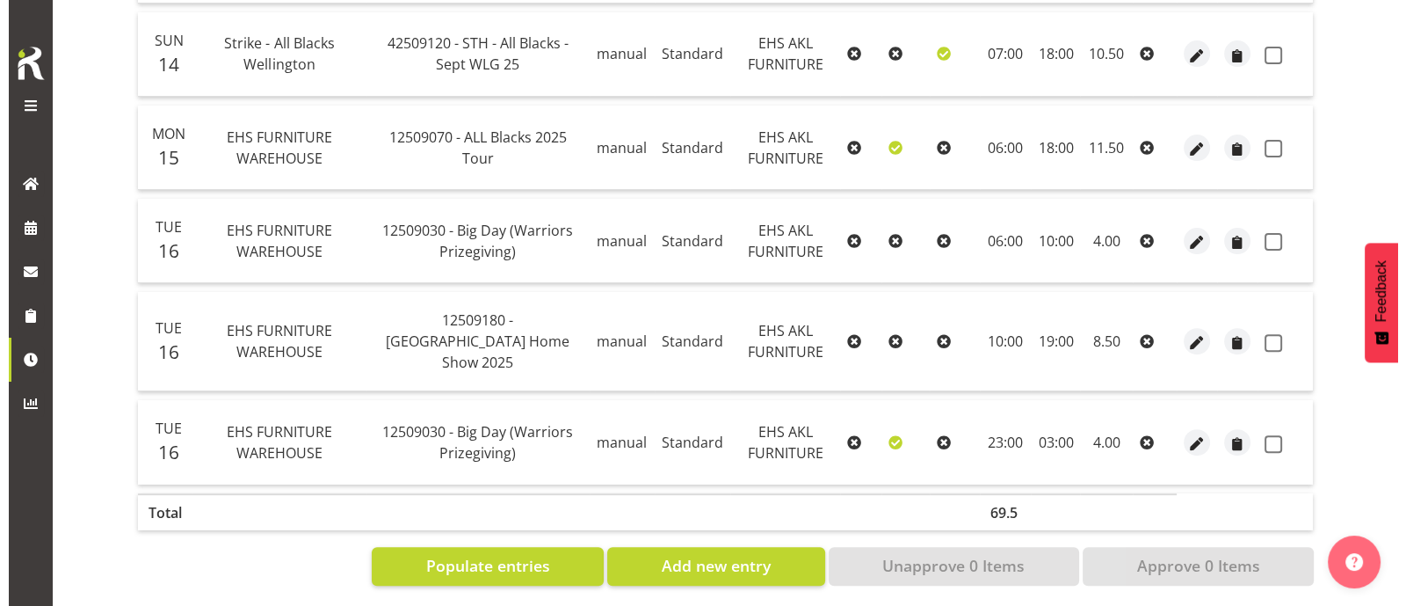
scroll to position [786, 0]
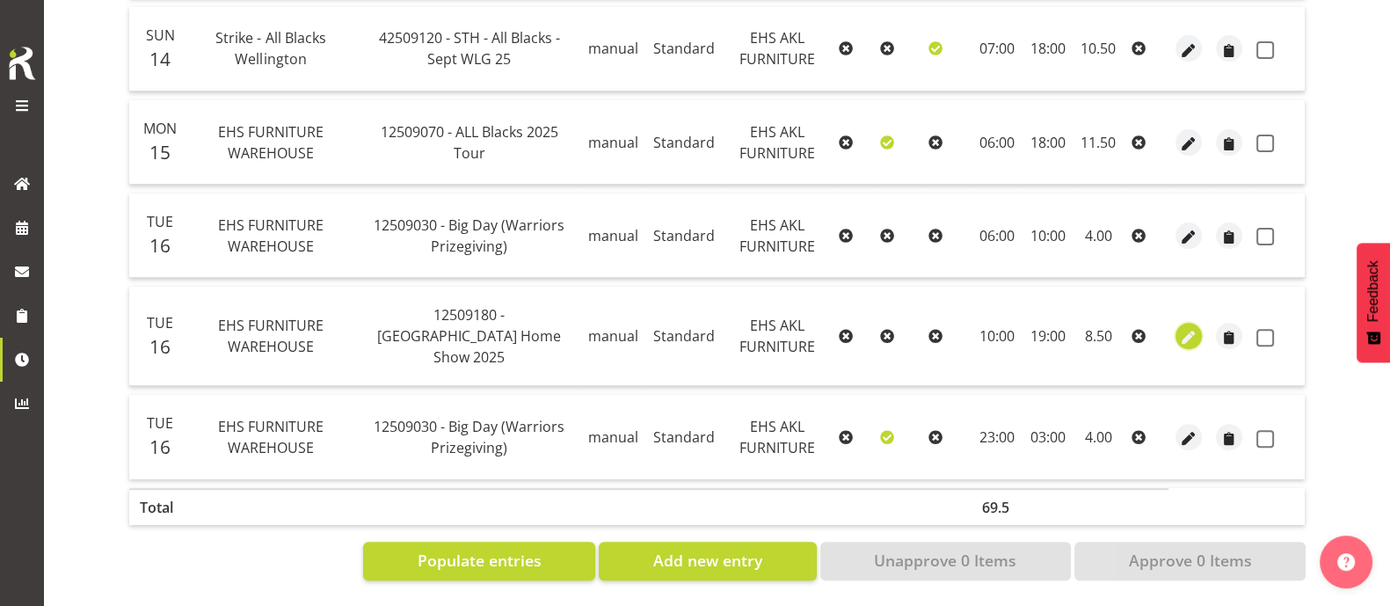
click at [1187, 328] on span "button" at bounding box center [1189, 338] width 20 height 20
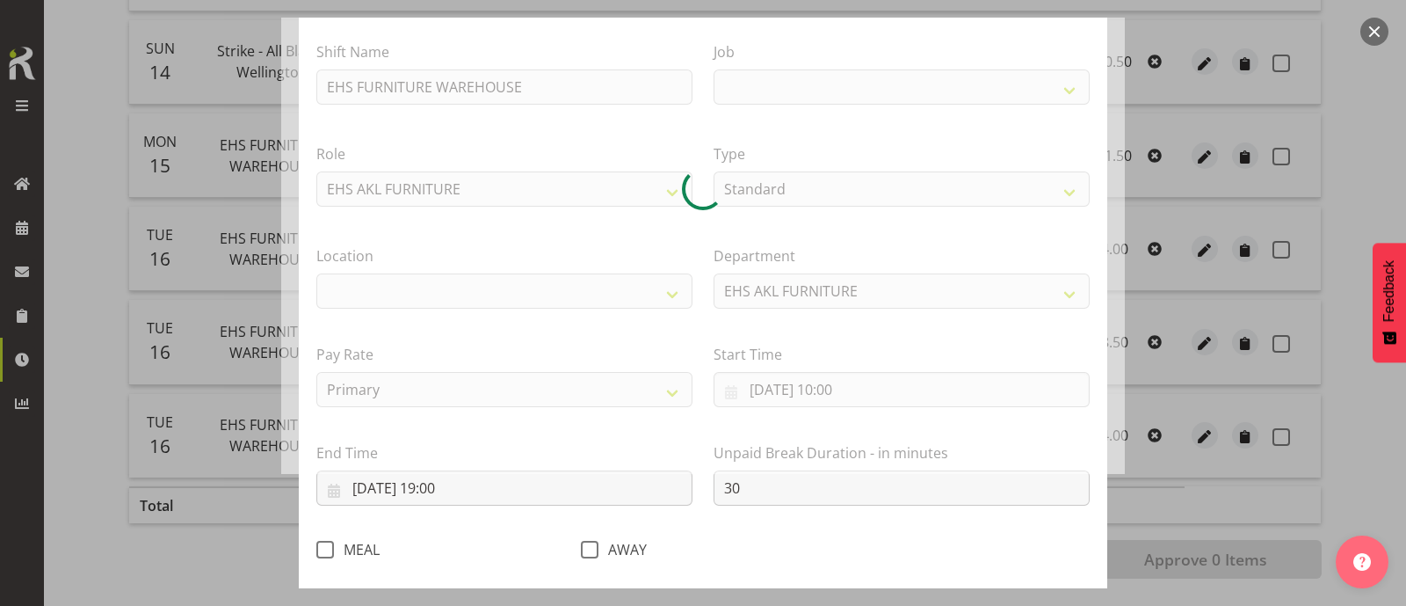
scroll to position [210, 0]
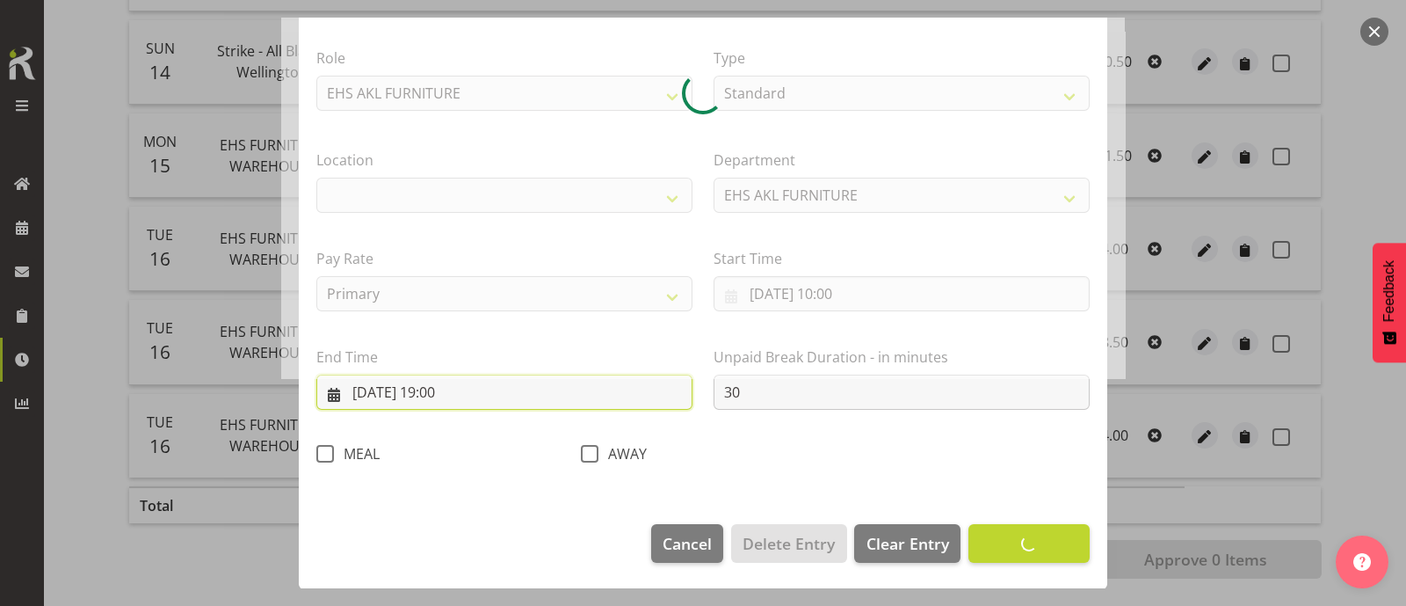
click at [449, 389] on input "[DATE] 19:00" at bounding box center [504, 391] width 376 height 35
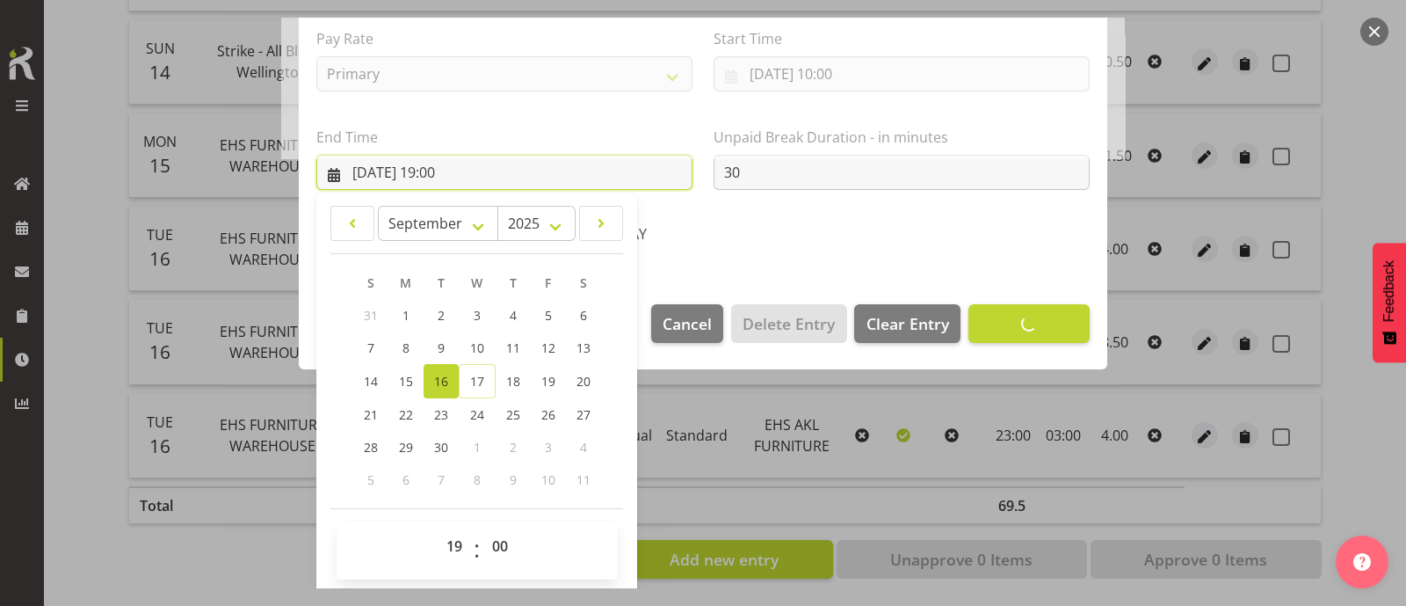
scroll to position [432, 0]
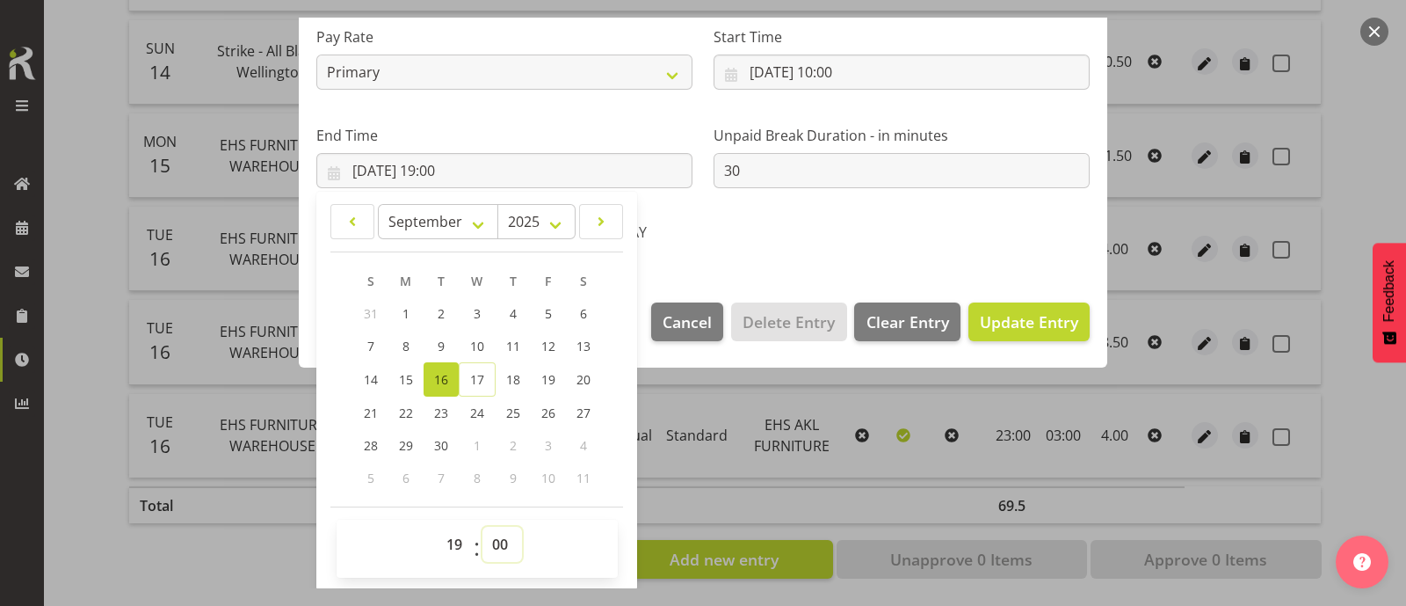
click at [498, 542] on select "00 01 02 03 04 05 06 07 08 09 10 11 12 13 14 15 16 17 18 19 20 21 22 23 24 25 2…" at bounding box center [503, 544] width 40 height 35
click at [483, 527] on select "00 01 02 03 04 05 06 07 08 09 10 11 12 13 14 15 16 17 18 19 20 21 22 23 24 25 2…" at bounding box center [503, 544] width 40 height 35
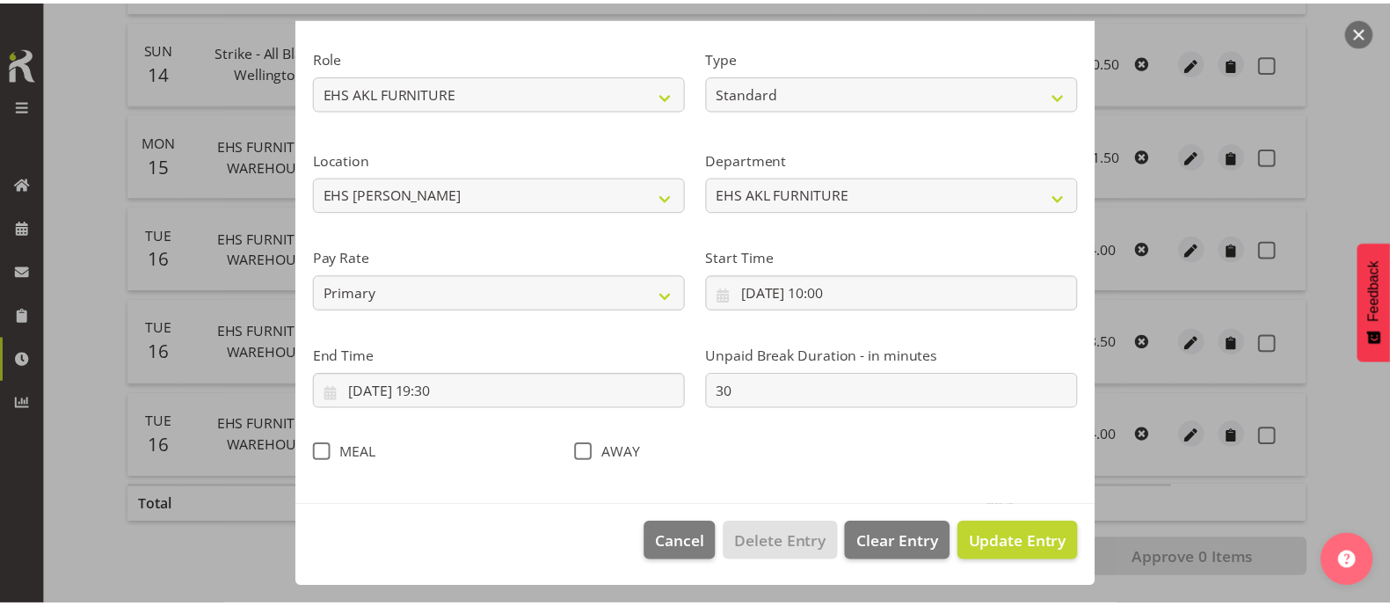
scroll to position [210, 0]
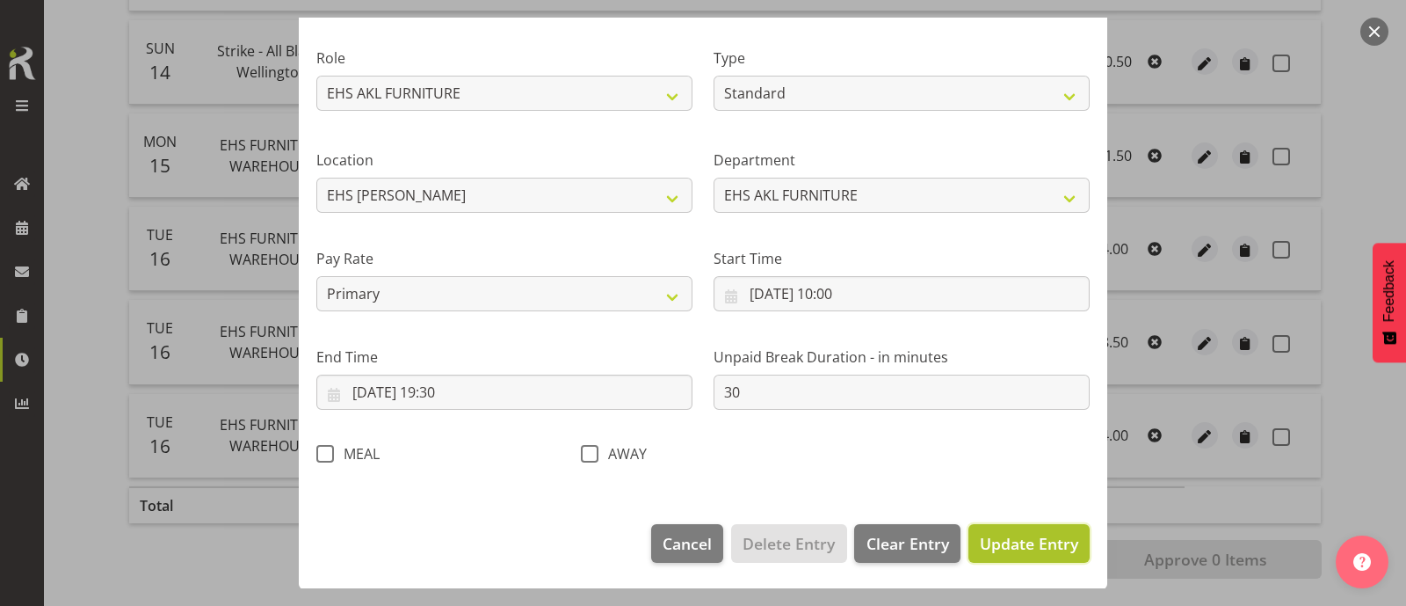
click at [1023, 541] on span "Update Entry" at bounding box center [1029, 543] width 98 height 21
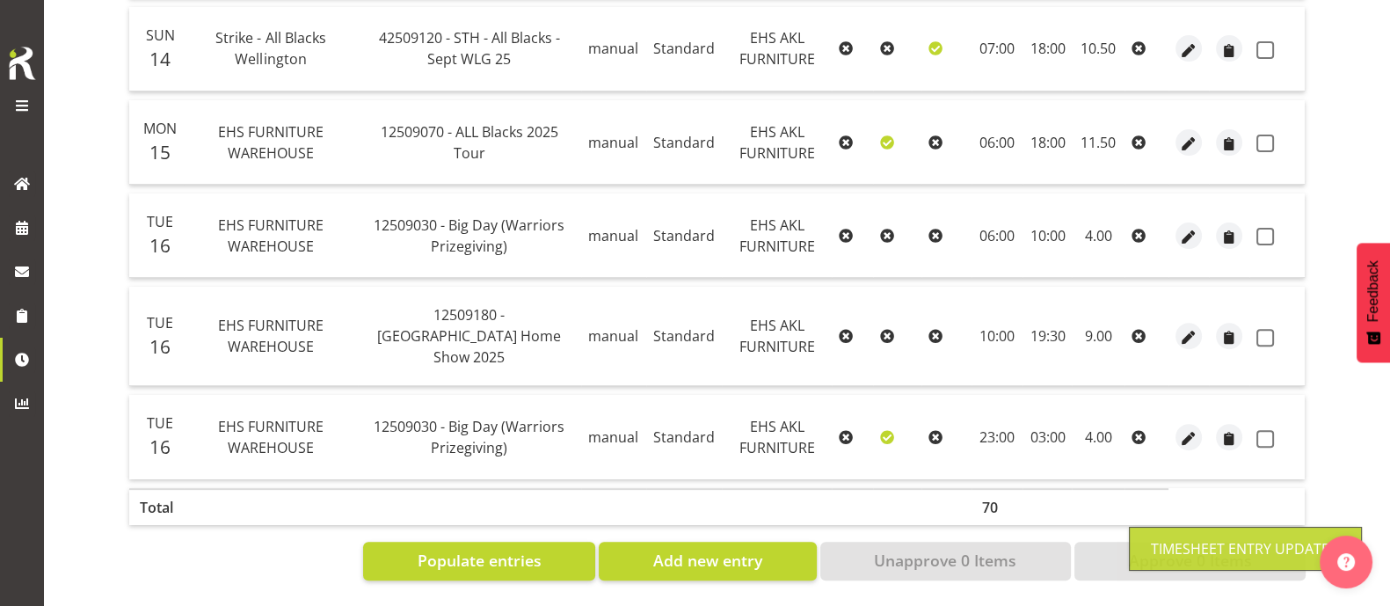
scroll to position [18, 0]
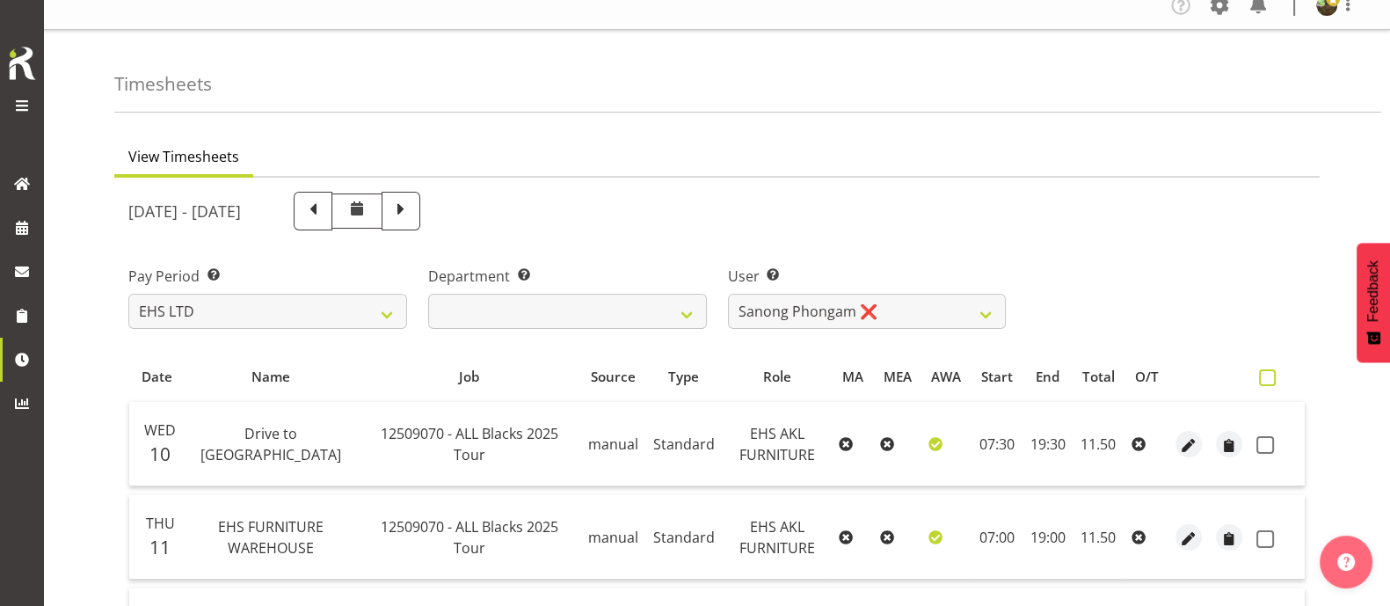
click at [1269, 378] on span at bounding box center [1267, 377] width 17 height 17
click at [1269, 378] on input "checkbox" at bounding box center [1264, 377] width 11 height 11
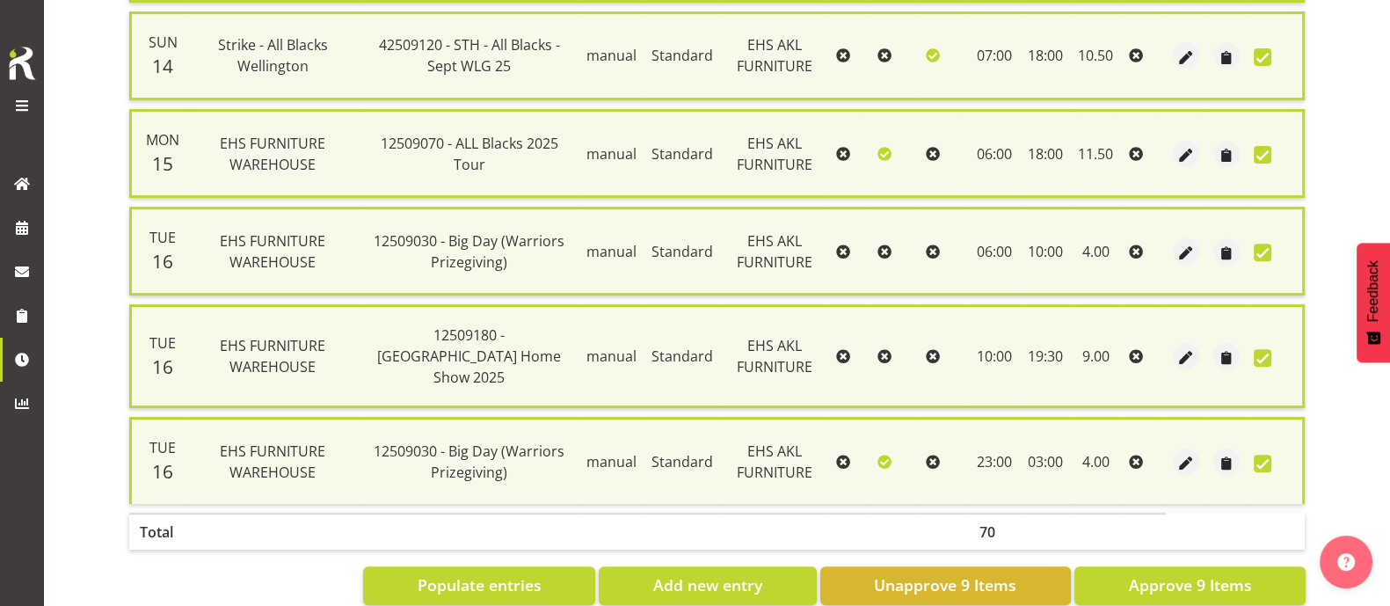
scroll to position [817, 0]
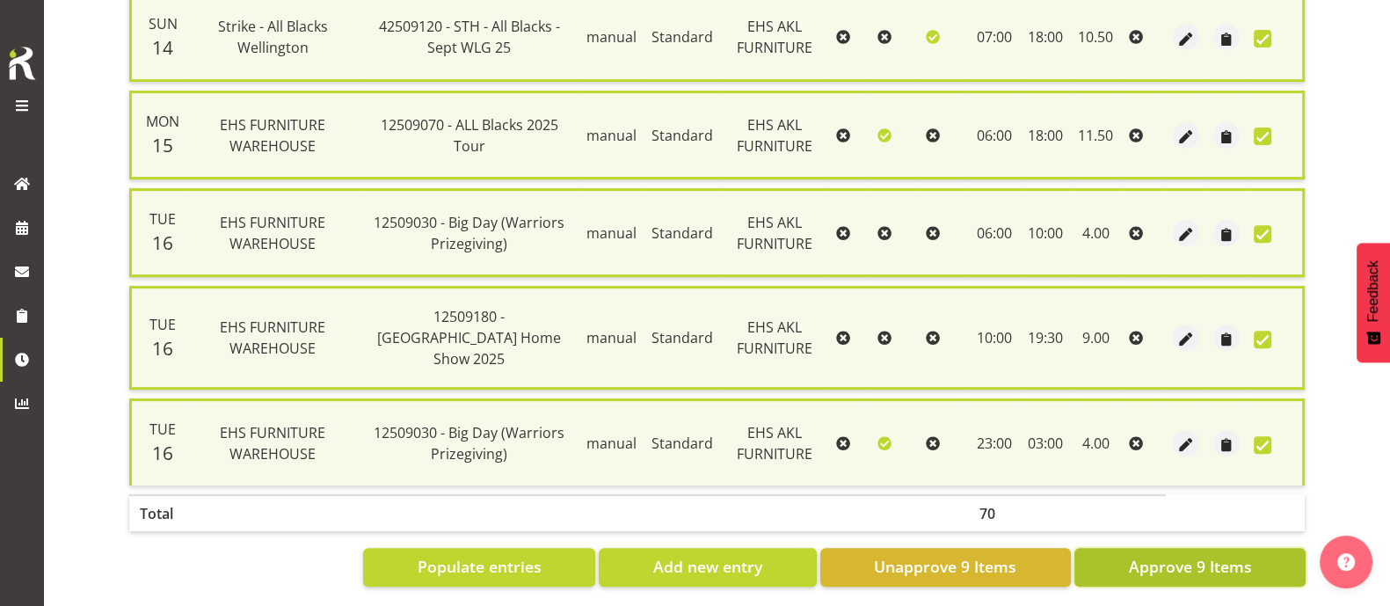
click at [1134, 555] on span "Approve 9 Items" at bounding box center [1189, 566] width 123 height 23
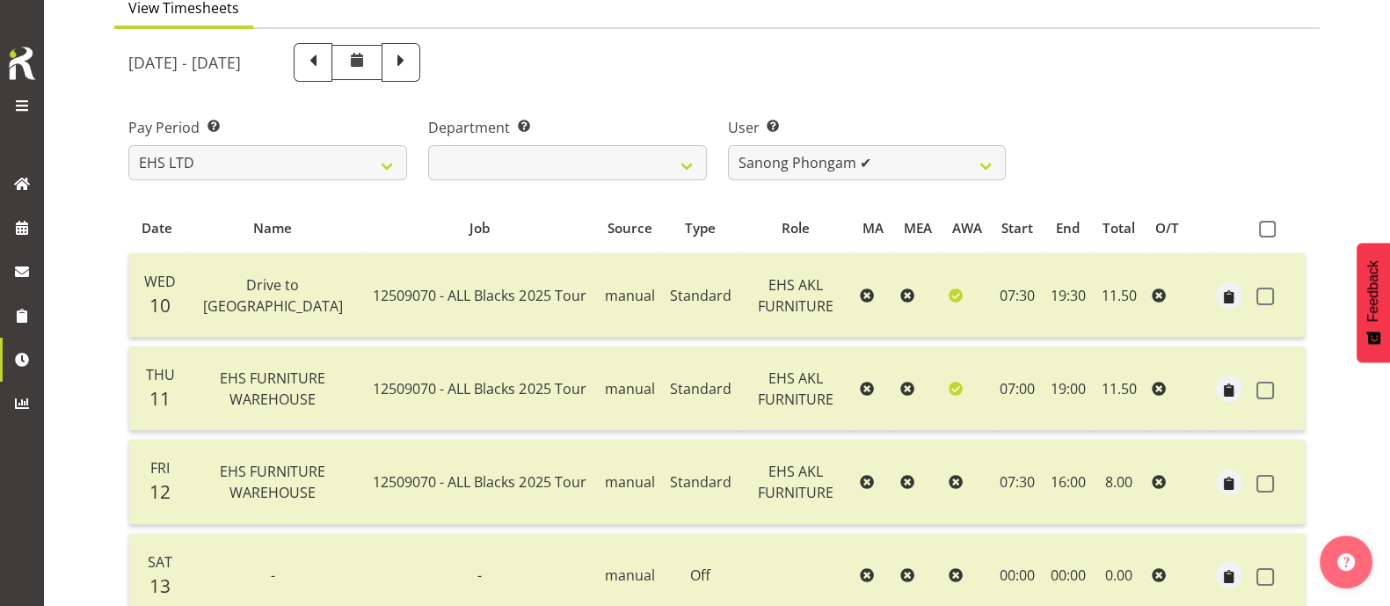
scroll to position [18, 0]
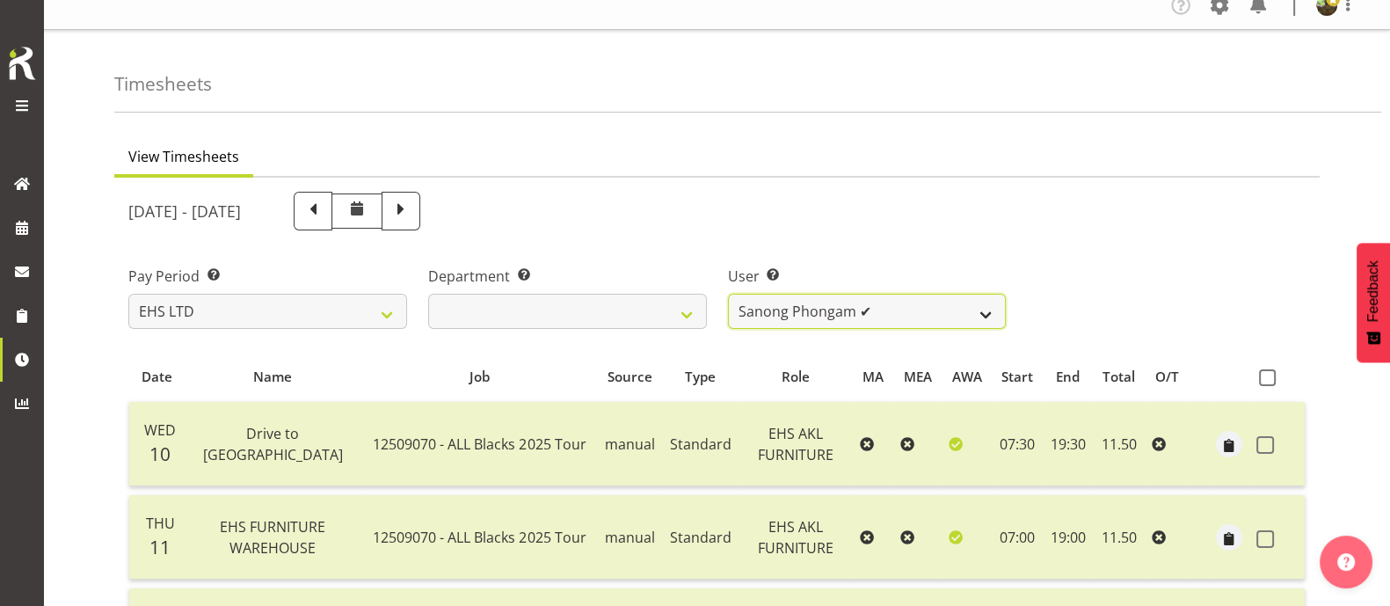
click at [883, 308] on select "[PERSON_NAME] ❌ [PERSON_NAME] ❌ [PERSON_NAME] ✔ [PERSON_NAME] ✔ [PERSON_NAME] ❌…" at bounding box center [867, 311] width 279 height 35
click at [728, 294] on select "[PERSON_NAME] ❌ [PERSON_NAME] ❌ [PERSON_NAME] ✔ [PERSON_NAME] ✔ [PERSON_NAME] ❌…" at bounding box center [867, 311] width 279 height 35
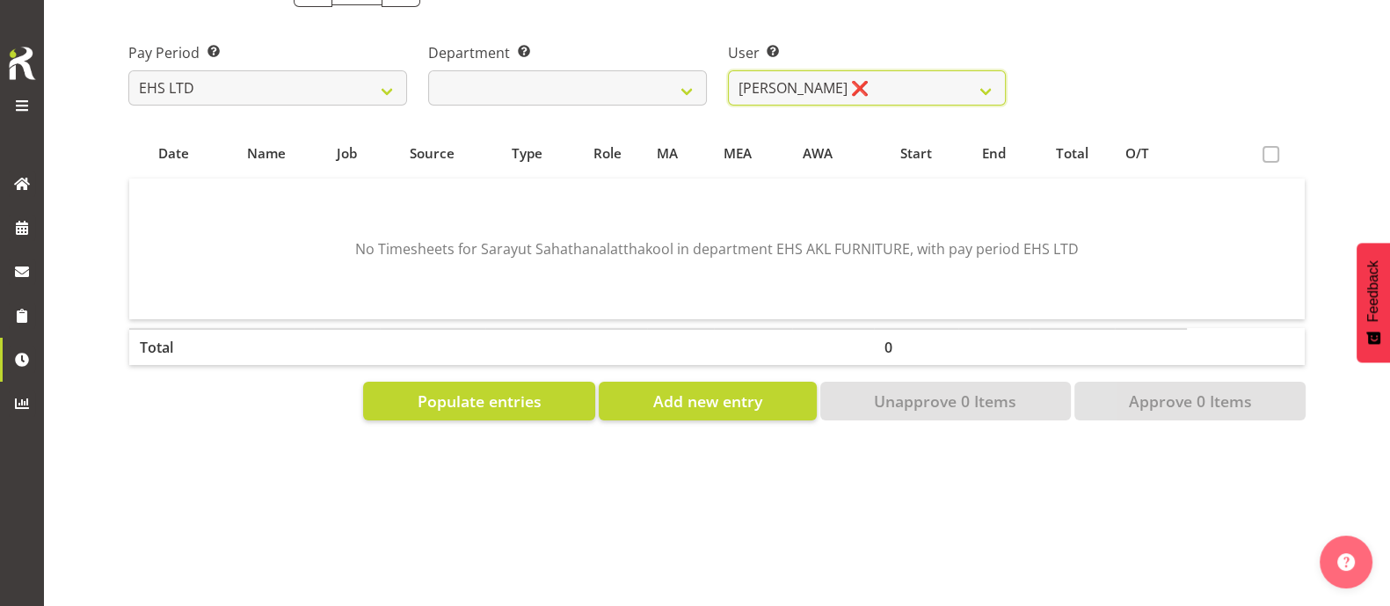
scroll to position [258, 0]
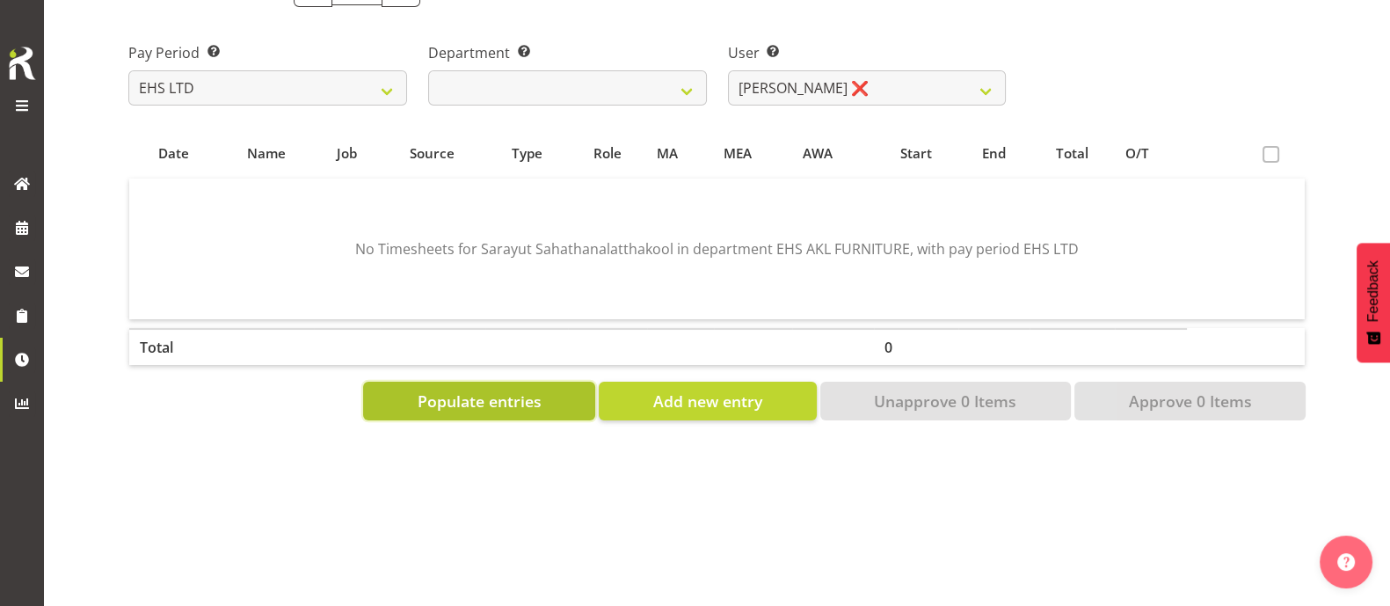
click at [505, 389] on span "Populate entries" at bounding box center [480, 400] width 124 height 23
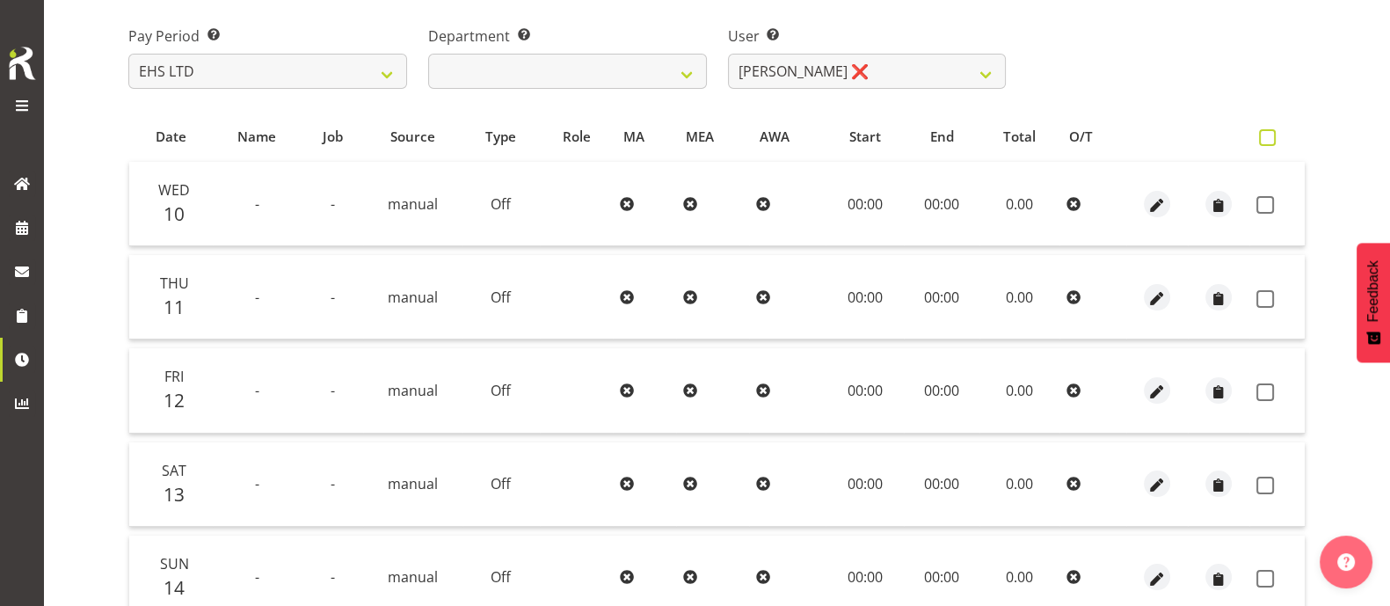
click at [1275, 138] on label at bounding box center [1271, 137] width 25 height 17
click at [1270, 138] on input "checkbox" at bounding box center [1264, 137] width 11 height 11
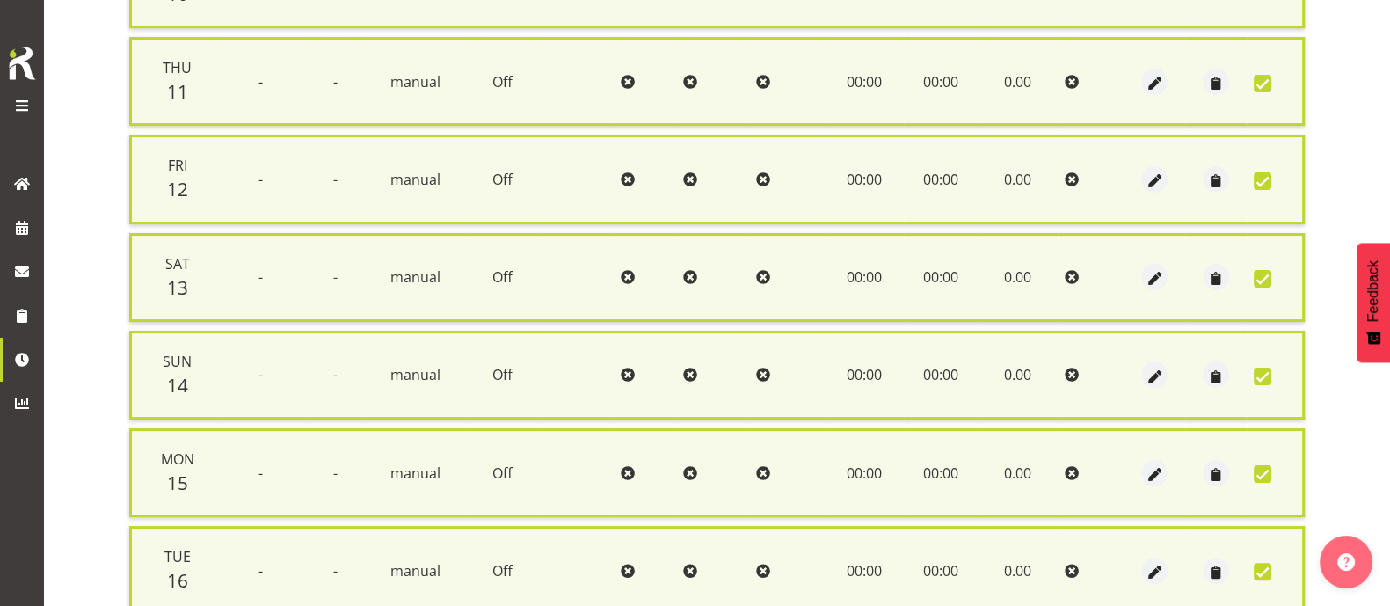
scroll to position [624, 0]
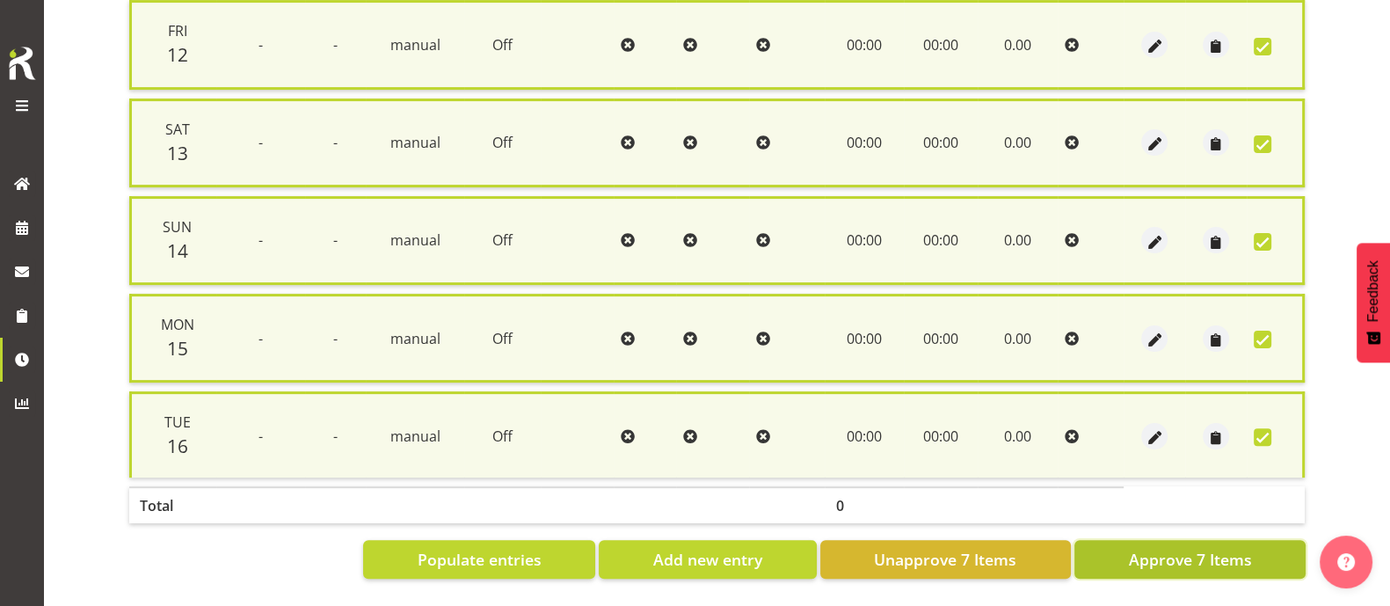
click at [1160, 555] on button "Approve 7 Items" at bounding box center [1189, 559] width 231 height 39
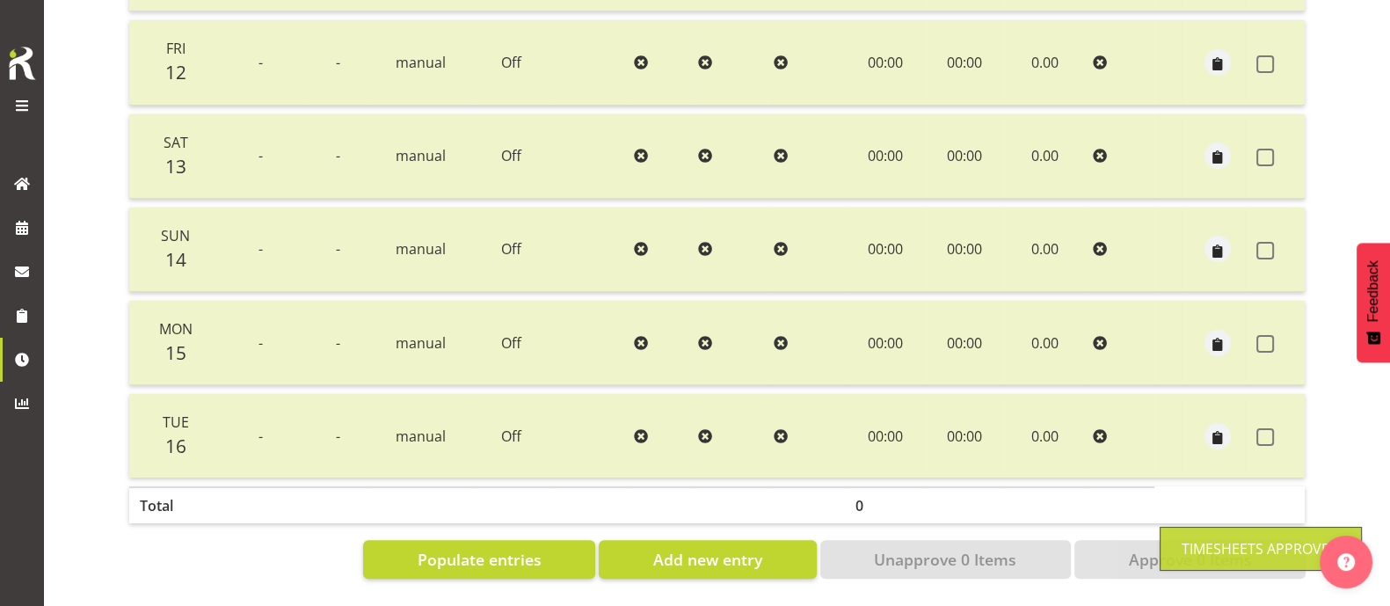
scroll to position [0, 0]
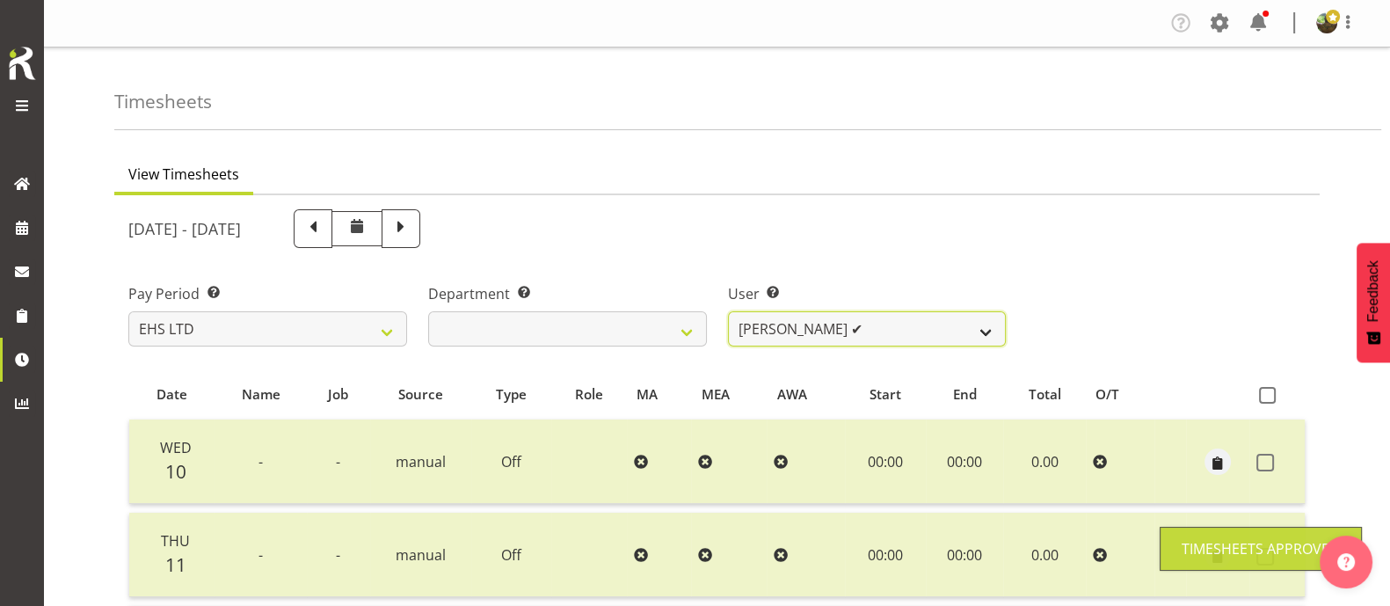
click at [921, 324] on select "[PERSON_NAME] ❌ [PERSON_NAME] ❌ [PERSON_NAME] ✔ [PERSON_NAME] ✔ [PERSON_NAME] ❌…" at bounding box center [867, 328] width 279 height 35
click at [728, 311] on select "[PERSON_NAME] ❌ [PERSON_NAME] ❌ [PERSON_NAME] ✔ [PERSON_NAME] ✔ [PERSON_NAME] ❌…" at bounding box center [867, 328] width 279 height 35
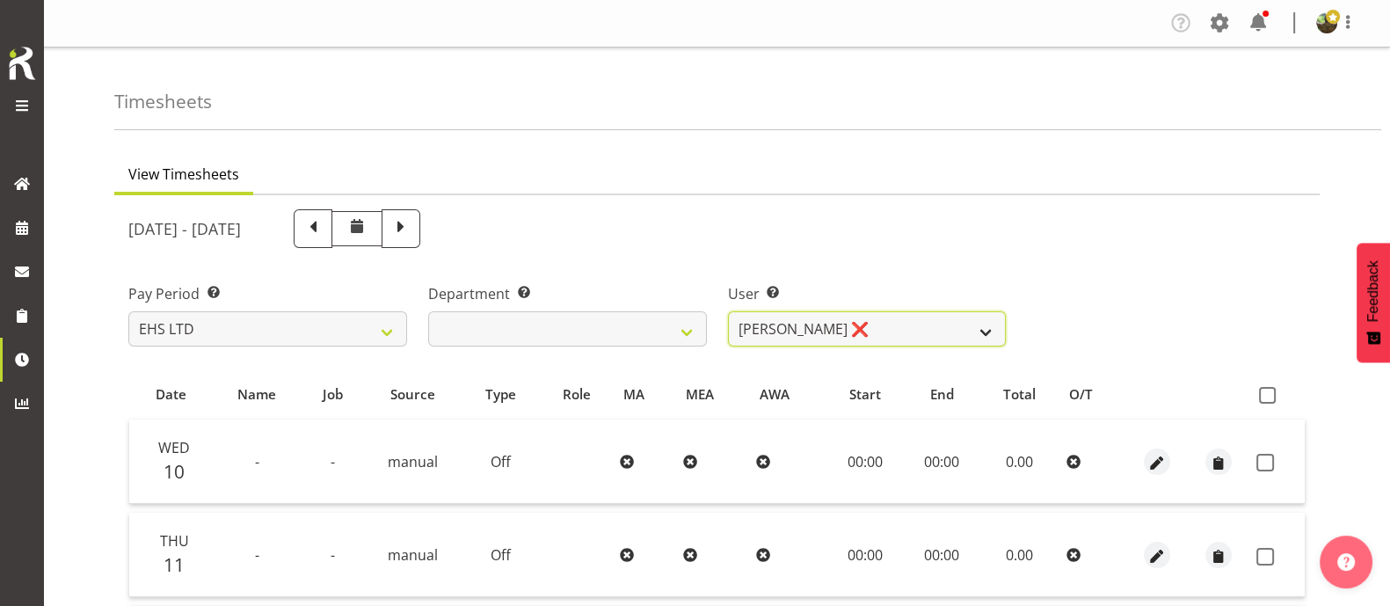
click at [883, 325] on select "[PERSON_NAME] ❌ [PERSON_NAME] ❌ [PERSON_NAME] ✔ [PERSON_NAME] ✔ [PERSON_NAME] ❌…" at bounding box center [867, 328] width 279 height 35
click at [948, 328] on select "[PERSON_NAME] ❌ [PERSON_NAME] ❌ [PERSON_NAME] ✔ [PERSON_NAME] ✔ [PERSON_NAME] ❌…" at bounding box center [867, 328] width 279 height 35
click at [728, 311] on select "[PERSON_NAME] ❌ [PERSON_NAME] ❌ [PERSON_NAME] ✔ [PERSON_NAME] ✔ [PERSON_NAME] ❌…" at bounding box center [867, 328] width 279 height 35
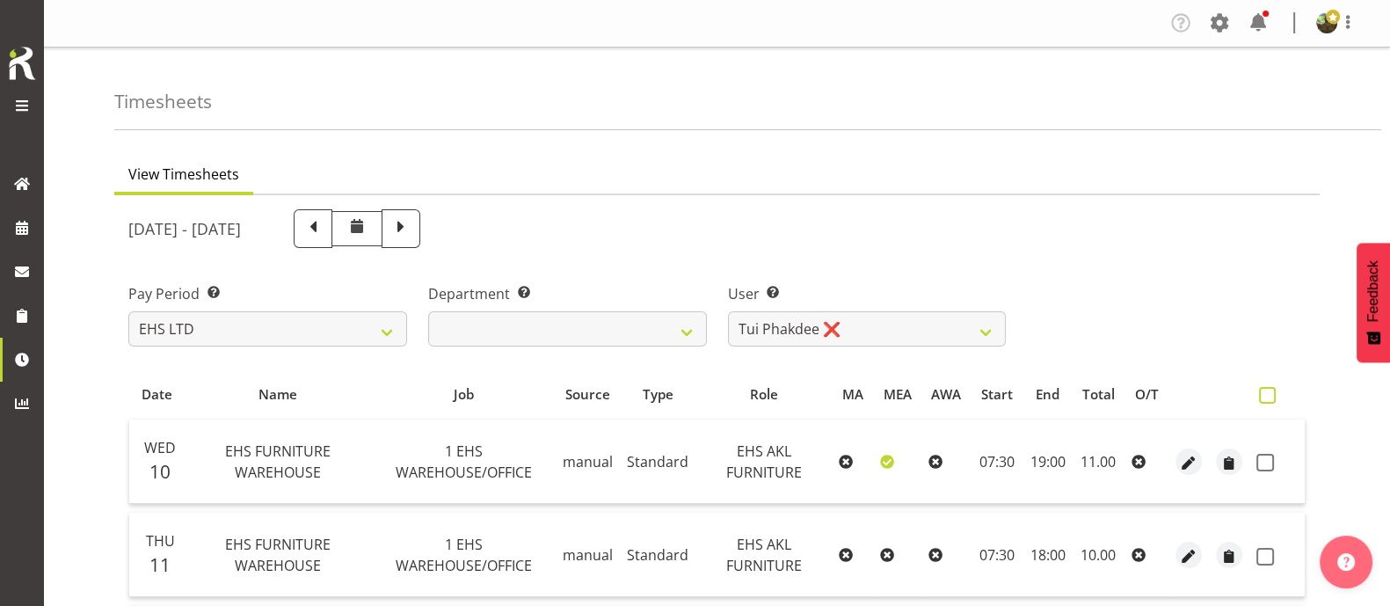
click at [1266, 396] on span at bounding box center [1267, 395] width 17 height 17
click at [1266, 396] on input "checkbox" at bounding box center [1264, 394] width 11 height 11
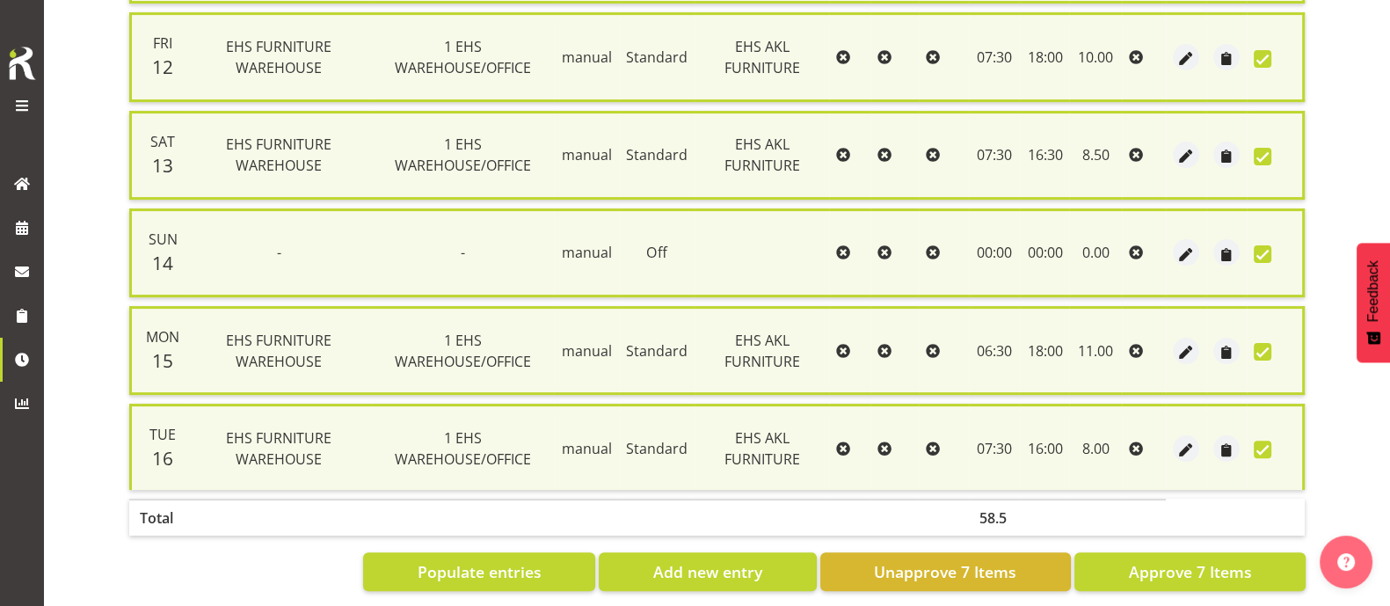
scroll to position [624, 0]
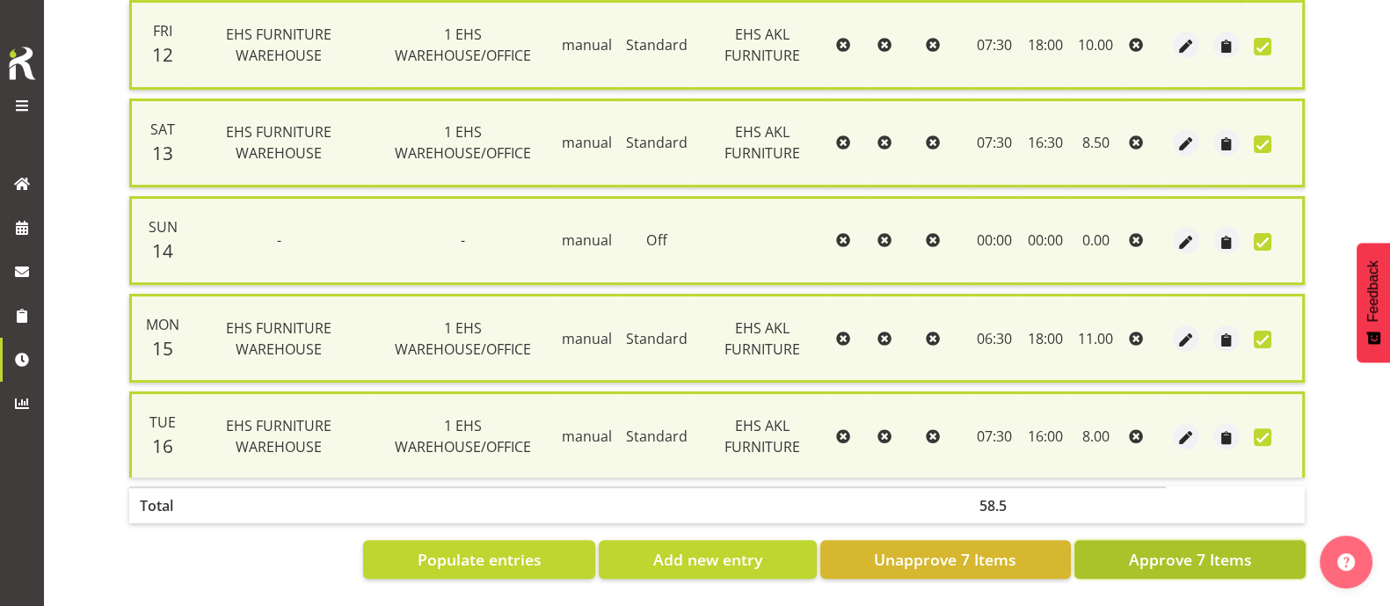
click at [1192, 551] on span "Approve 7 Items" at bounding box center [1189, 559] width 123 height 23
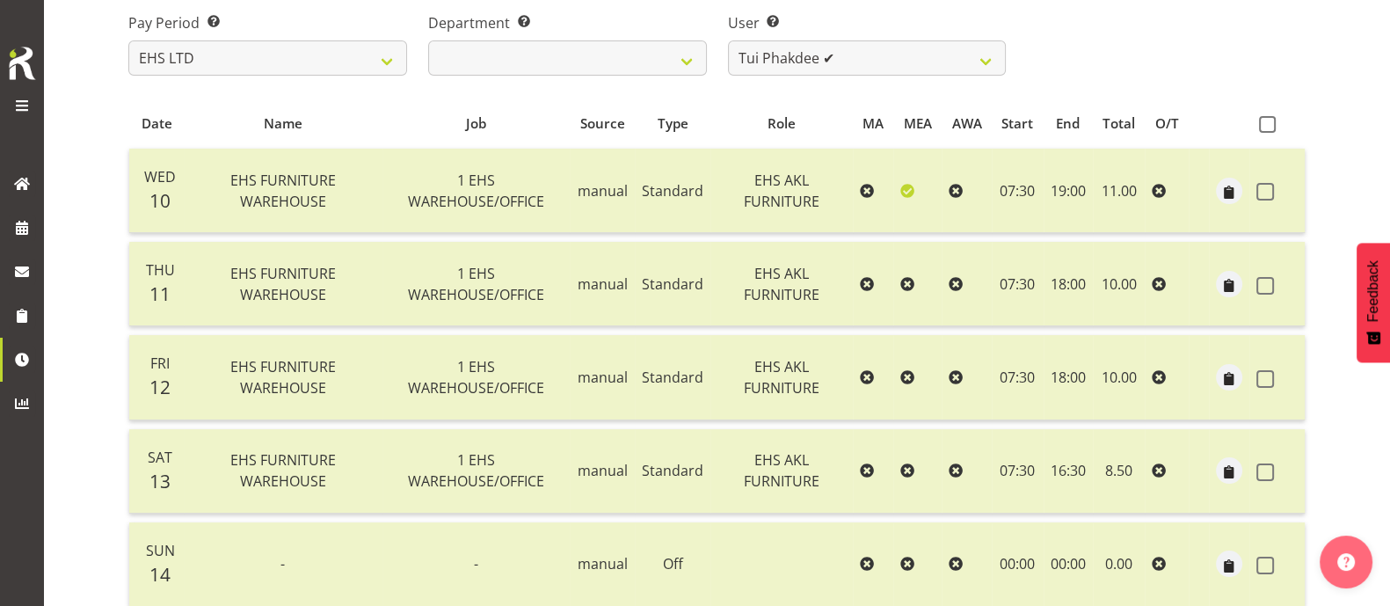
scroll to position [0, 0]
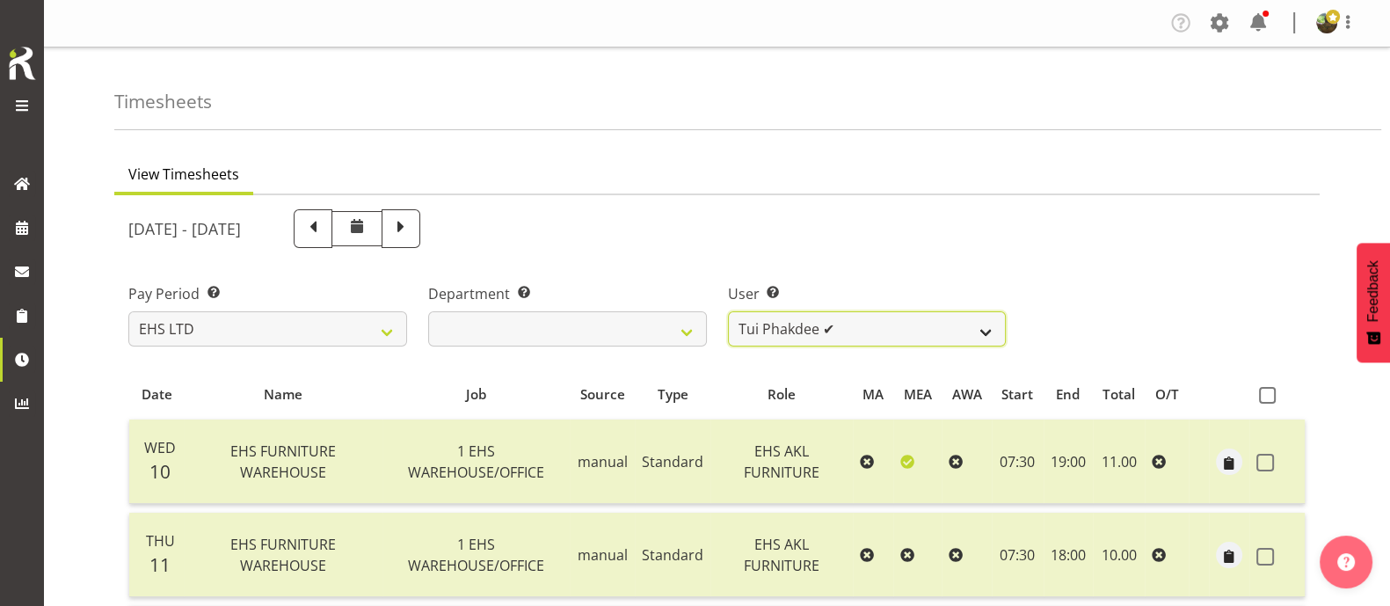
click at [953, 332] on select "[PERSON_NAME] ❌ [PERSON_NAME] ❌ [PERSON_NAME] ✔ [PERSON_NAME] ✔ [PERSON_NAME] ❌…" at bounding box center [867, 328] width 279 height 35
click at [728, 311] on select "[PERSON_NAME] ❌ [PERSON_NAME] ❌ [PERSON_NAME] ✔ [PERSON_NAME] ✔ [PERSON_NAME] ❌…" at bounding box center [867, 328] width 279 height 35
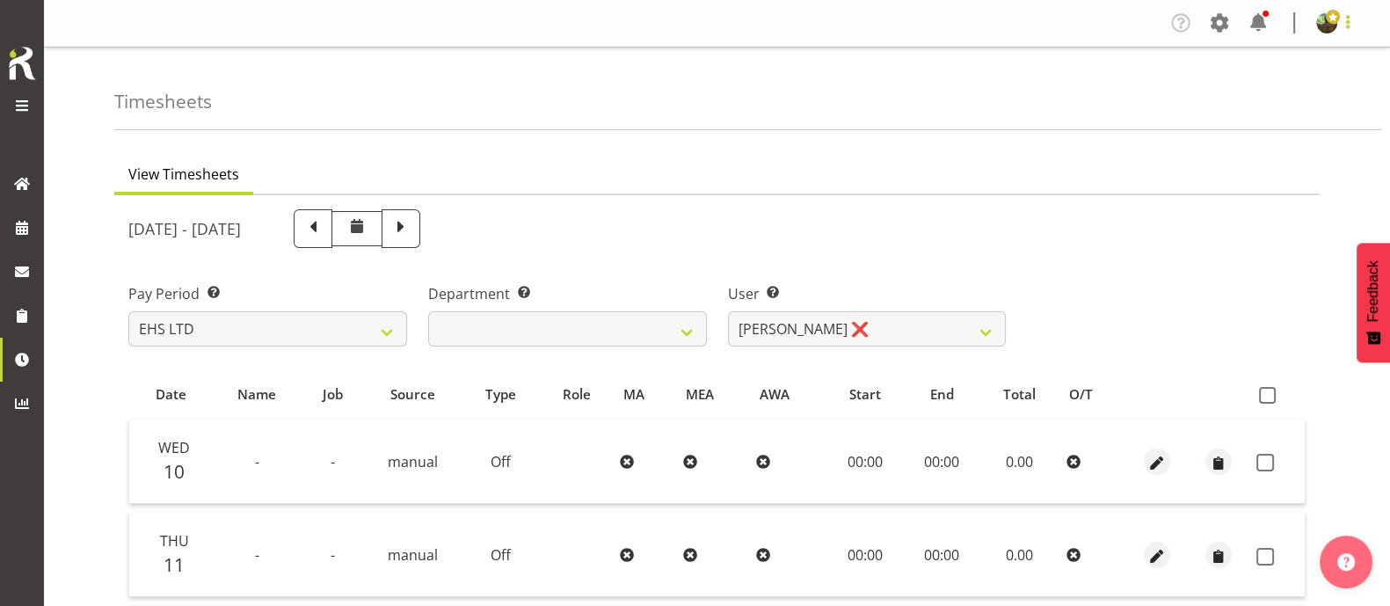
click at [1349, 25] on span at bounding box center [1347, 21] width 21 height 21
click at [1239, 92] on link "Log Out" at bounding box center [1273, 92] width 169 height 32
